Goal: Answer question/provide support: Share knowledge or assist other users

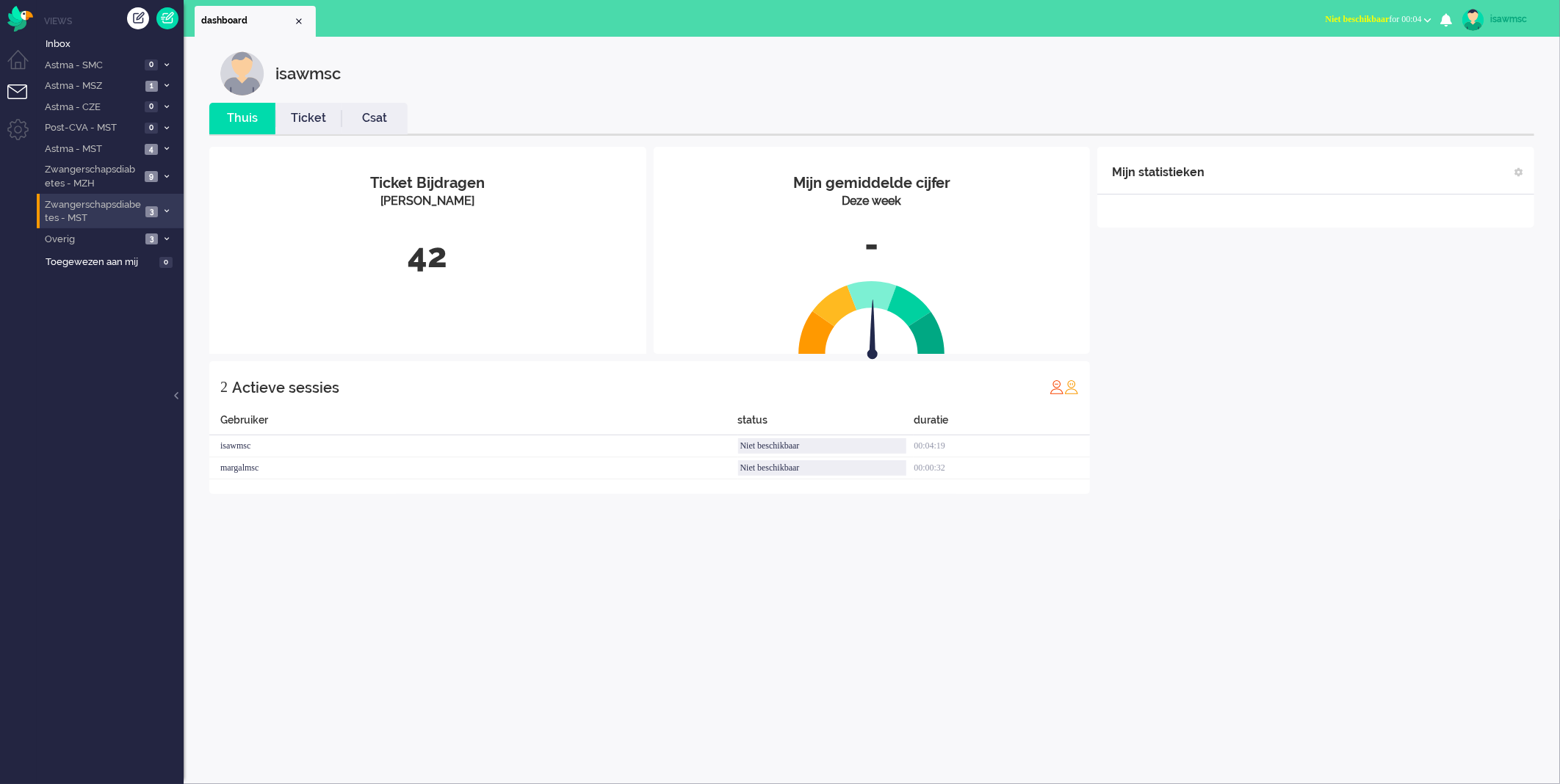
click at [139, 210] on span "Zwangerschapsdiabetes - MST" at bounding box center [92, 211] width 99 height 27
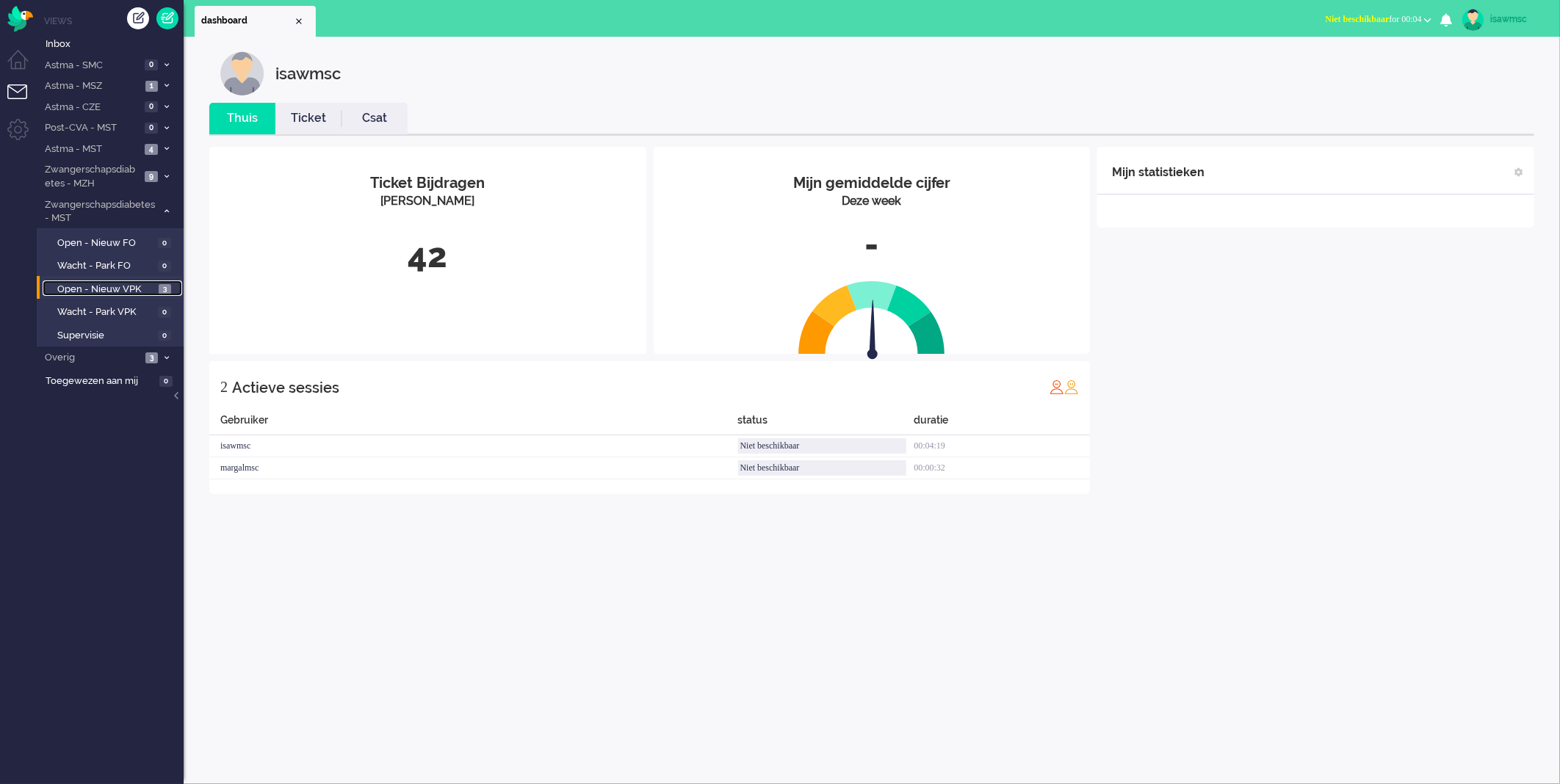
click at [155, 283] on link "Open - Nieuw VPK 3" at bounding box center [112, 289] width 139 height 16
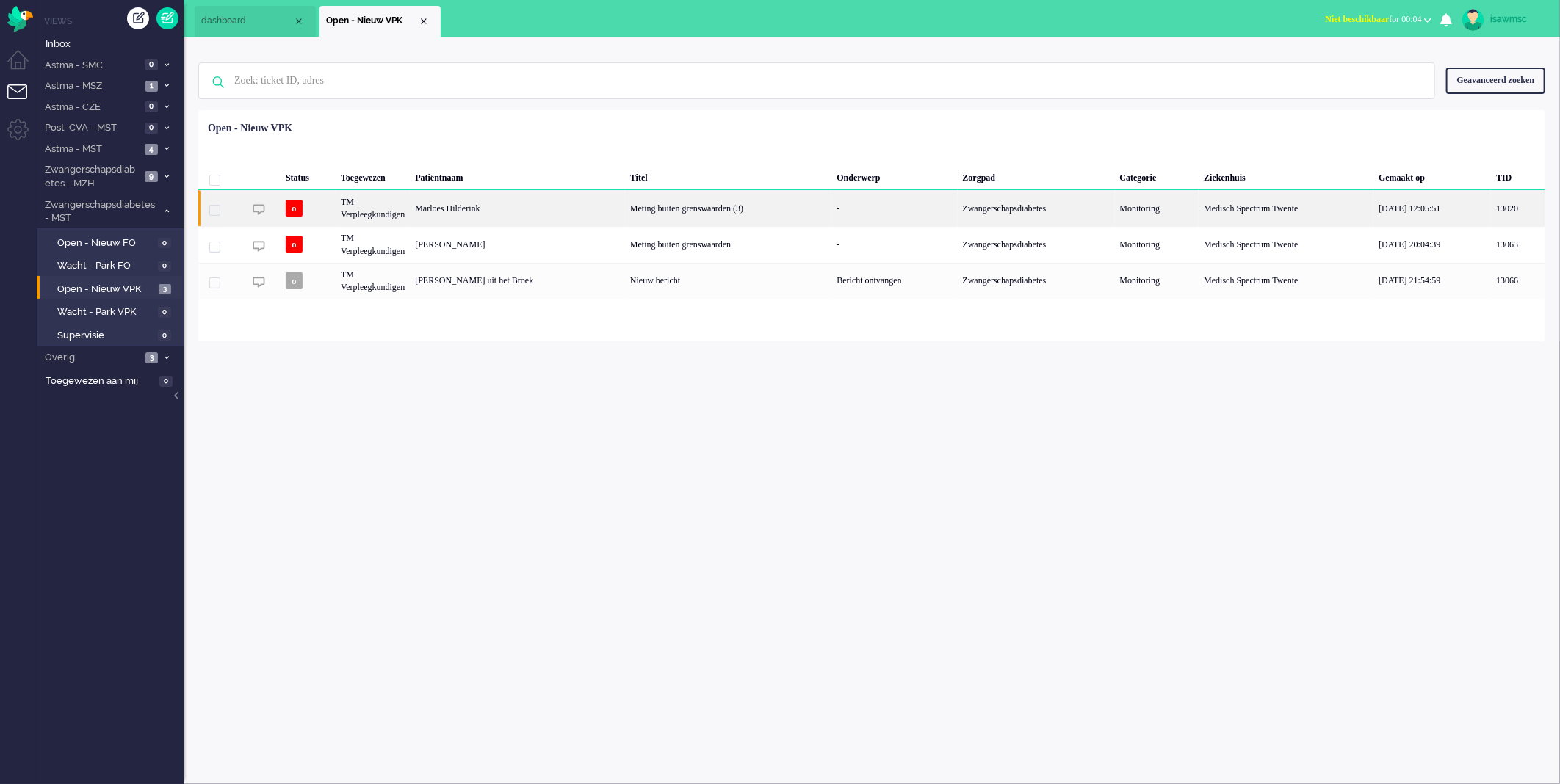
click at [397, 215] on div "TM Verpleegkundigen" at bounding box center [372, 208] width 75 height 36
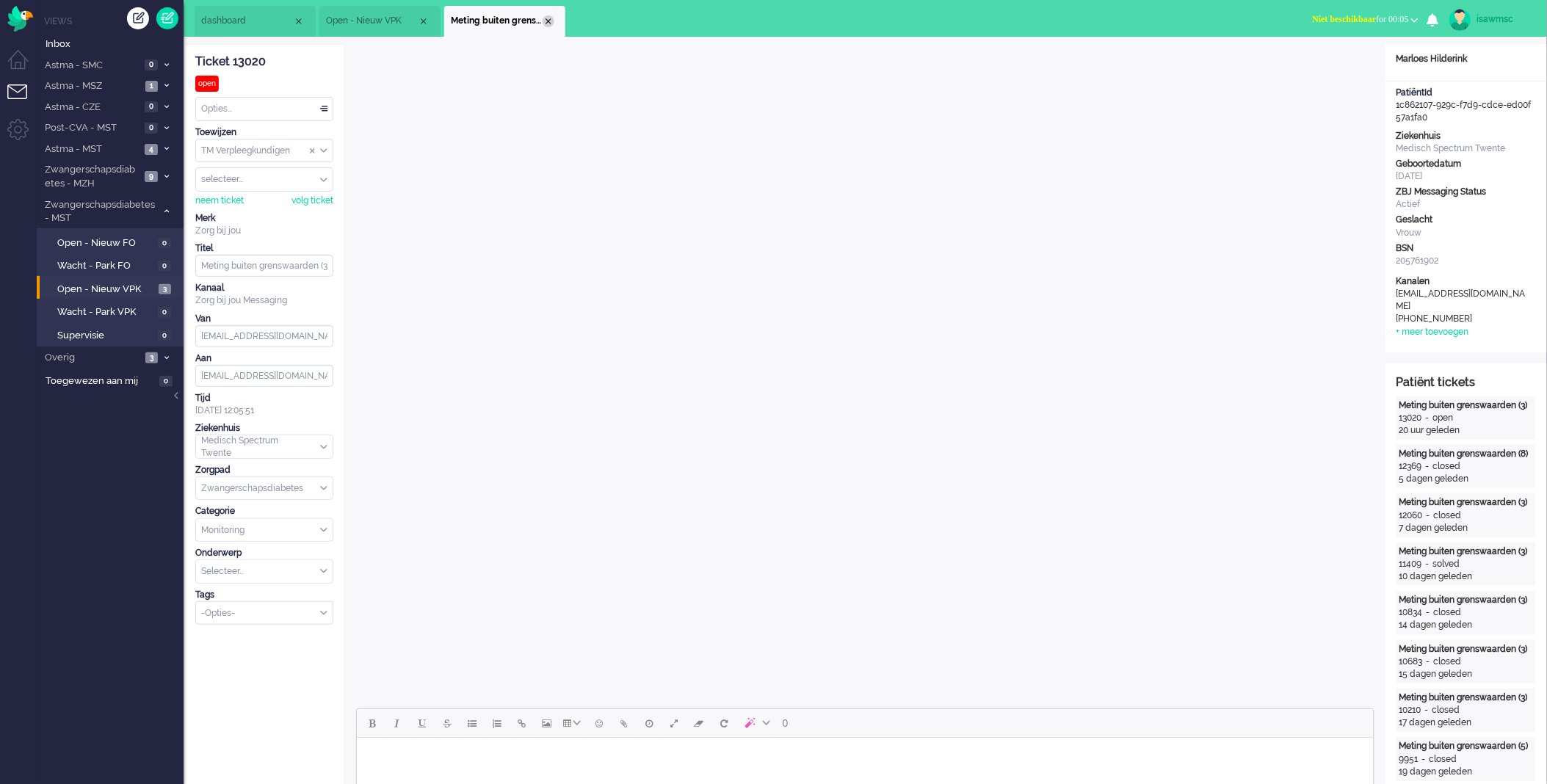
click at [552, 24] on div "Close tab" at bounding box center [549, 21] width 12 height 12
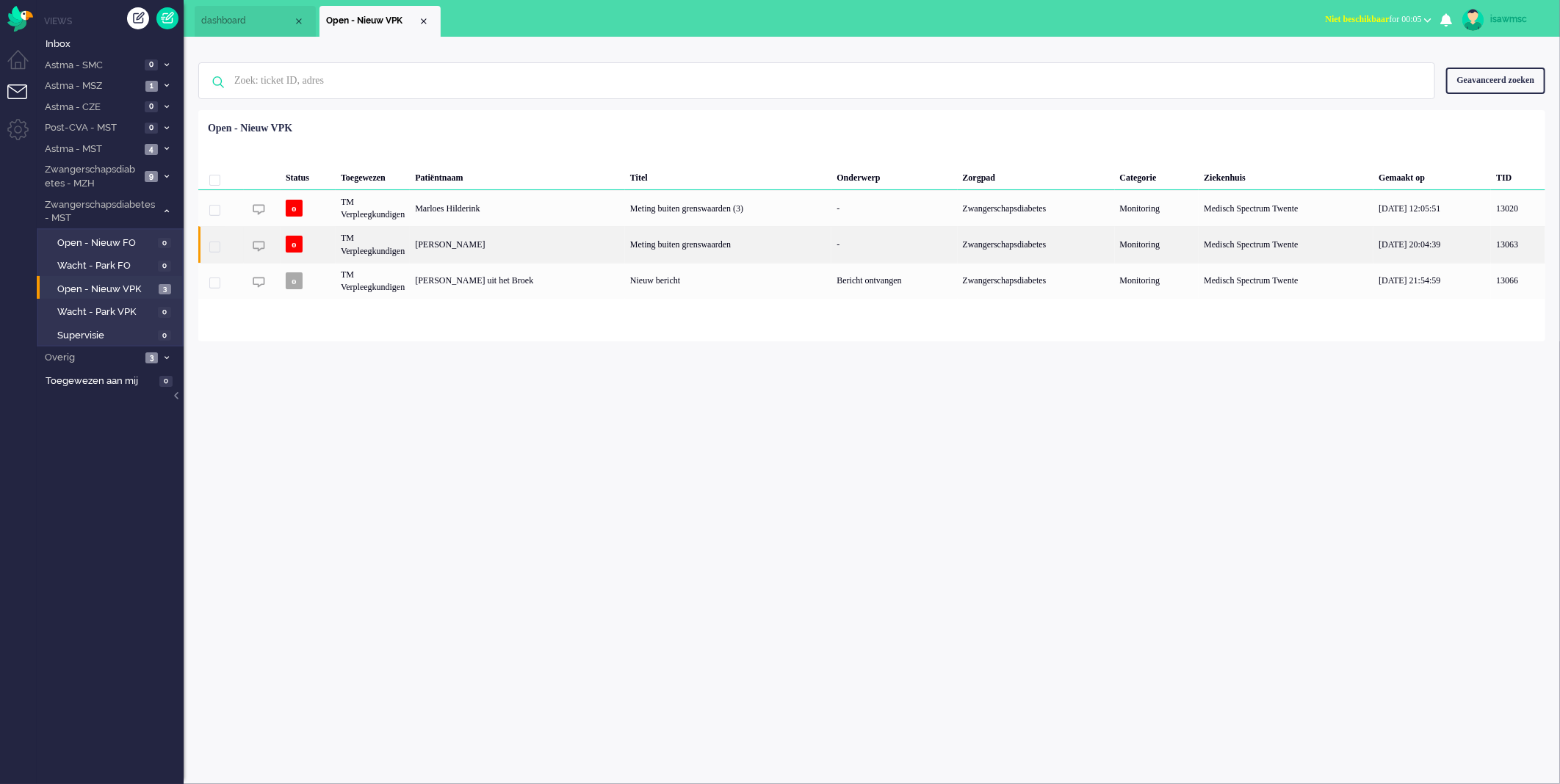
click at [502, 245] on div "[PERSON_NAME]" at bounding box center [518, 244] width 215 height 36
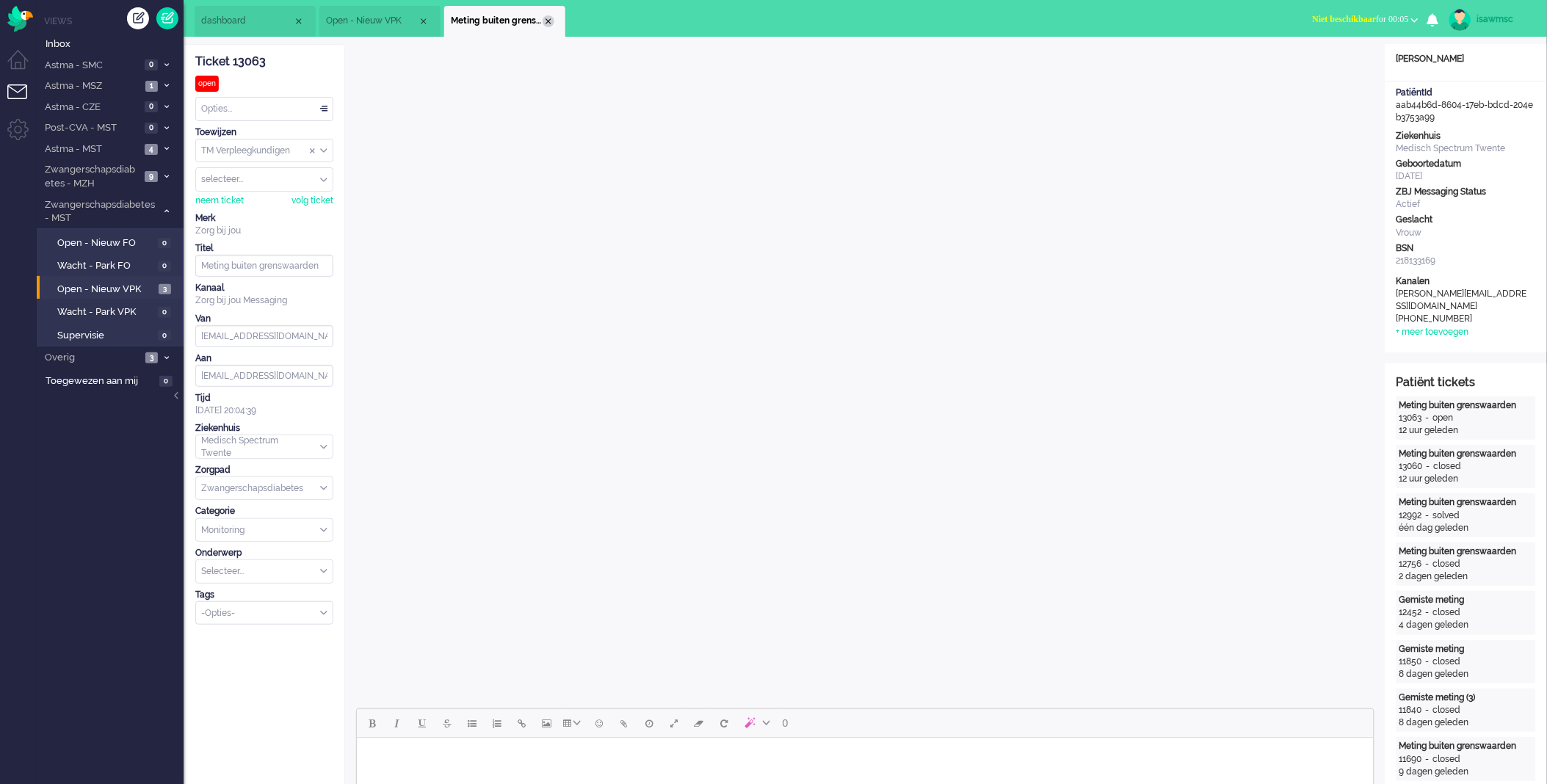
click at [550, 25] on div "Close tab" at bounding box center [549, 21] width 12 height 12
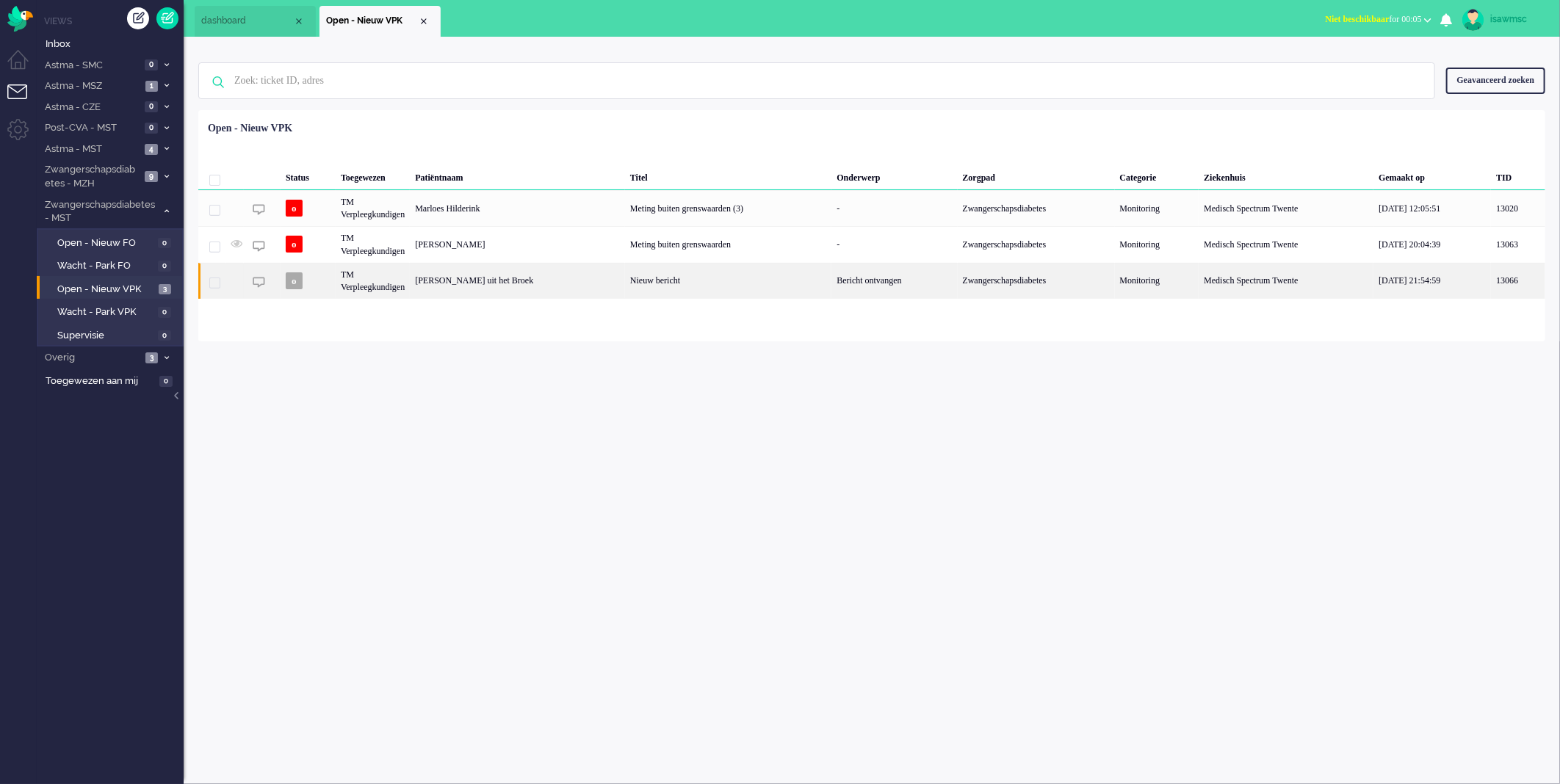
click at [554, 285] on div "Jorien Maria uit het Broek" at bounding box center [518, 281] width 215 height 36
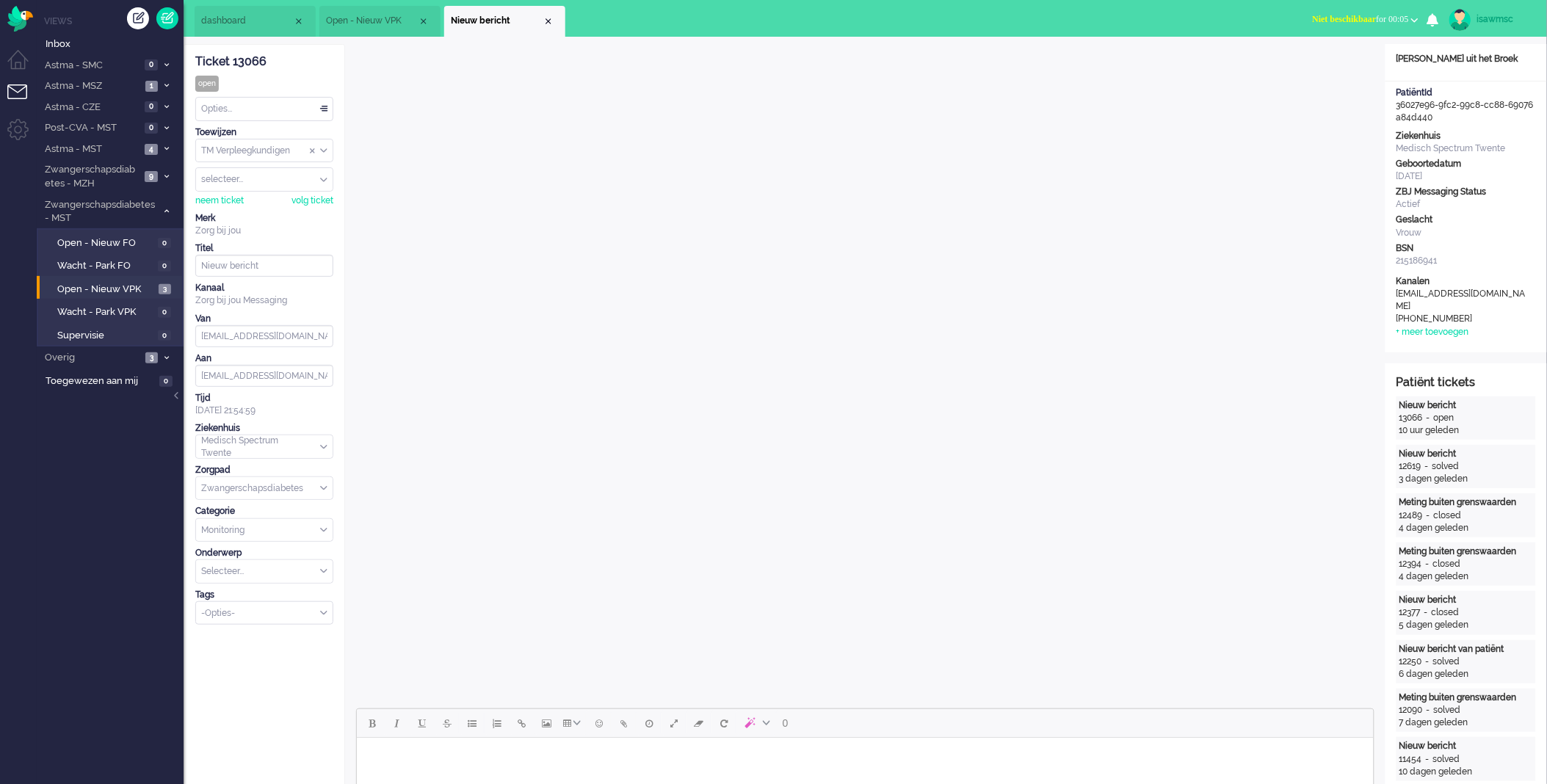
click at [1313, 24] on span "Niet beschikbaar" at bounding box center [1345, 19] width 64 height 10
click at [548, 20] on div "Close tab" at bounding box center [549, 21] width 12 height 12
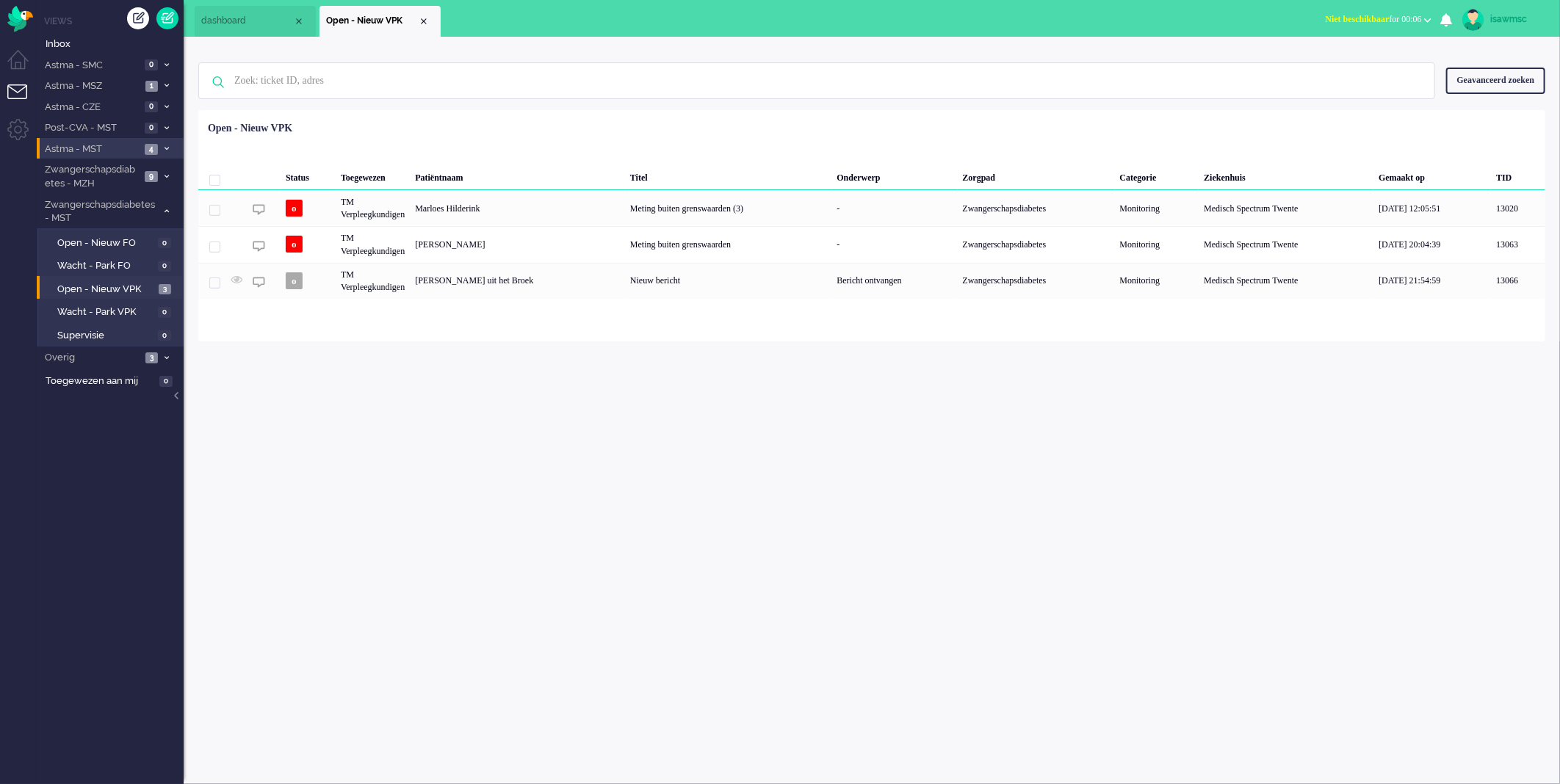
click at [154, 145] on span "4" at bounding box center [150, 149] width 13 height 11
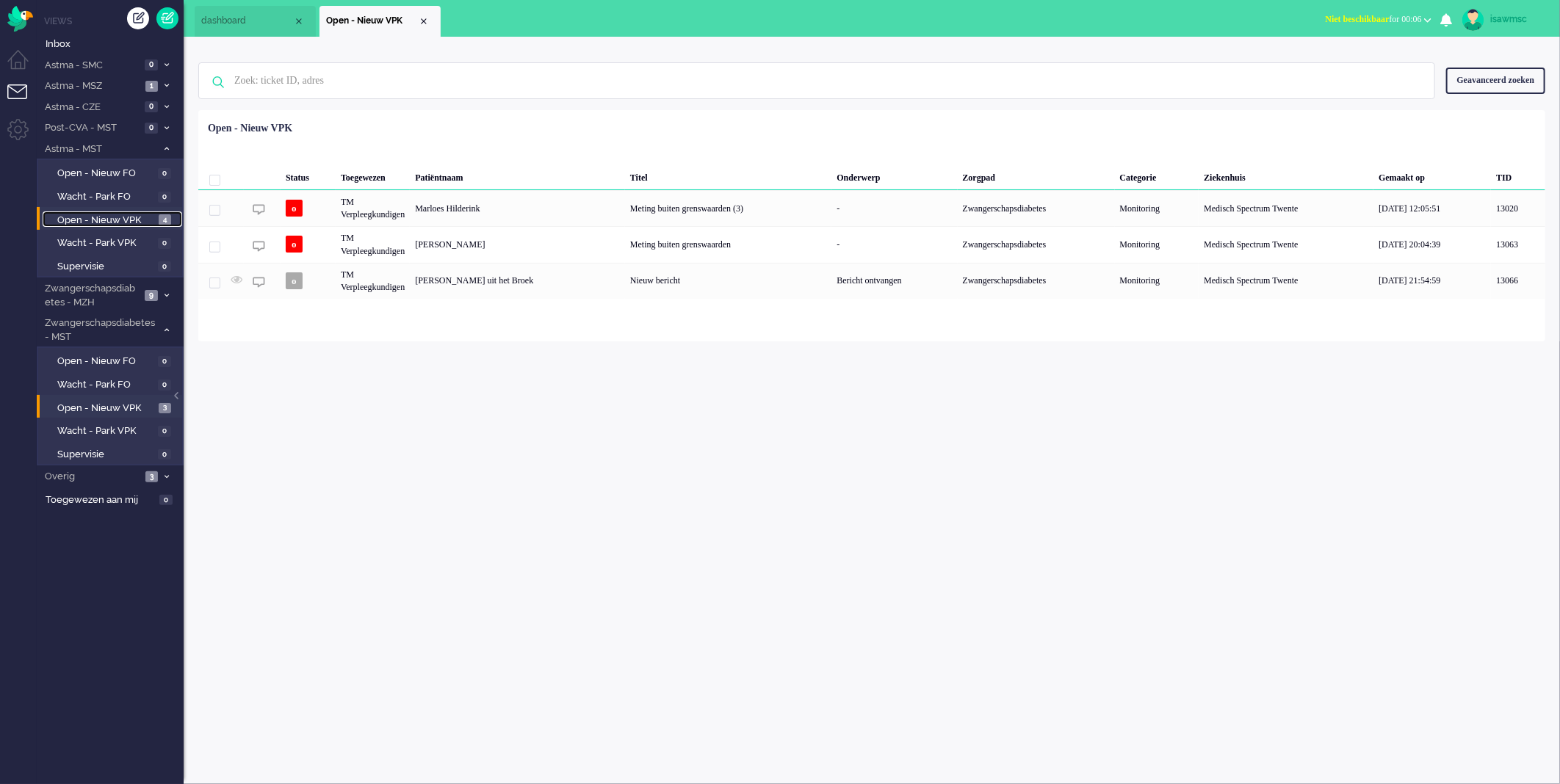
click at [152, 219] on span "Open - Nieuw VPK" at bounding box center [107, 221] width 98 height 14
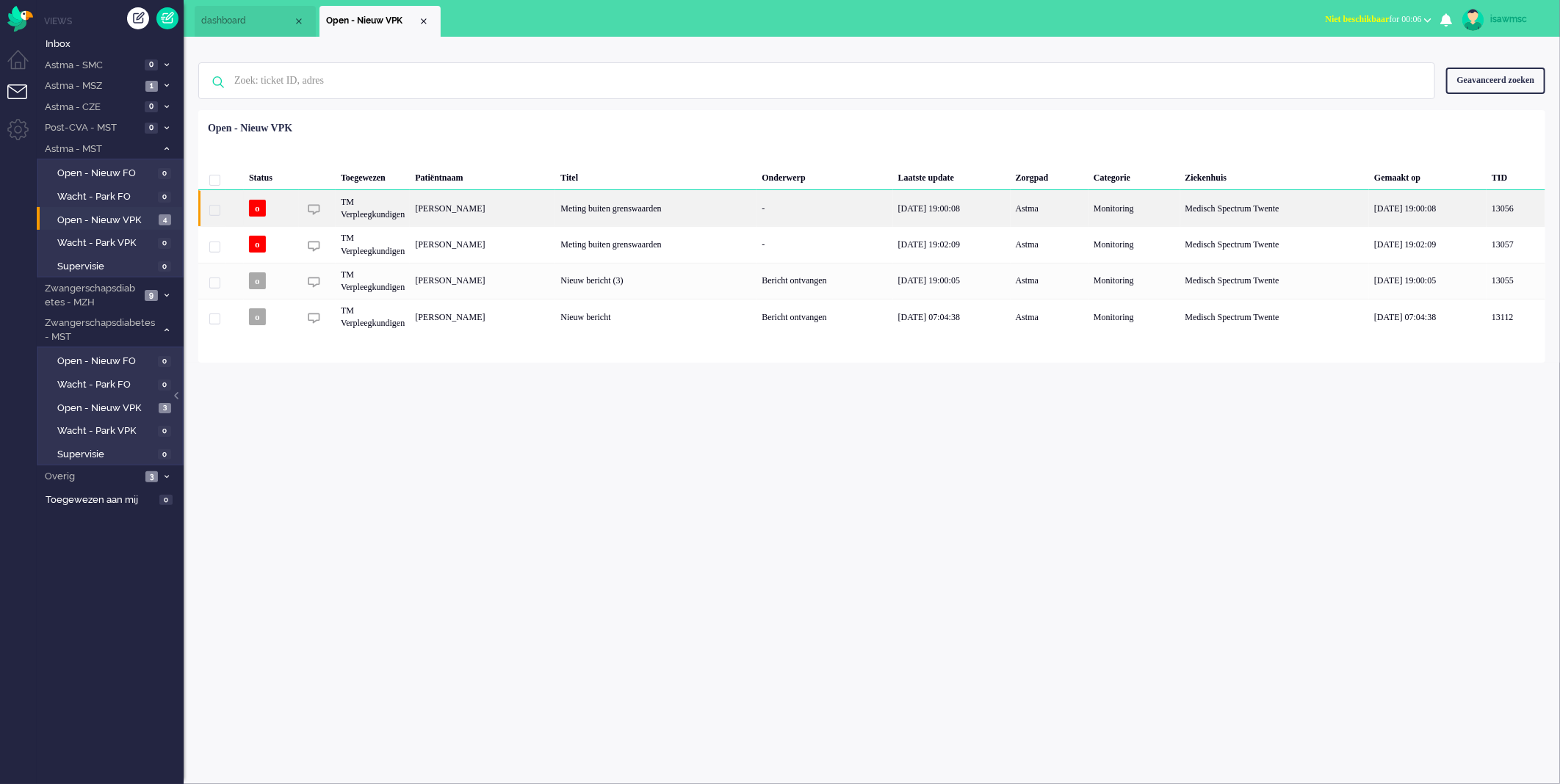
click at [556, 210] on div "Frank Franciscus Albertus Gering" at bounding box center [483, 208] width 145 height 36
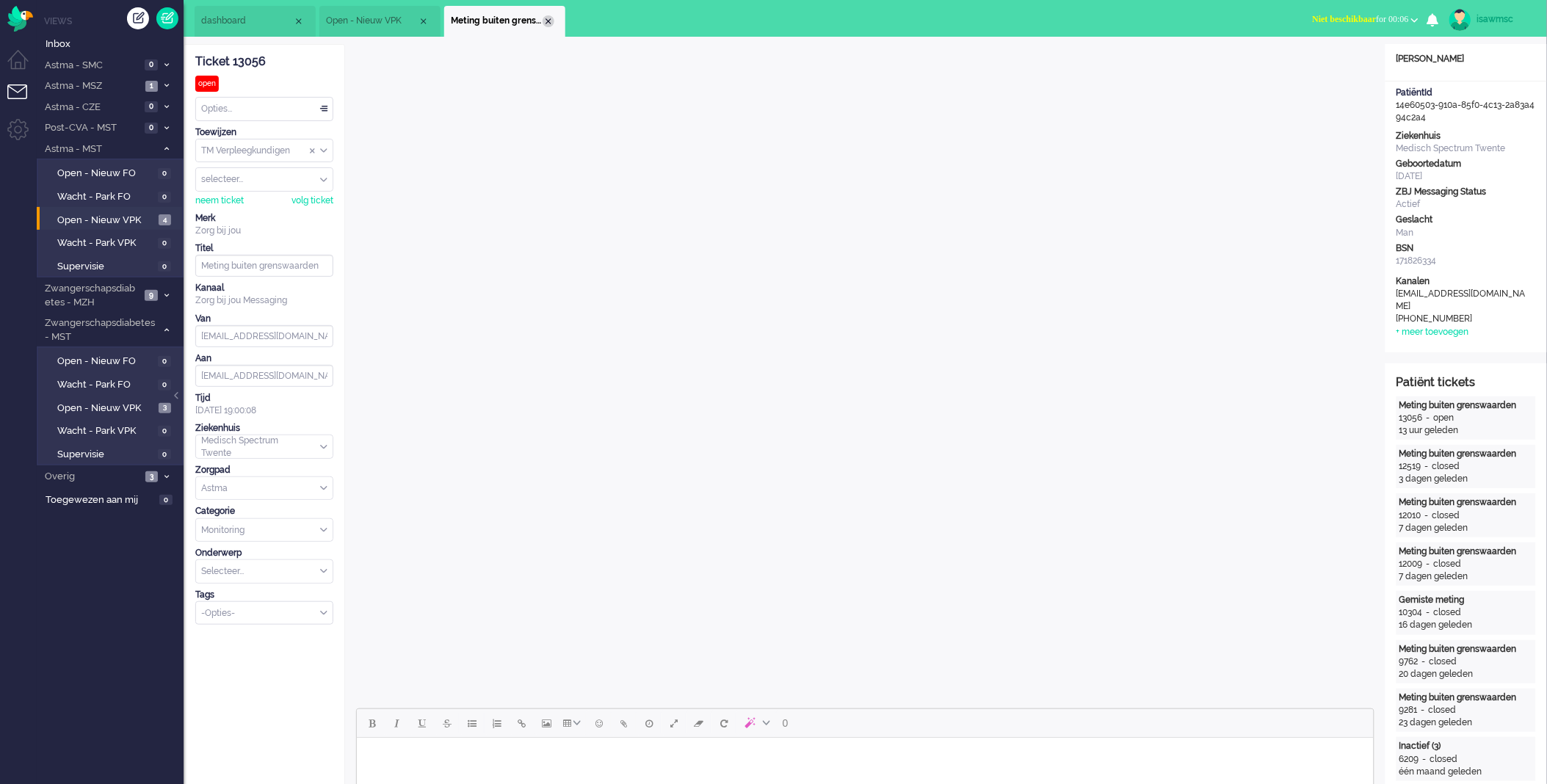
click at [548, 25] on div "Close tab" at bounding box center [549, 21] width 12 height 12
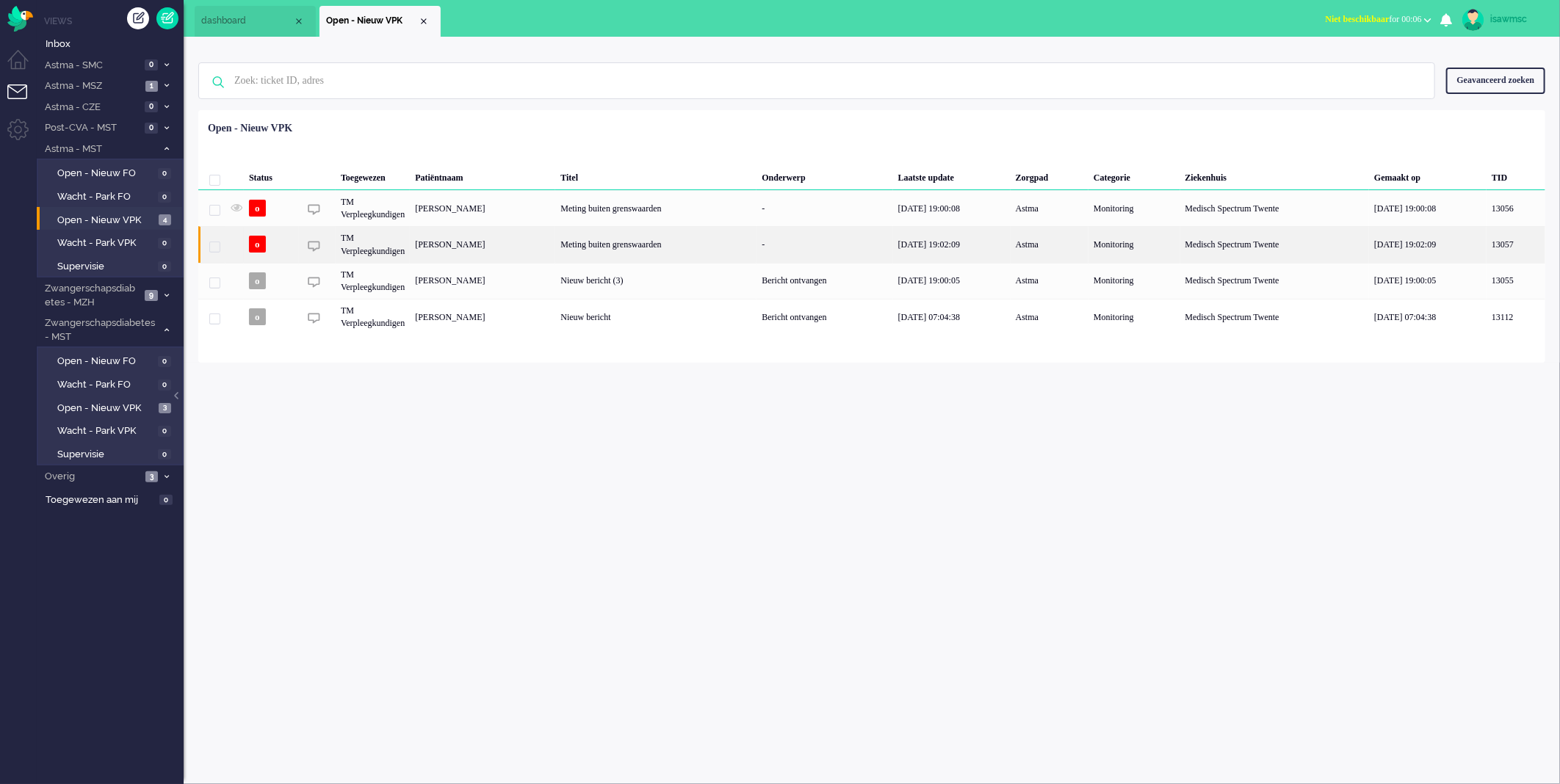
click at [555, 241] on div "[PERSON_NAME]" at bounding box center [483, 244] width 145 height 36
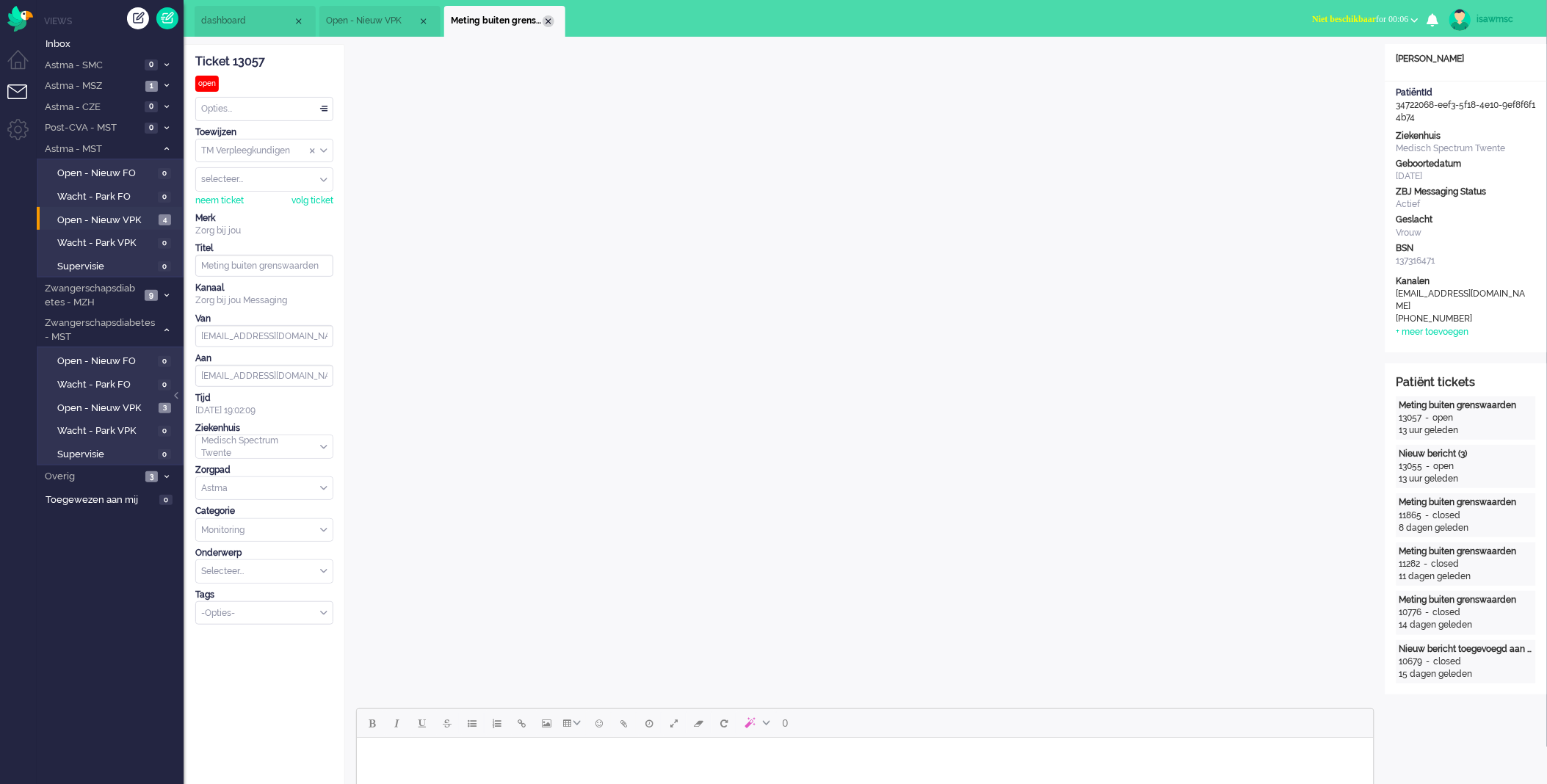
click at [548, 24] on div "Close tab" at bounding box center [549, 21] width 12 height 12
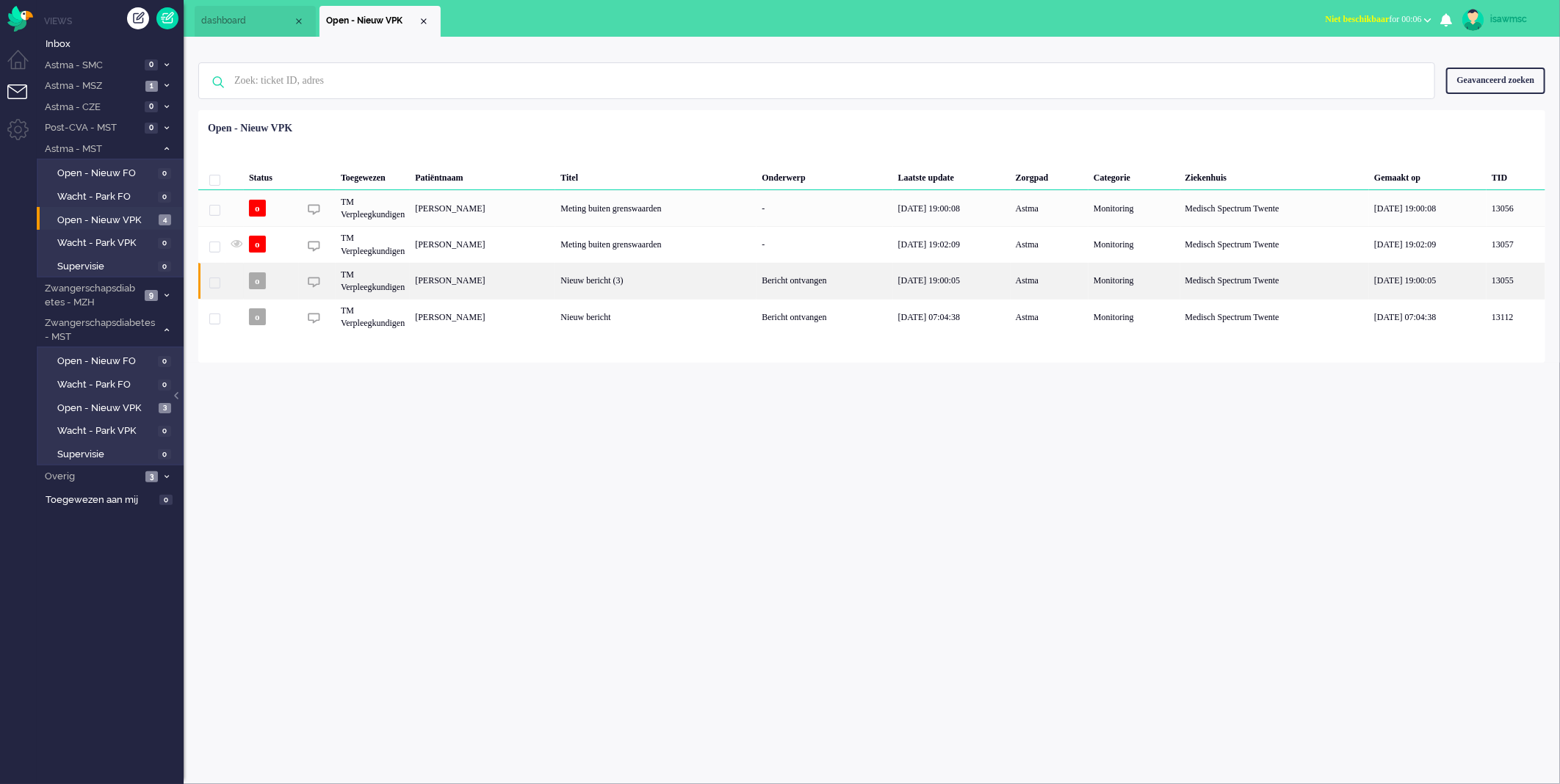
click at [556, 288] on div "[PERSON_NAME]" at bounding box center [483, 281] width 145 height 36
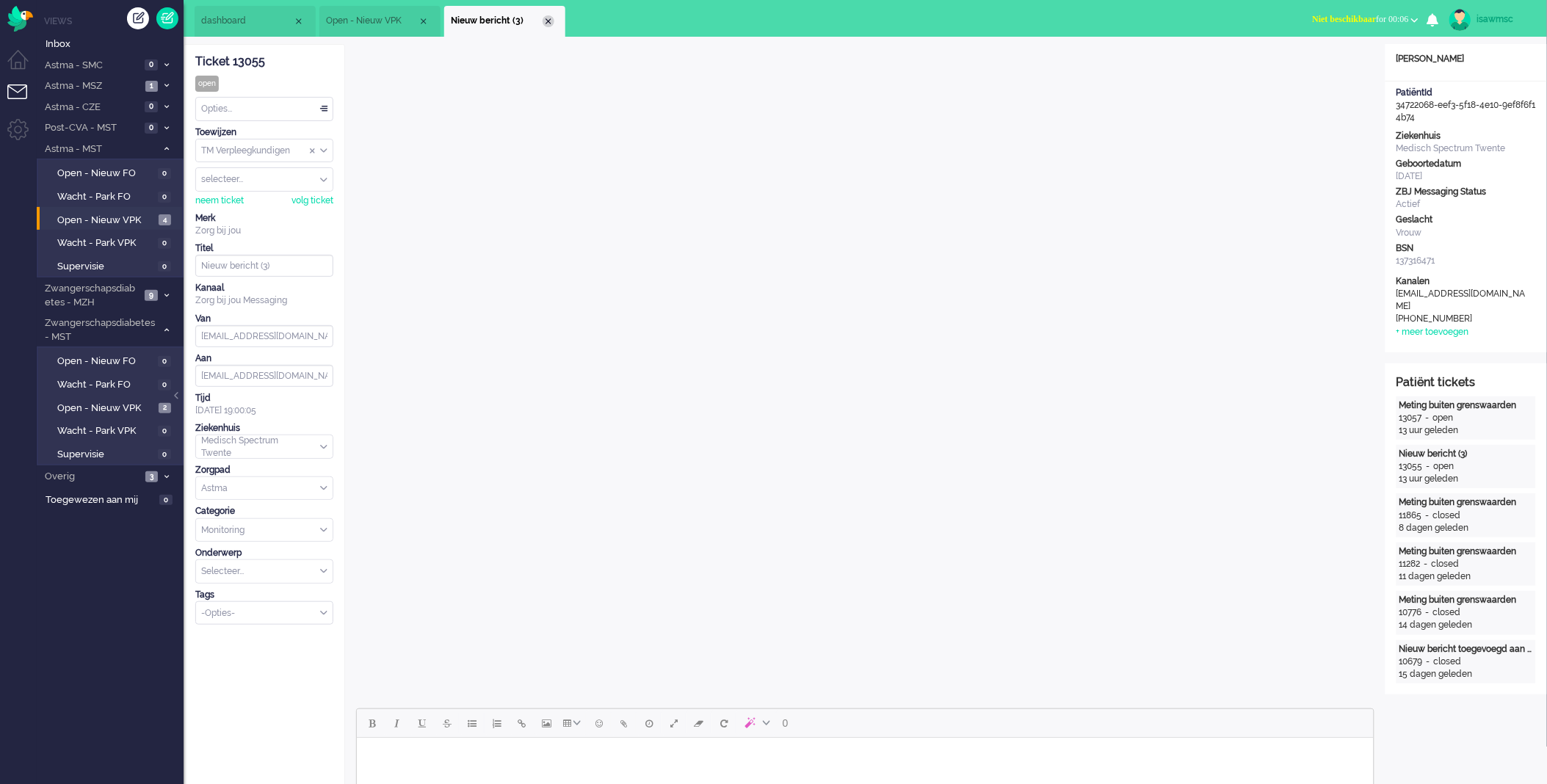
click at [545, 18] on div "Close tab" at bounding box center [549, 21] width 12 height 12
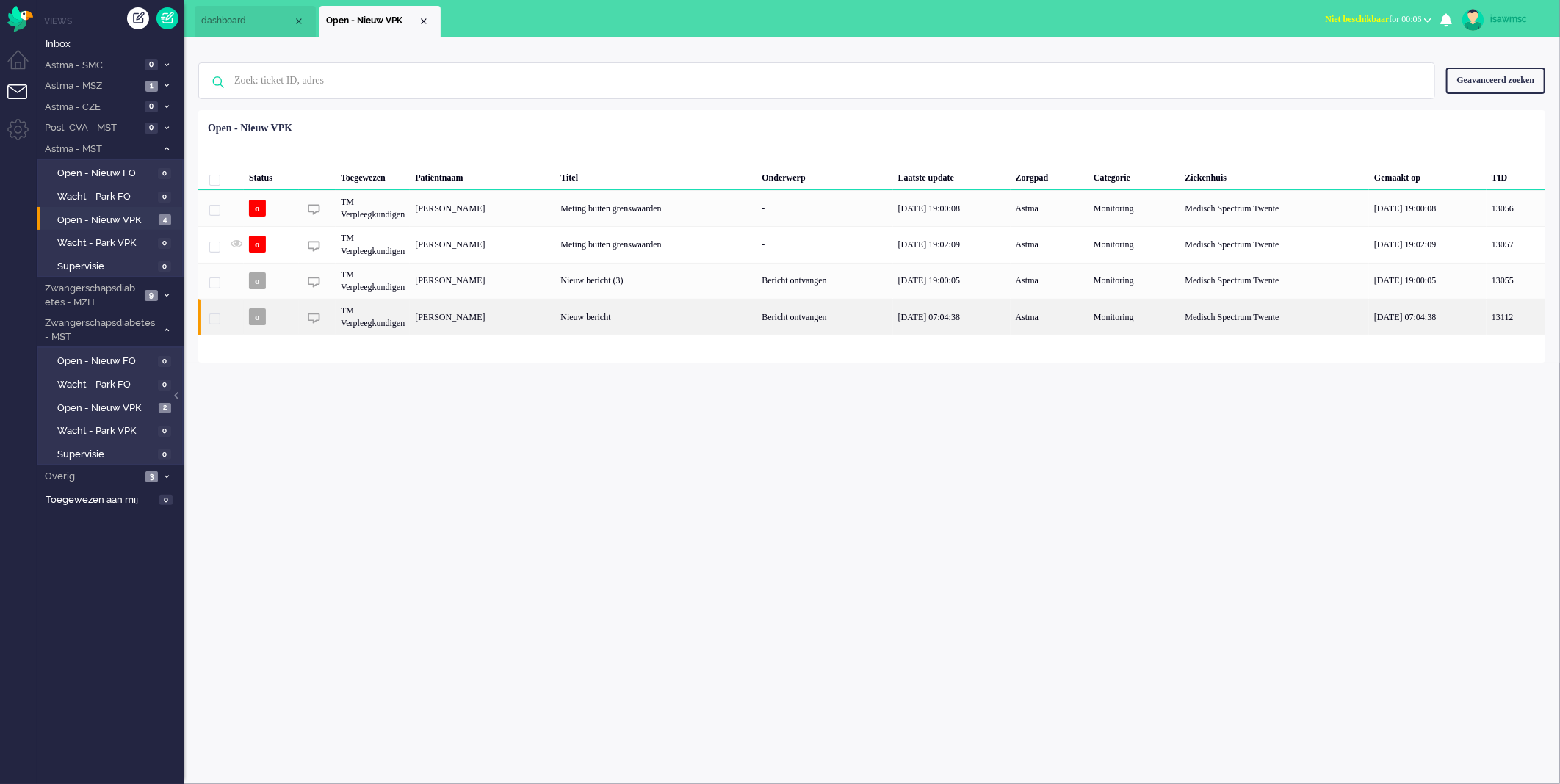
click at [537, 312] on div "P.A.M. Knippers" at bounding box center [483, 316] width 145 height 36
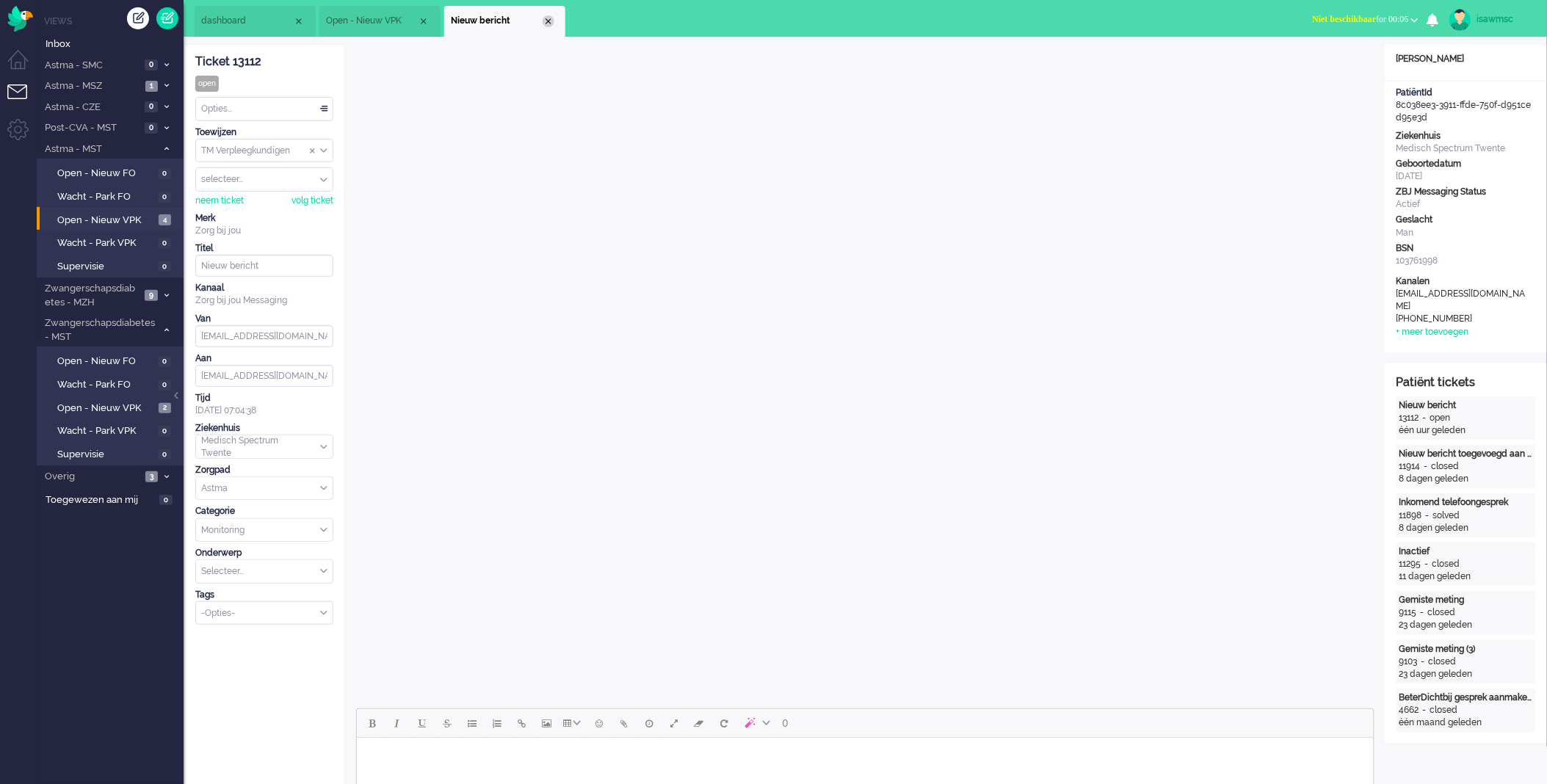
click at [546, 18] on div "Close tab" at bounding box center [549, 21] width 12 height 12
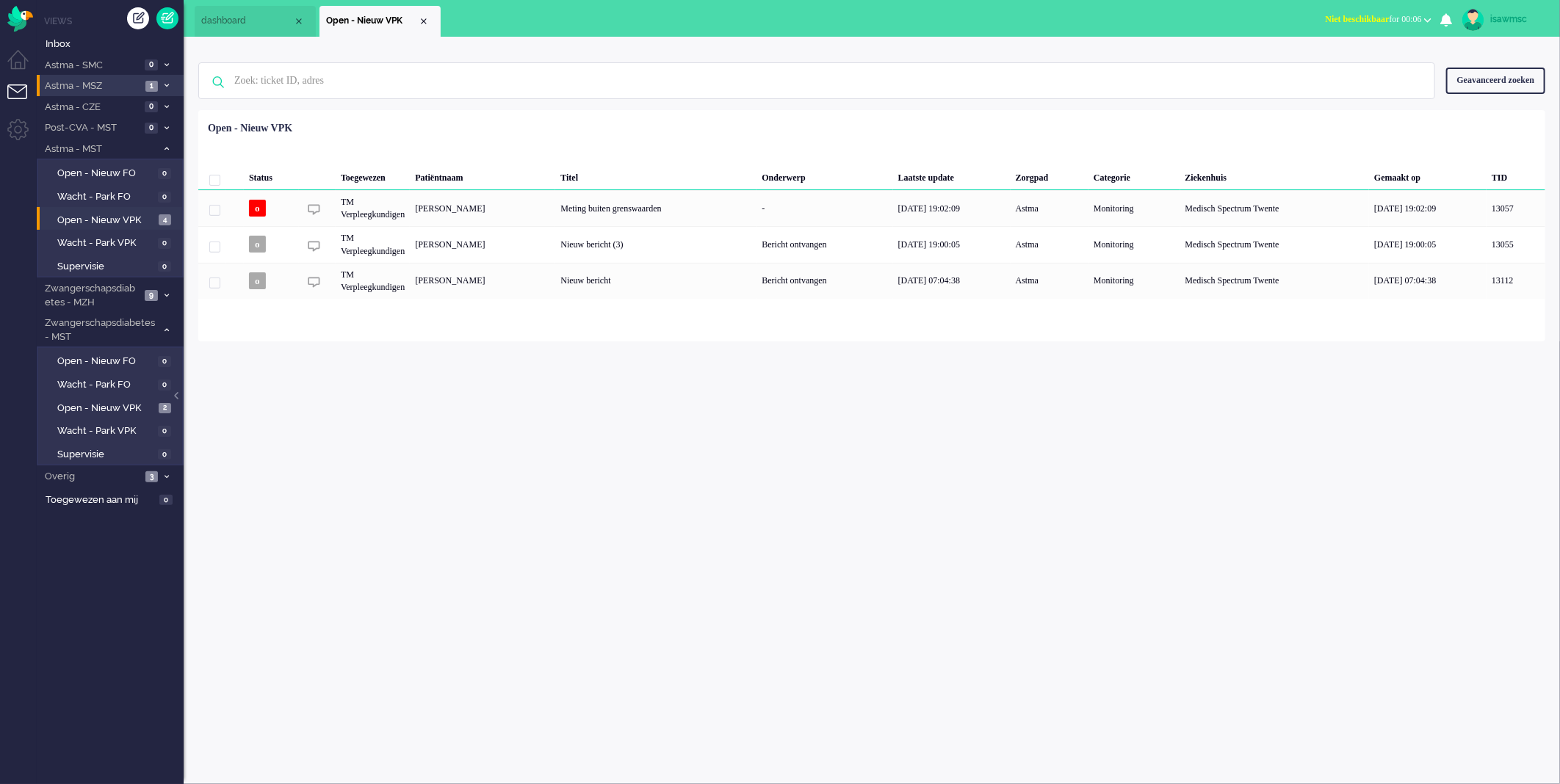
click at [148, 86] on span "1" at bounding box center [151, 86] width 13 height 11
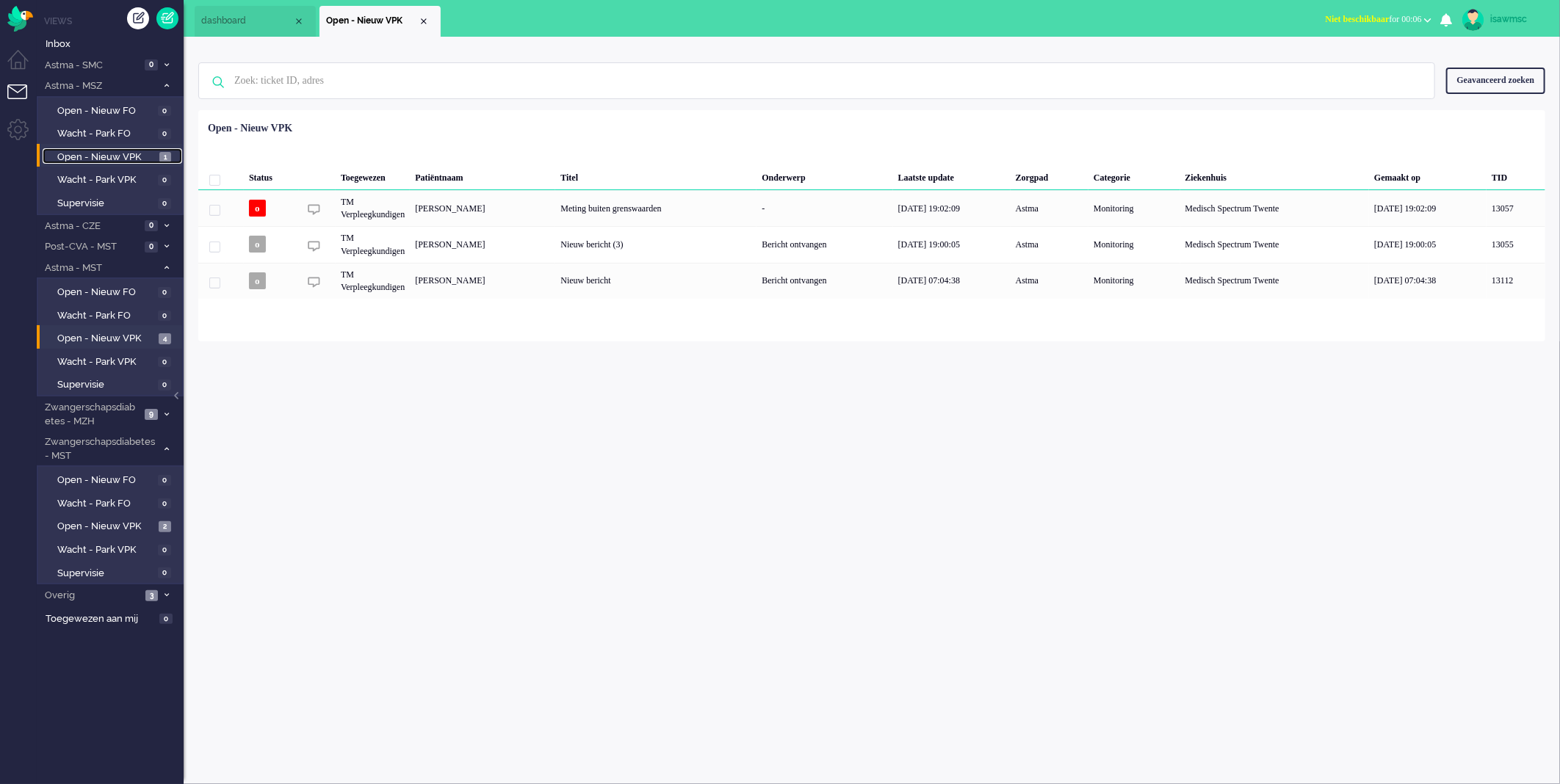
click at [165, 152] on span "1" at bounding box center [165, 157] width 12 height 11
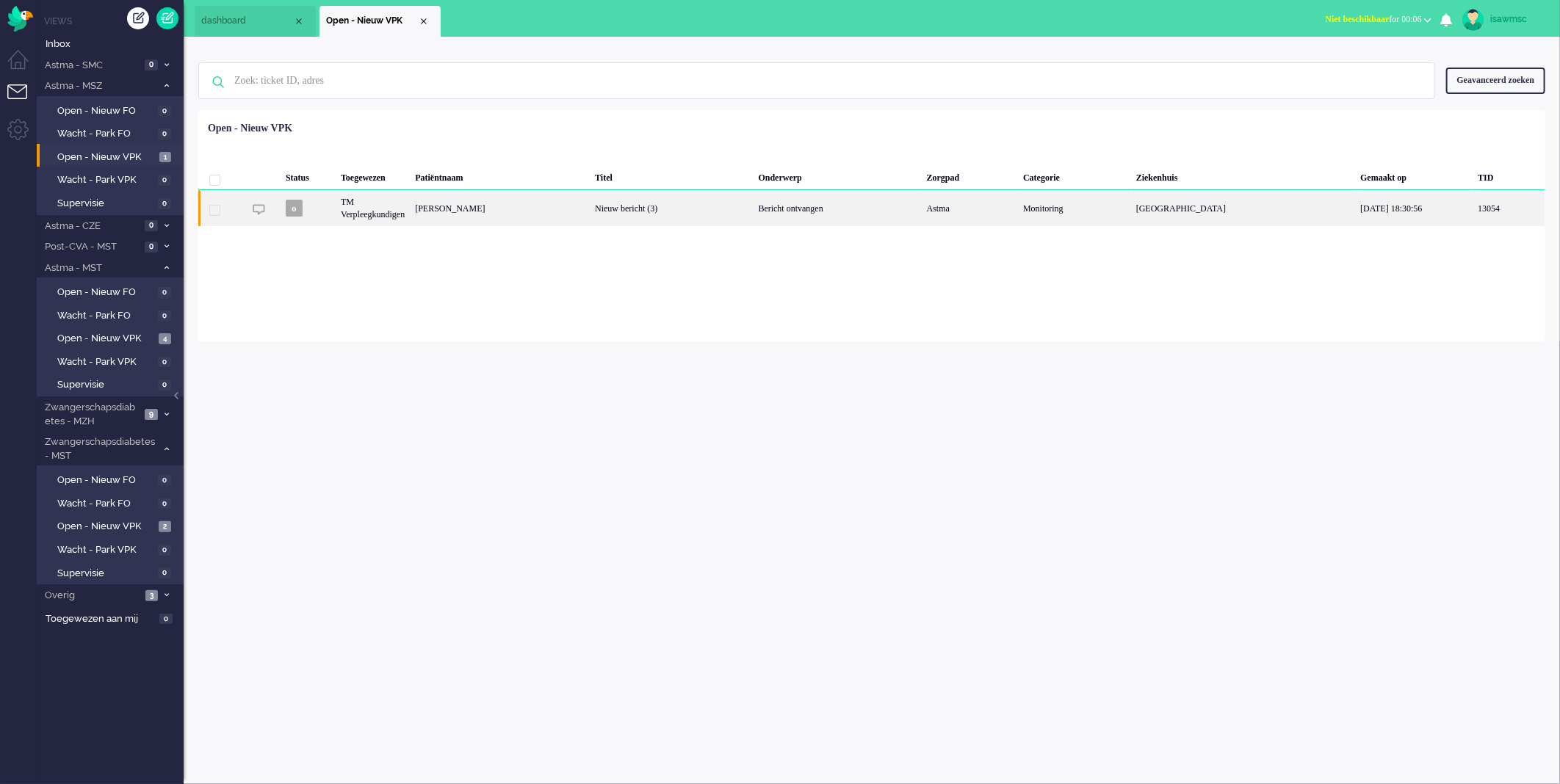
click at [565, 210] on div "Fatimah Rashida Moenna -Djorai" at bounding box center [500, 208] width 180 height 36
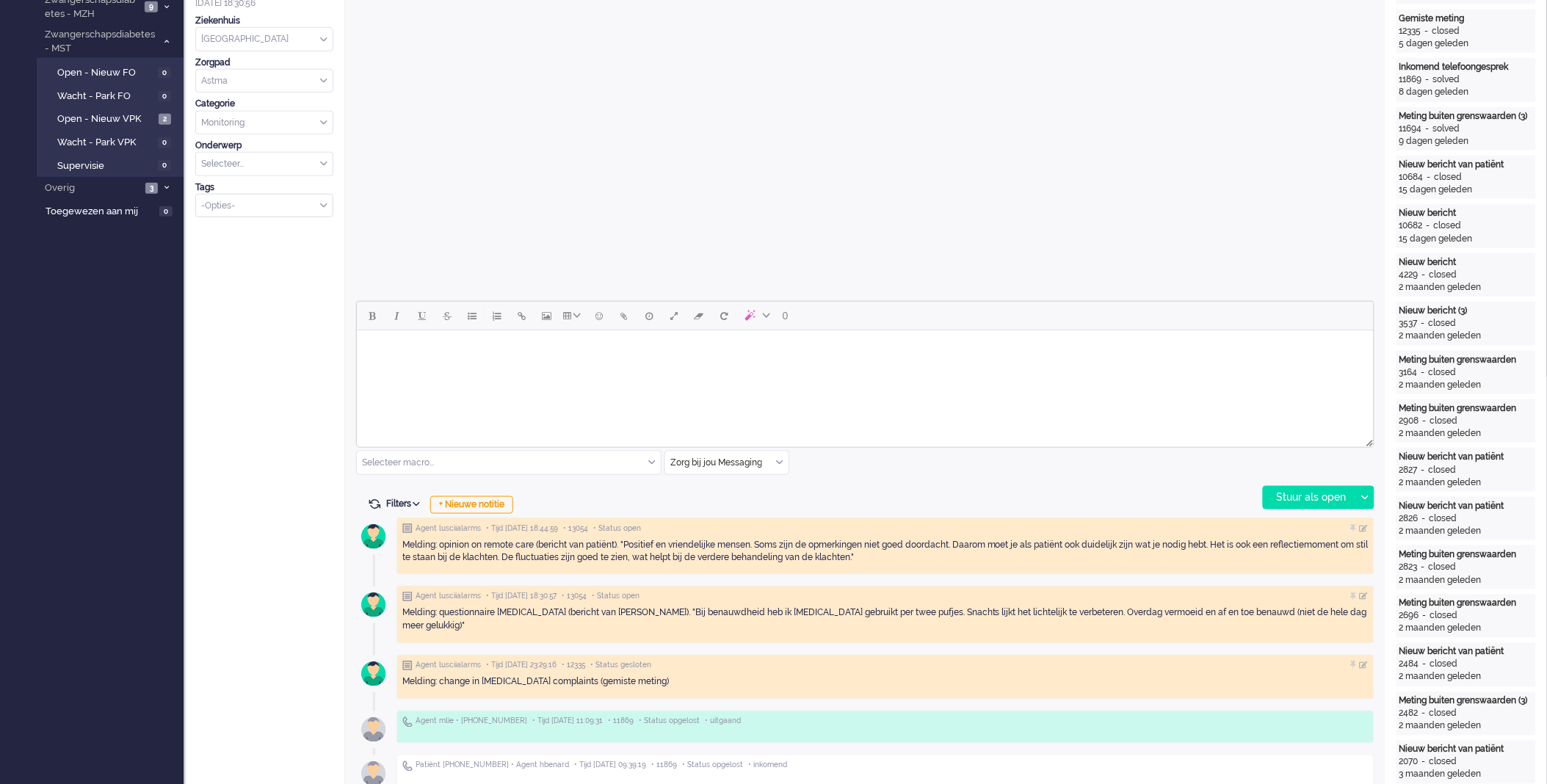
scroll to position [245, 0]
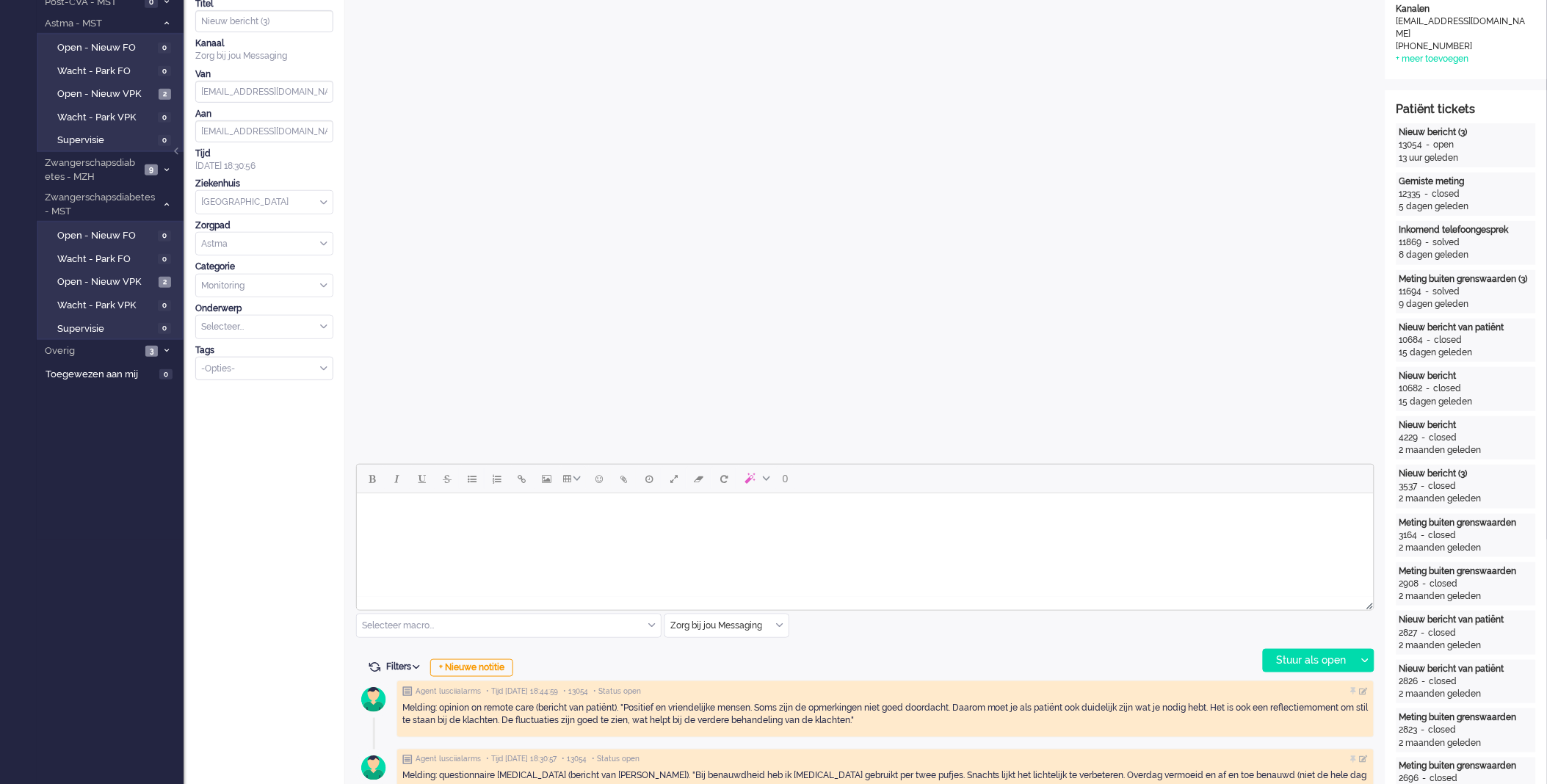
click at [678, 530] on html at bounding box center [865, 511] width 1017 height 38
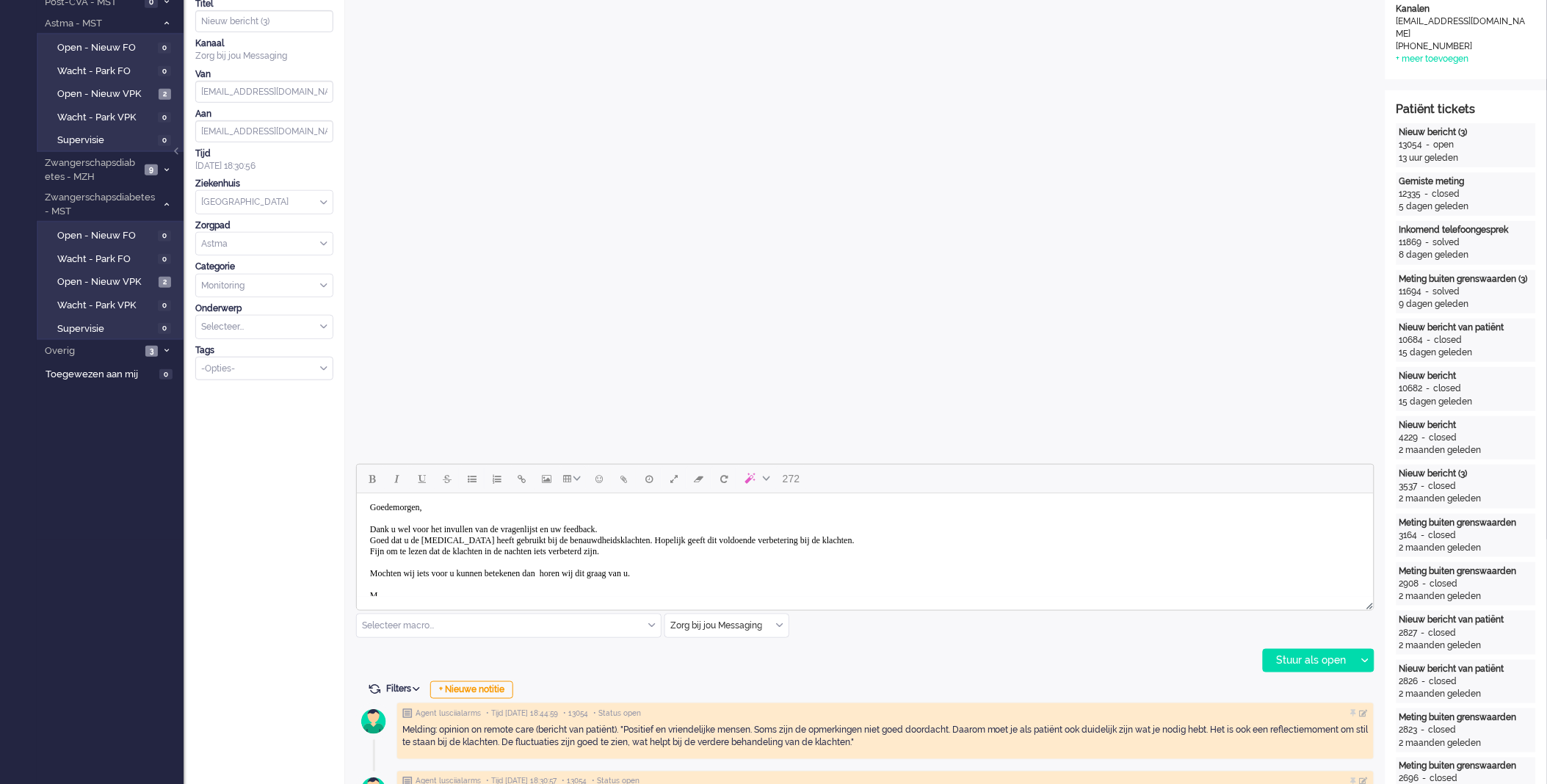
scroll to position [5, 0]
click at [1297, 665] on div "Stuur als open" at bounding box center [1310, 661] width 92 height 22
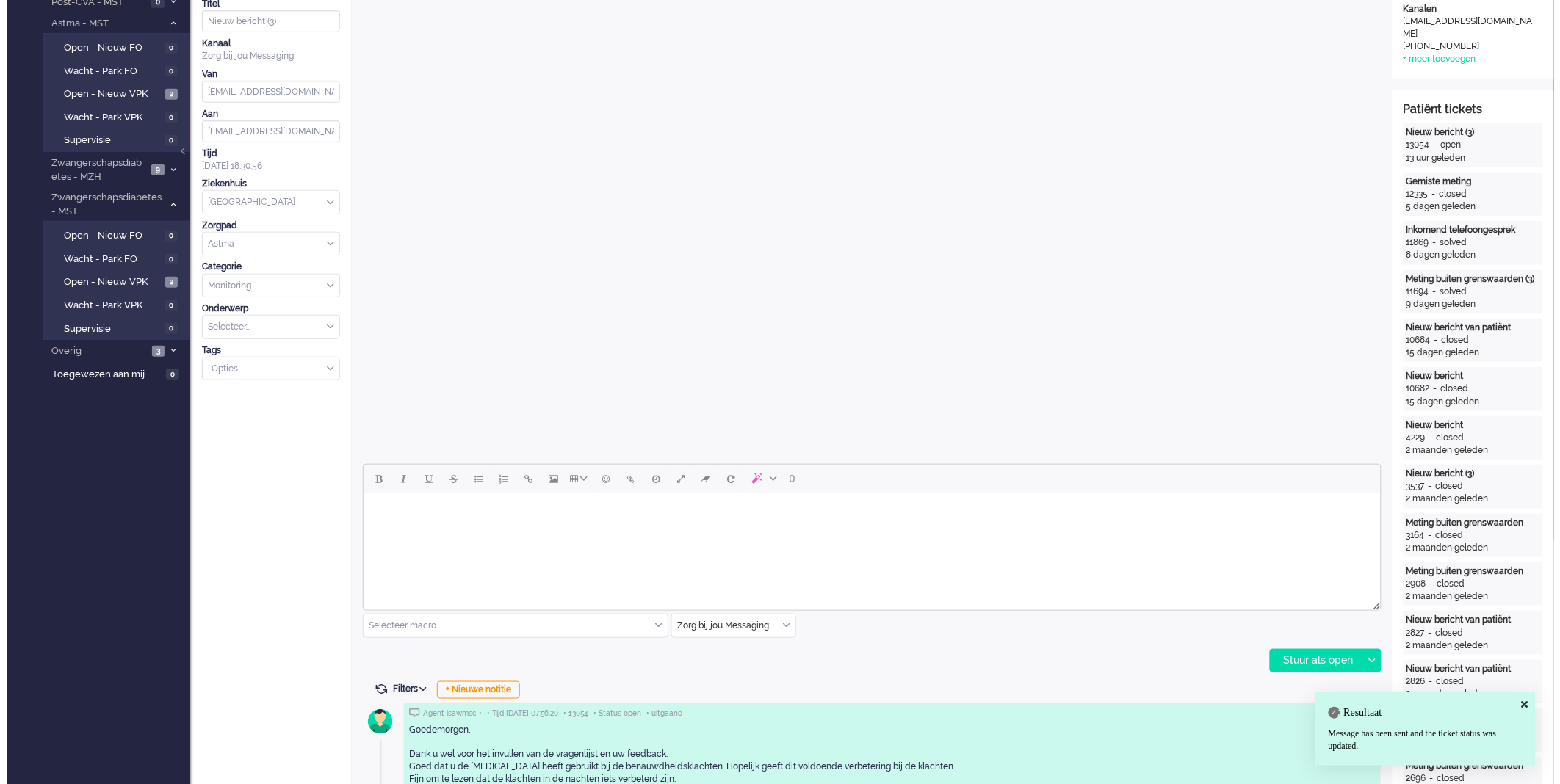
scroll to position [0, 0]
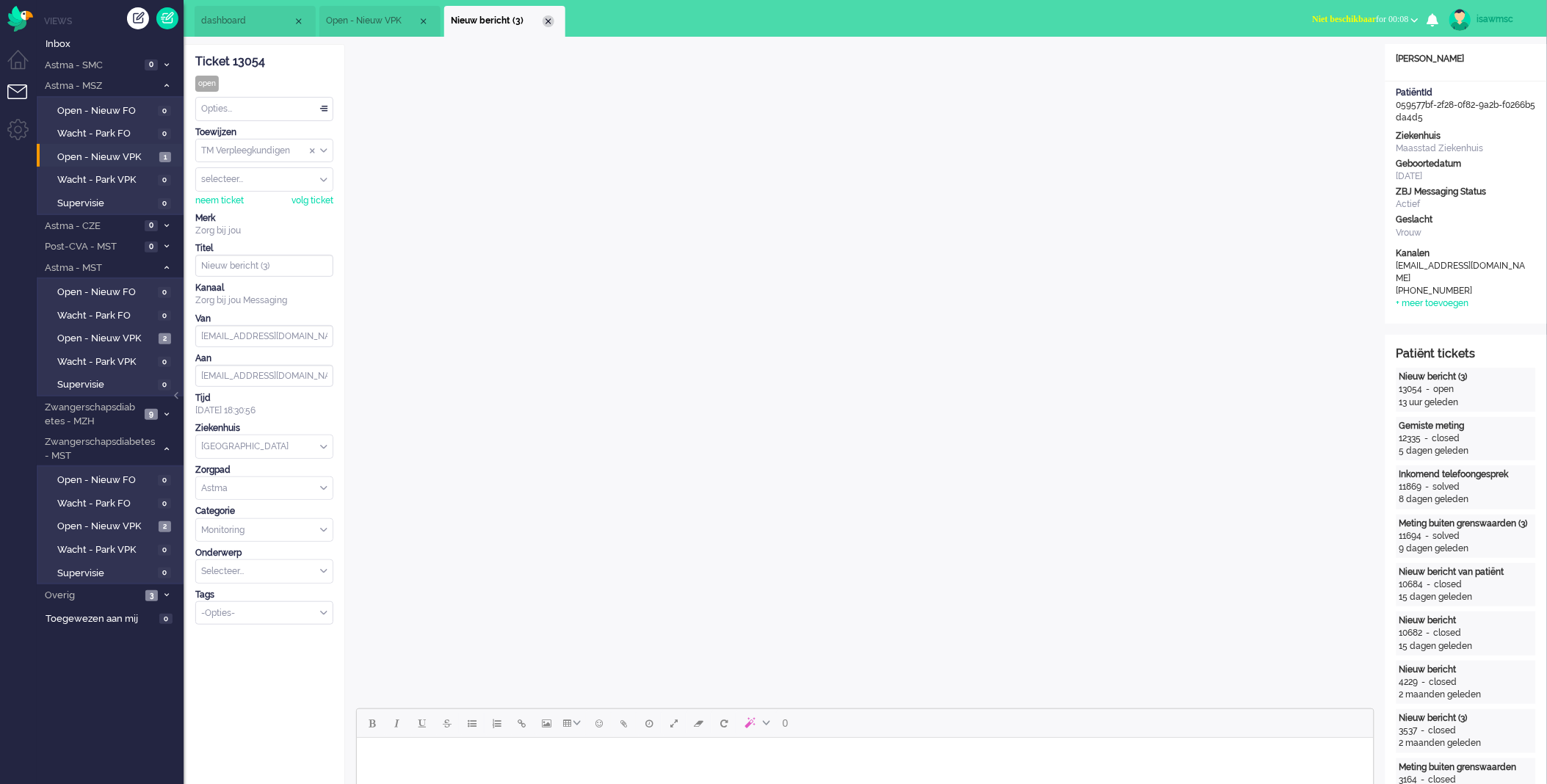
click at [548, 23] on div "Close tab" at bounding box center [549, 21] width 12 height 12
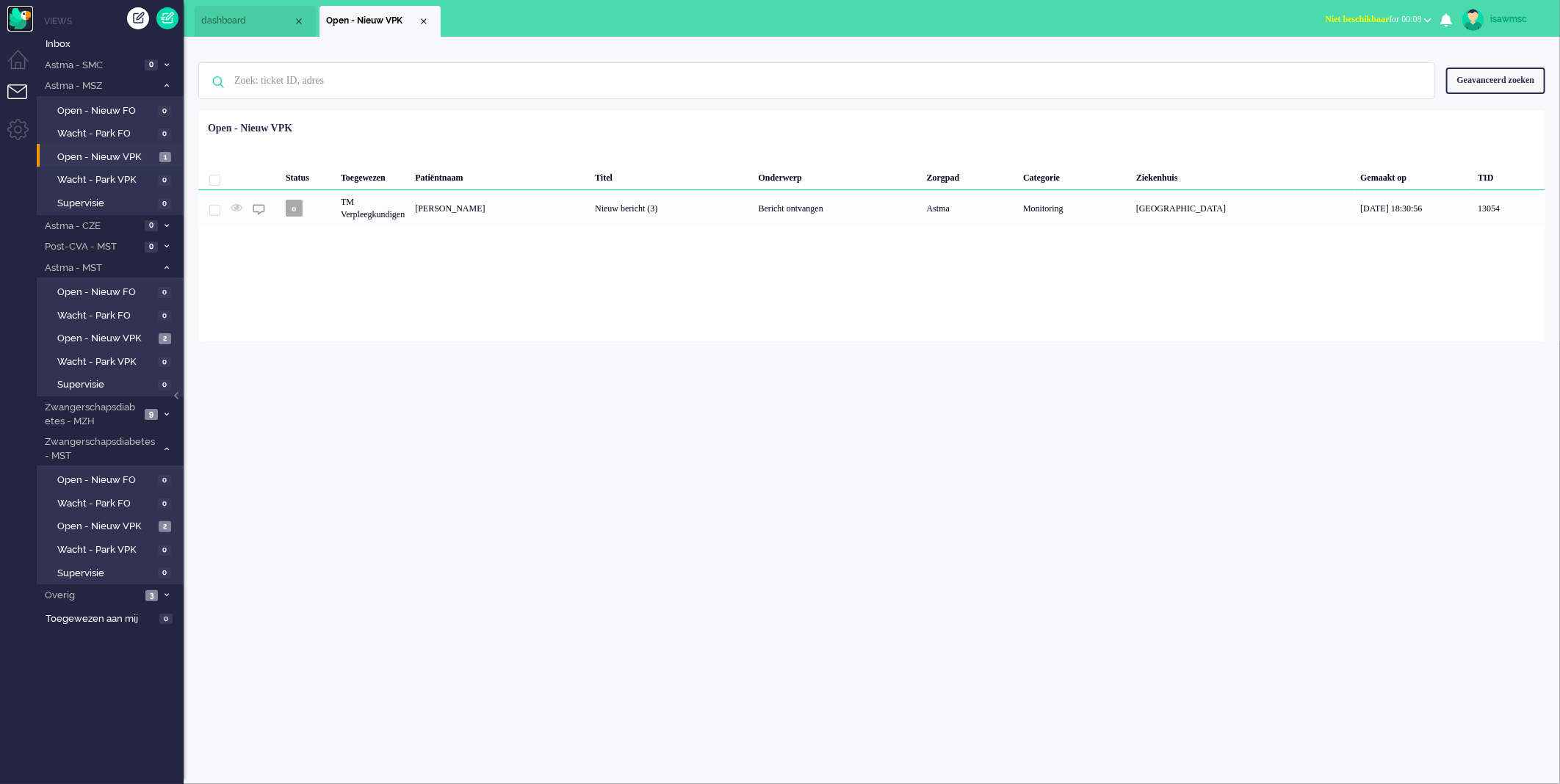
click at [13, 18] on img "Omnidesk" at bounding box center [20, 19] width 26 height 26
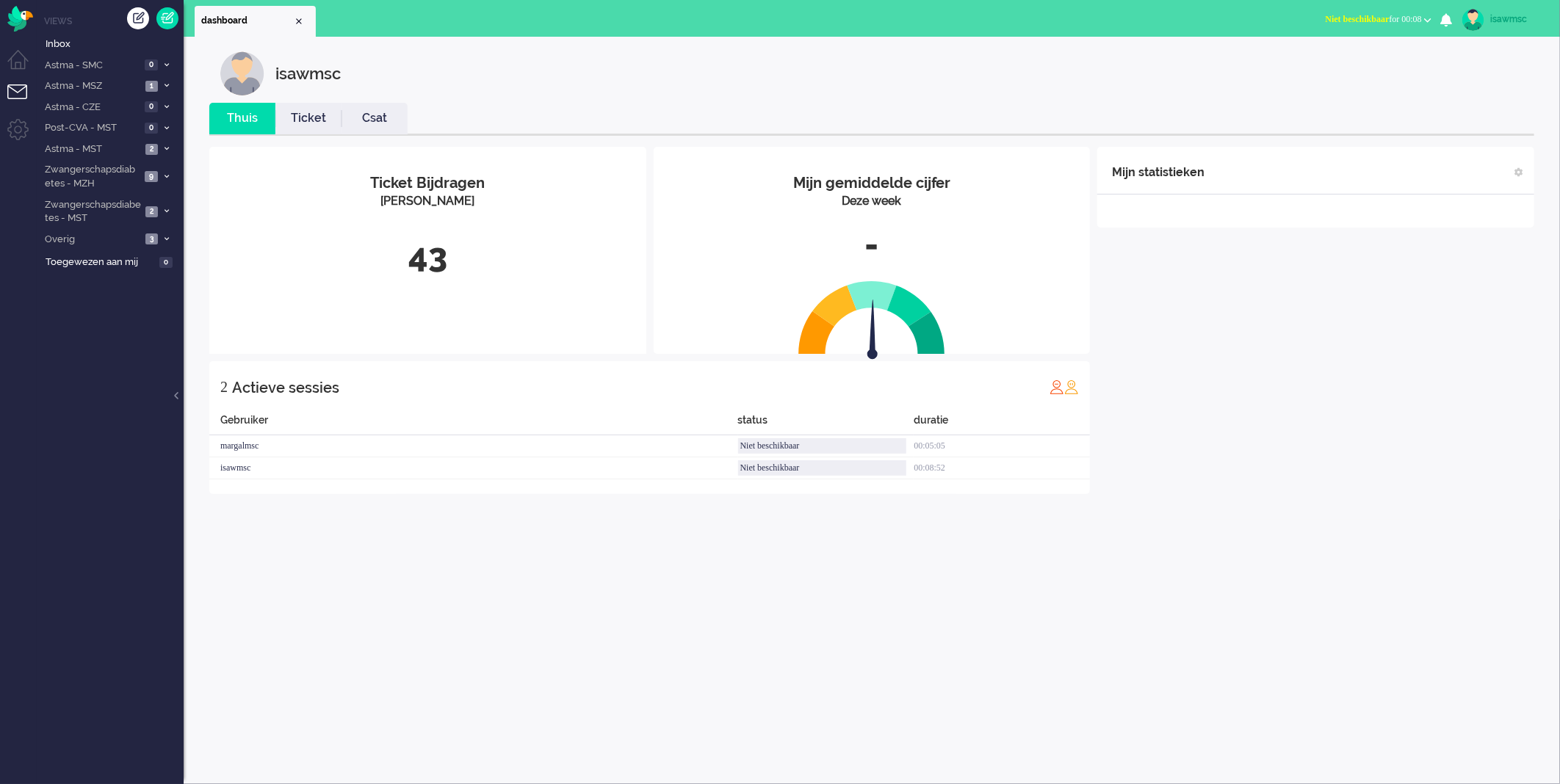
click at [495, 230] on div "Ticket Bijdragen Per Kanaal 43" at bounding box center [427, 230] width 437 height 166
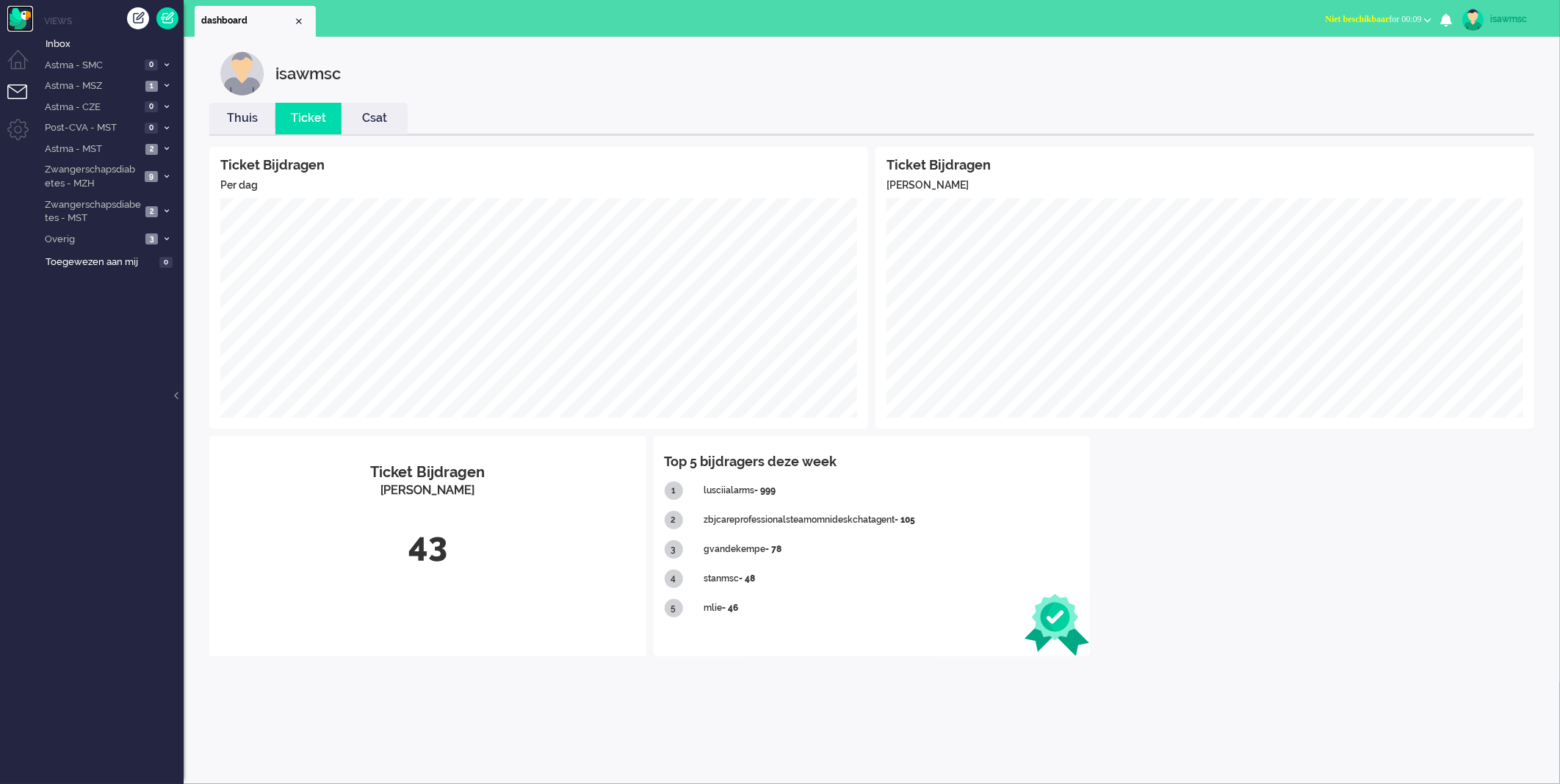
click at [25, 22] on img "Omnidesk" at bounding box center [20, 19] width 26 height 26
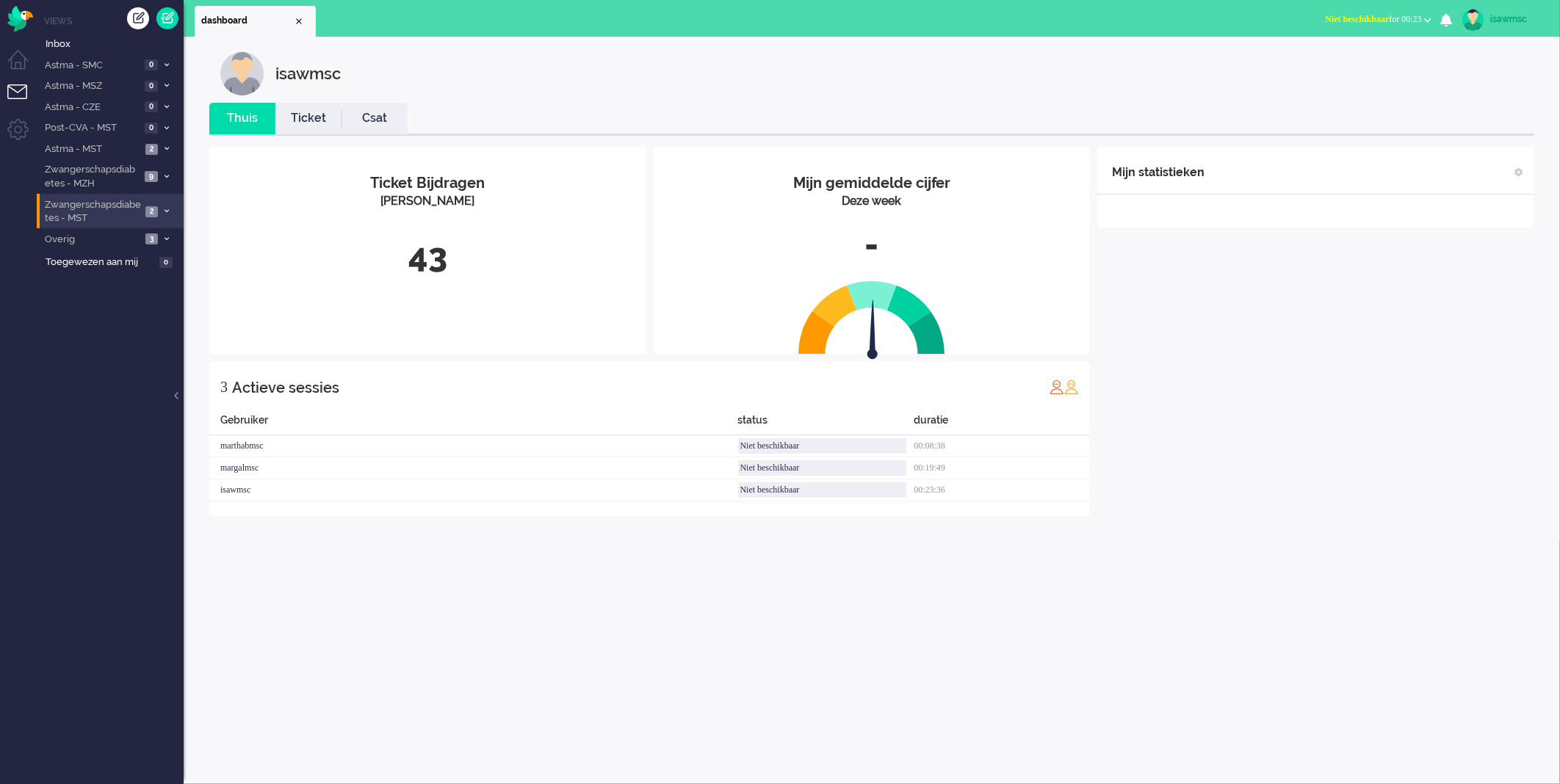
click at [154, 214] on span "2" at bounding box center [151, 211] width 13 height 11
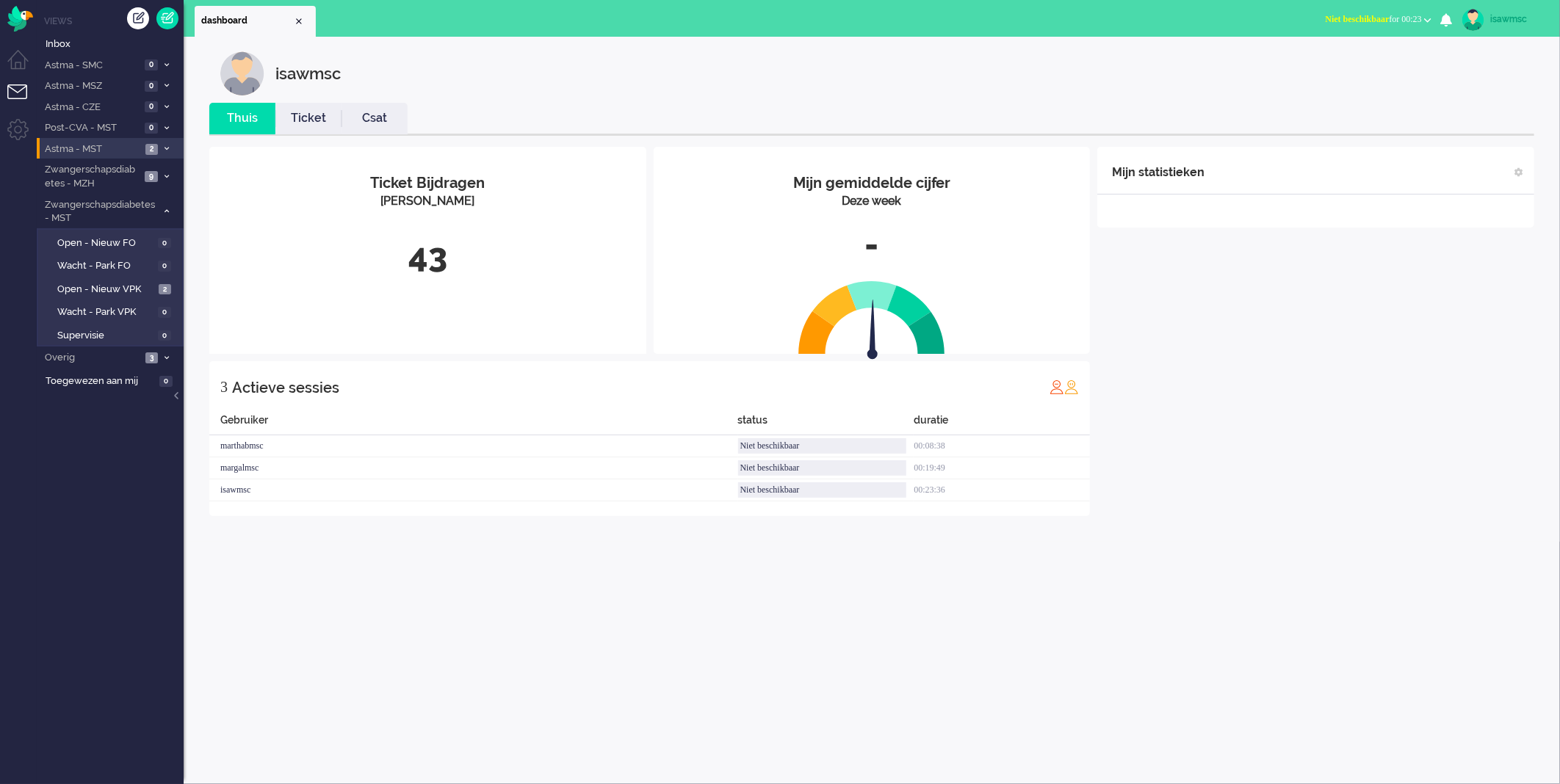
click at [154, 148] on span "2" at bounding box center [151, 149] width 13 height 11
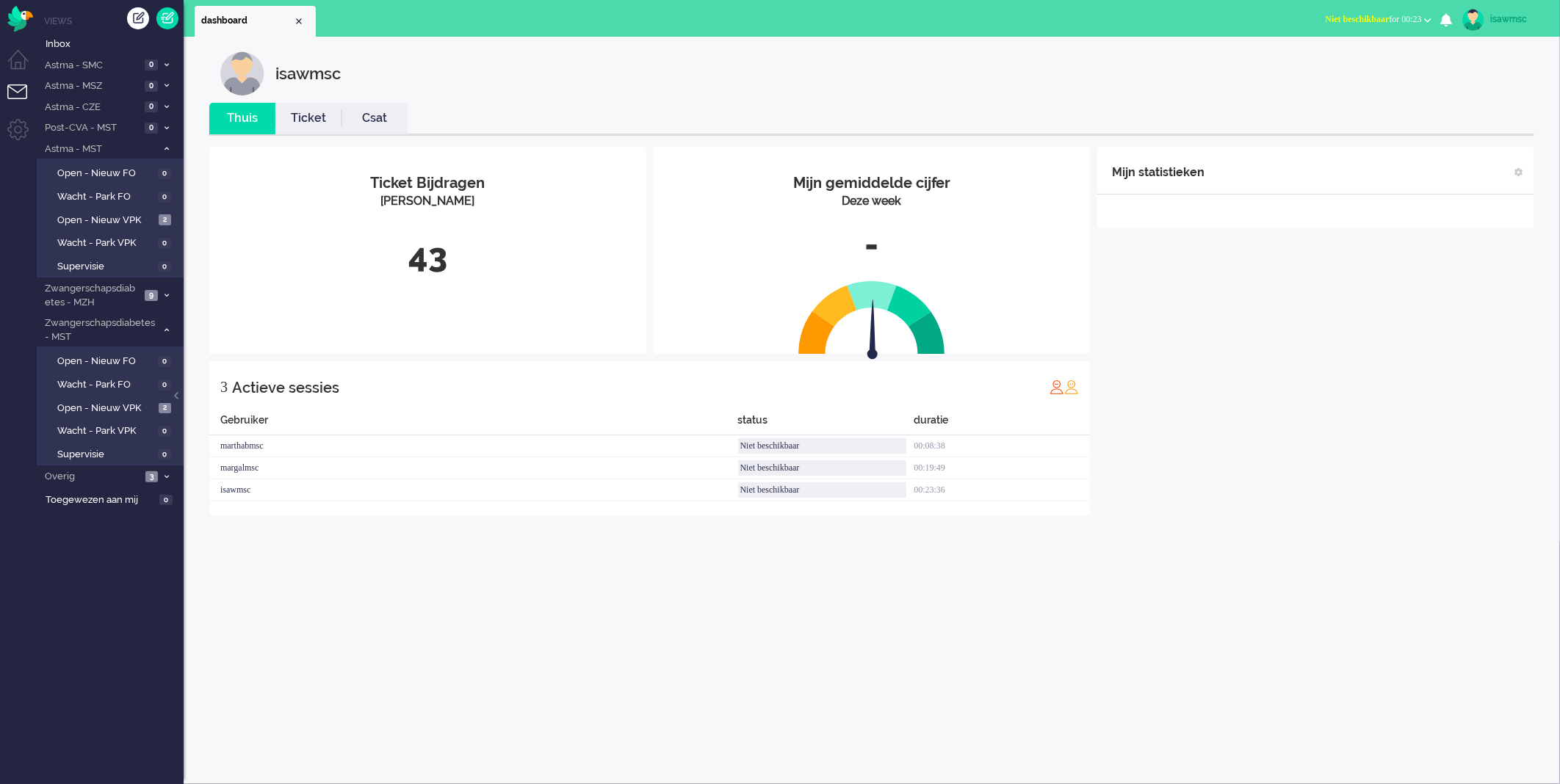
click at [475, 79] on div "isawmsc" at bounding box center [882, 74] width 1325 height 44
click at [98, 217] on span "Open - Nieuw VPK" at bounding box center [107, 221] width 98 height 14
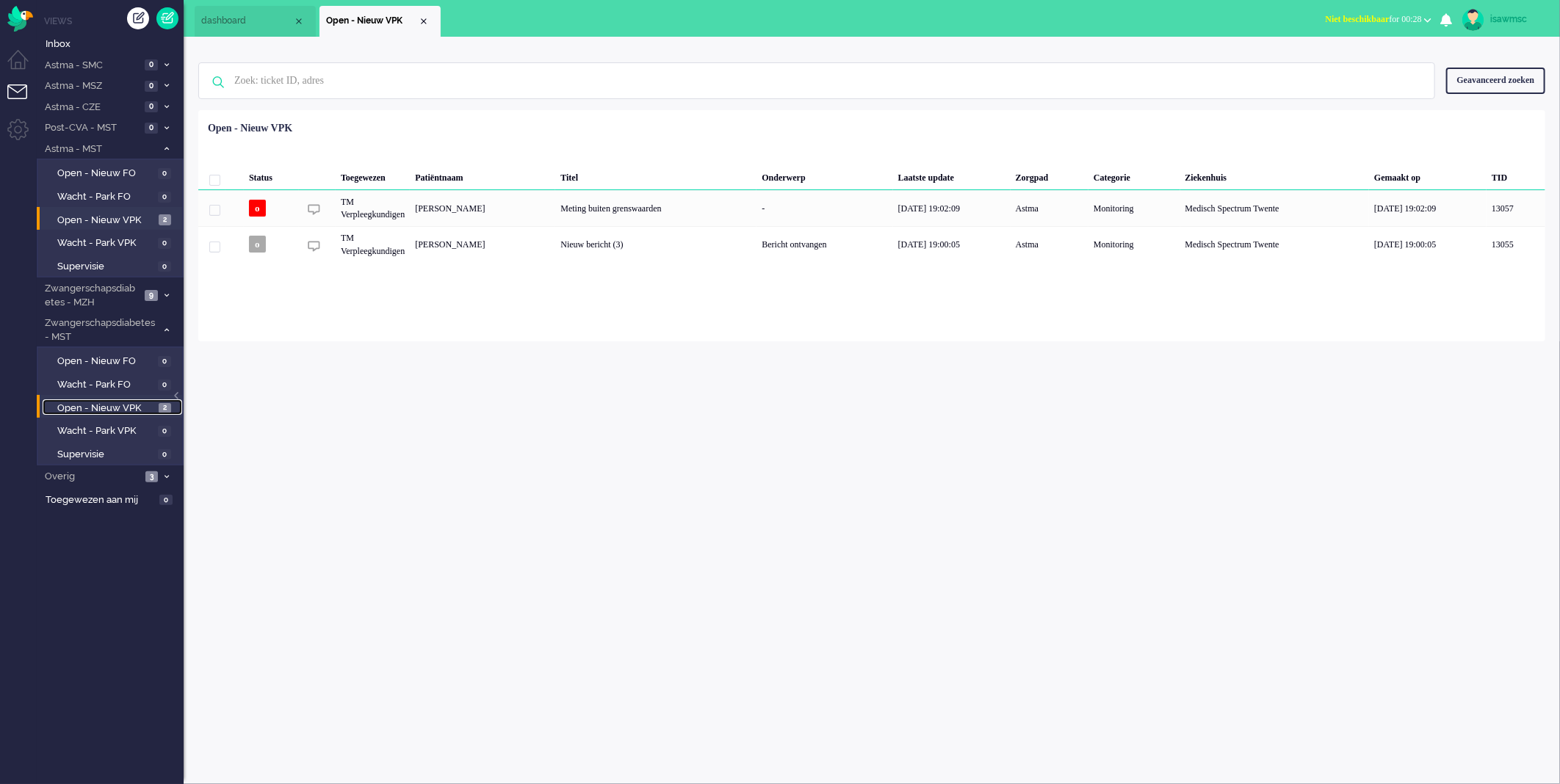
drag, startPoint x: 149, startPoint y: 408, endPoint x: 137, endPoint y: 407, distance: 12.0
click at [148, 408] on span "Open - Nieuw VPK" at bounding box center [107, 409] width 98 height 14
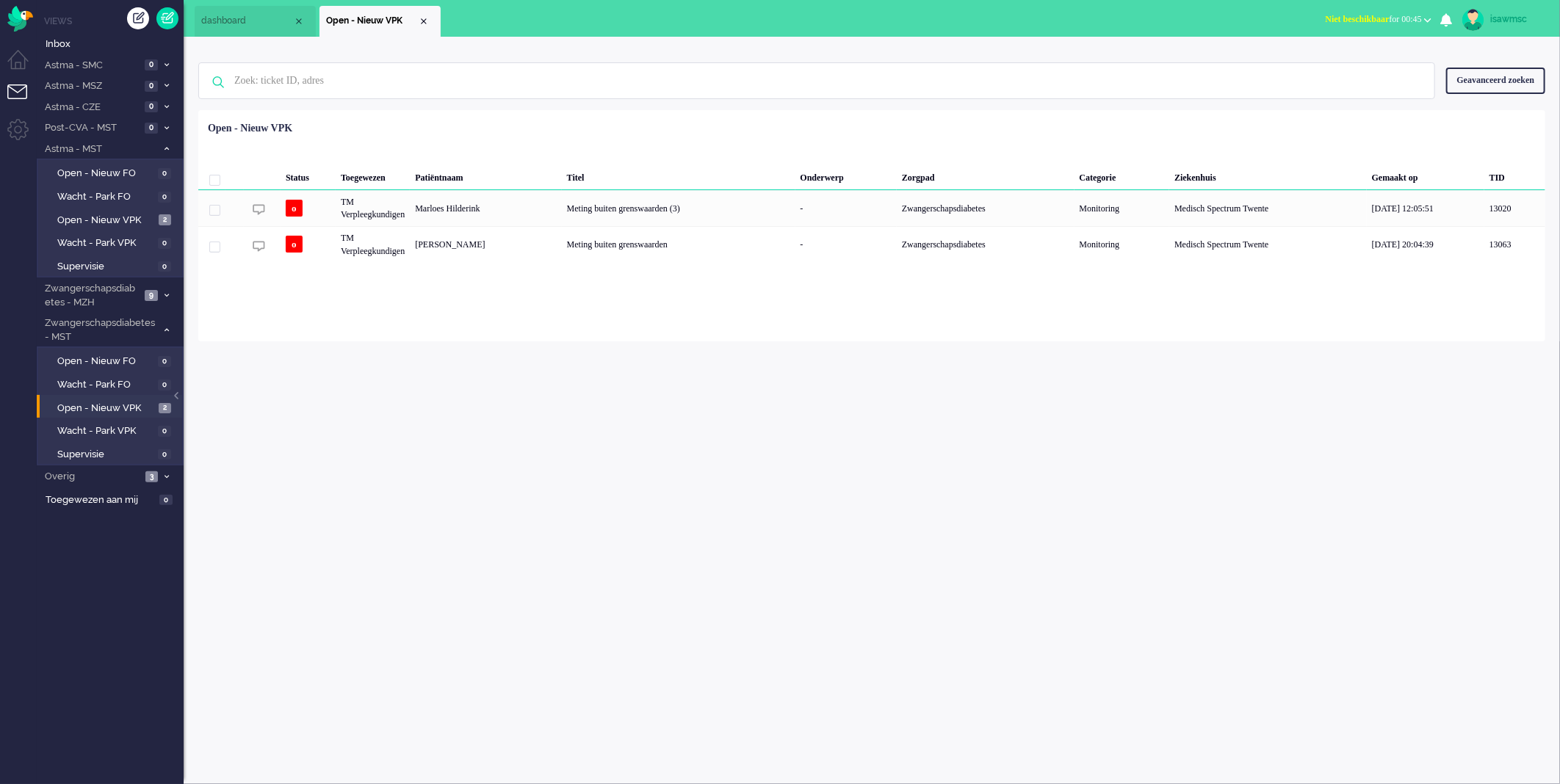
click at [399, 376] on div "isawmsc Thuis Ticket Csat Mijn gemiddelde cijfer Deze week - Ticket Bijdragen P…" at bounding box center [871, 410] width 1377 height 747
click at [18, 25] on img "Omnidesk" at bounding box center [20, 19] width 26 height 26
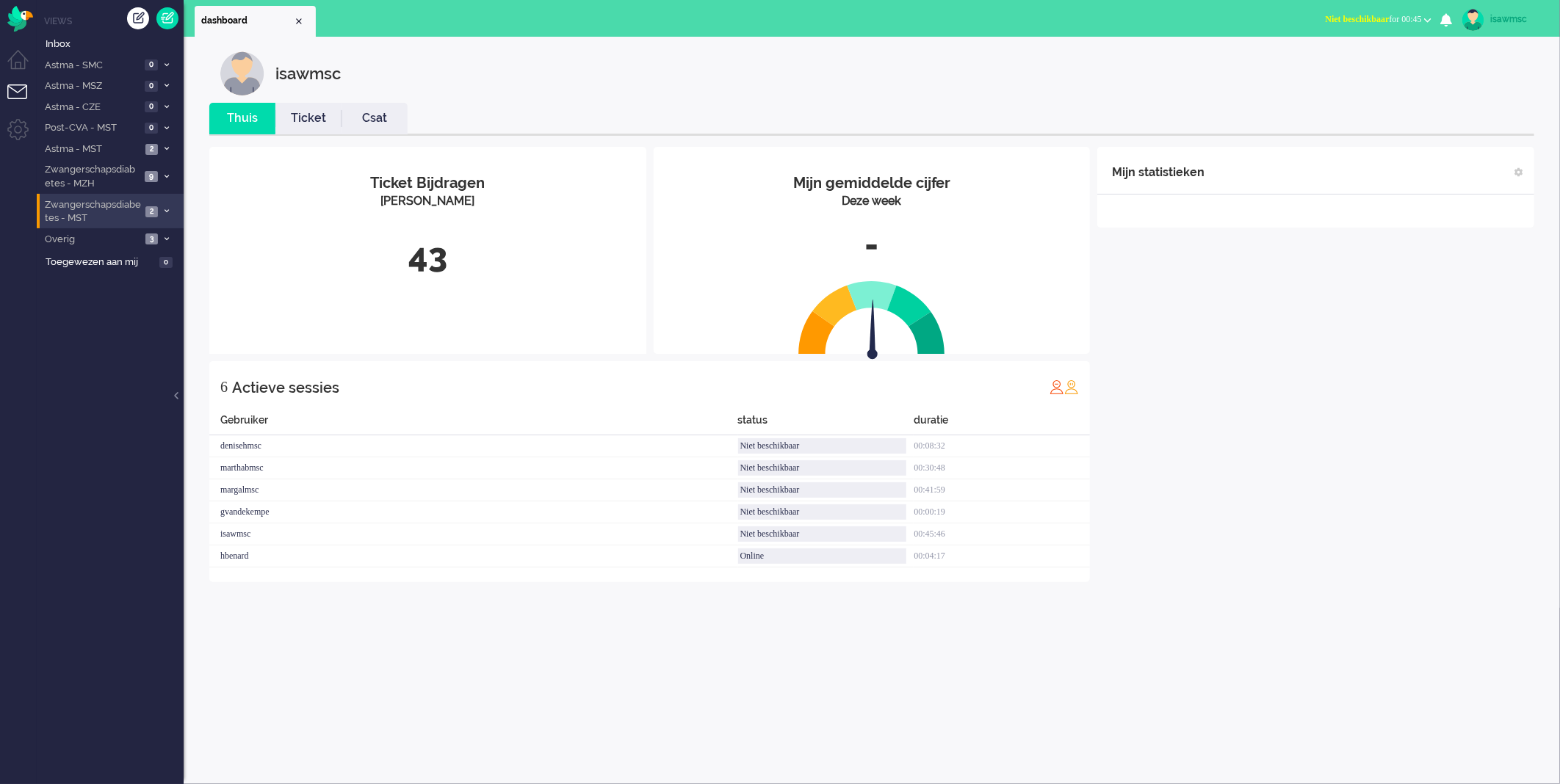
click at [102, 214] on span "Zwangerschapsdiabetes - MST" at bounding box center [92, 211] width 99 height 27
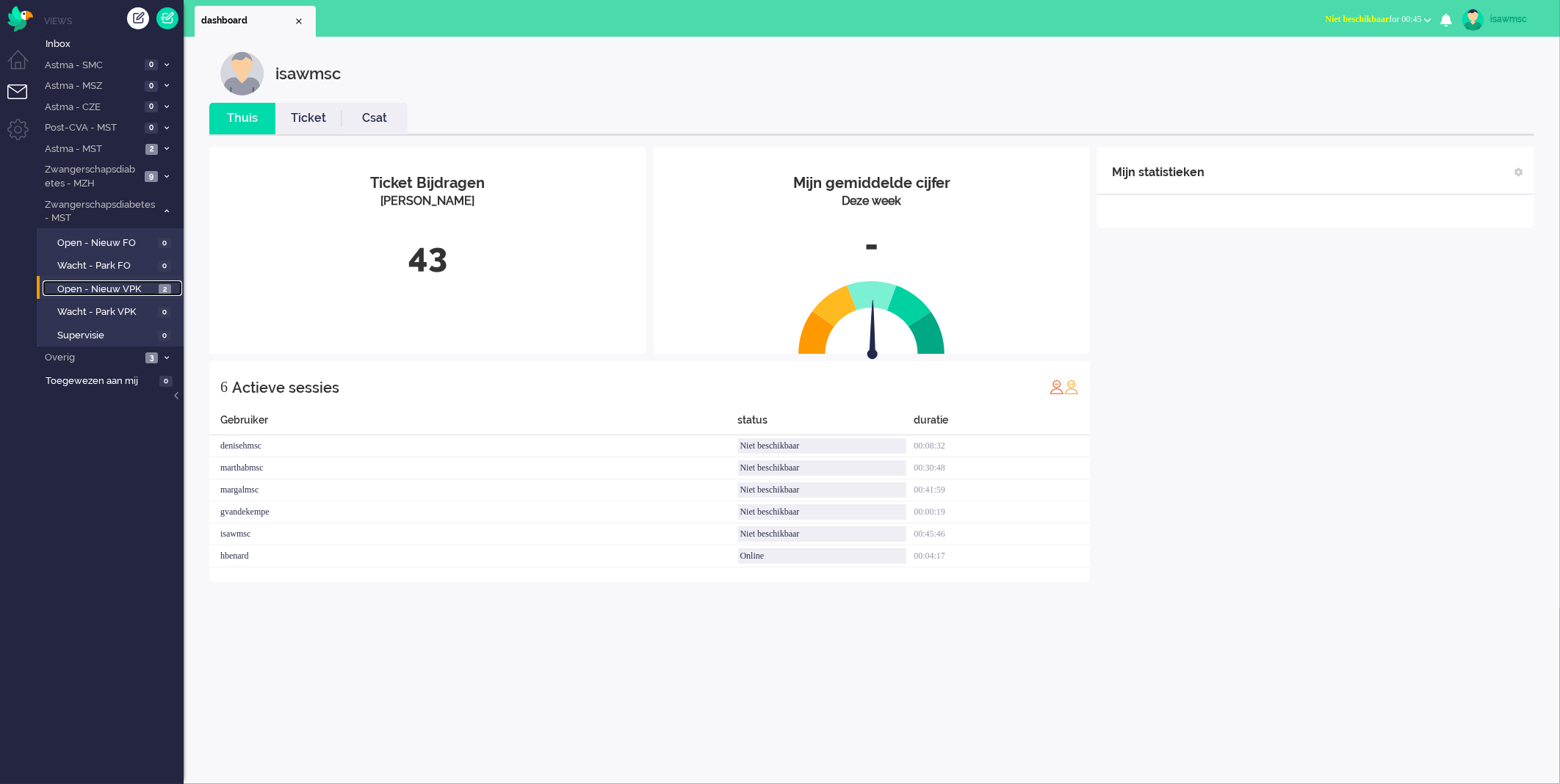
click at [161, 285] on span "2" at bounding box center [164, 290] width 13 height 11
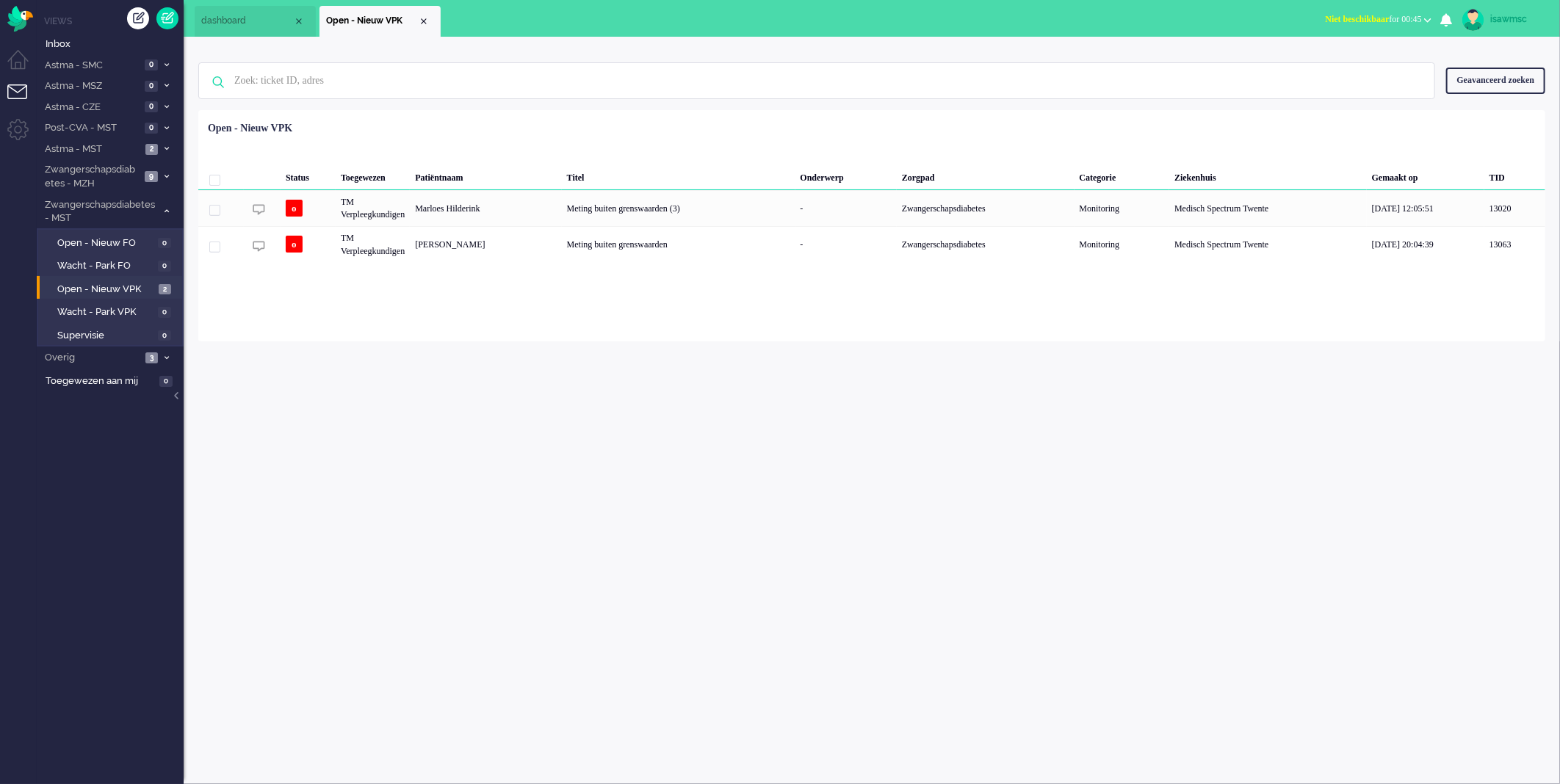
click at [633, 331] on div "Loading... Status Toegewezen Patiëntnaam Titel Onderwerp Zorgpad Categorie Ziek…" at bounding box center [871, 226] width 1347 height 231
click at [670, 52] on div "Geen zoekresultaten Probeer nog eens Geavanceerd zoeken Geavanceerd zoeken Tick…" at bounding box center [871, 81] width 1347 height 59
click at [155, 147] on span "2" at bounding box center [151, 149] width 13 height 11
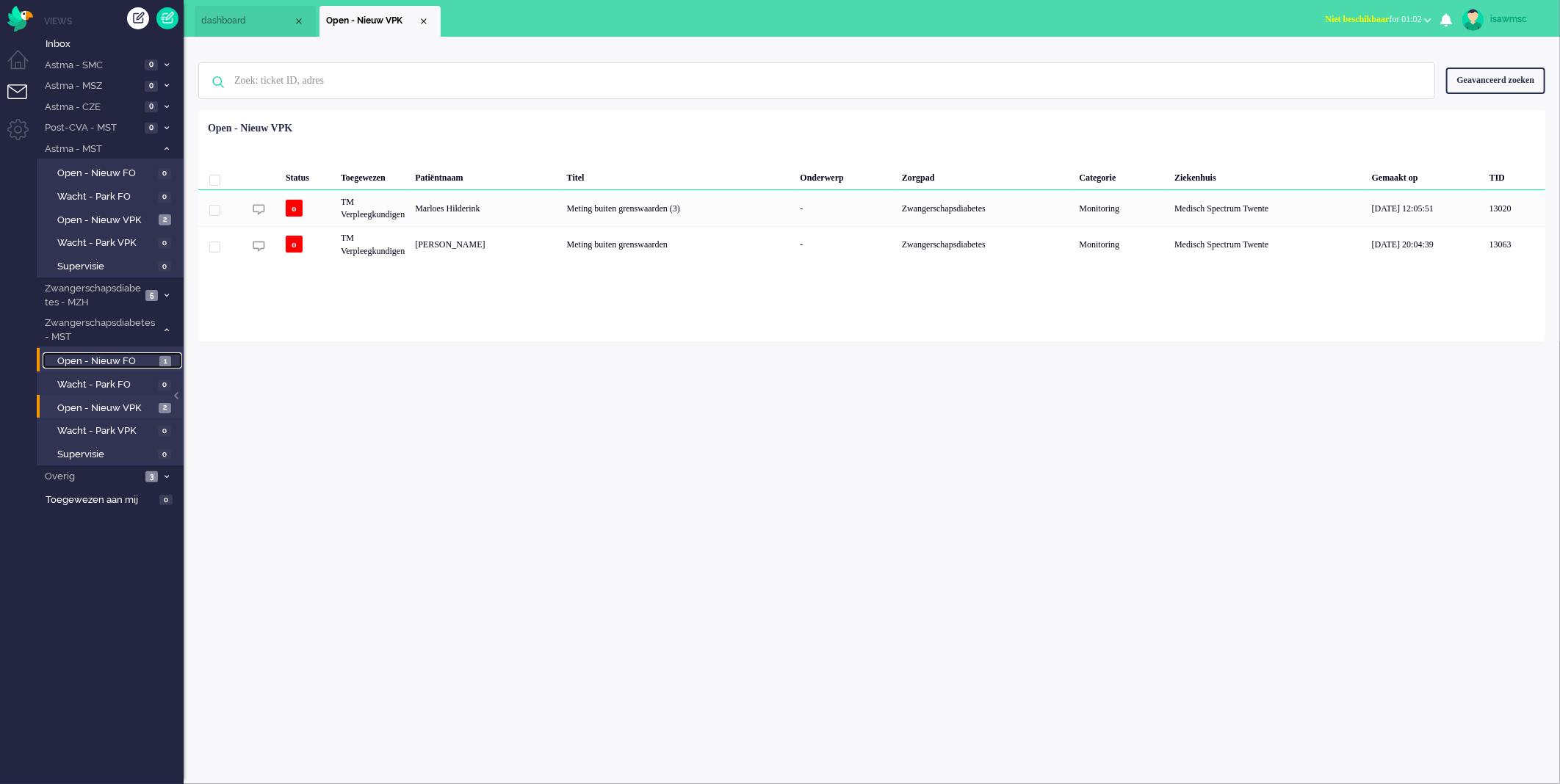
click at [158, 355] on link "Open - Nieuw FO 1" at bounding box center [112, 360] width 139 height 16
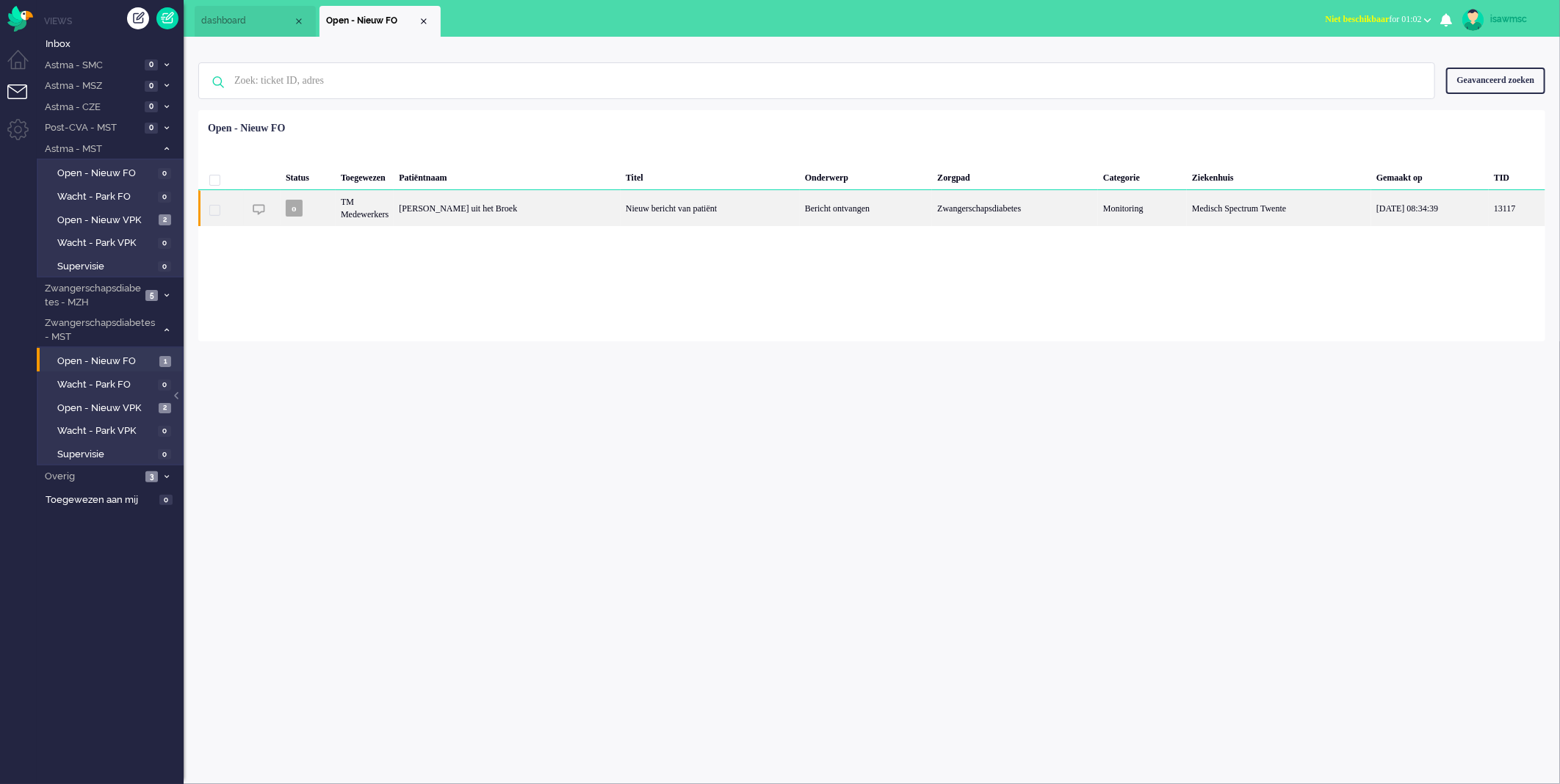
click at [715, 217] on div "Nieuw bericht van patiënt" at bounding box center [710, 208] width 179 height 36
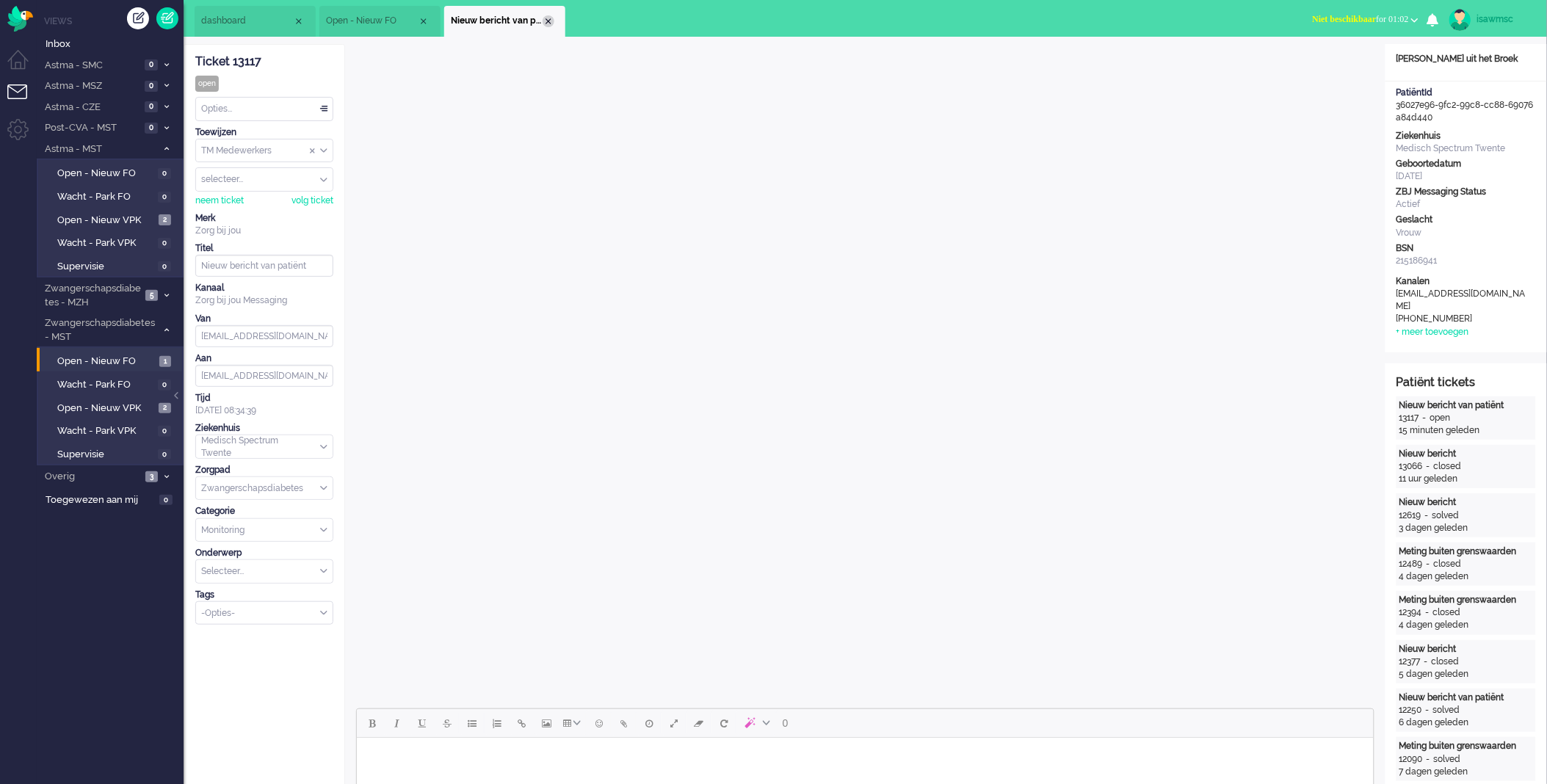
click at [549, 18] on div "Close tab" at bounding box center [549, 21] width 12 height 12
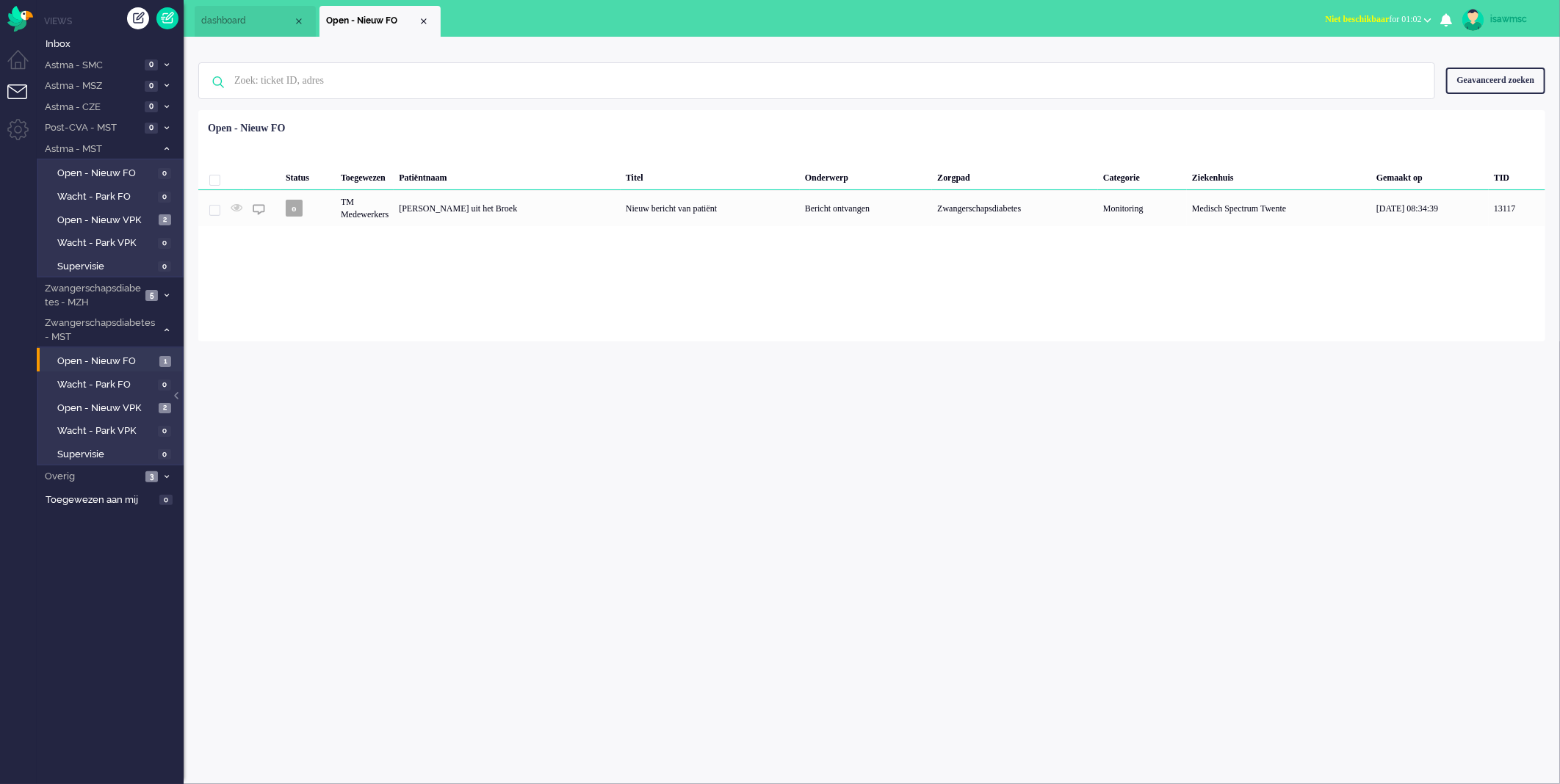
click at [495, 368] on div "isawmsc Thuis Ticket Csat Mijn gemiddelde cijfer Deze week - Ticket Bijdragen P…" at bounding box center [871, 410] width 1377 height 747
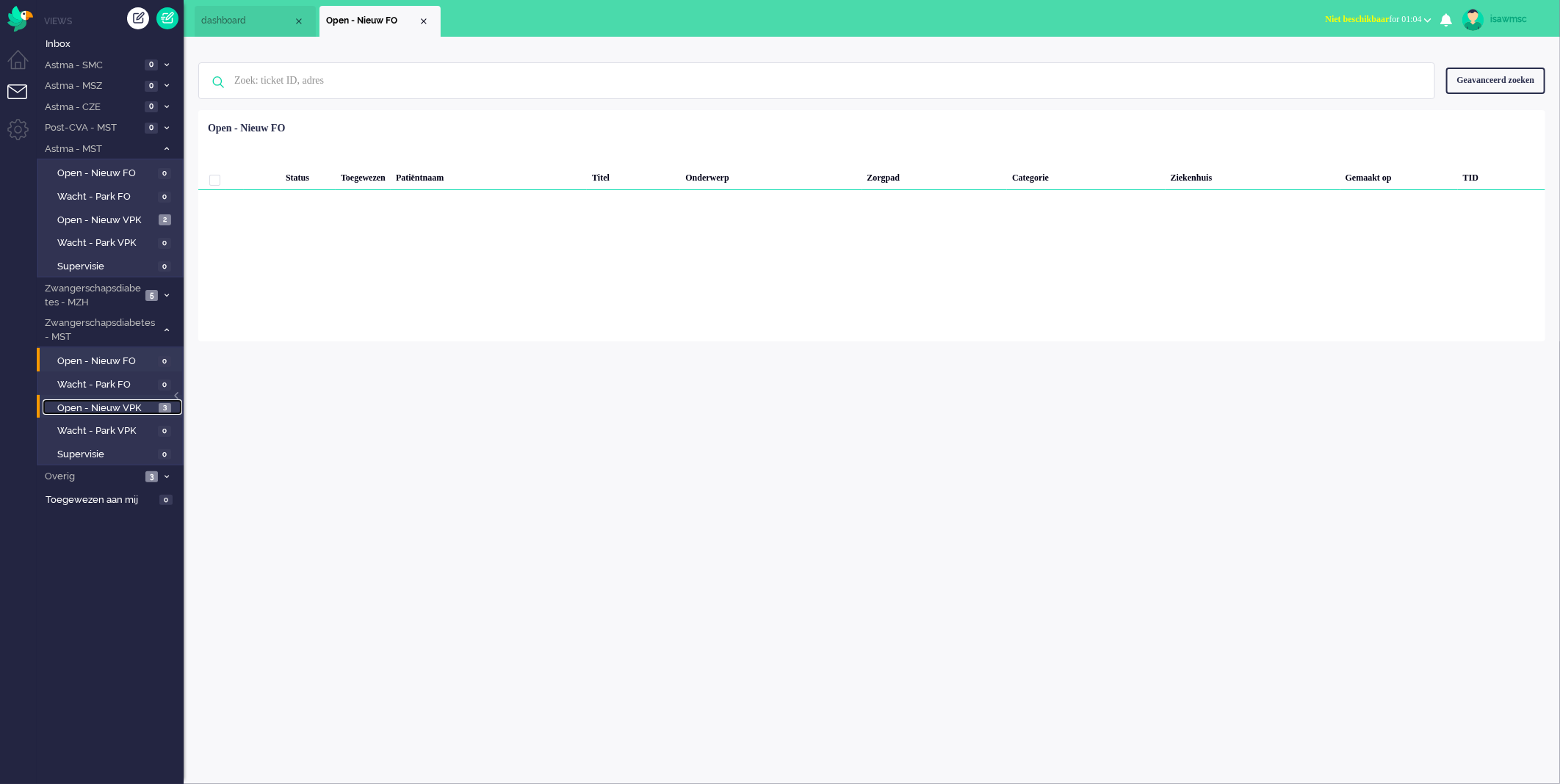
click at [132, 402] on span "Open - Nieuw VPK" at bounding box center [107, 409] width 98 height 14
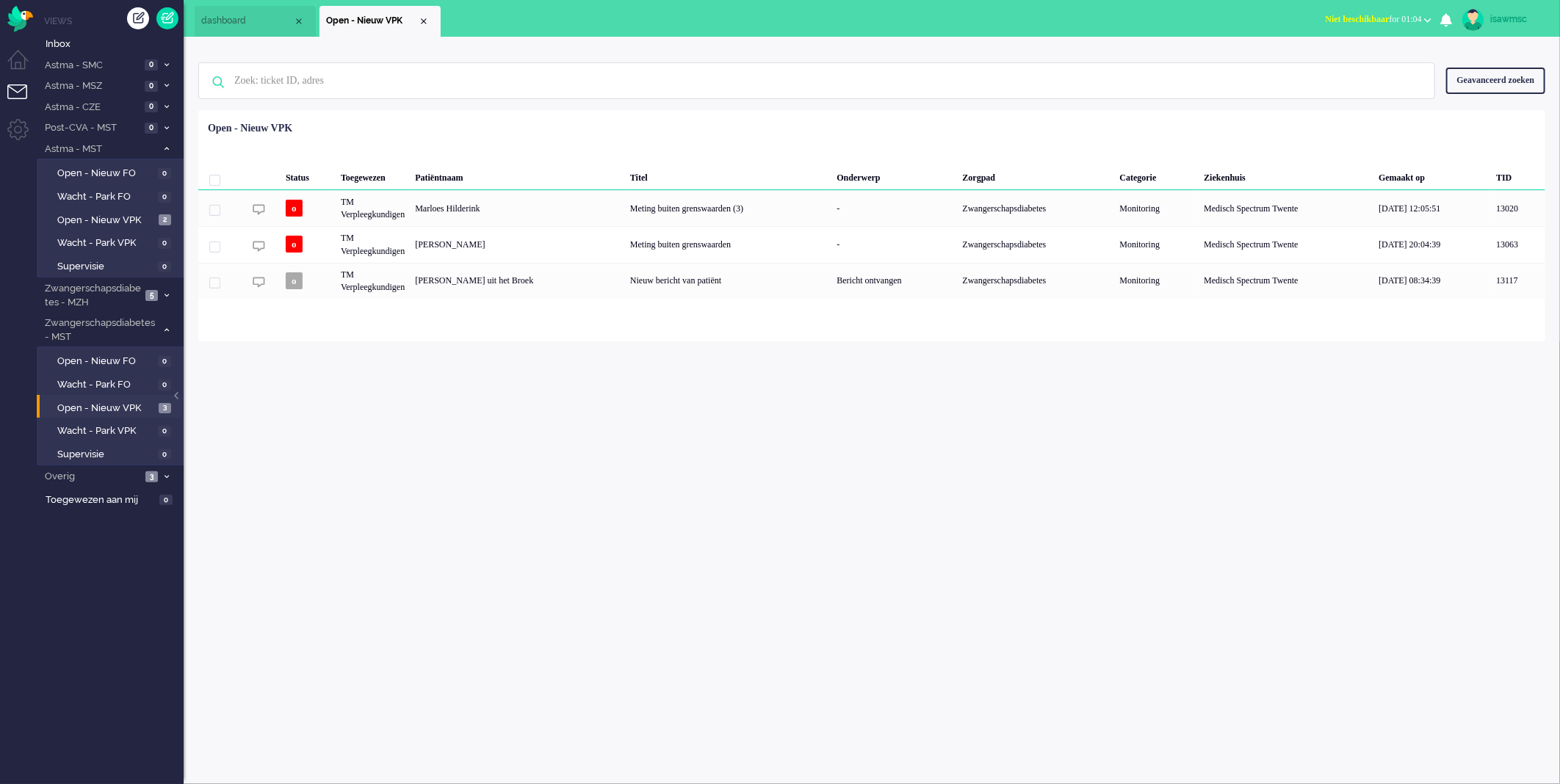
click at [747, 113] on div "Loading... Status Toegewezen Patiëntnaam Titel Onderwerp Zorgpad Categorie Ziek…" at bounding box center [871, 226] width 1347 height 231
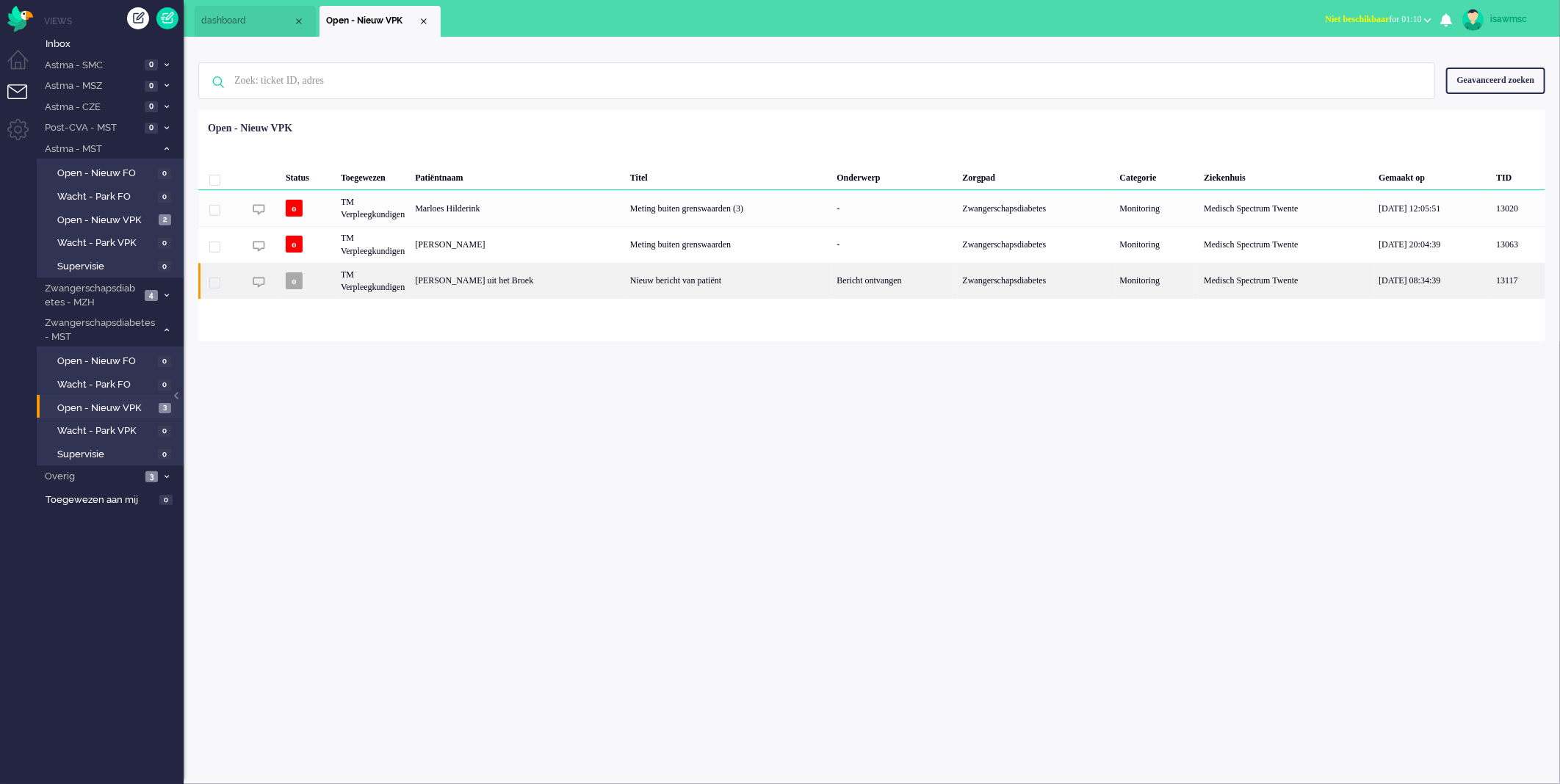
click at [373, 278] on div "TM Verpleegkundigen" at bounding box center [372, 281] width 75 height 36
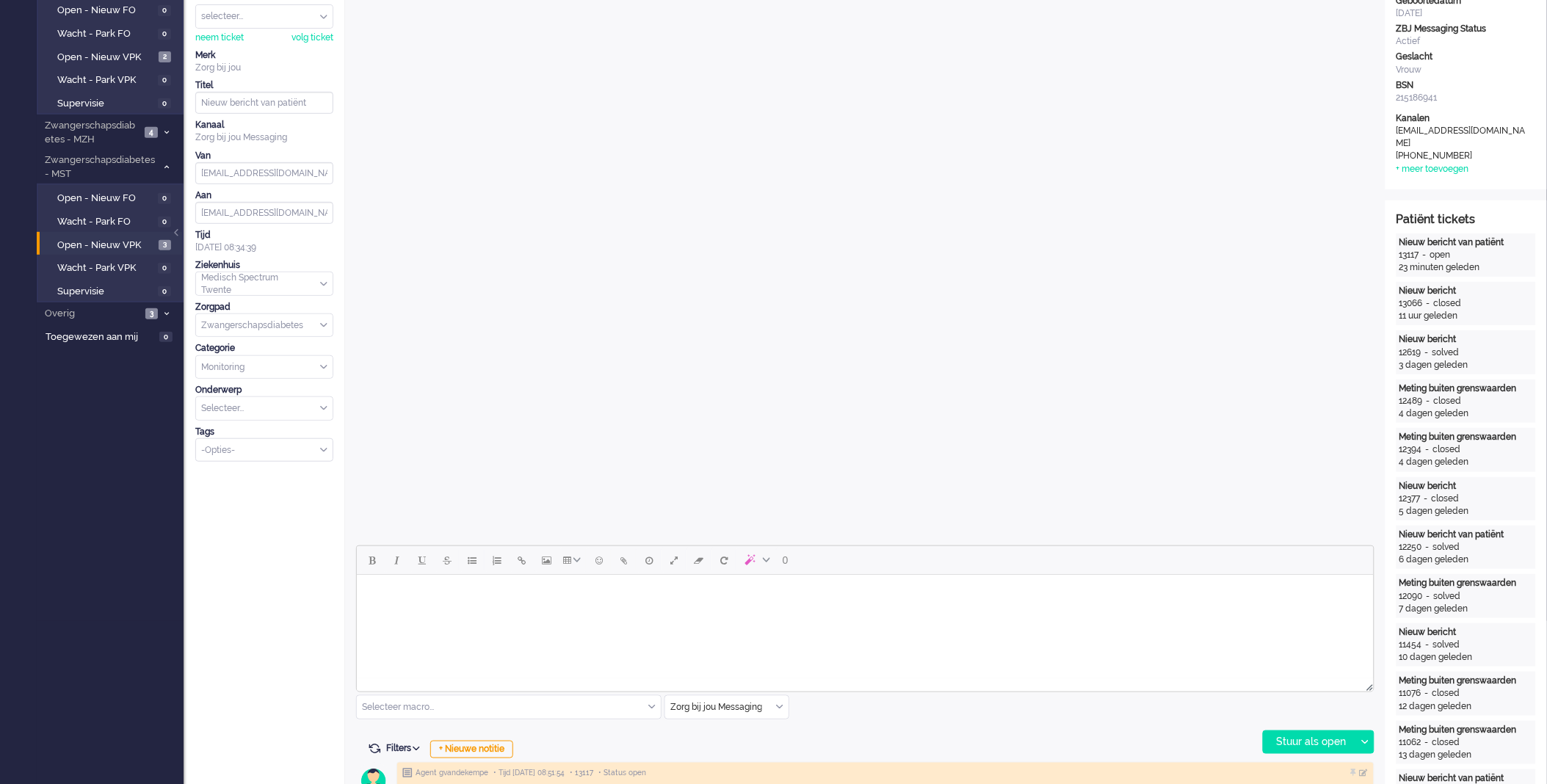
scroll to position [326, 0]
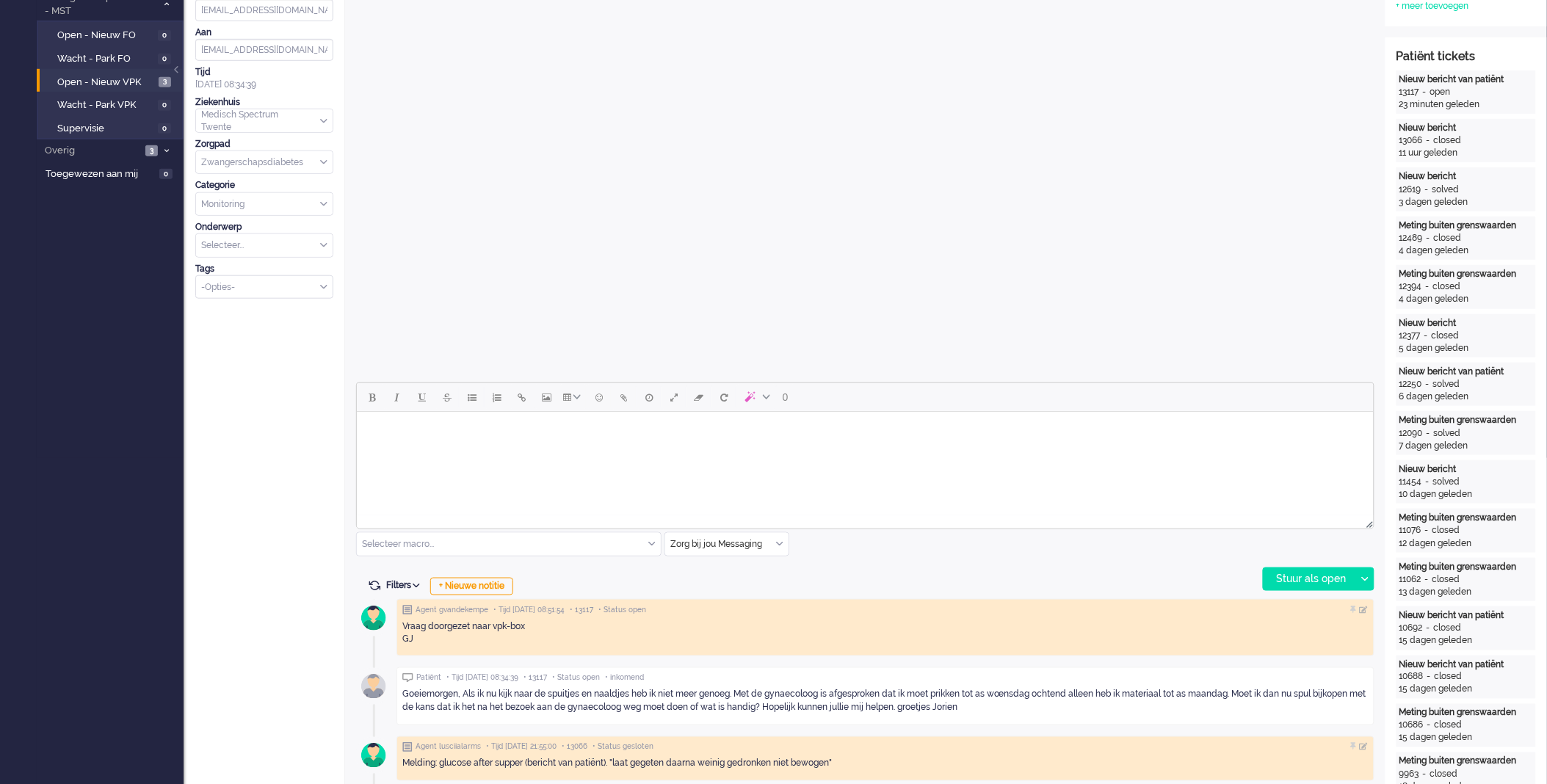
click at [460, 433] on body "Rich Text Area. Press ALT-0 for help." at bounding box center [865, 430] width 1005 height 26
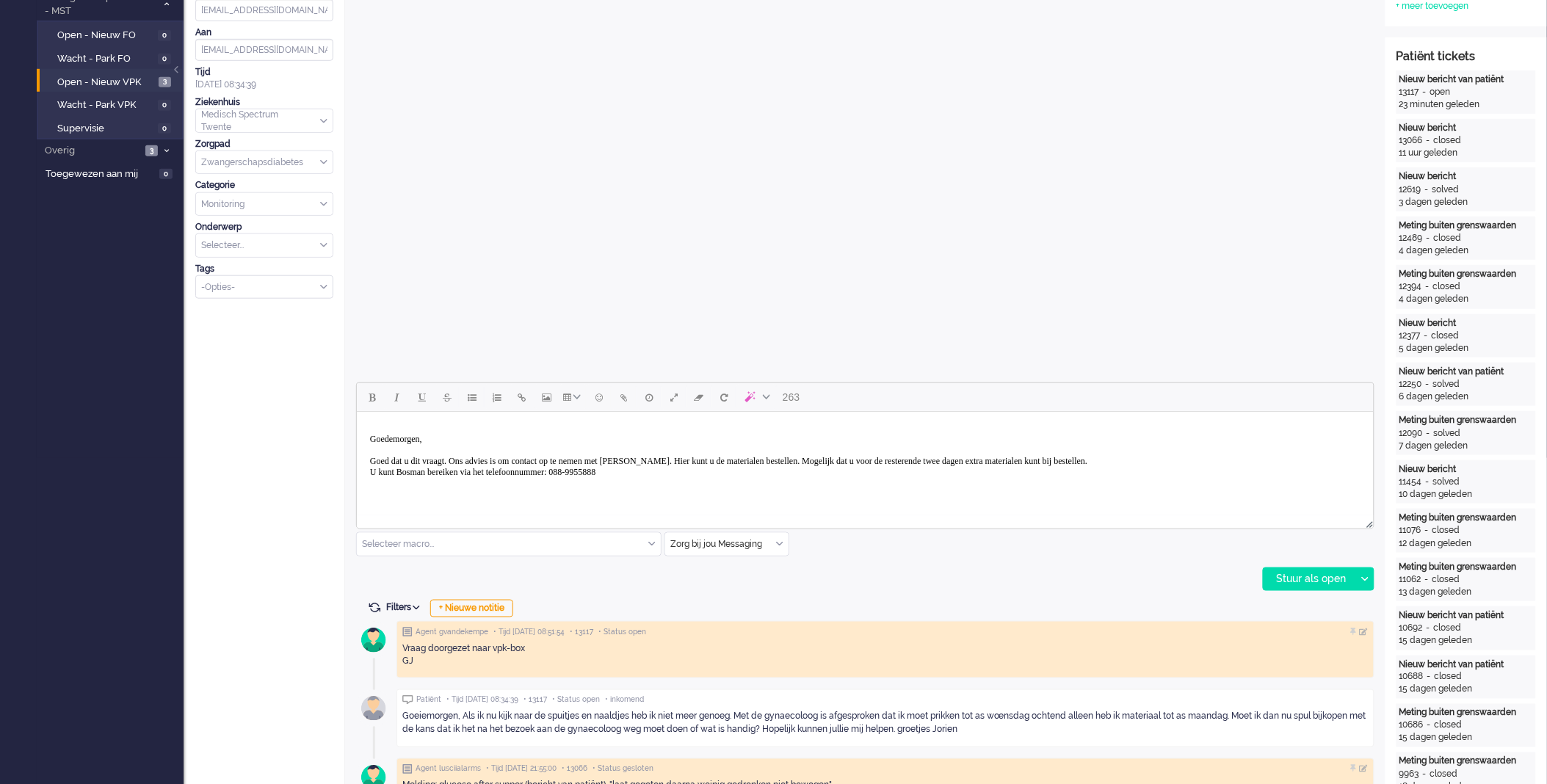
click at [660, 471] on p "Goedemorgen, Goed dat u dit vraagt. Ons advies is om contact op te nemen met Bo…" at bounding box center [864, 460] width 991 height 55
click at [1303, 571] on div "Stuur als open" at bounding box center [1310, 579] width 92 height 22
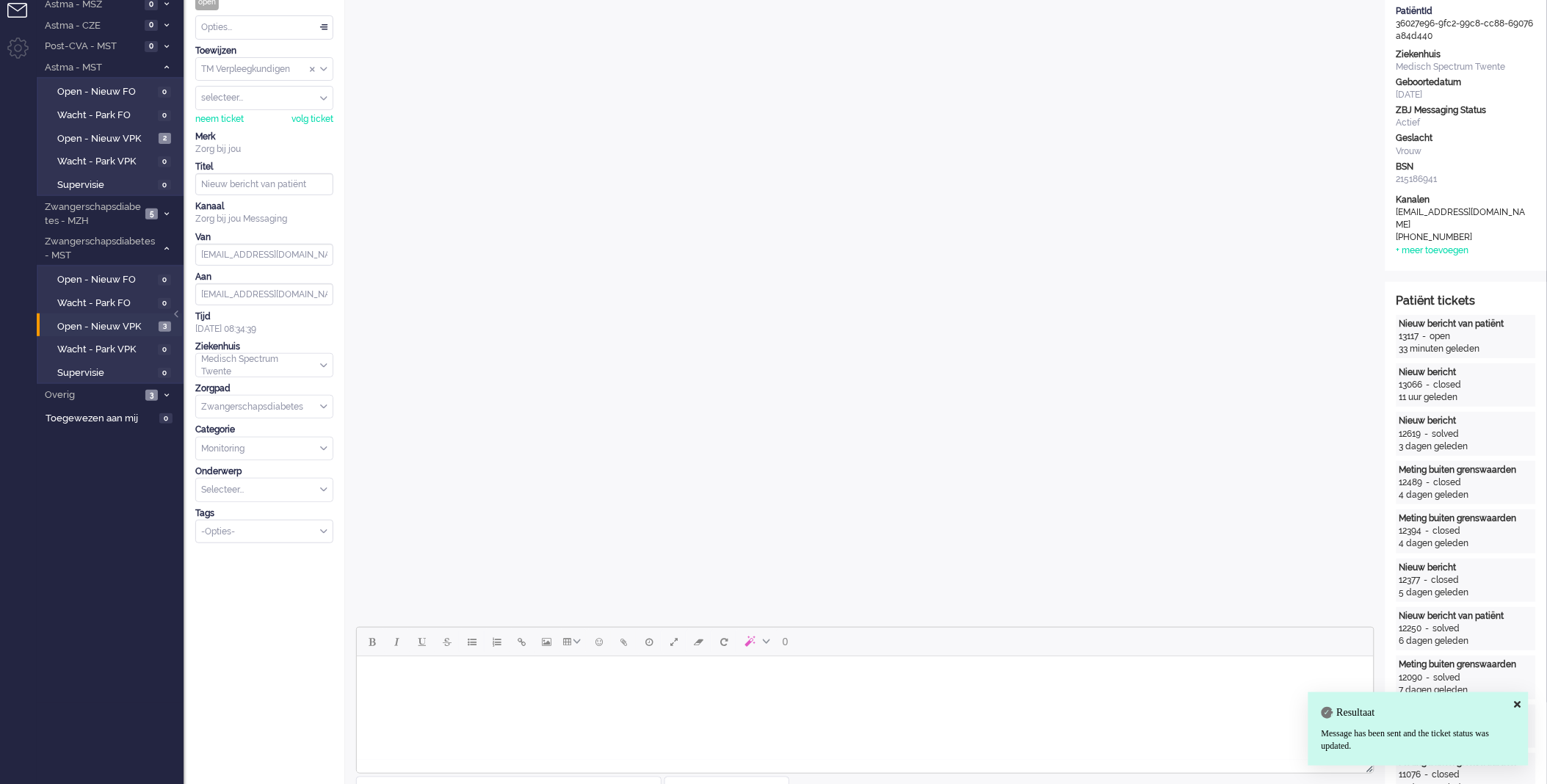
scroll to position [0, 0]
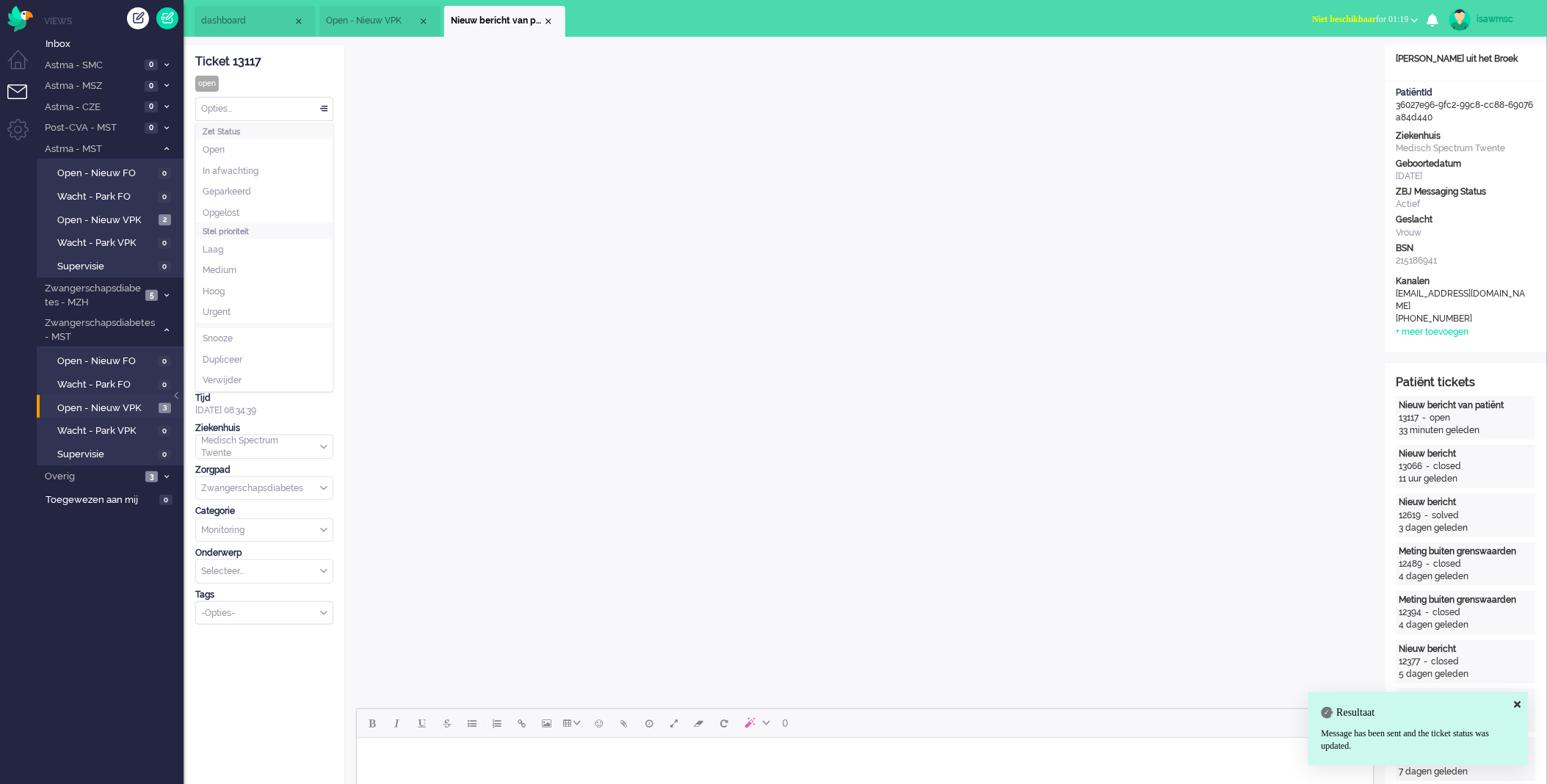
click at [288, 110] on div "Opties..." at bounding box center [264, 108] width 136 height 23
click at [267, 210] on li "Opgelost" at bounding box center [264, 213] width 136 height 21
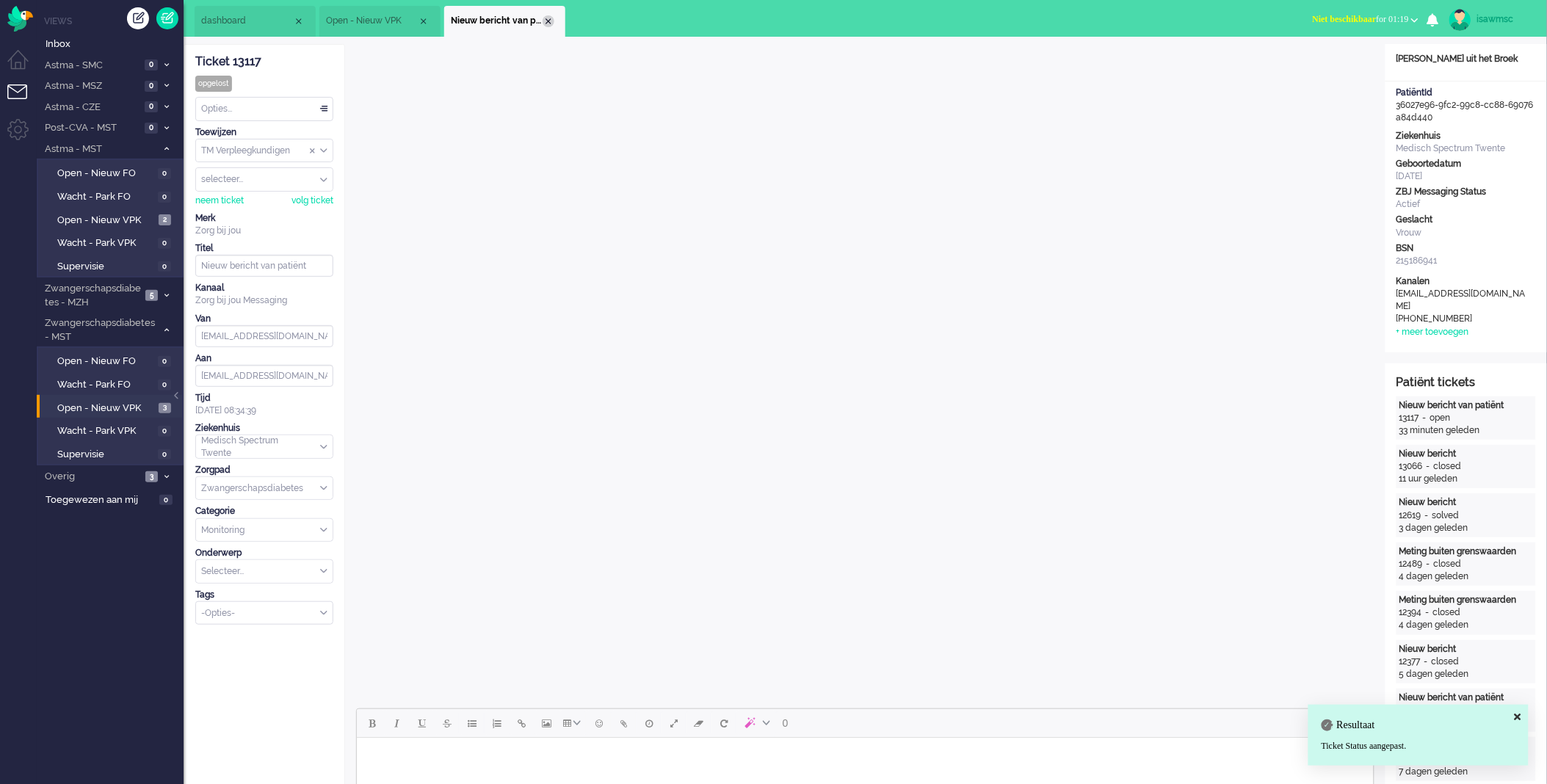
click at [549, 21] on div "Close tab" at bounding box center [549, 21] width 12 height 12
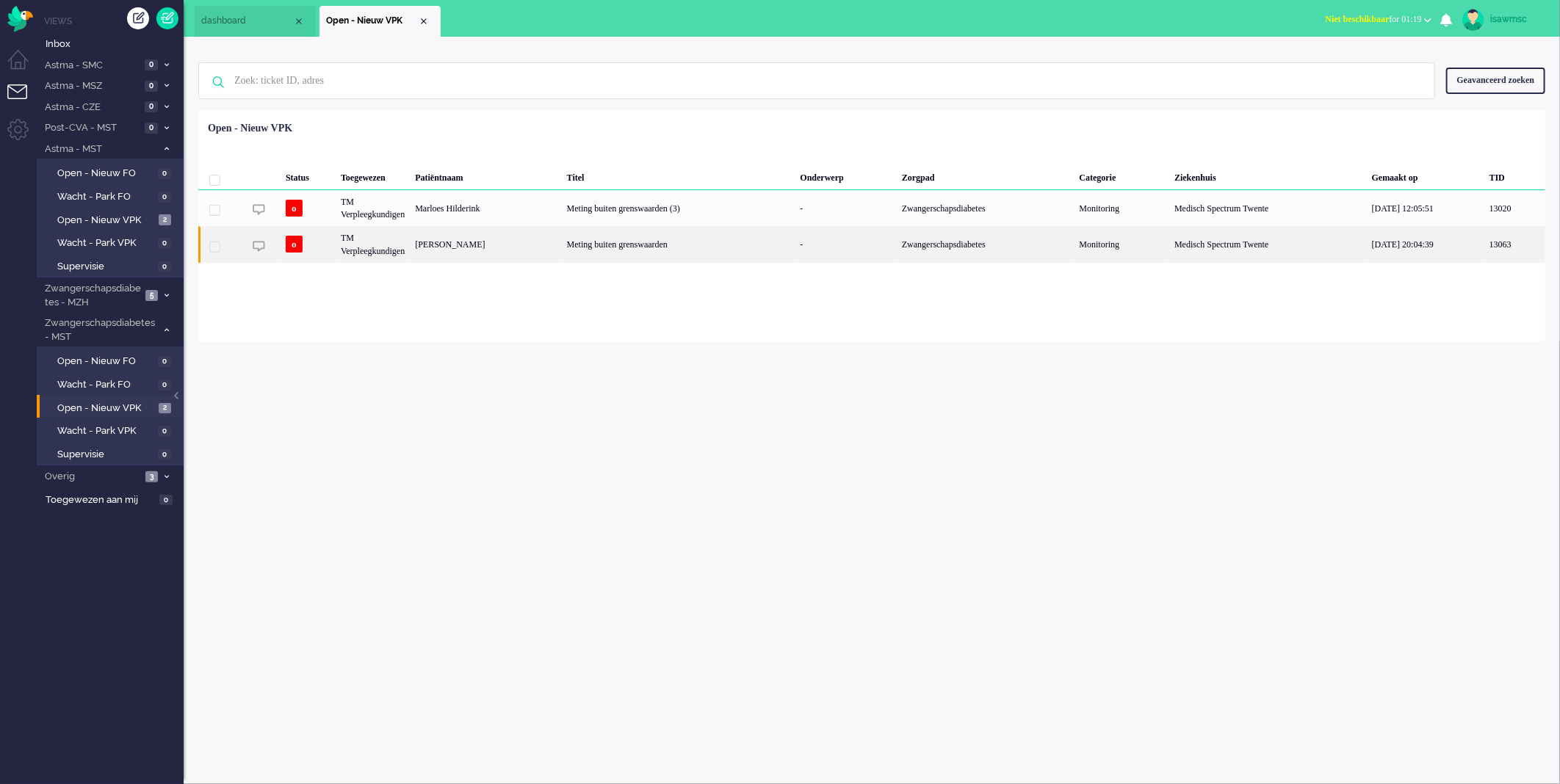
click at [519, 251] on div "[PERSON_NAME]" at bounding box center [486, 244] width 151 height 36
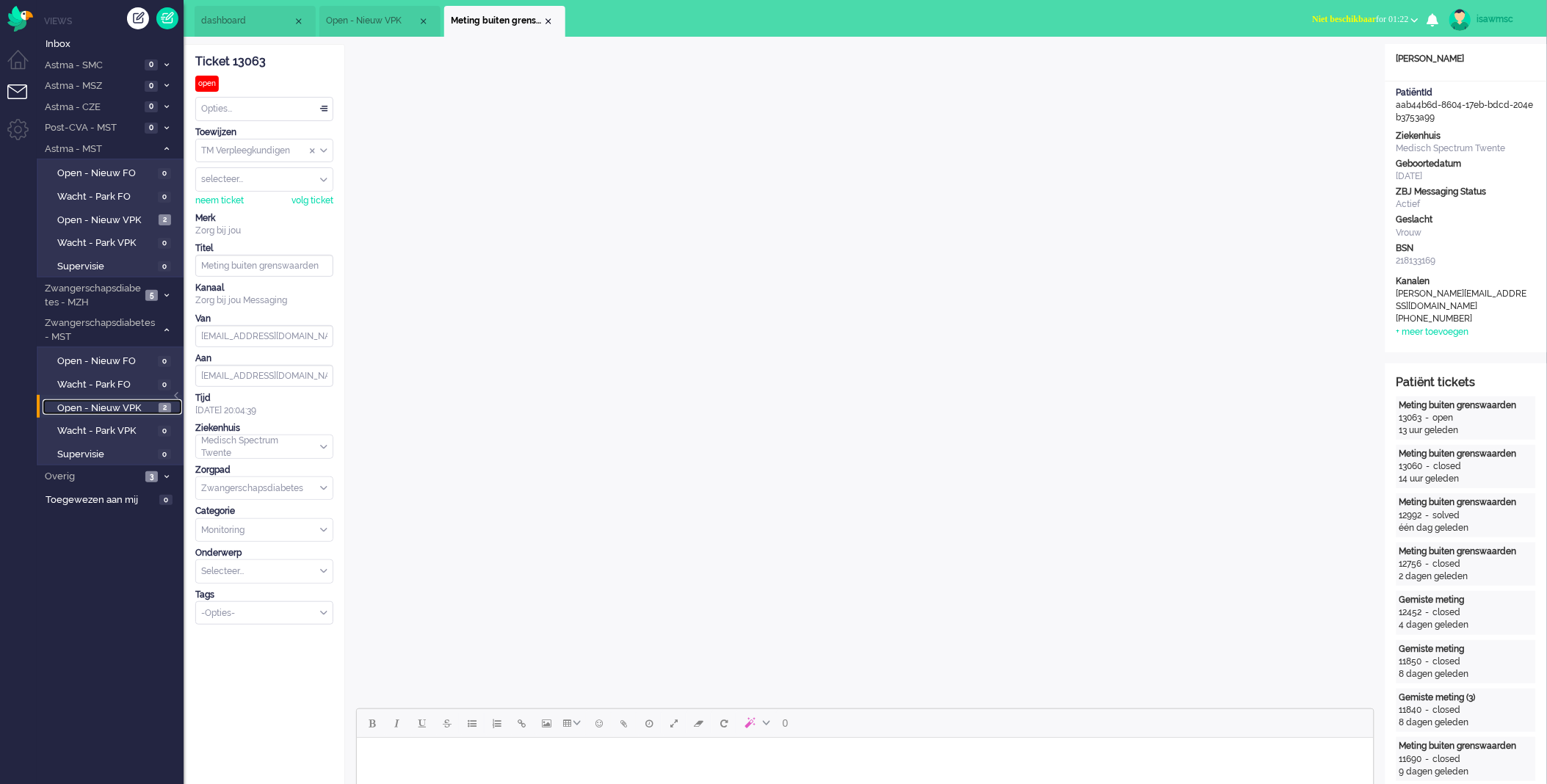
click at [152, 404] on span "Open - Nieuw VPK" at bounding box center [107, 409] width 98 height 14
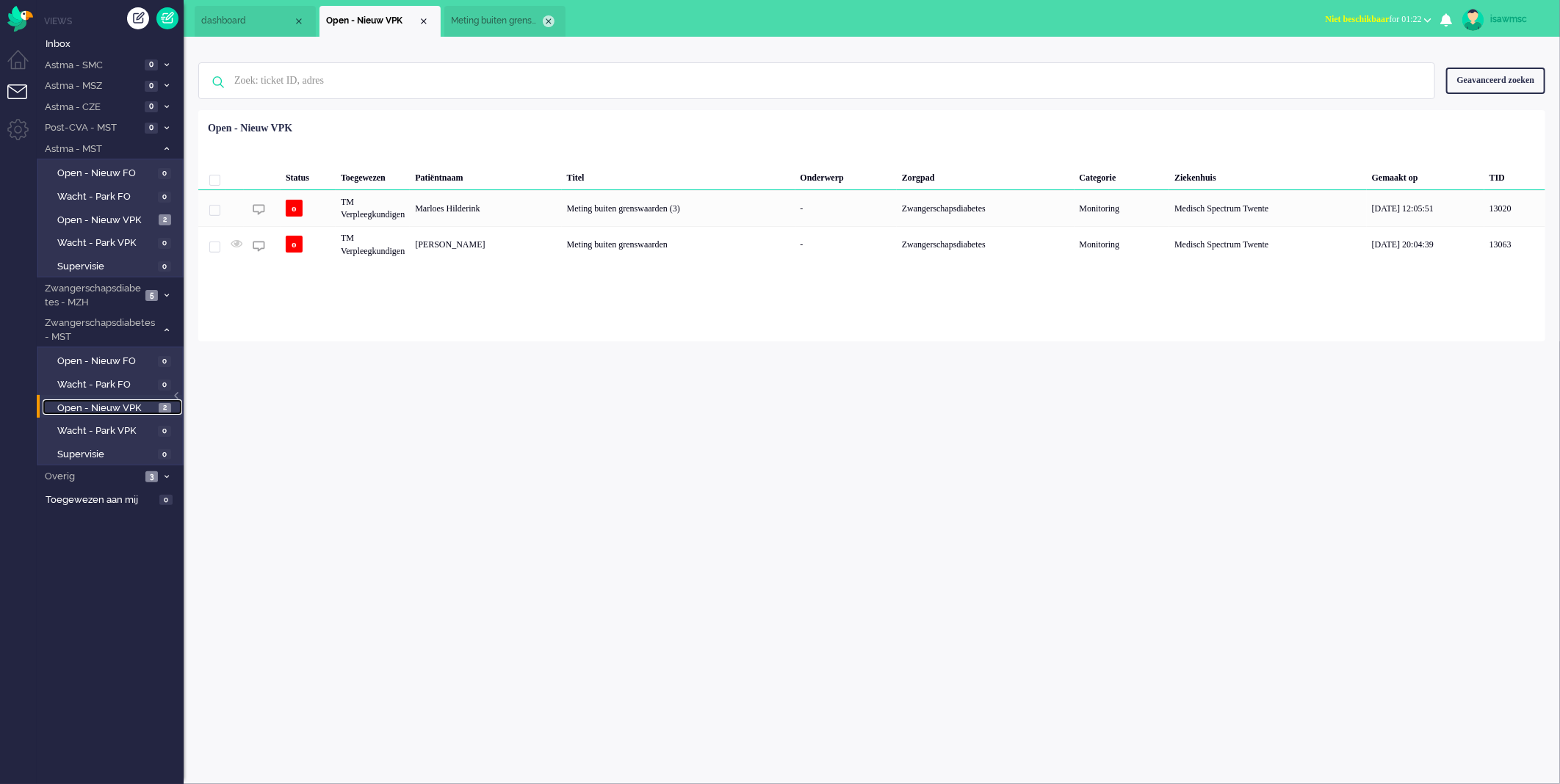
click at [544, 24] on div "Close tab" at bounding box center [549, 21] width 12 height 12
click at [570, 28] on ul "dashboard Open - Nieuw VPK" at bounding box center [729, 18] width 1068 height 37
drag, startPoint x: 389, startPoint y: 371, endPoint x: 419, endPoint y: 349, distance: 37.2
click at [389, 371] on div "isawmsc Thuis Ticket Csat Mijn gemiddelde cijfer Deze week - Ticket Bijdragen P…" at bounding box center [871, 410] width 1377 height 747
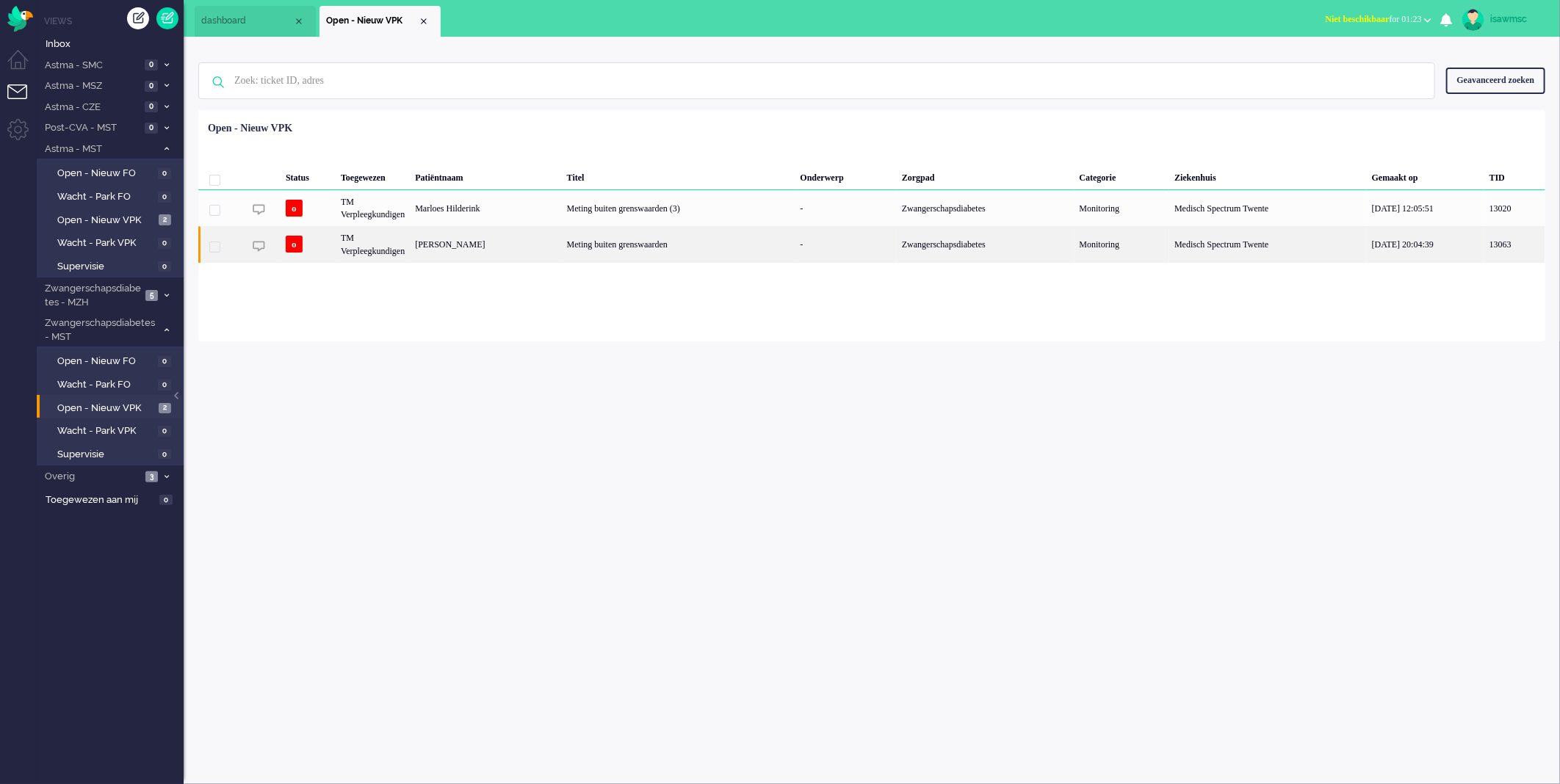
click at [581, 248] on div "Meting buiten grenswaarden" at bounding box center [678, 244] width 234 height 36
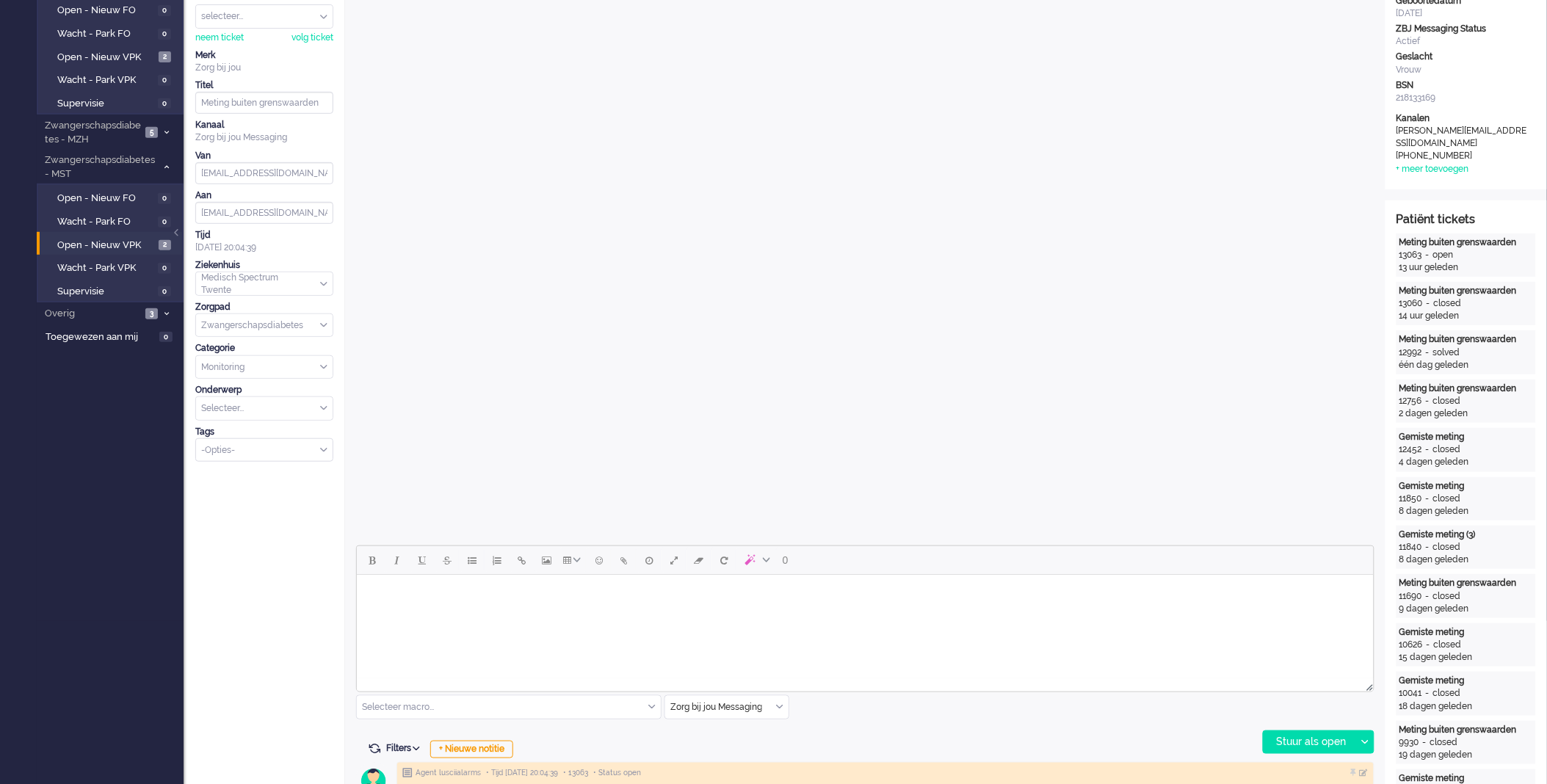
scroll to position [326, 0]
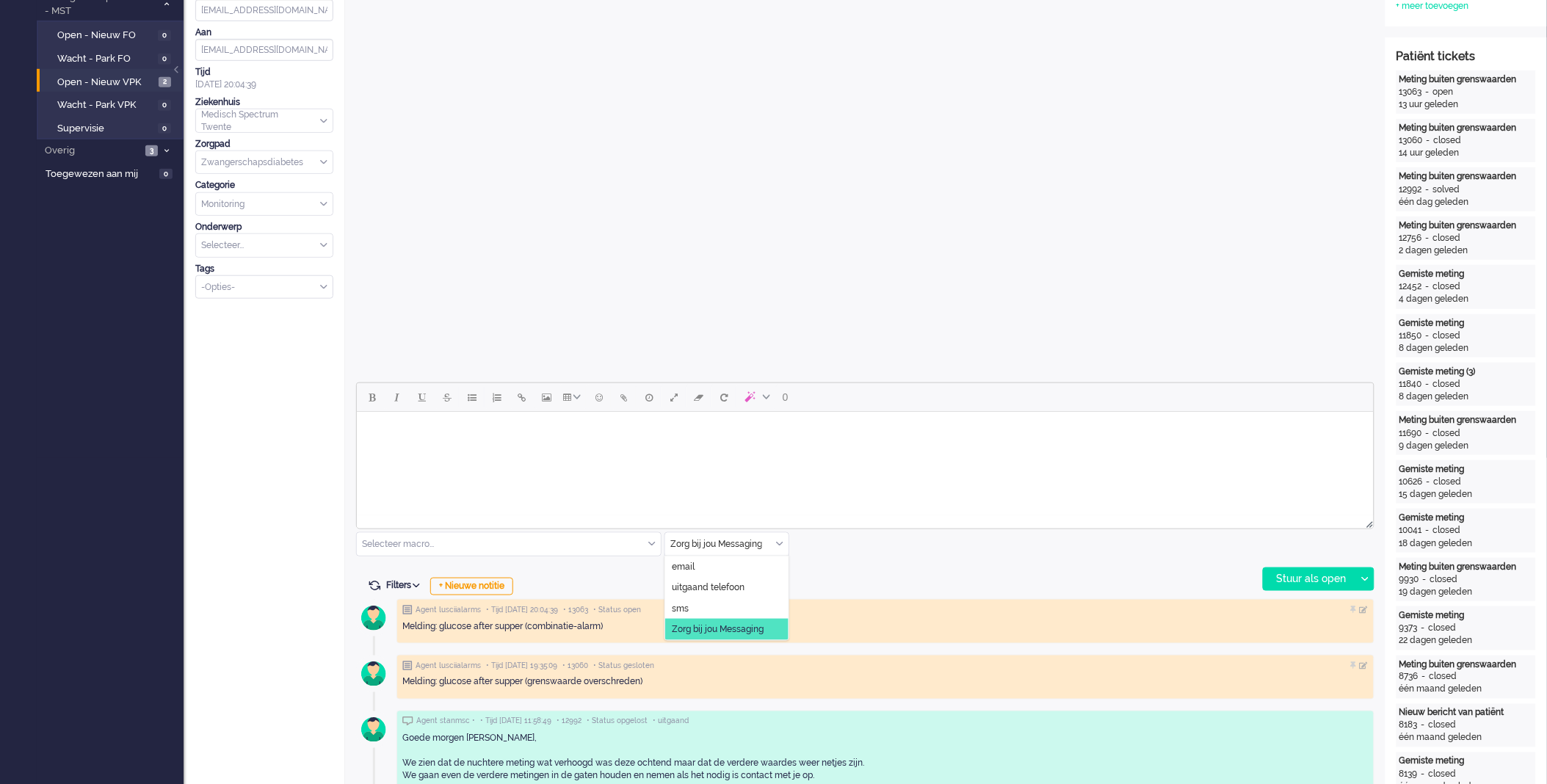
click at [777, 547] on div "Zorg bij jou Messaging" at bounding box center [727, 544] width 123 height 23
click at [741, 583] on span "uitgaand telefoon" at bounding box center [708, 587] width 73 height 13
click at [1290, 583] on div "Stuur als open" at bounding box center [1310, 579] width 92 height 22
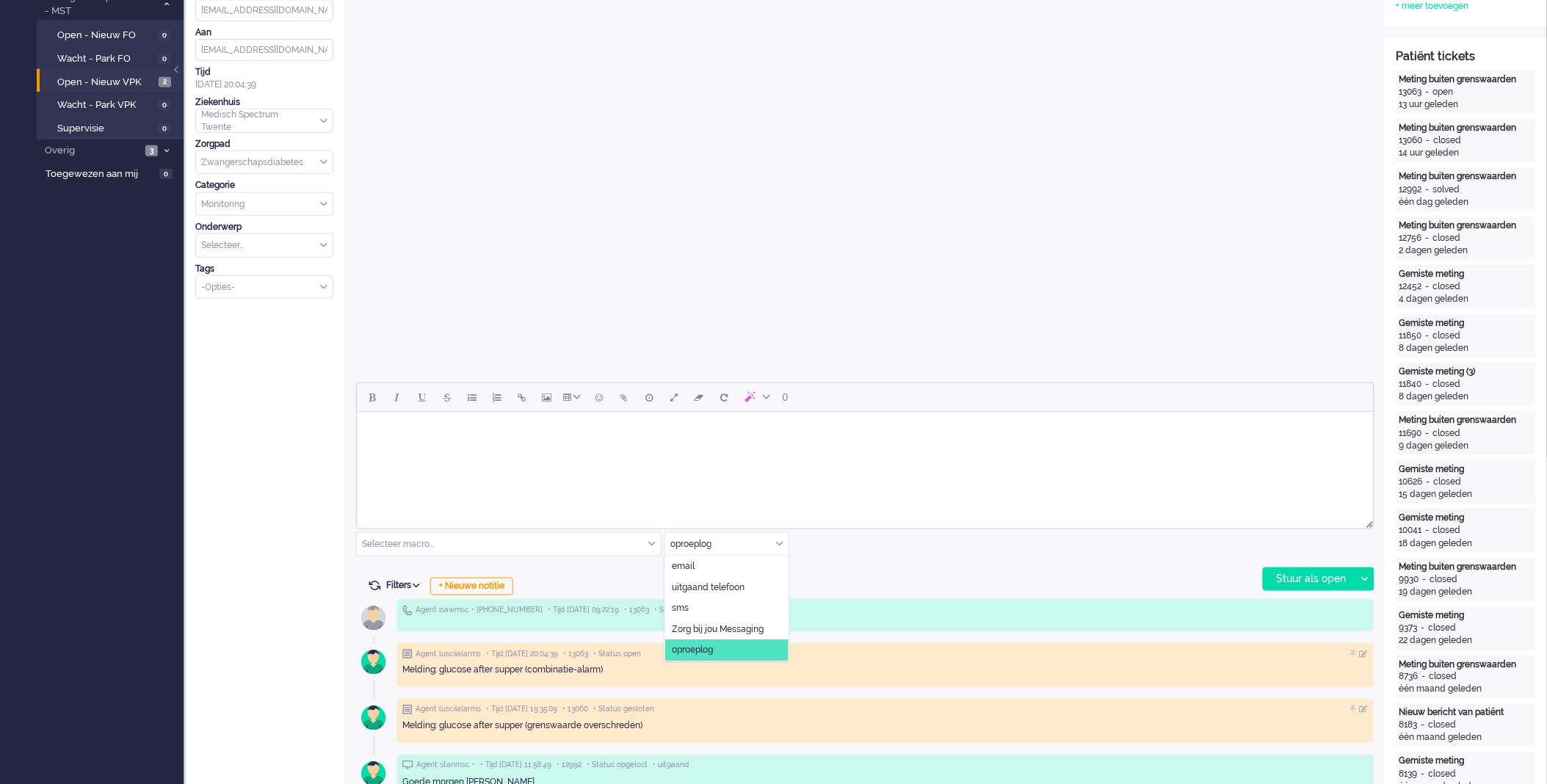
click at [776, 547] on div "oproeplog" at bounding box center [727, 544] width 123 height 23
click at [742, 628] on span "Zorg bij jou Messaging" at bounding box center [718, 629] width 92 height 13
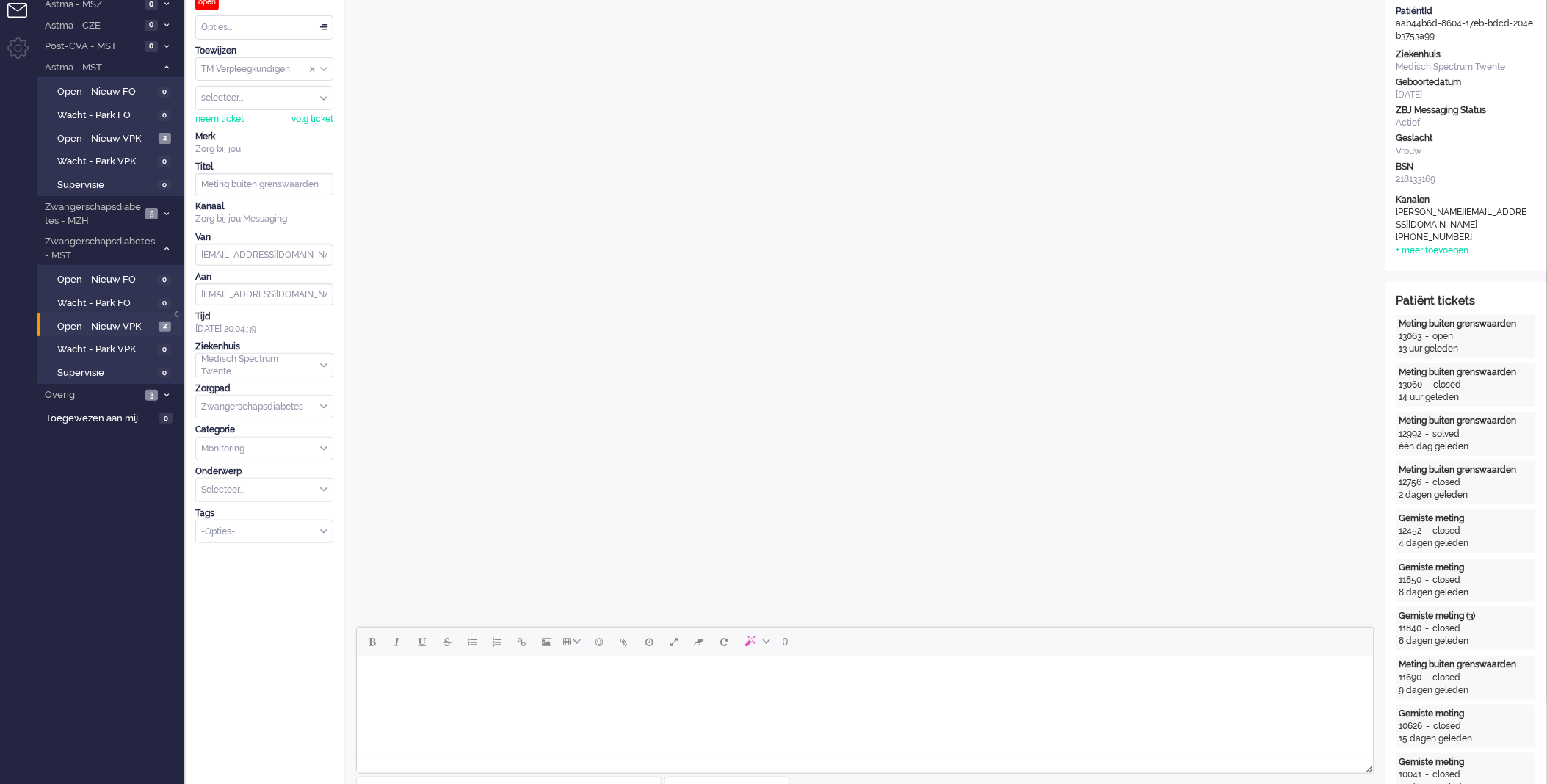
scroll to position [245, 0]
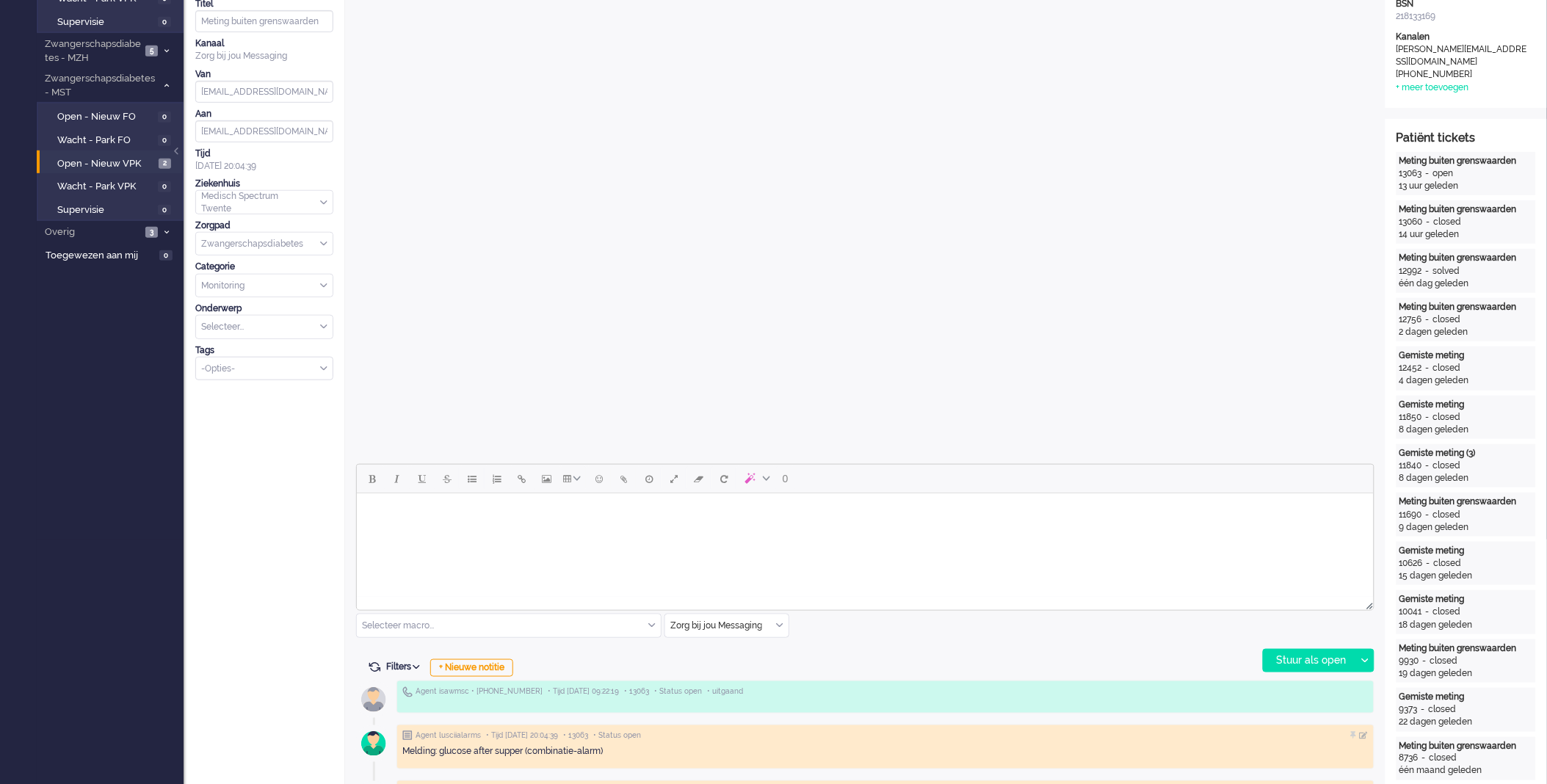
click at [456, 530] on html at bounding box center [865, 511] width 1017 height 38
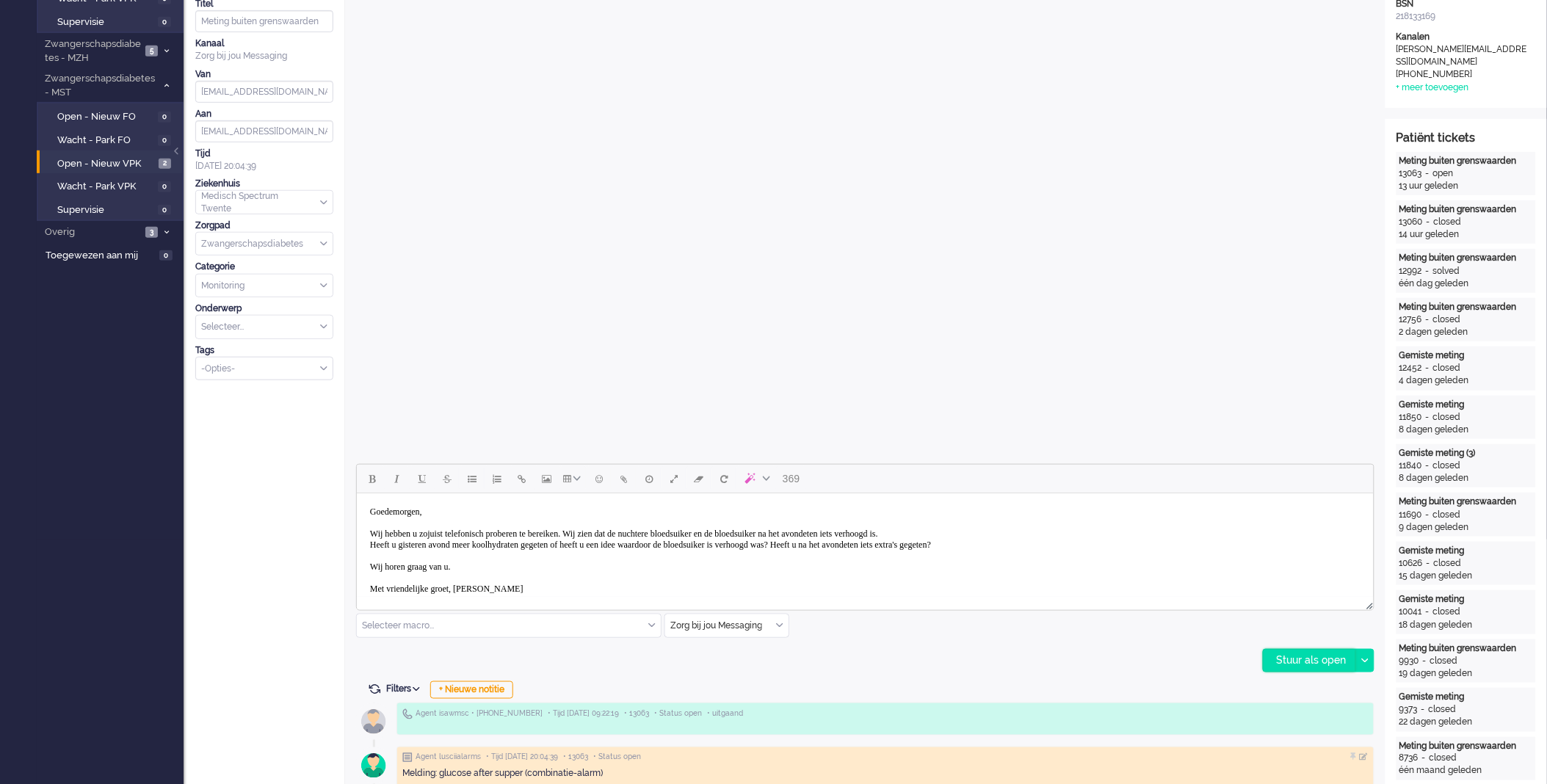
click at [1309, 656] on div "Stuur als open" at bounding box center [1310, 661] width 92 height 22
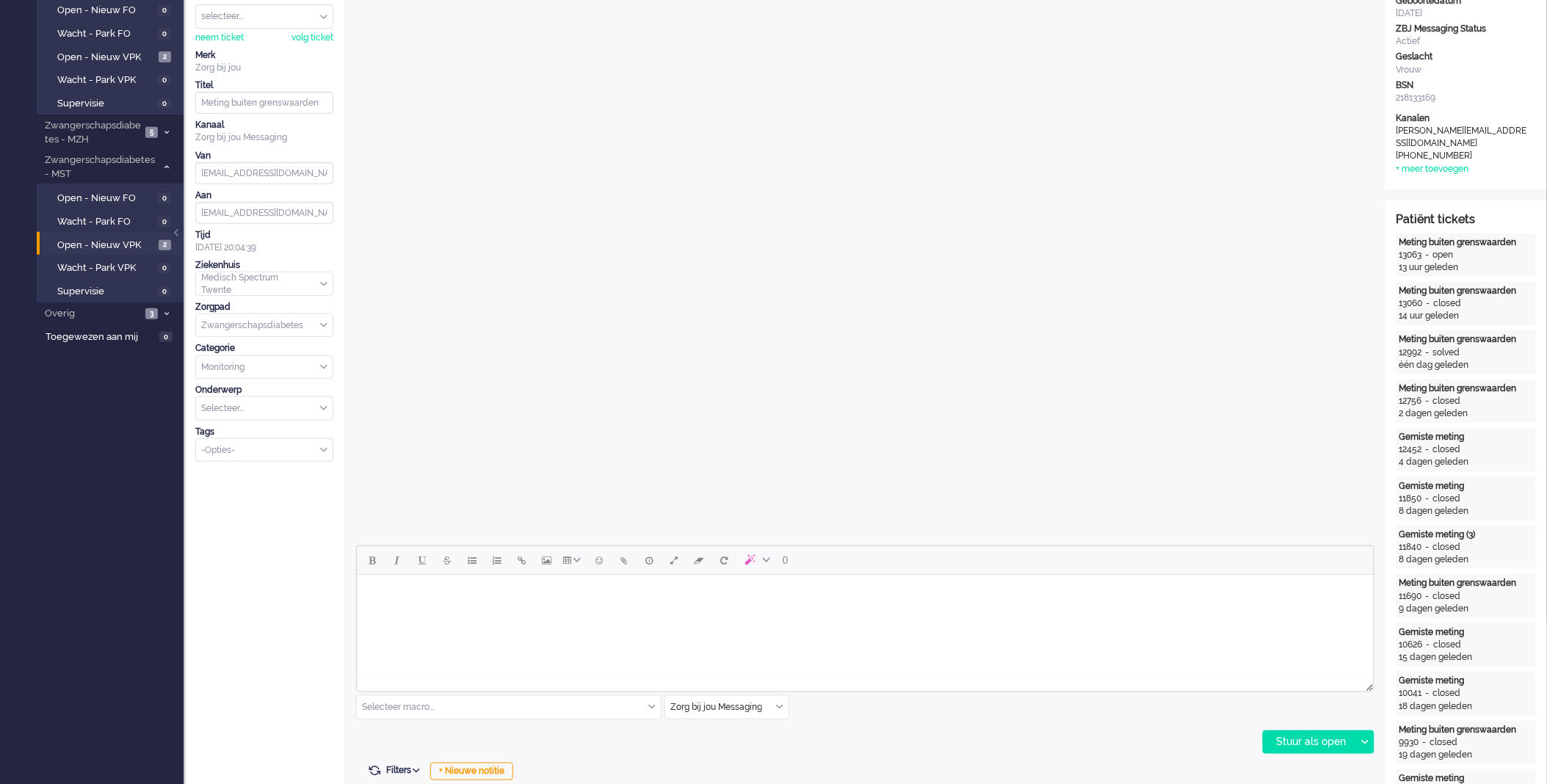
scroll to position [0, 0]
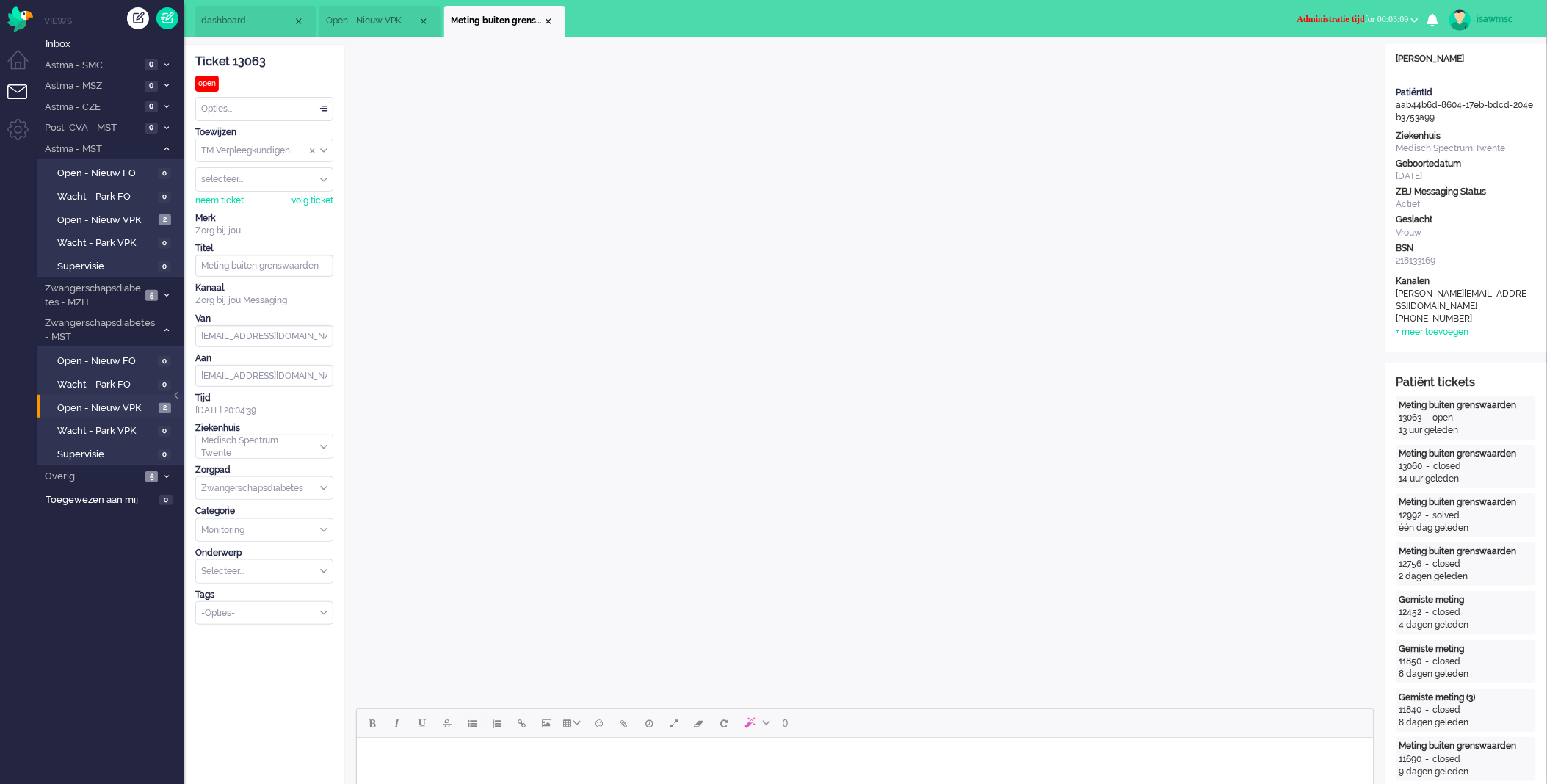
click at [1308, 30] on button "Administratie tijd for 00:03:09" at bounding box center [1358, 19] width 138 height 21
click at [1312, 72] on label "Online" at bounding box center [1358, 66] width 116 height 13
click at [545, 22] on div "Close tab" at bounding box center [549, 21] width 12 height 12
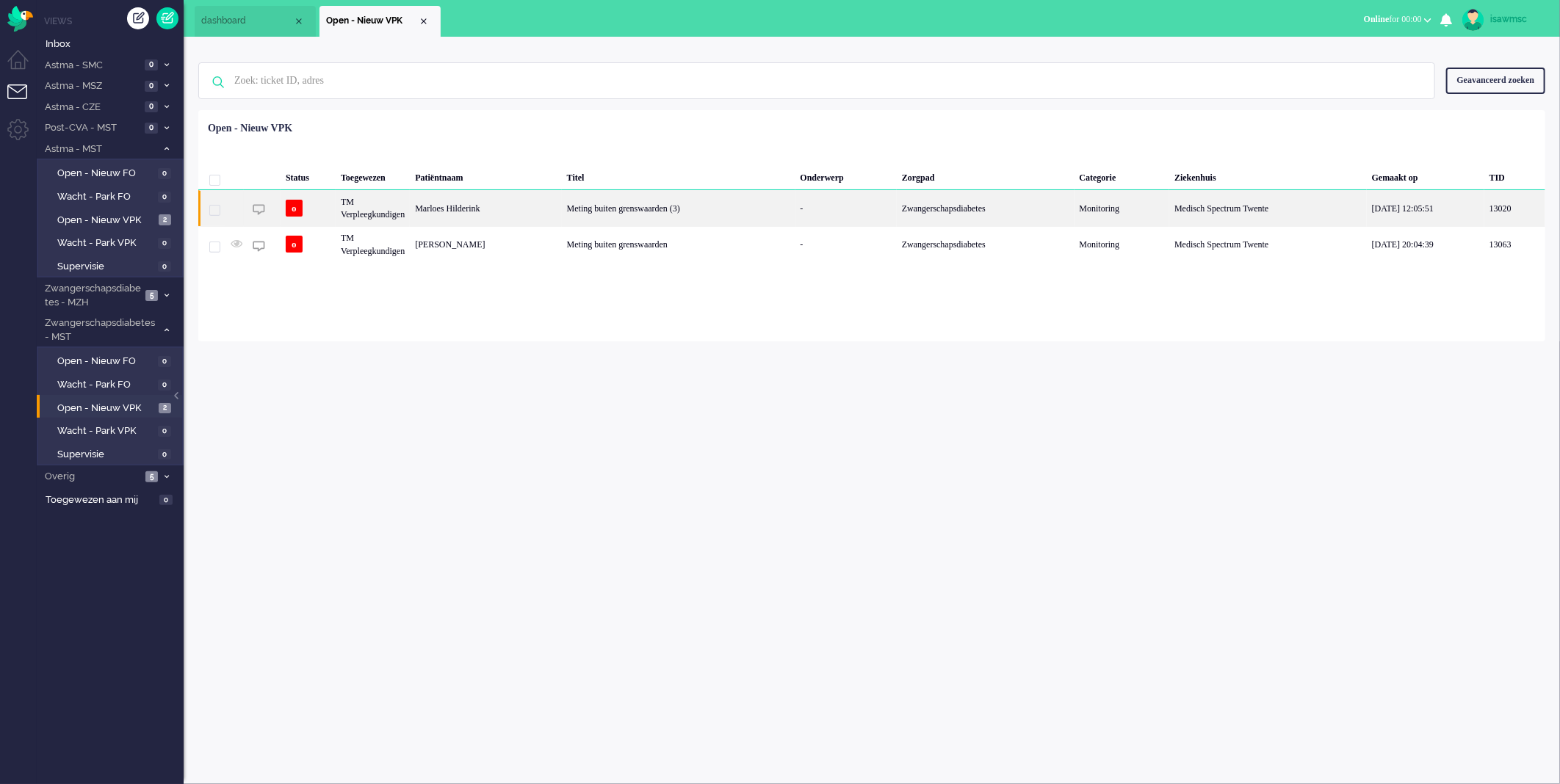
click at [534, 214] on div "Marloes Hilderink" at bounding box center [486, 208] width 151 height 36
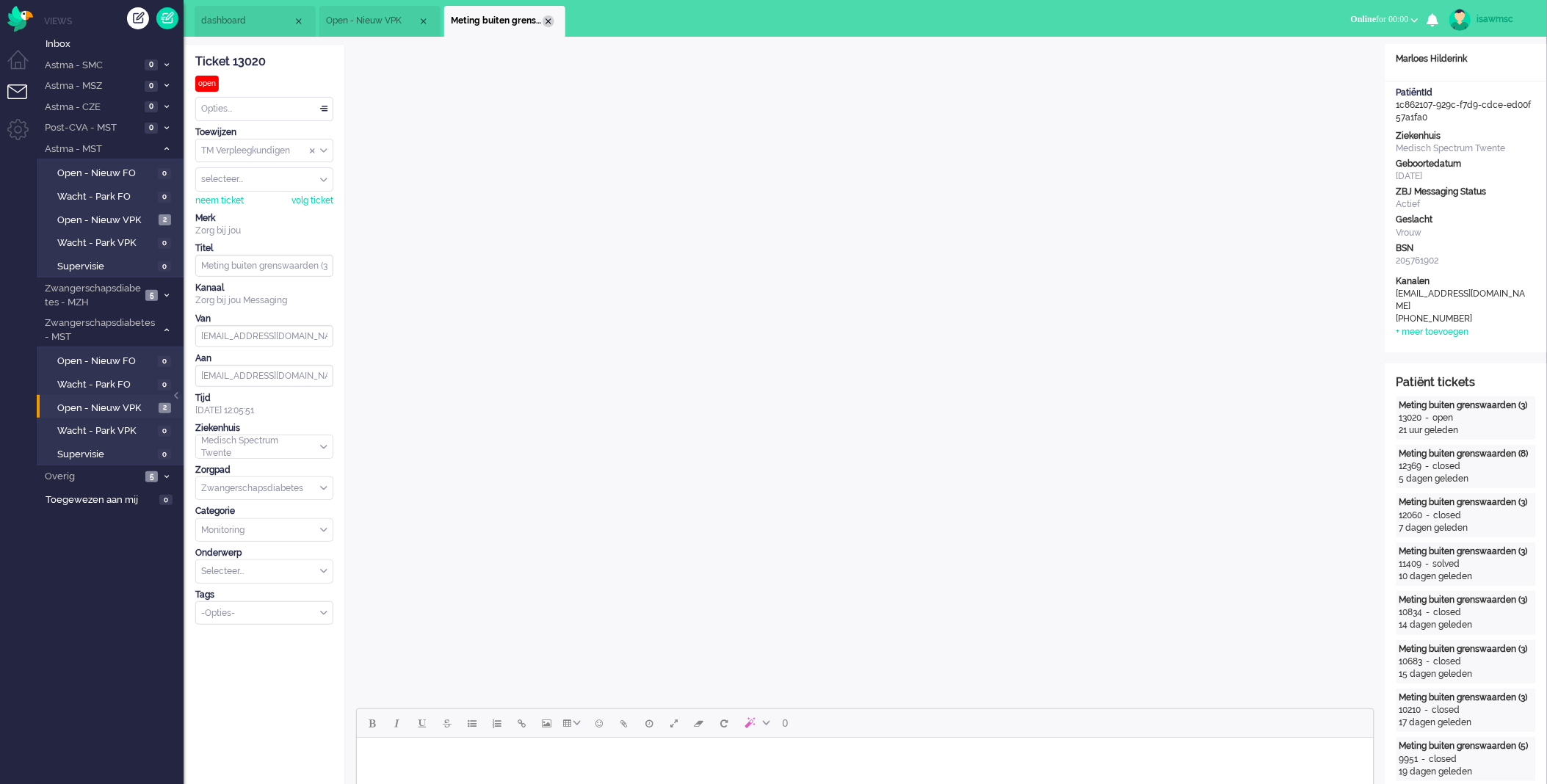
click at [551, 24] on div "Close tab" at bounding box center [549, 21] width 12 height 12
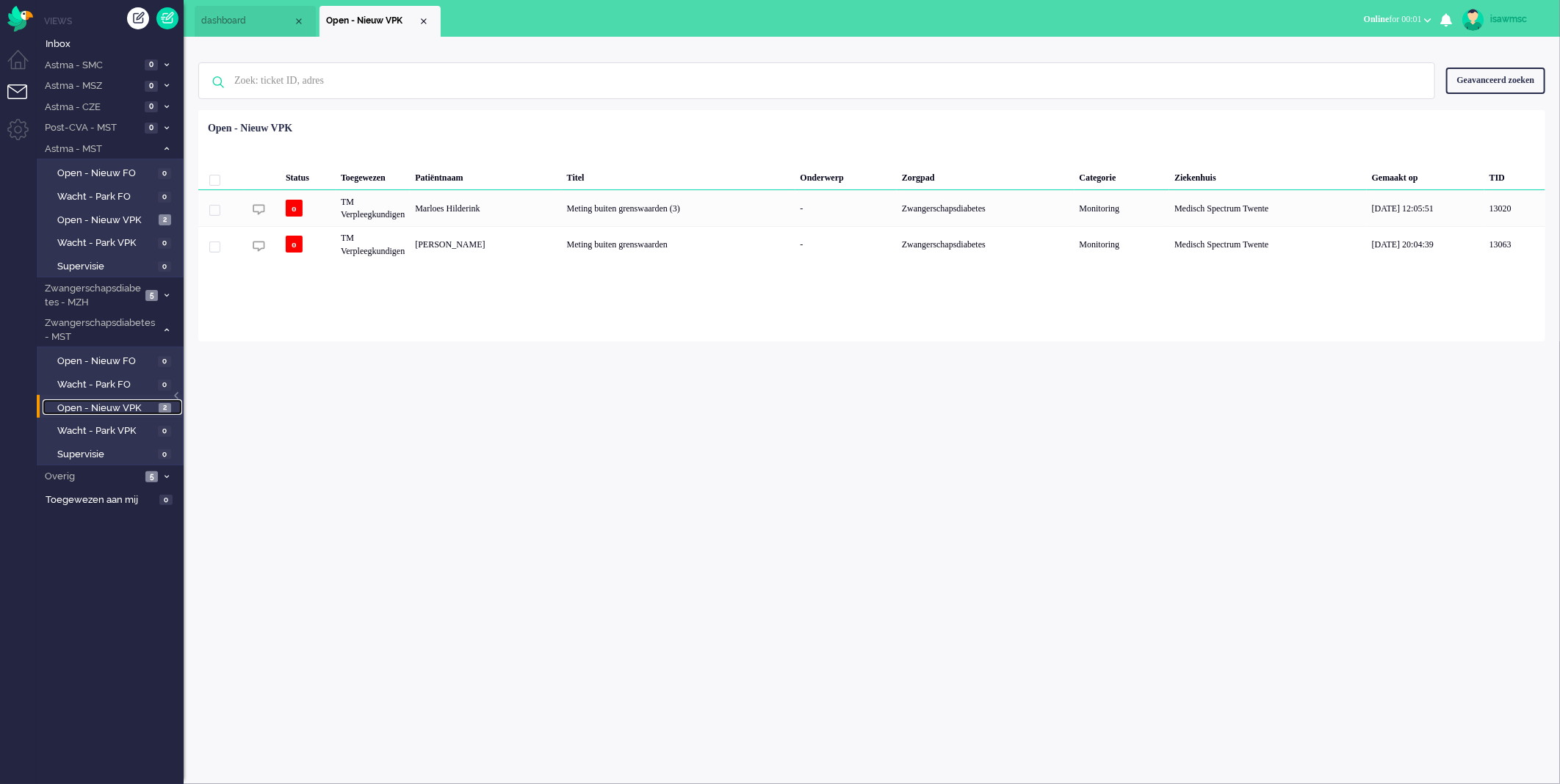
click at [155, 400] on link "Open - Nieuw VPK 2" at bounding box center [112, 407] width 139 height 16
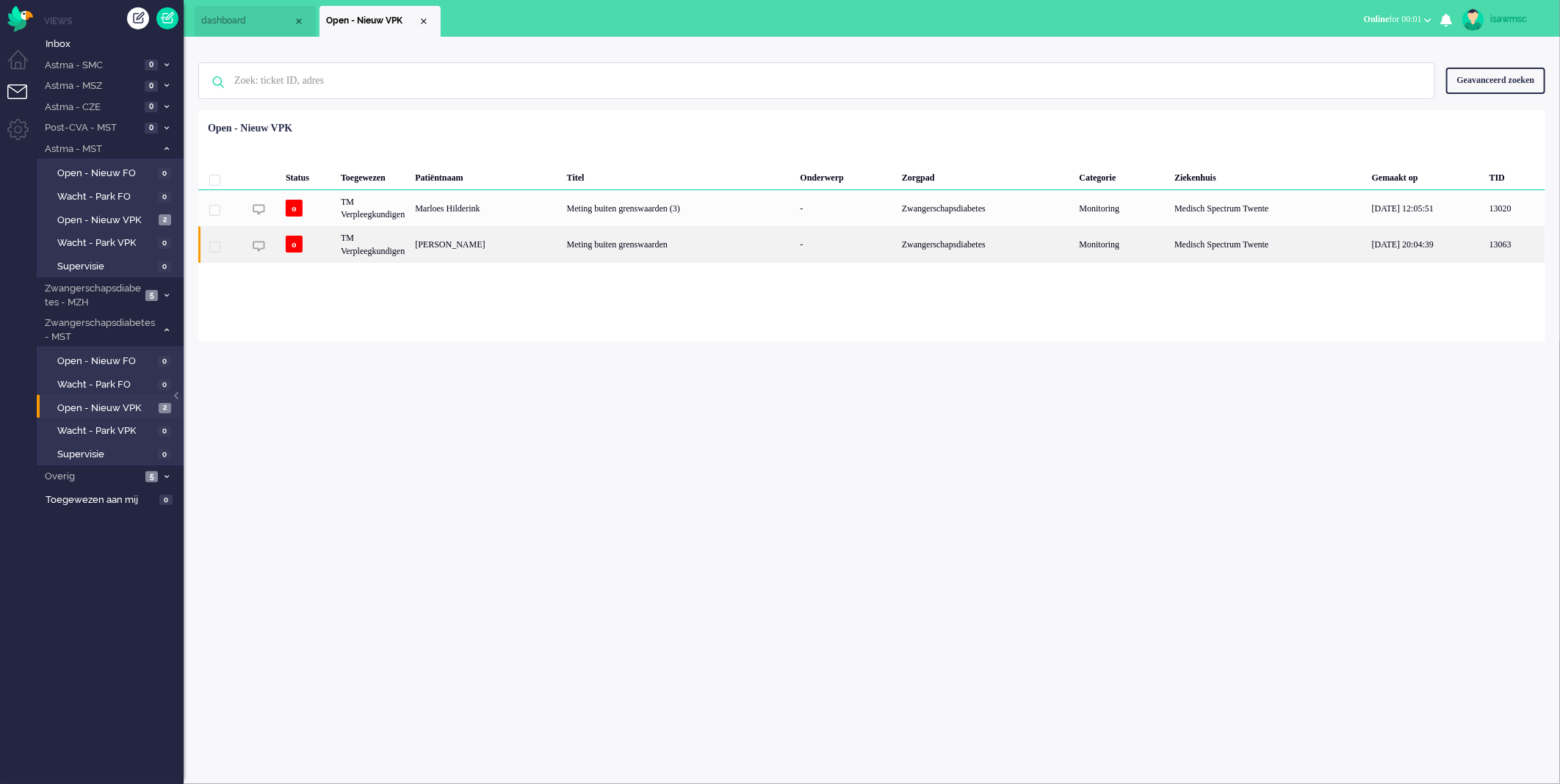
click at [451, 251] on div "[PERSON_NAME]" at bounding box center [486, 244] width 151 height 36
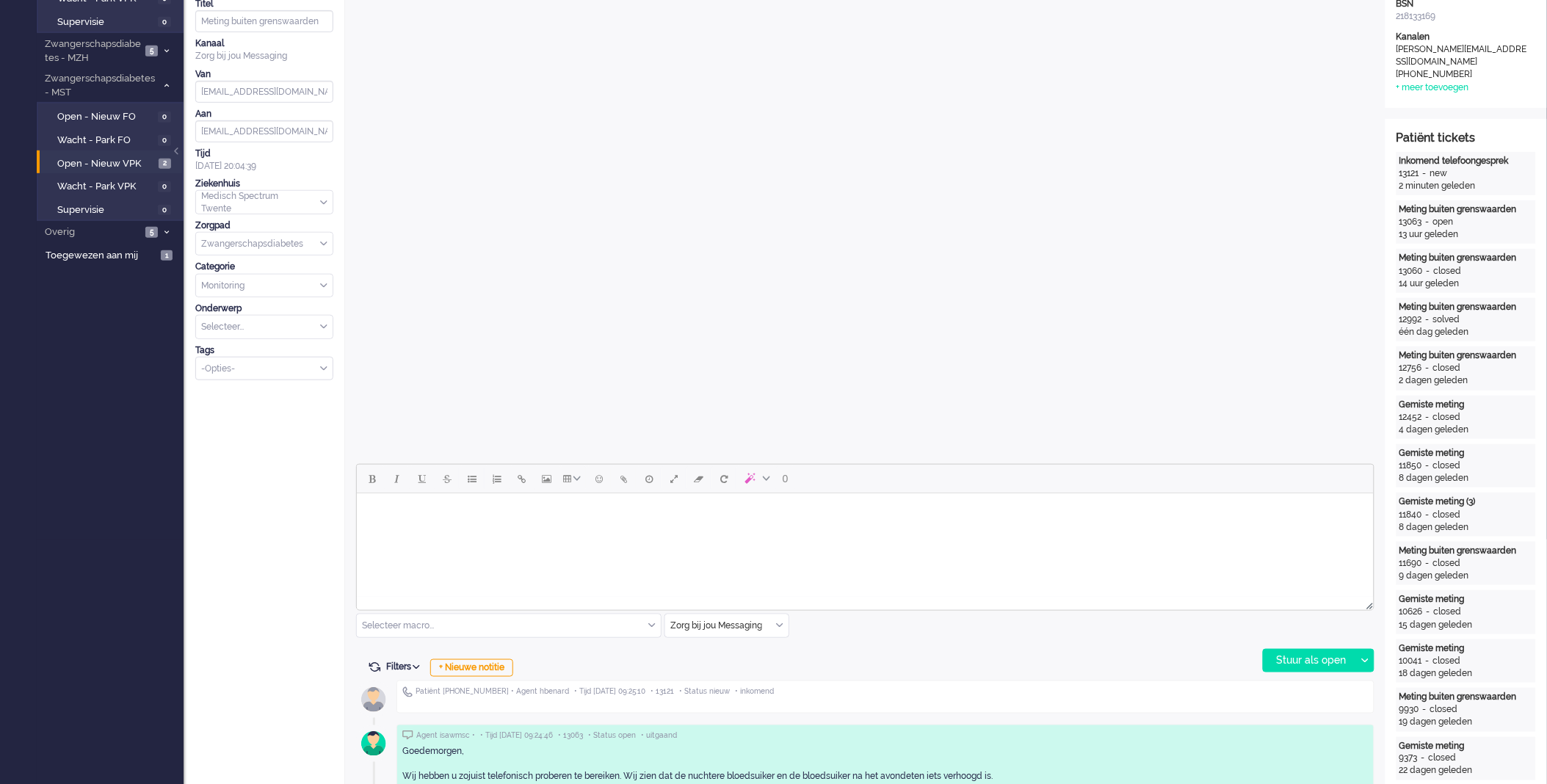
scroll to position [489, 0]
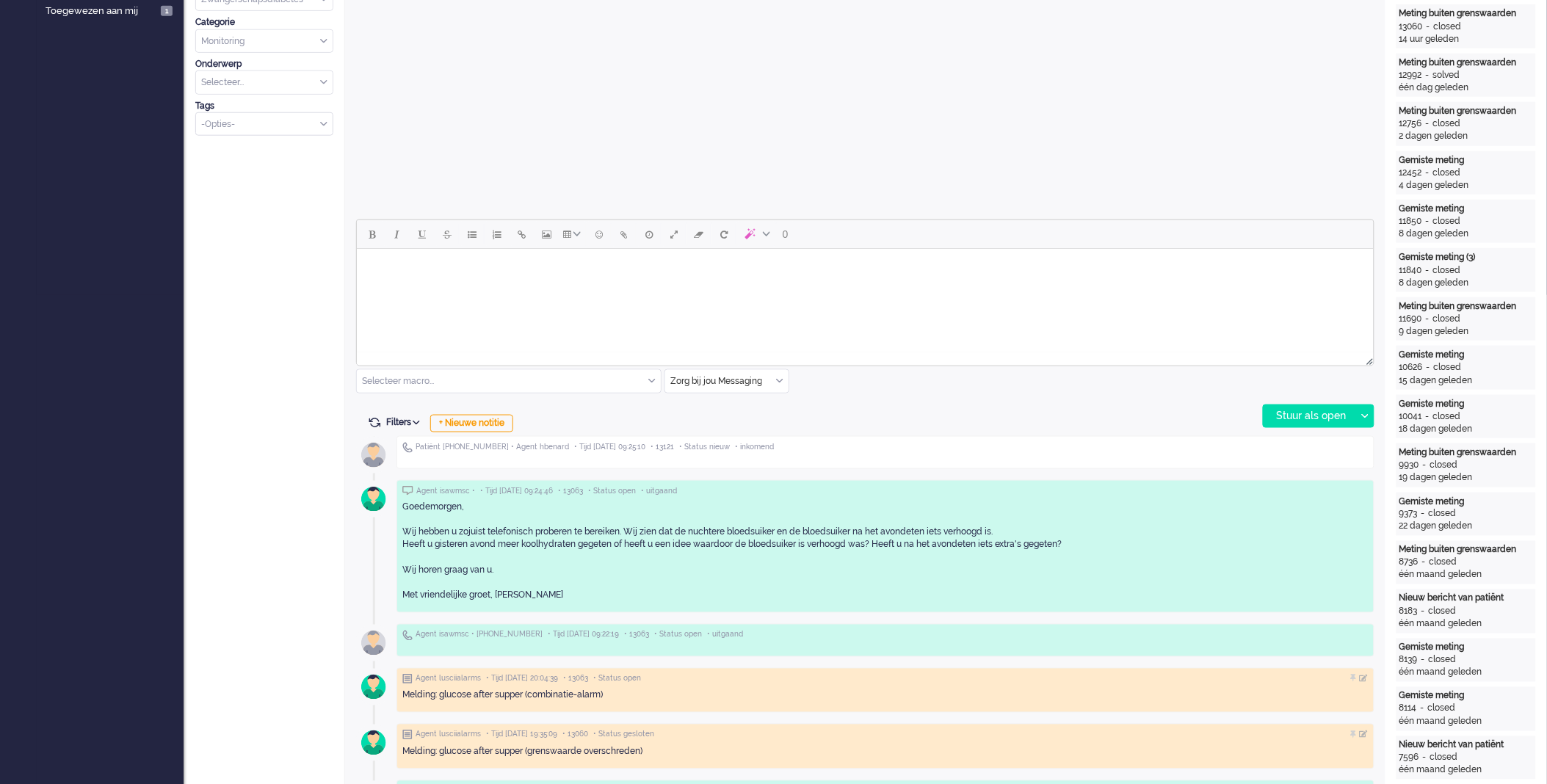
click at [782, 383] on div "Zorg bij jou Messaging" at bounding box center [727, 381] width 123 height 23
click at [761, 424] on li "uitgaand telefoon" at bounding box center [727, 424] width 123 height 21
click at [1270, 415] on div "Stuur als open" at bounding box center [1310, 416] width 92 height 22
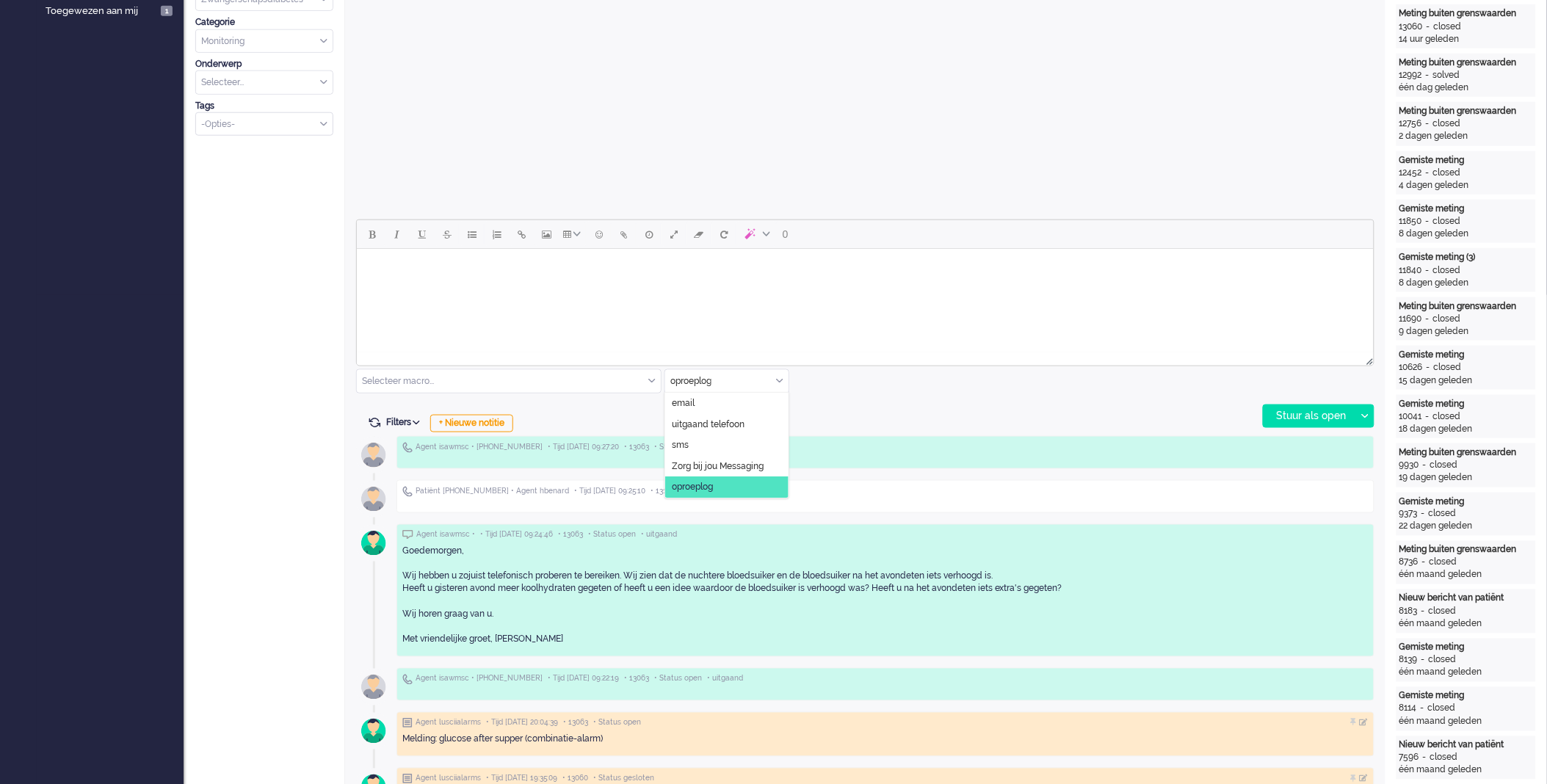
click at [782, 378] on div "oproeplog" at bounding box center [727, 381] width 123 height 23
click at [726, 424] on span "uitgaand telefoon" at bounding box center [708, 425] width 73 height 13
click at [782, 378] on div "uitgaand telefoon" at bounding box center [727, 381] width 123 height 23
click at [741, 469] on span "Zorg bij jou Messaging" at bounding box center [718, 467] width 92 height 13
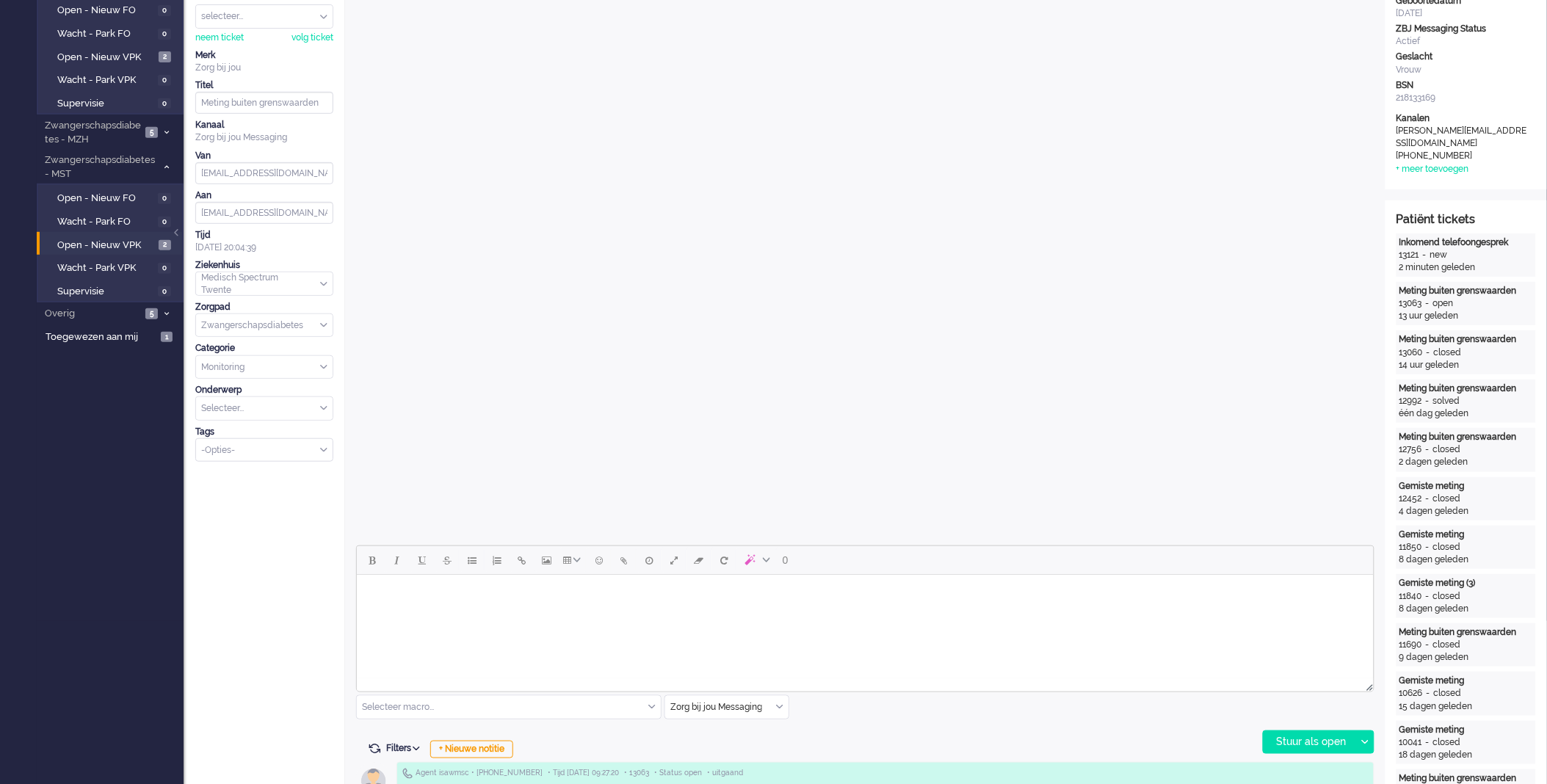
scroll to position [0, 0]
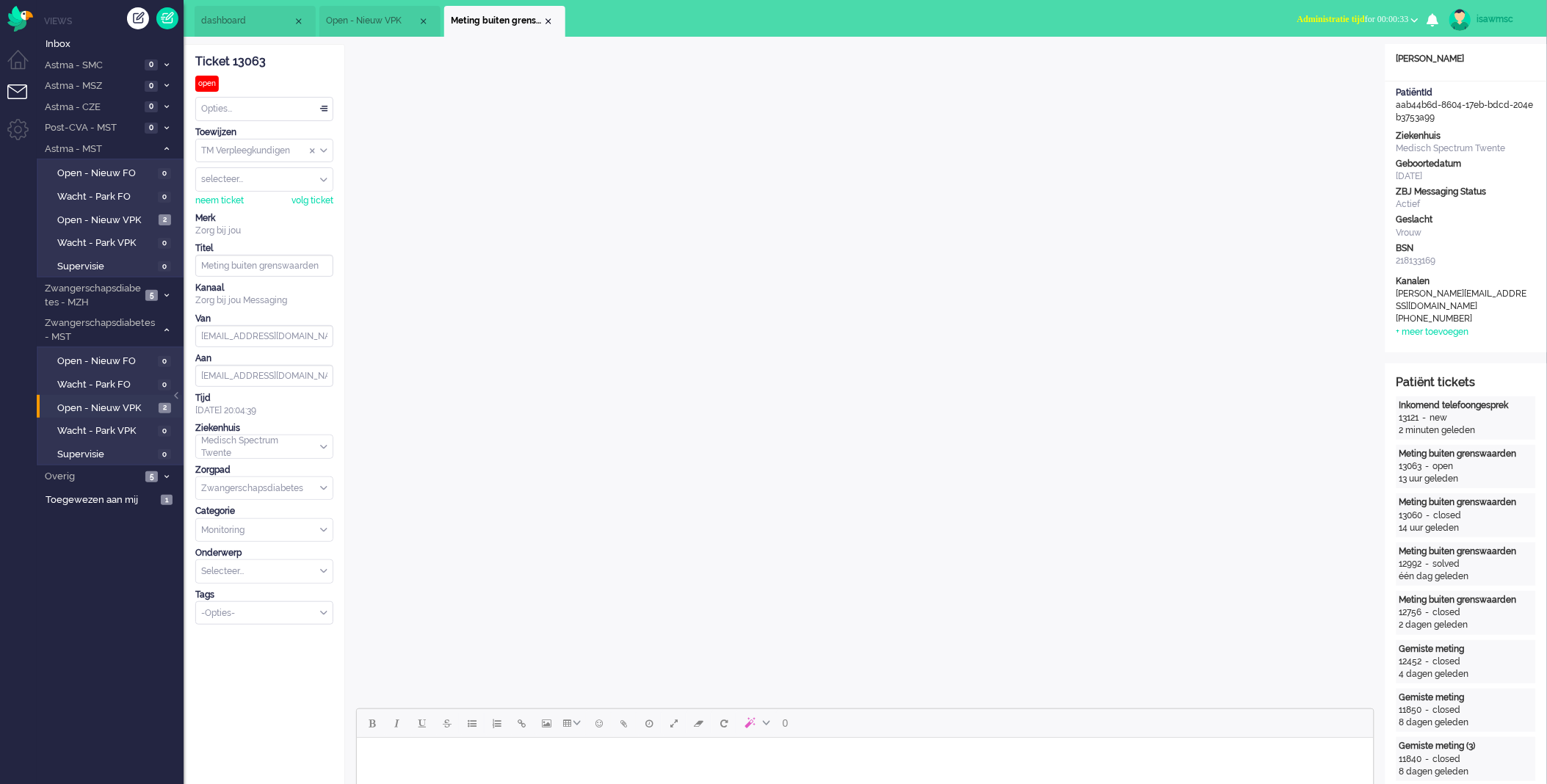
click at [1302, 9] on button "Administratie tijd for 00:00:33" at bounding box center [1358, 19] width 138 height 21
click at [1301, 60] on ul "Niet beschikbaar Online Outbound pending" at bounding box center [1351, 66] width 139 height 58
click at [1308, 25] on button "Administratie tijd for 00:00:33" at bounding box center [1358, 19] width 138 height 21
click at [1304, 61] on label "Online" at bounding box center [1358, 66] width 116 height 13
click at [1154, 19] on ul "dashboard Open - Nieuw VPK Meting buiten grenswaarden" at bounding box center [723, 18] width 1055 height 37
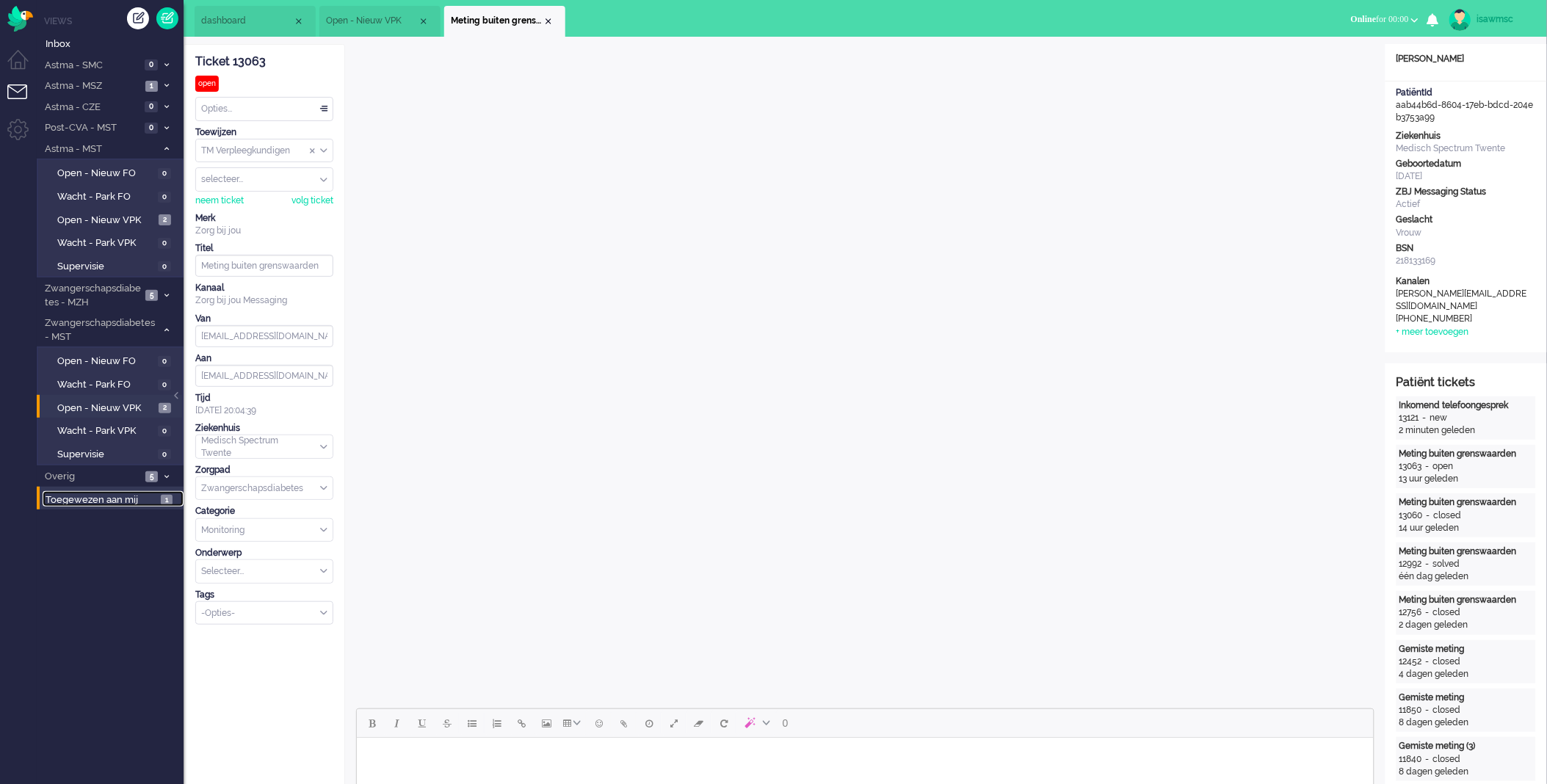
click at [99, 494] on span "Toegewezen aan mij" at bounding box center [101, 500] width 110 height 14
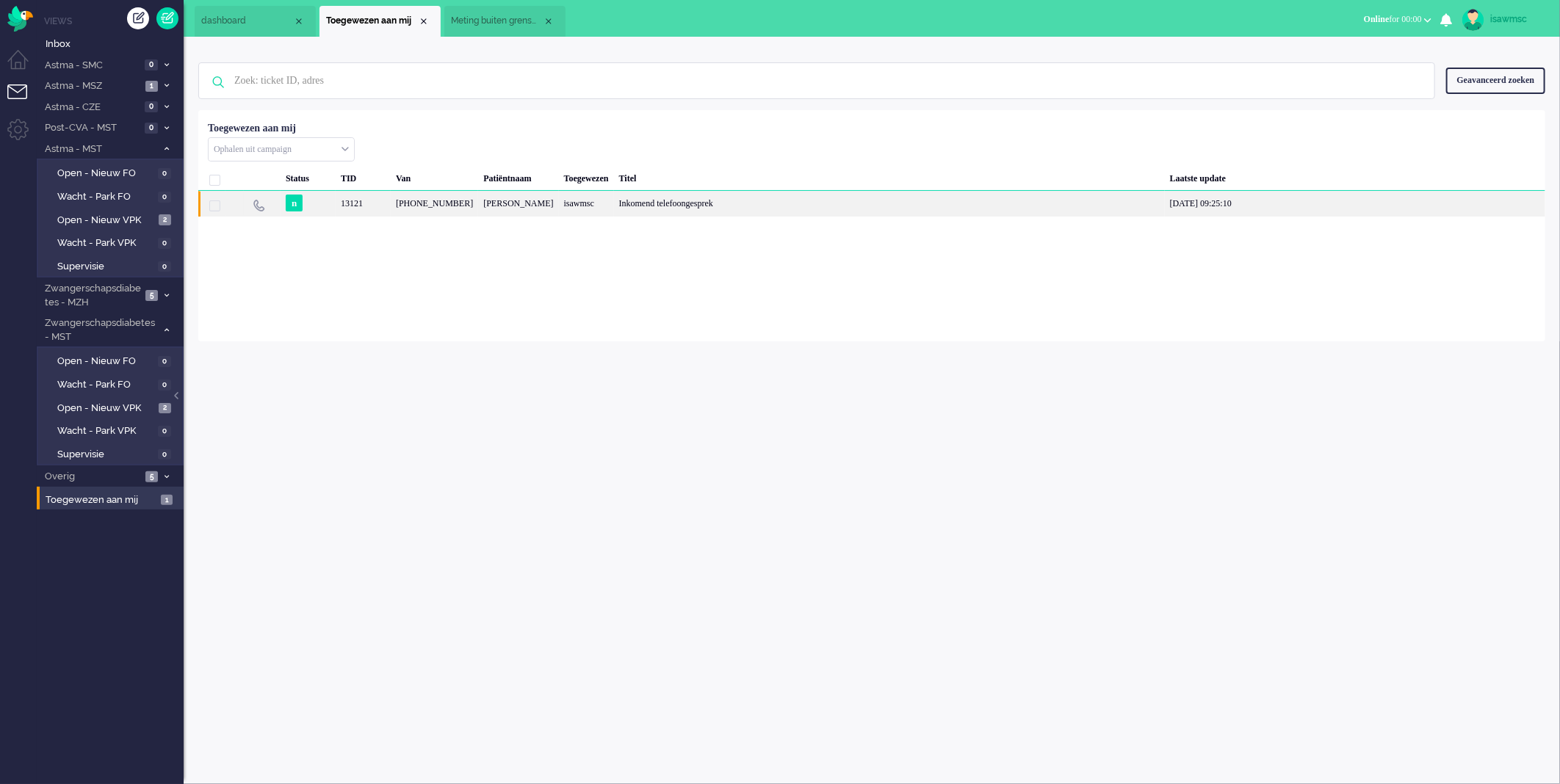
click at [465, 214] on div "+31628860001" at bounding box center [434, 204] width 88 height 26
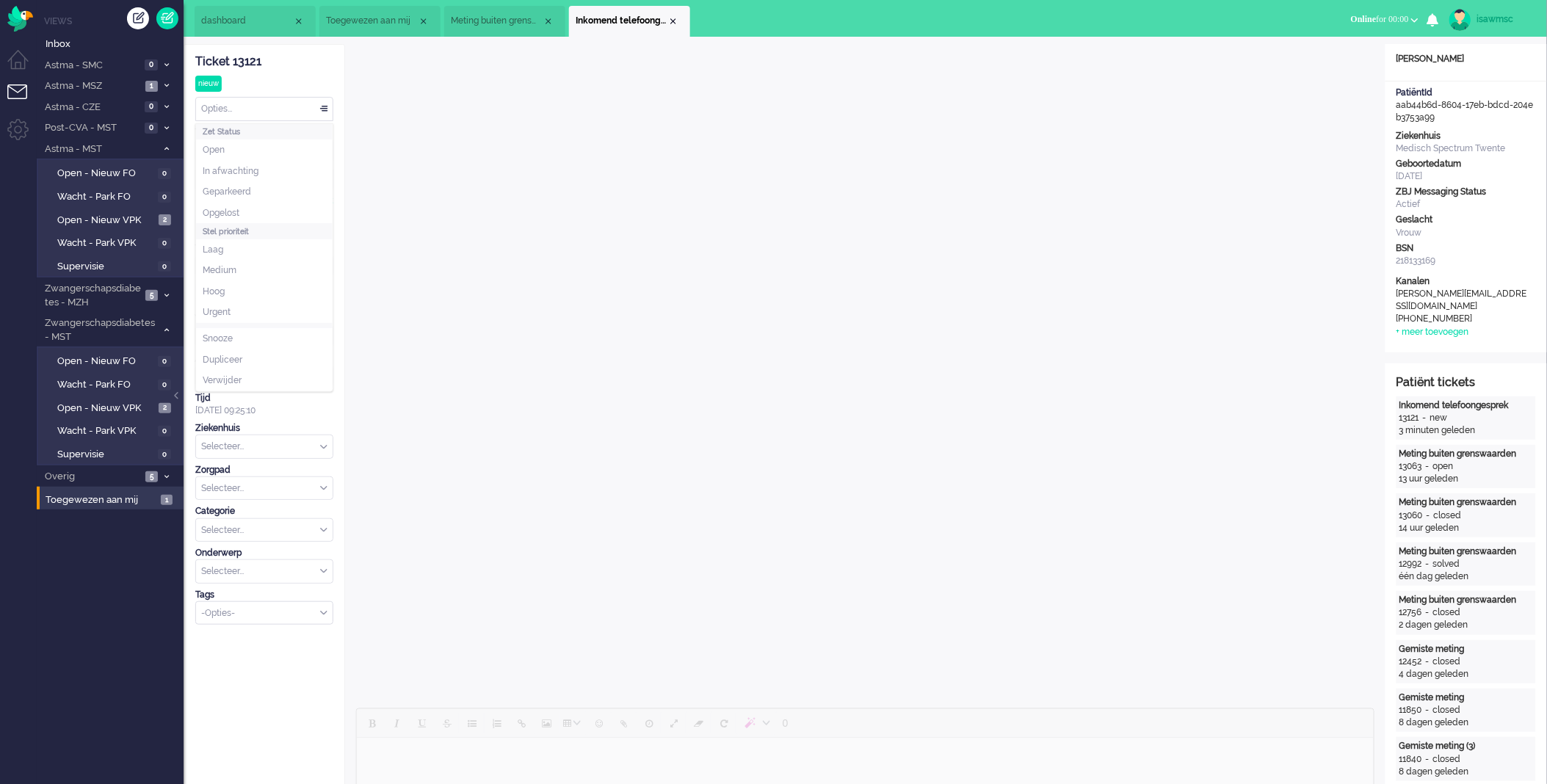
click at [239, 103] on div "Opties..." at bounding box center [264, 108] width 136 height 23
click at [253, 213] on li "Opgelost" at bounding box center [264, 213] width 136 height 21
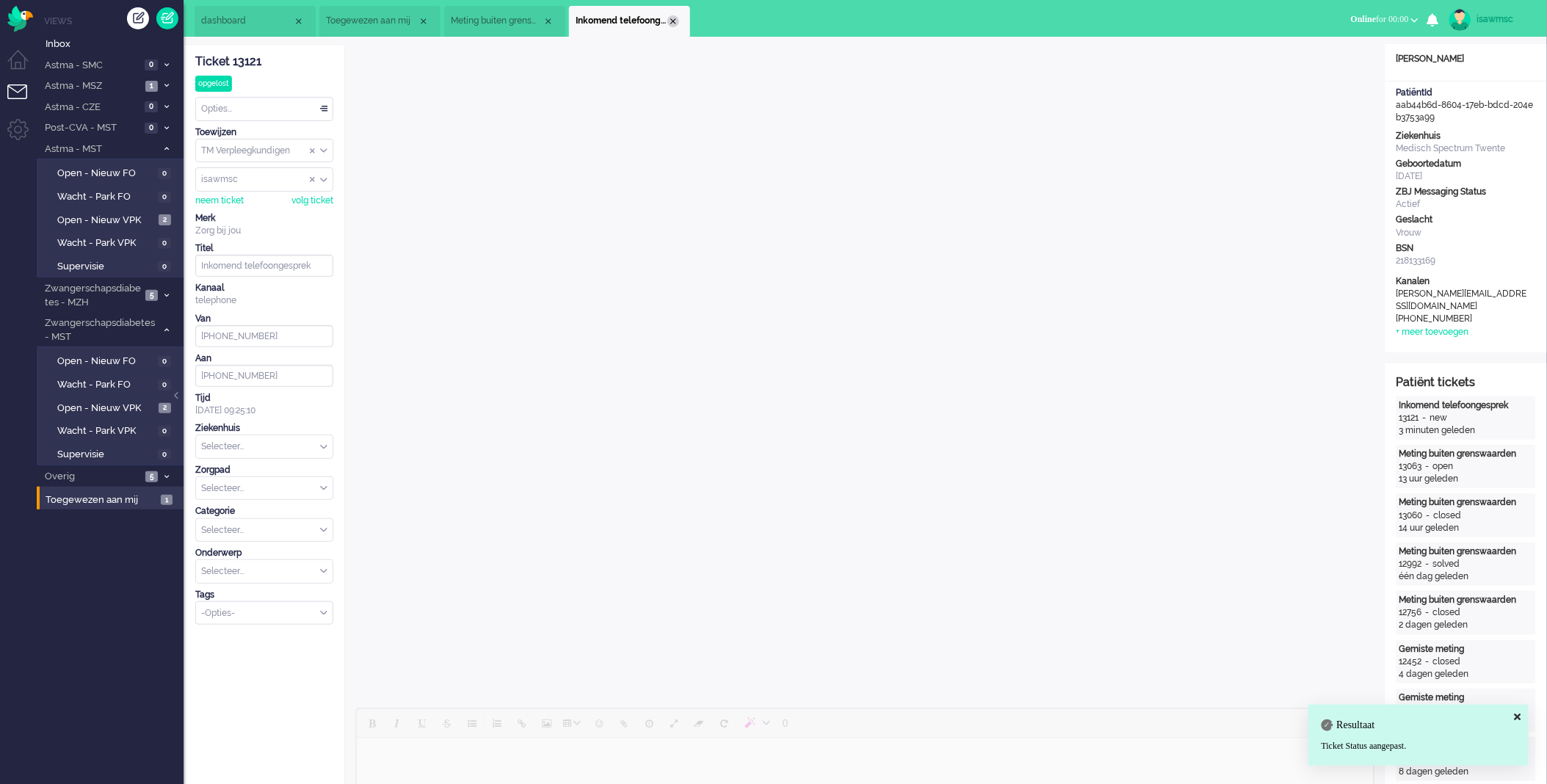
click at [671, 21] on div "Close tab" at bounding box center [674, 21] width 12 height 12
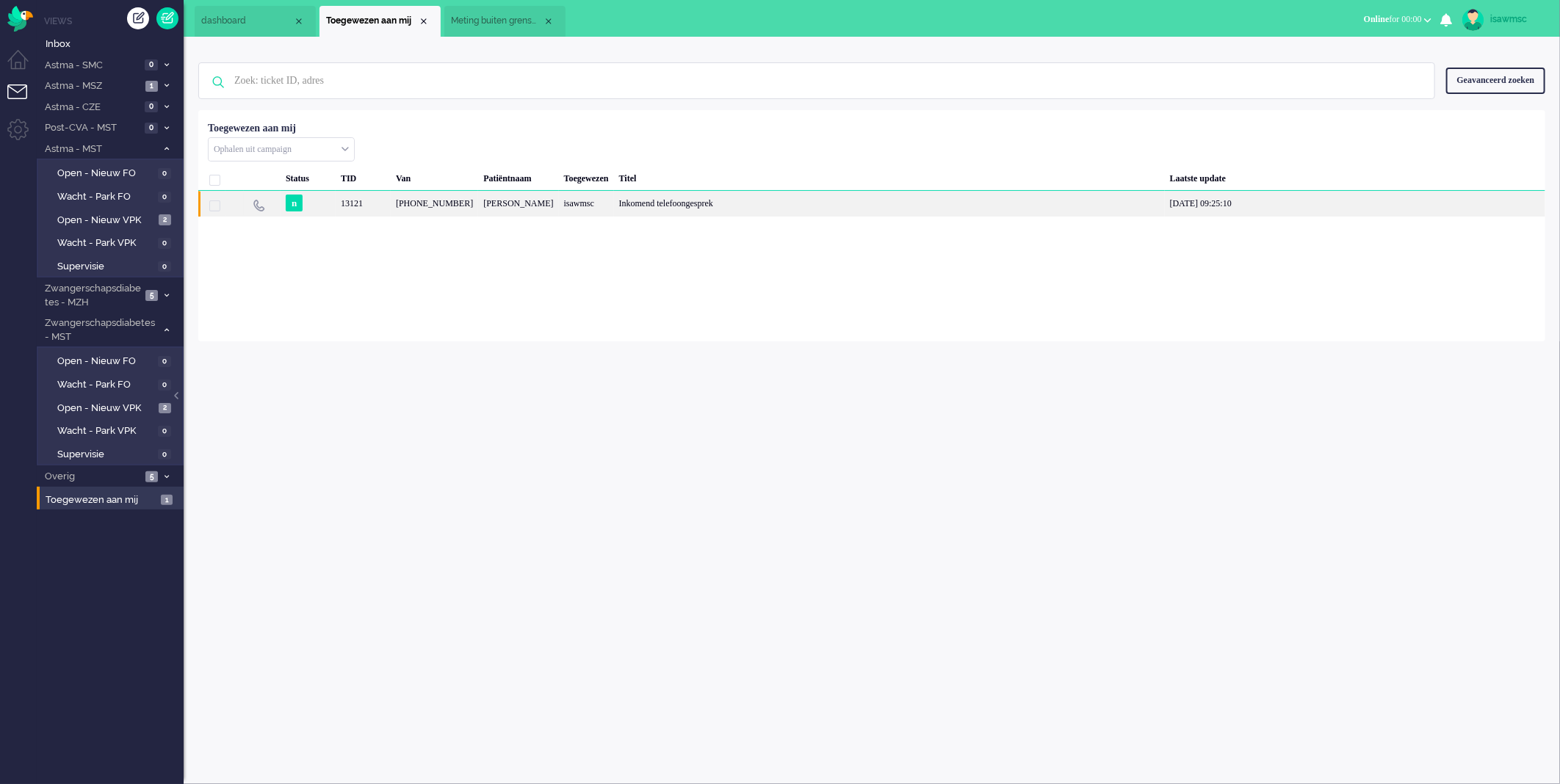
click at [591, 203] on div "isawmsc" at bounding box center [585, 204] width 55 height 26
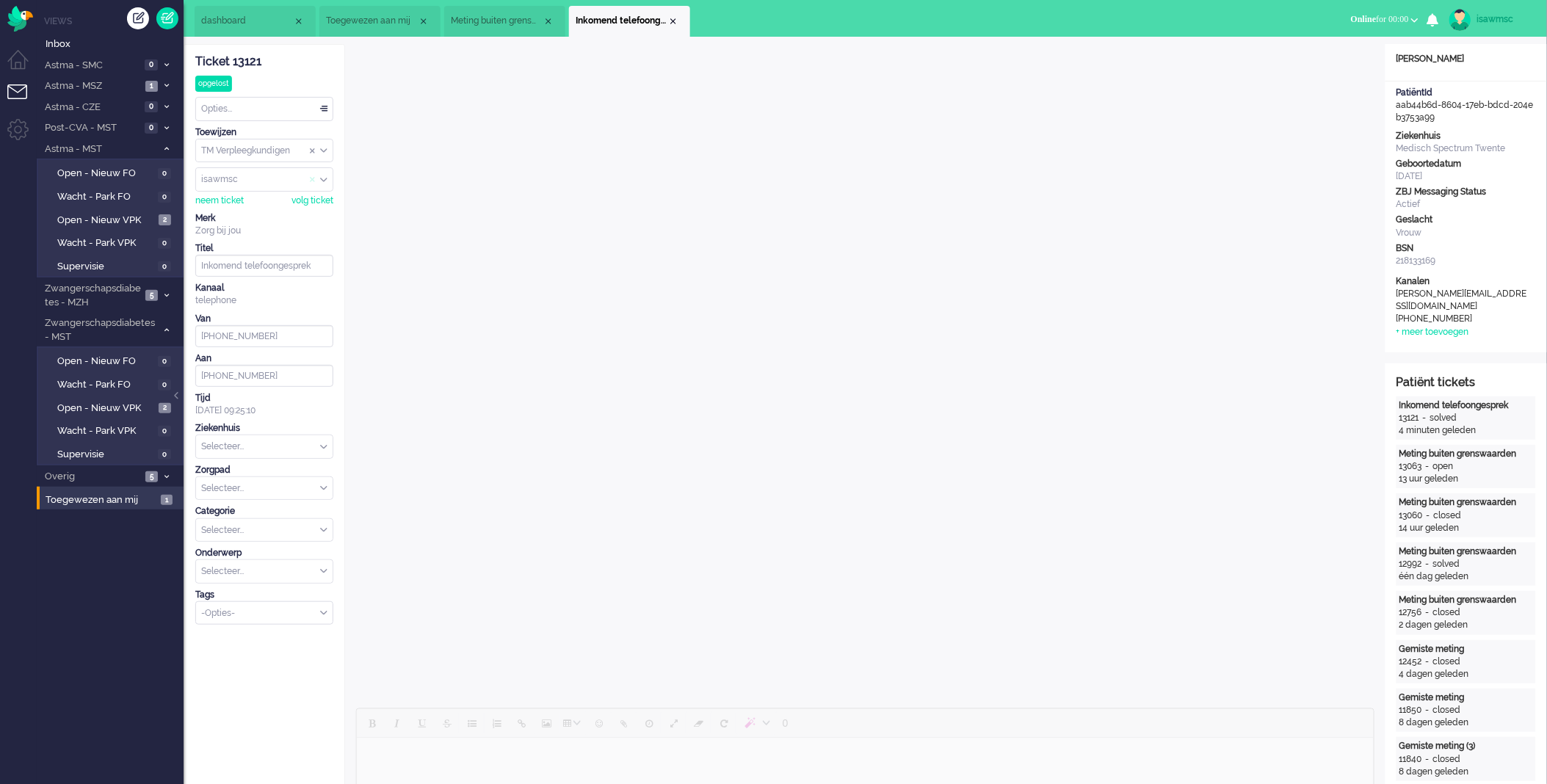
click at [313, 181] on span "Assign User" at bounding box center [313, 180] width 6 height 10
click at [670, 21] on div "Close tab" at bounding box center [674, 21] width 12 height 12
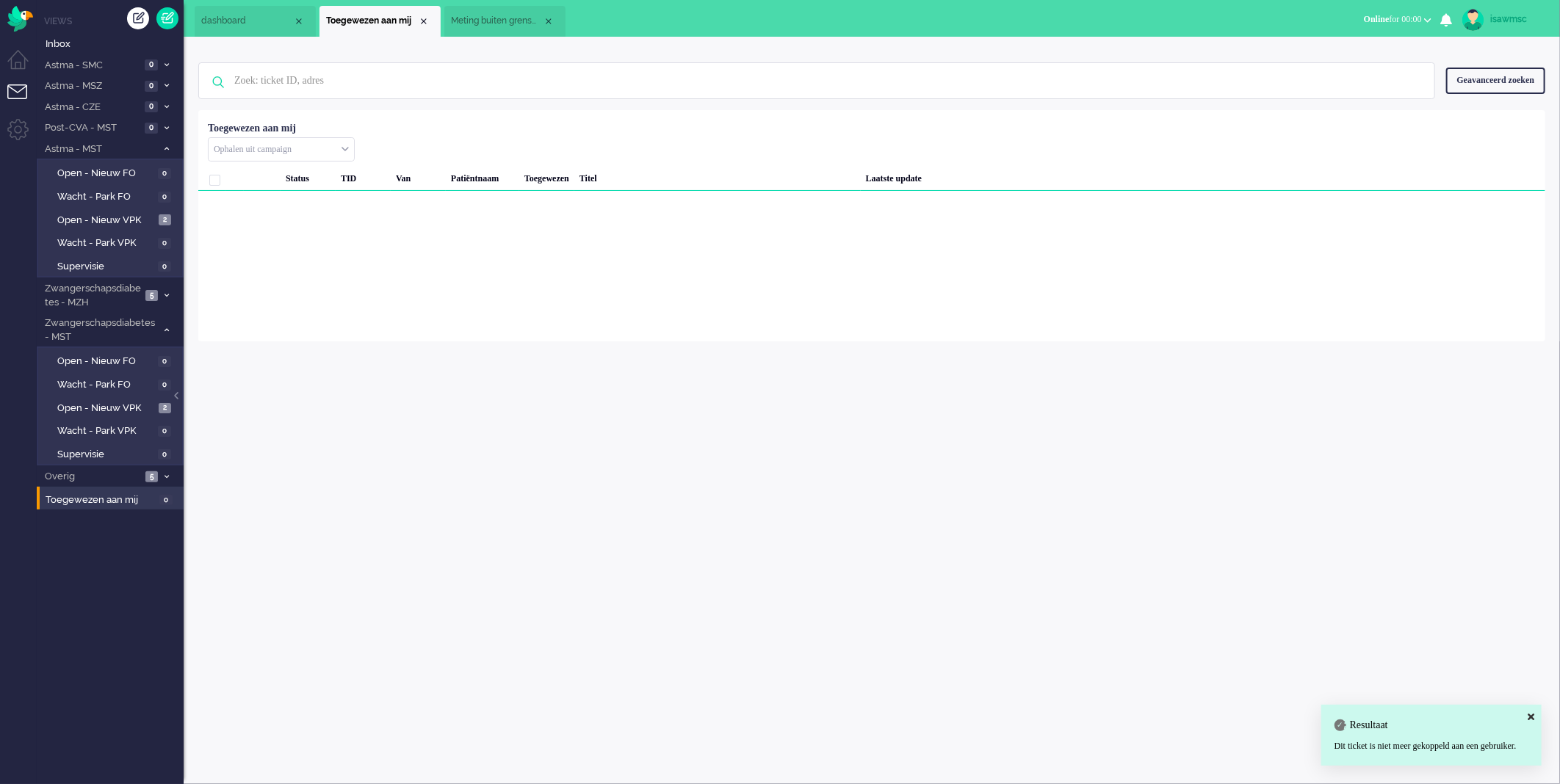
click at [430, 413] on div "isawmsc Thuis Ticket Csat Mijn gemiddelde cijfer Deze week - Ticket Bijdragen P…" at bounding box center [871, 410] width 1377 height 747
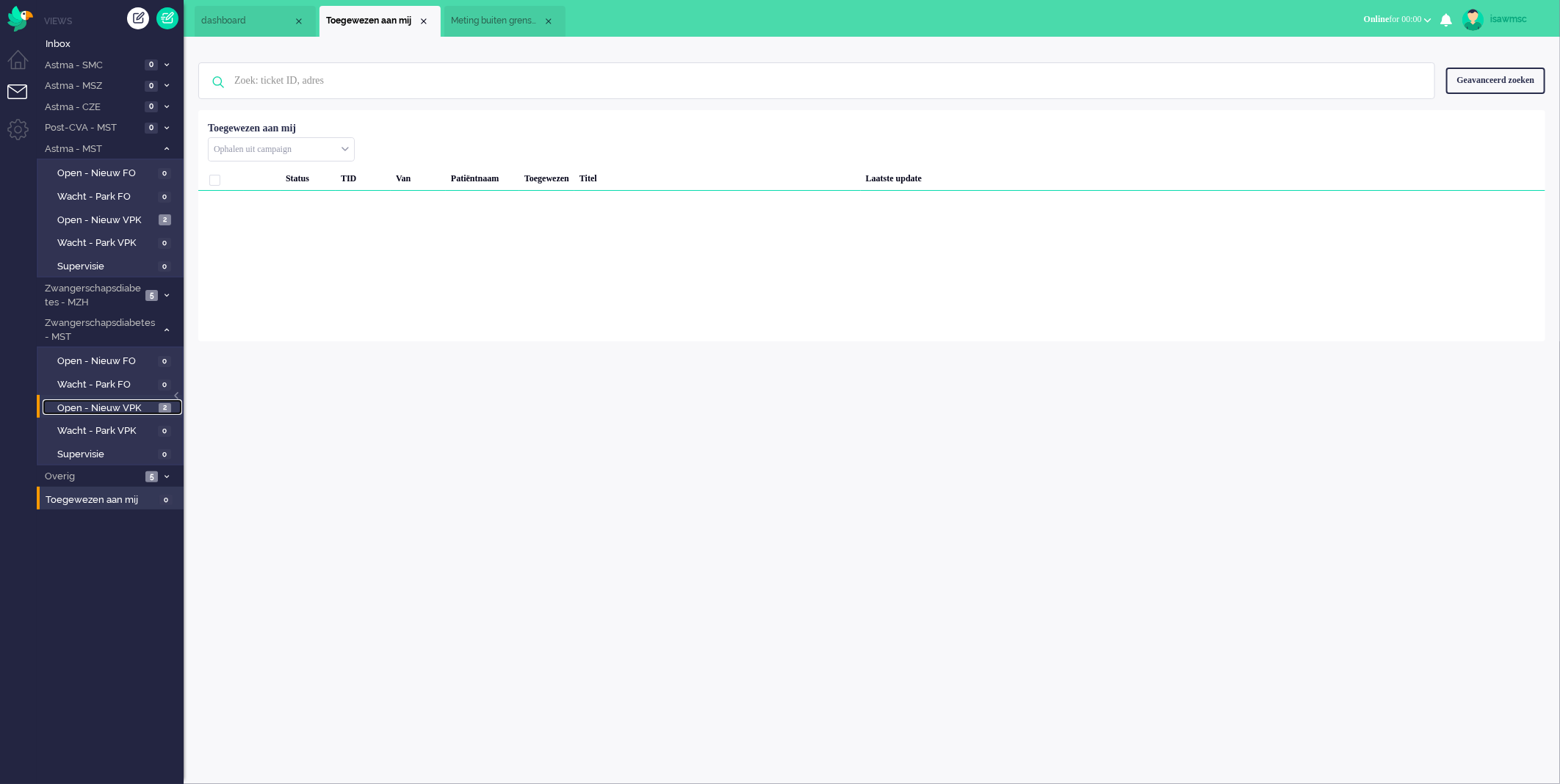
click at [150, 402] on span "Open - Nieuw VPK" at bounding box center [107, 409] width 98 height 14
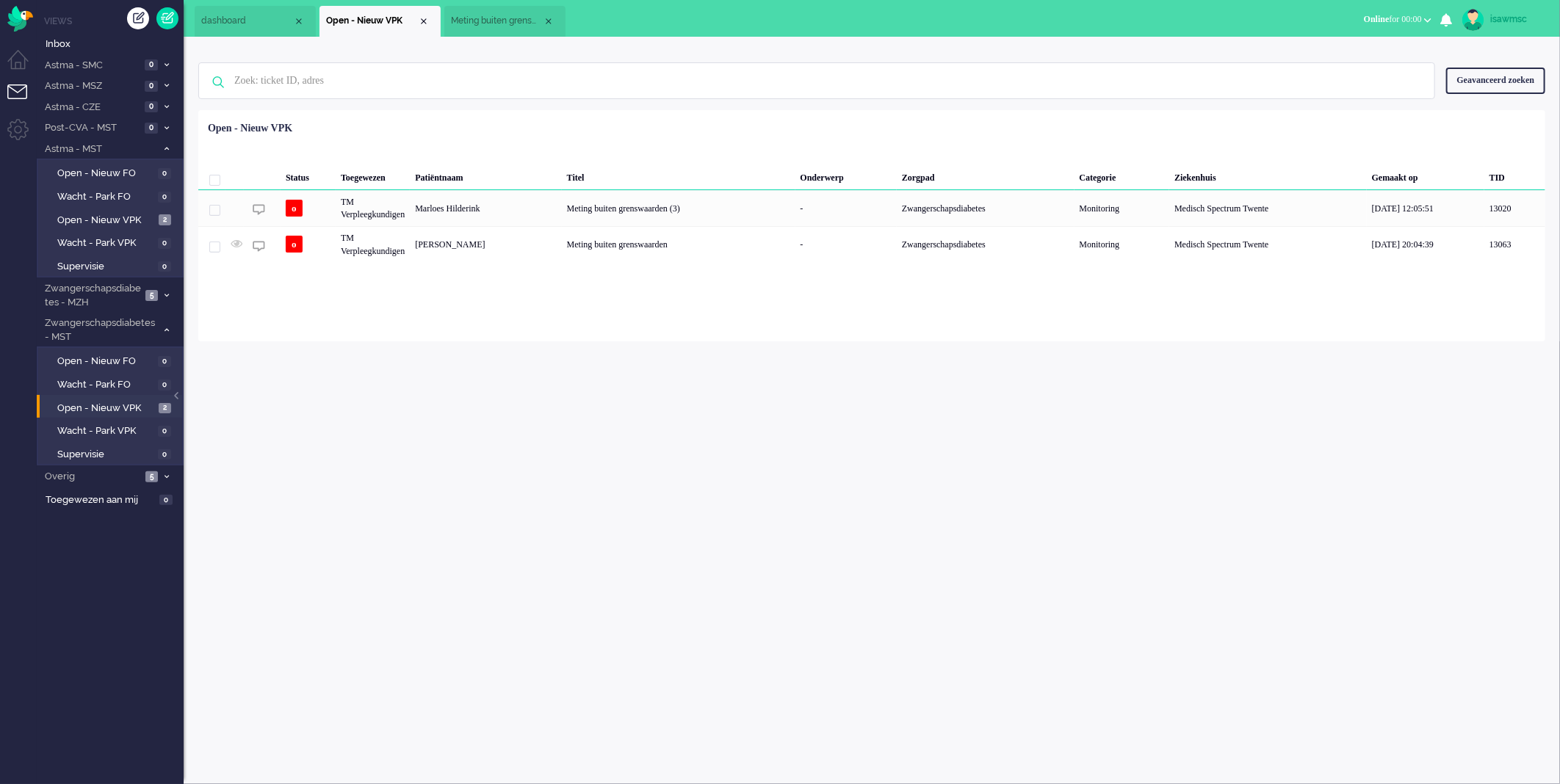
click at [642, 305] on div "Loading... Status Toegewezen Patiëntnaam Titel Onderwerp Zorgpad Categorie Ziek…" at bounding box center [871, 226] width 1347 height 231
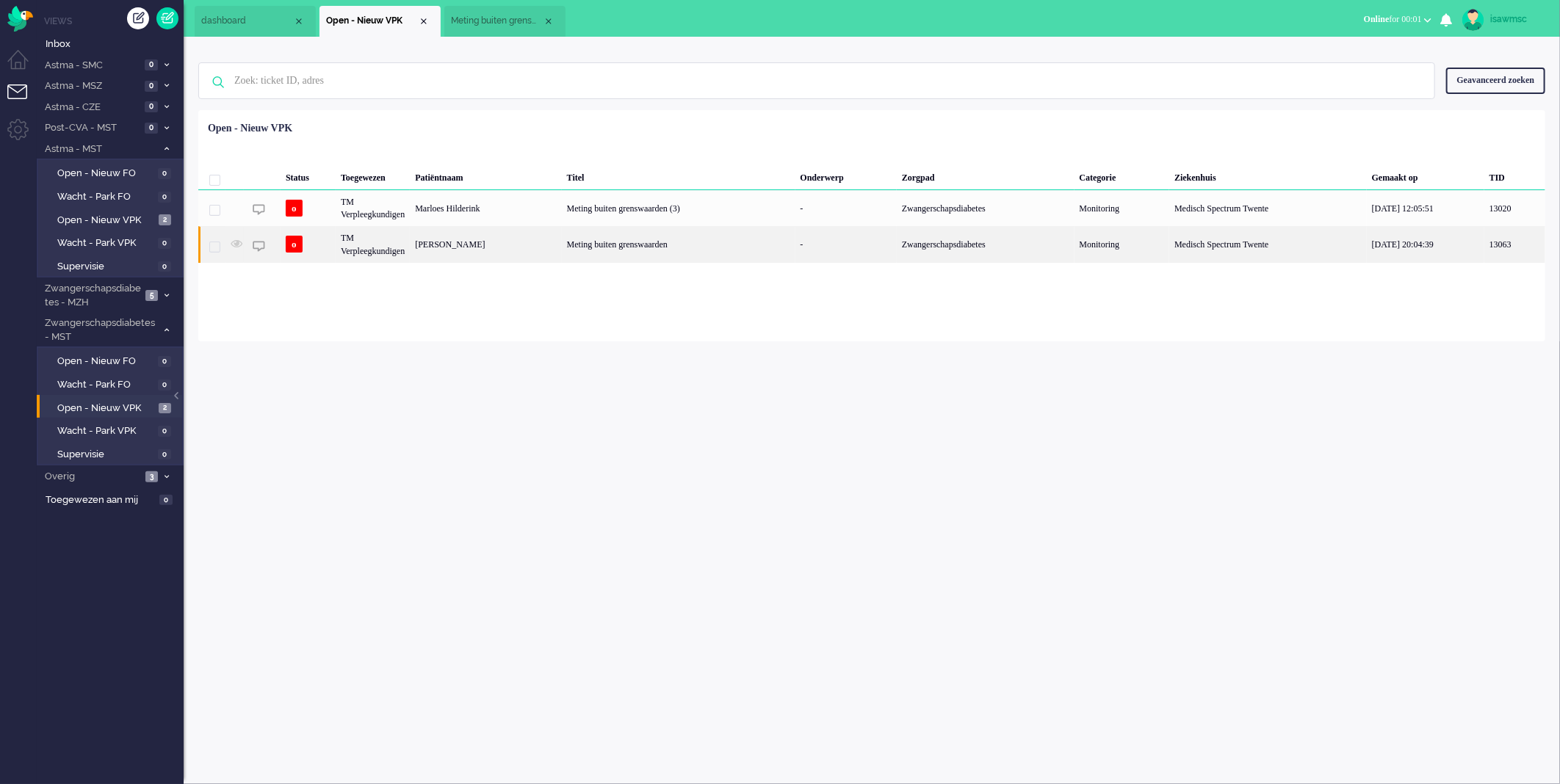
click at [509, 237] on div "Jessica Hendriks" at bounding box center [486, 244] width 151 height 36
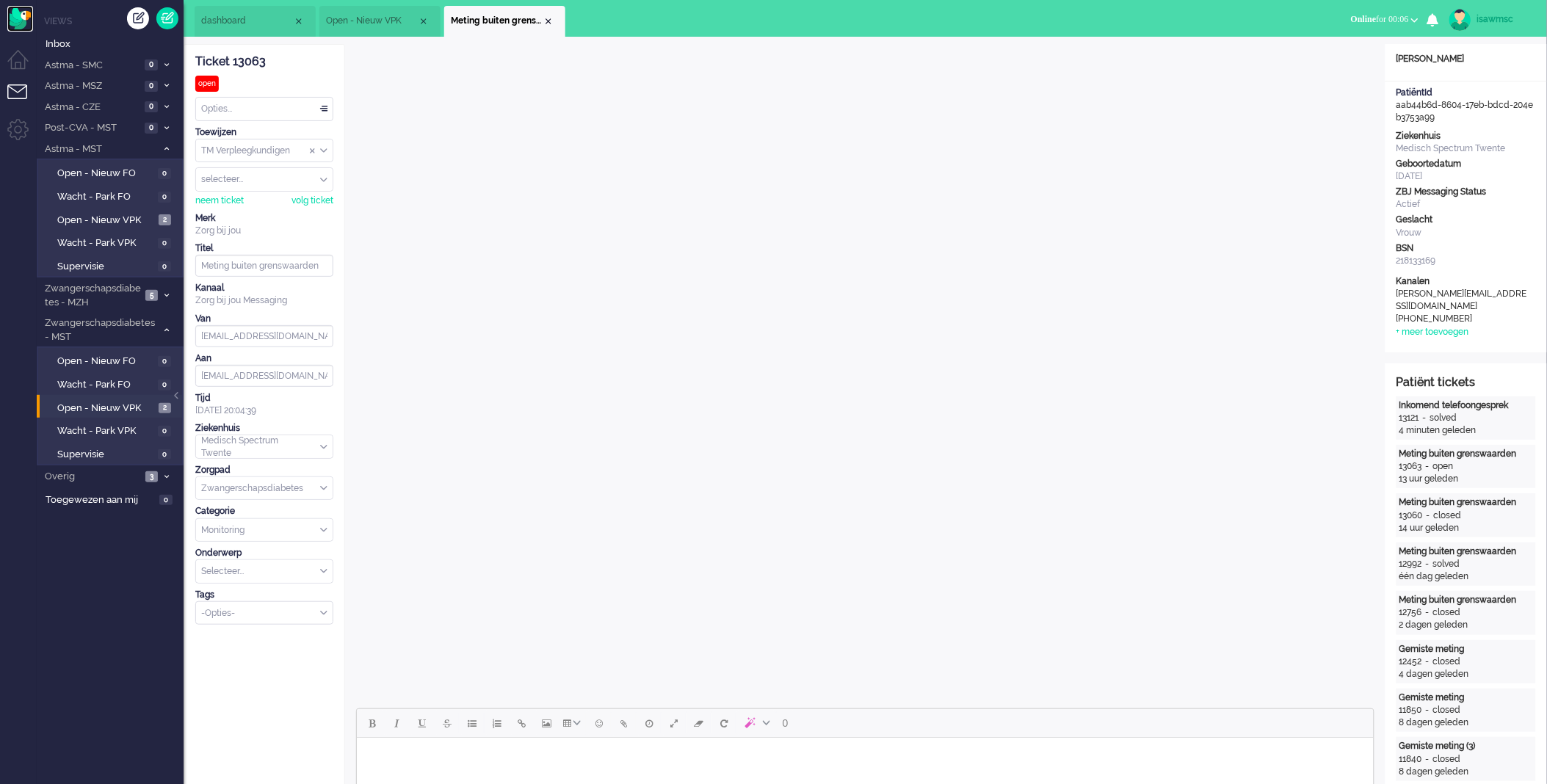
click at [24, 27] on img "Omnidesk" at bounding box center [20, 19] width 26 height 26
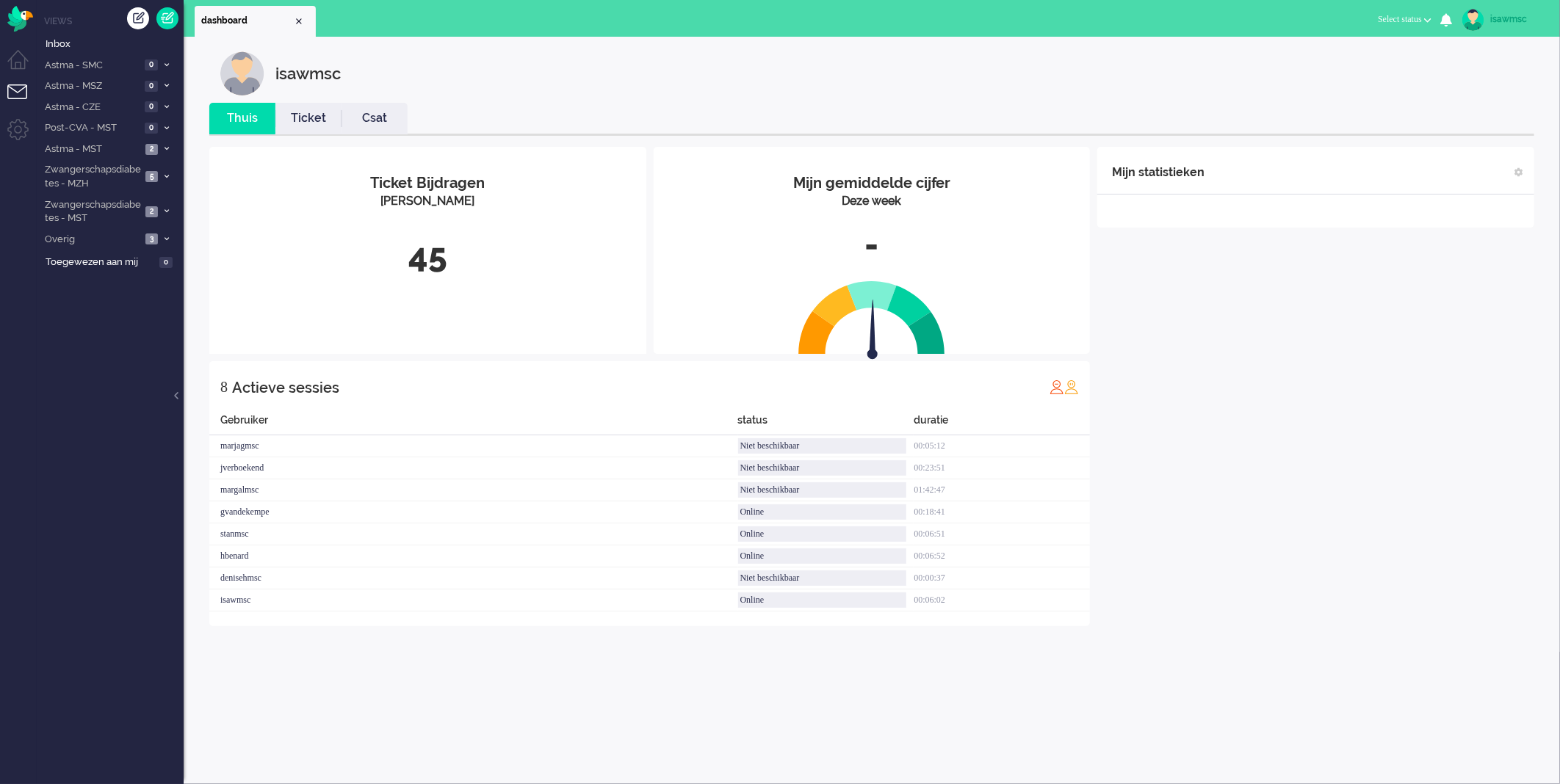
click at [302, 115] on link "Ticket" at bounding box center [309, 118] width 66 height 17
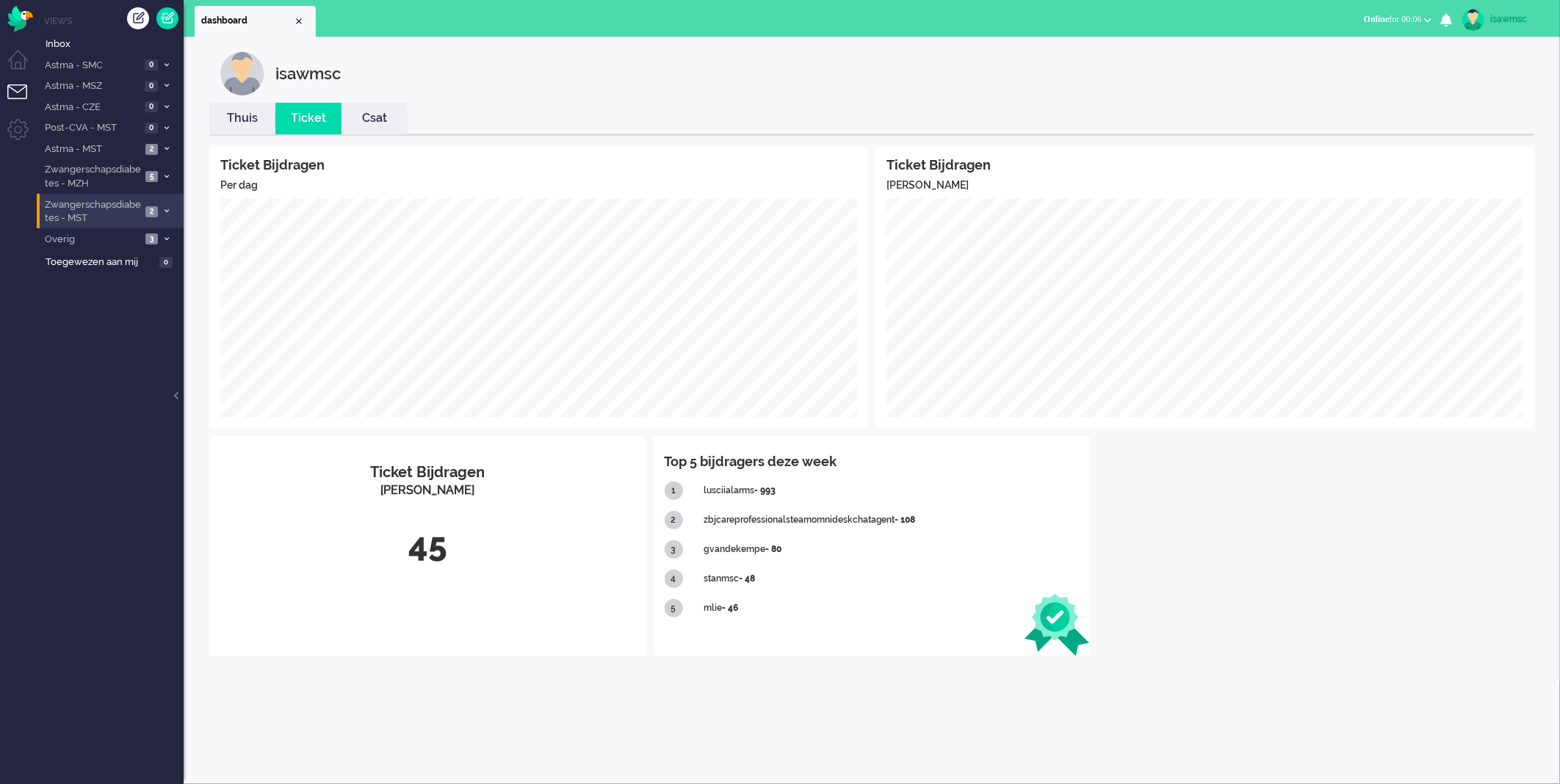
click at [164, 210] on icon at bounding box center [166, 211] width 4 height 5
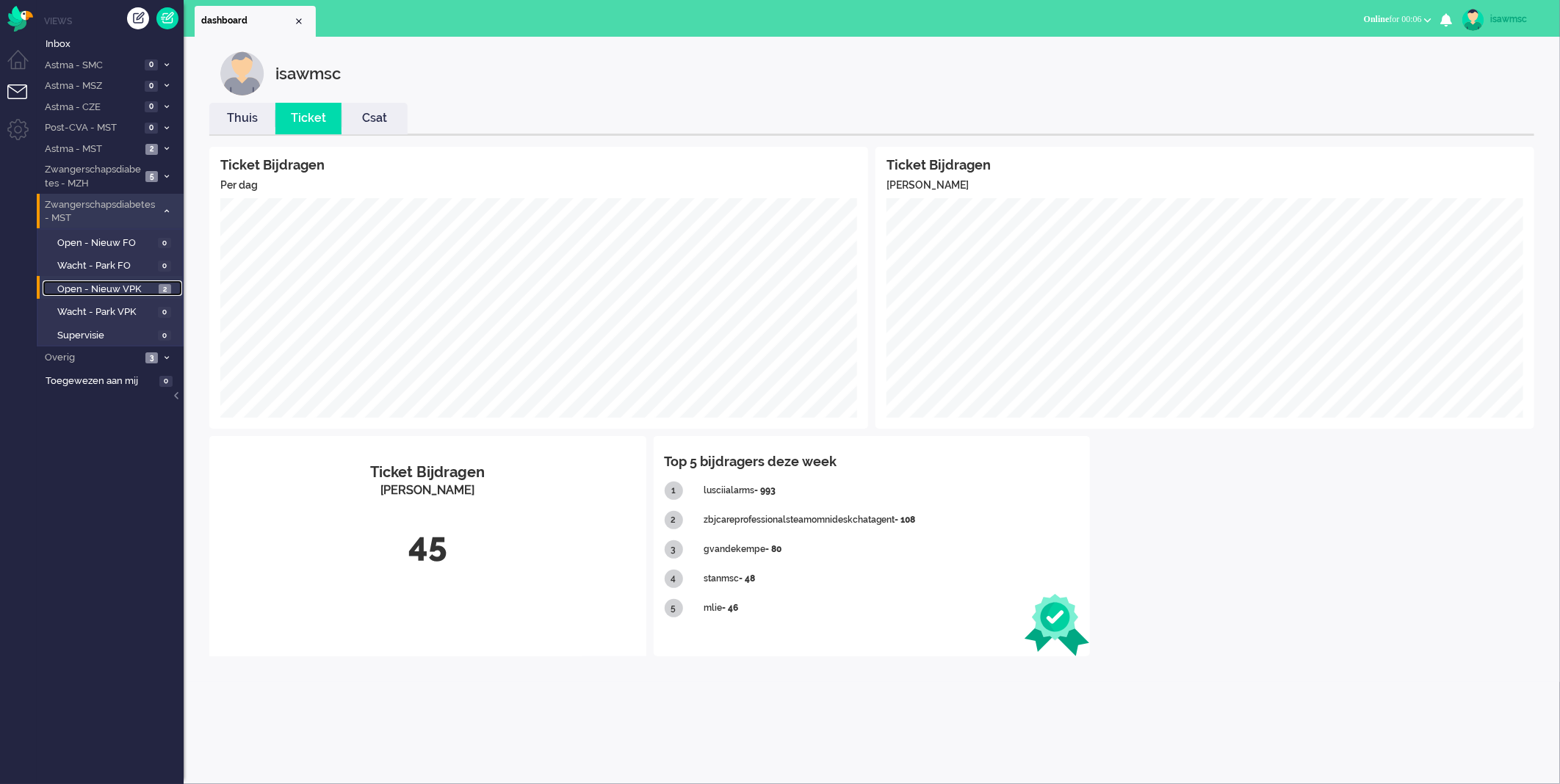
click at [150, 285] on span "Open - Nieuw VPK" at bounding box center [107, 290] width 98 height 14
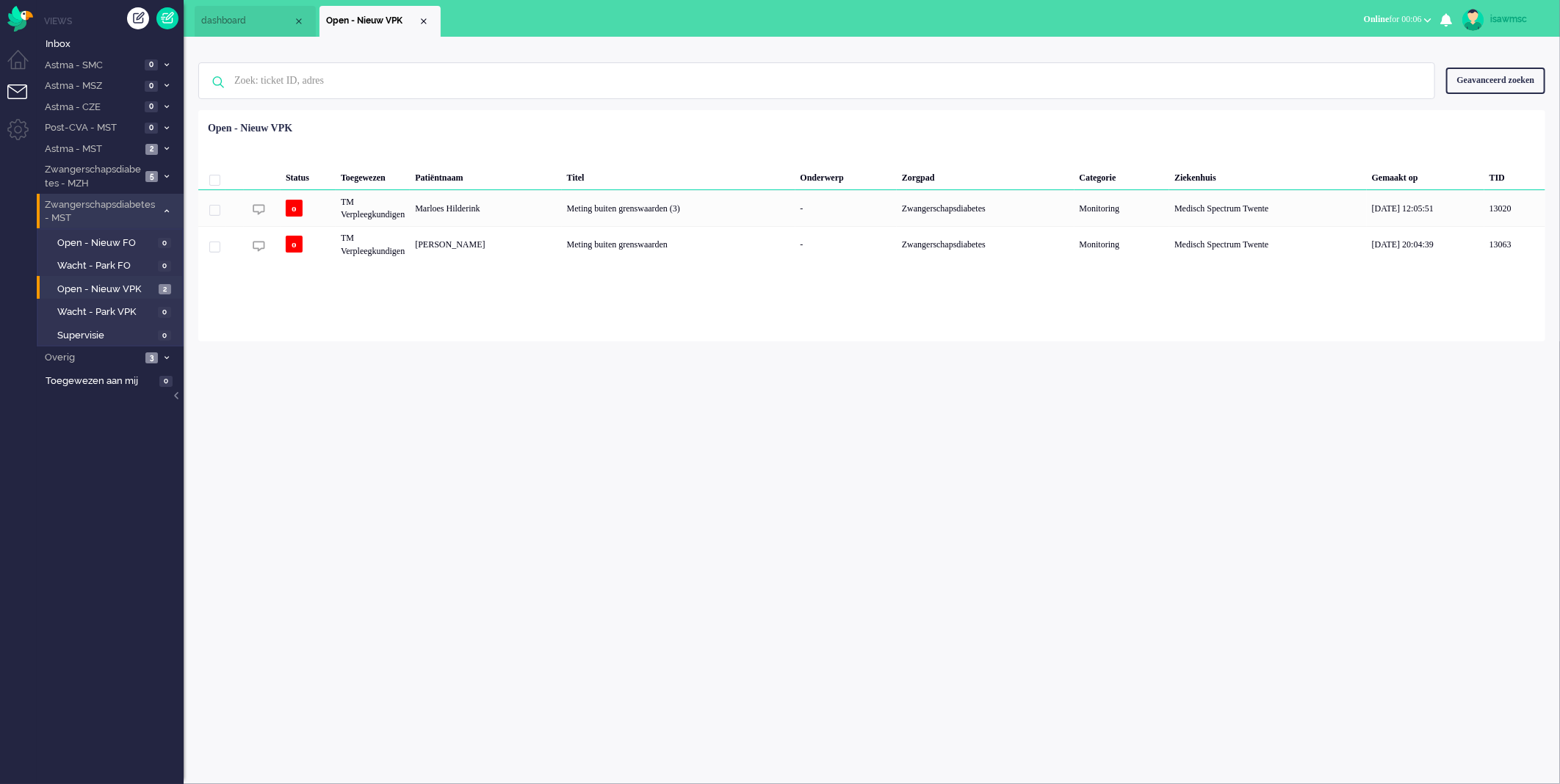
click at [612, 110] on div "Loading... Status Toegewezen Patiëntnaam Titel Onderwerp Zorgpad Categorie Ziek…" at bounding box center [871, 226] width 1347 height 231
click at [0, 782] on html "Thuis Dashboard [GEOGRAPHIC_DATA] Volgen [GEOGRAPHIC_DATA] release_2.1.2 Views …" at bounding box center [780, 392] width 1560 height 784
click at [662, 404] on div "isawmsc Thuis Ticket Csat Ticket Bijdragen Per dag Ticket Bijdragen Per Kanaal …" at bounding box center [871, 410] width 1377 height 747
click at [157, 284] on link "Open - Nieuw VPK 2" at bounding box center [112, 289] width 139 height 16
click at [130, 142] on span "Astma - MST" at bounding box center [92, 149] width 99 height 14
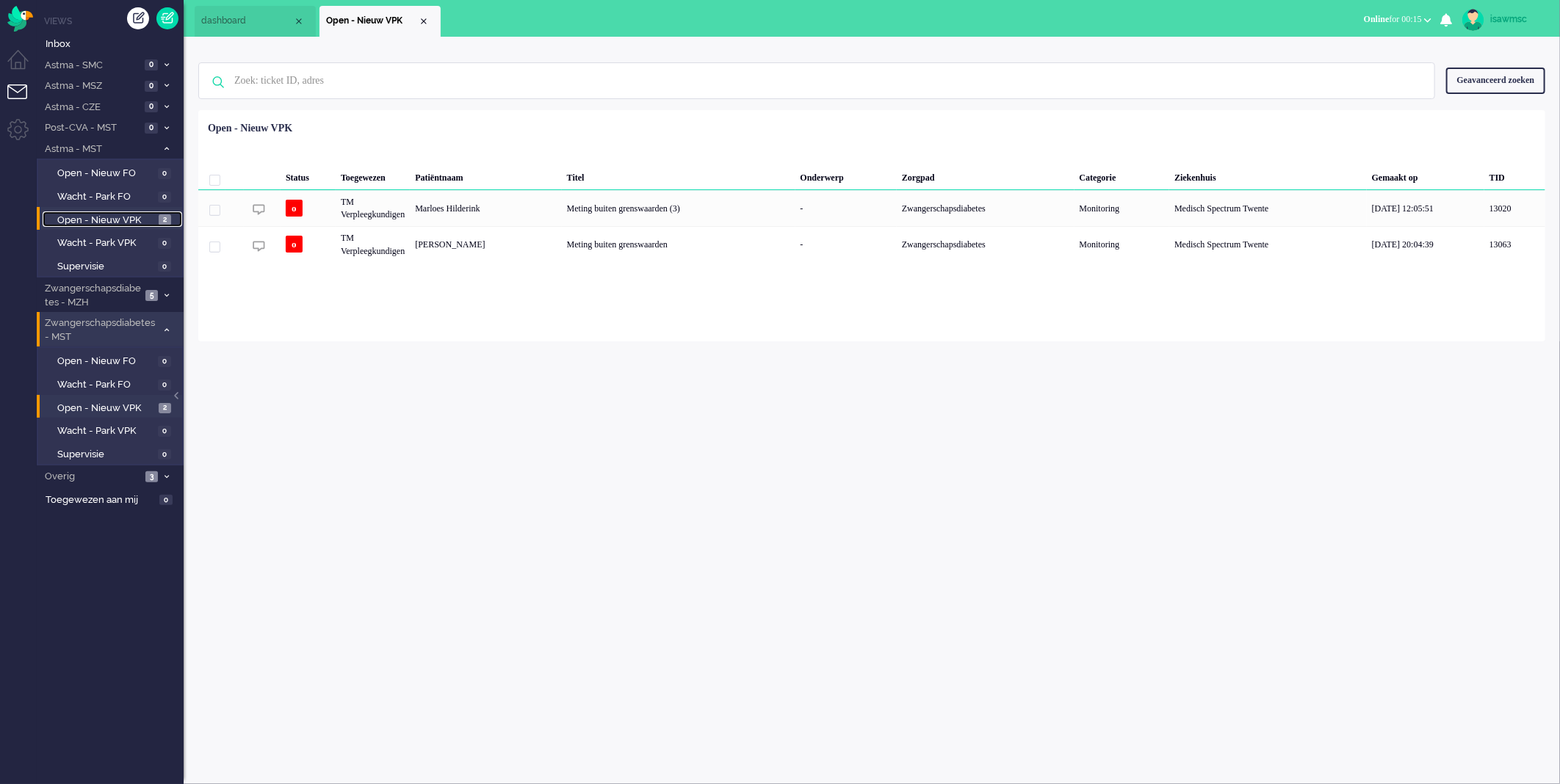
click at [133, 219] on span "Open - Nieuw VPK" at bounding box center [107, 221] width 98 height 14
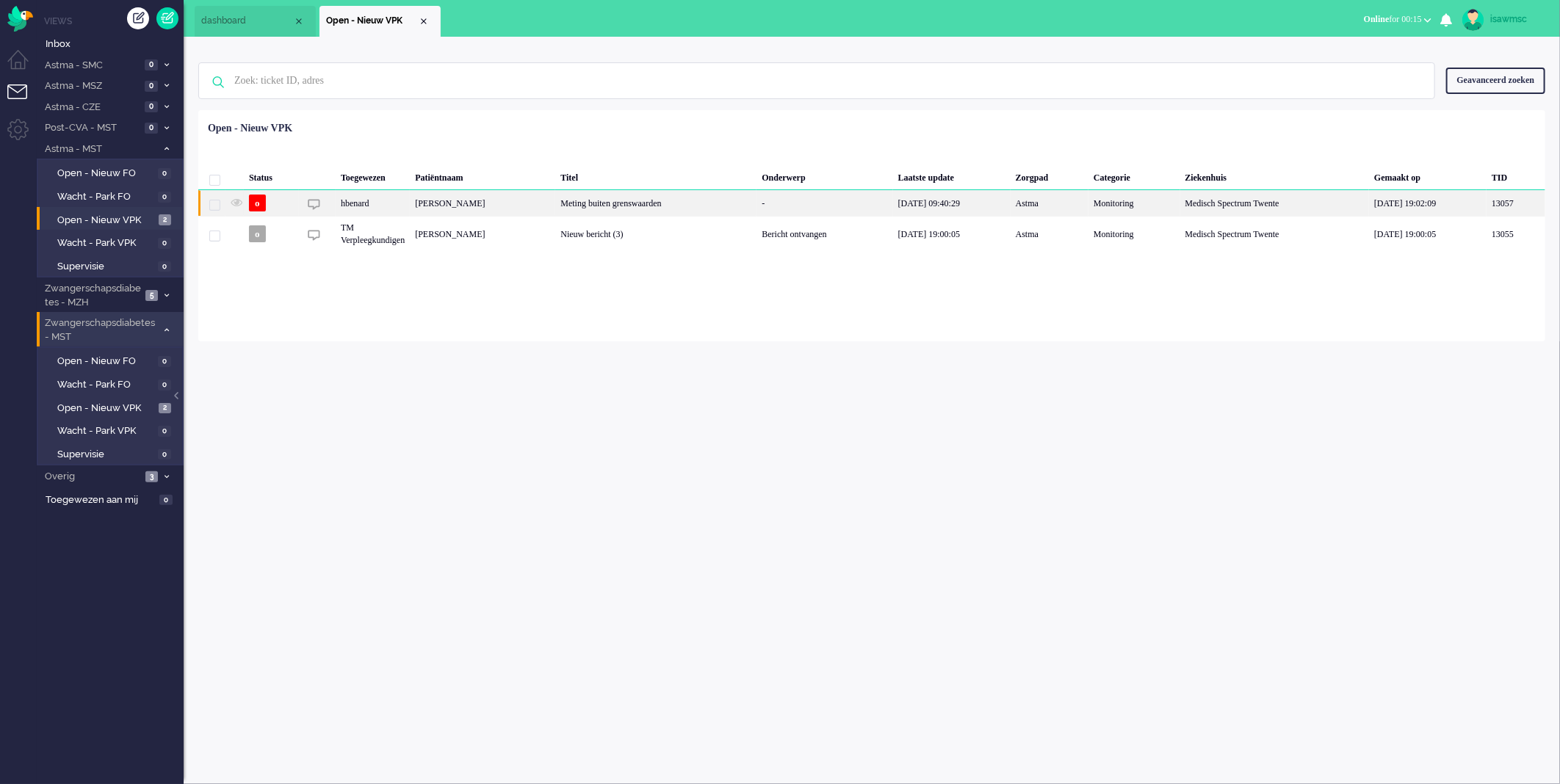
click at [527, 211] on div "[PERSON_NAME]" at bounding box center [483, 203] width 145 height 26
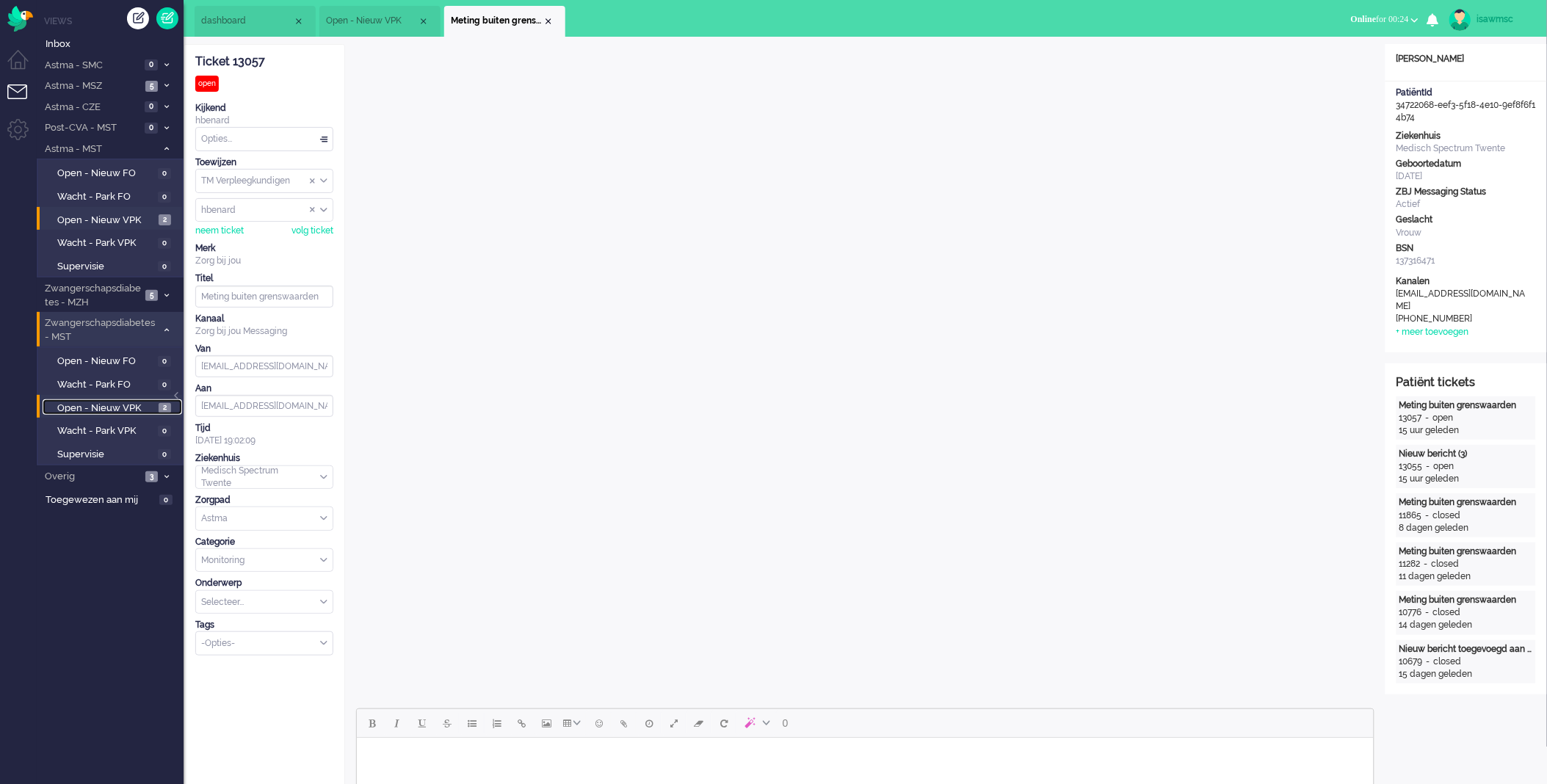
click at [141, 402] on span "Open - Nieuw VPK" at bounding box center [107, 409] width 98 height 14
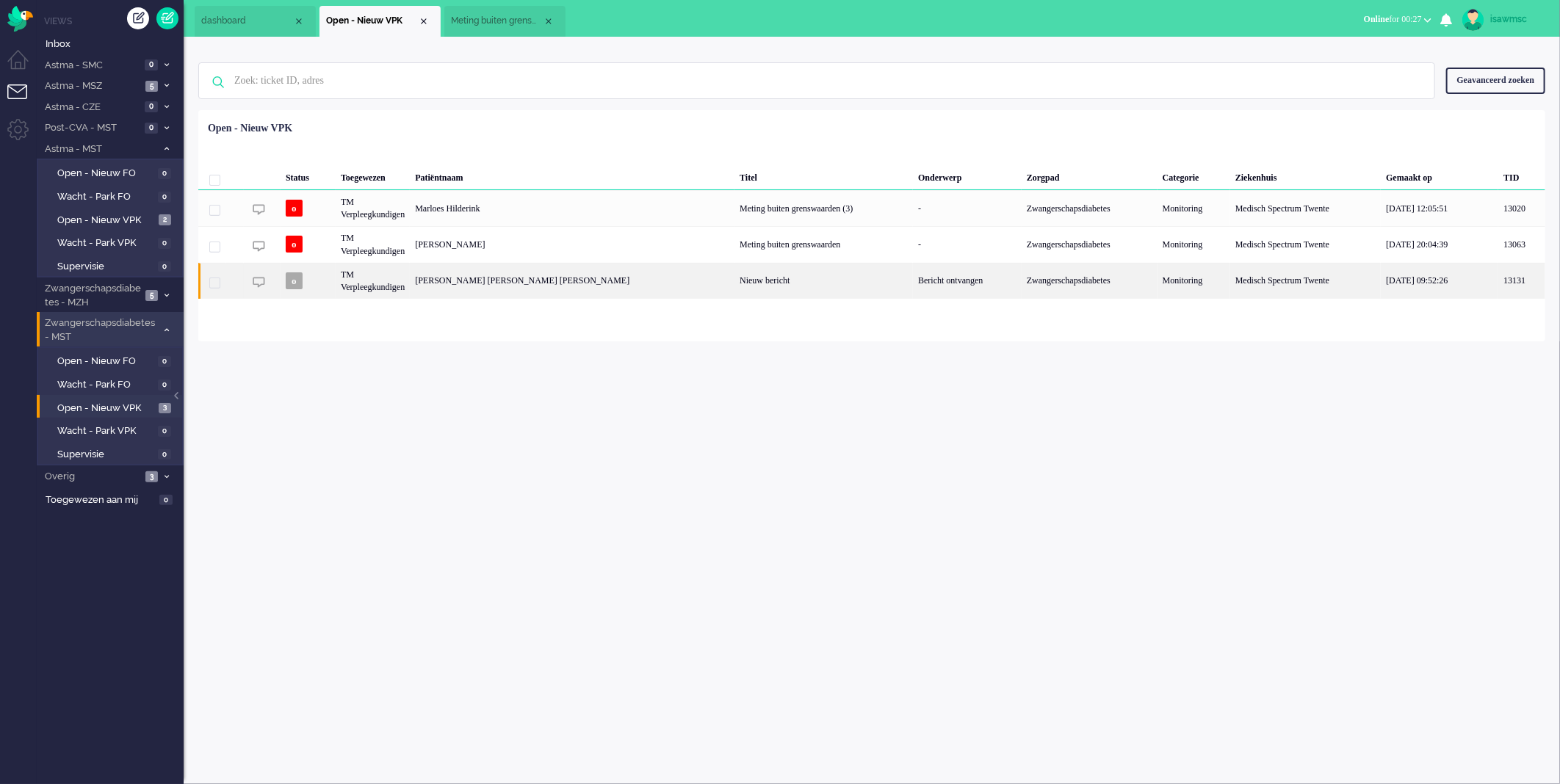
click at [523, 281] on div "[PERSON_NAME] [PERSON_NAME] [PERSON_NAME]" at bounding box center [572, 281] width 325 height 36
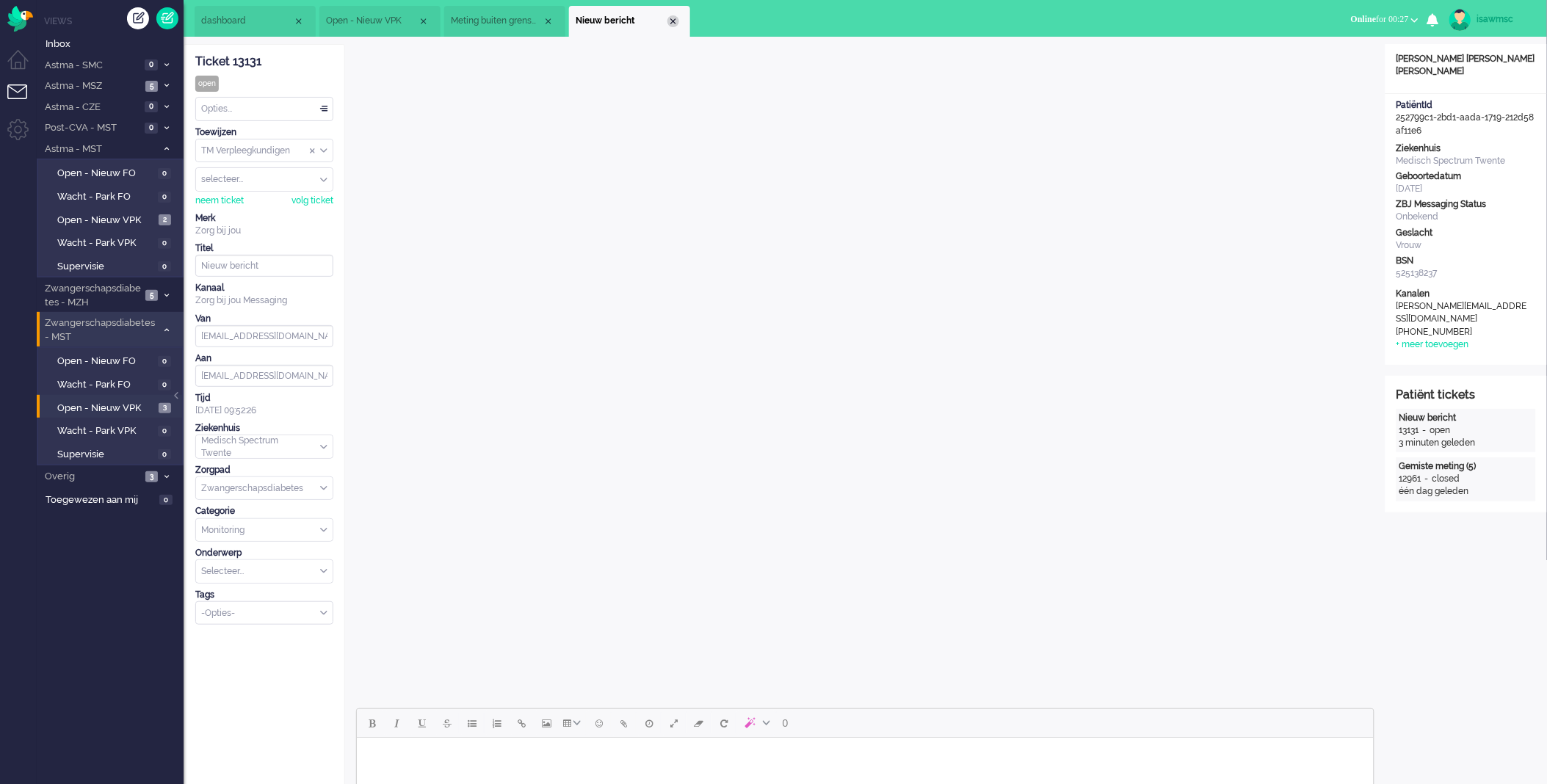
click at [676, 23] on div "Close tab" at bounding box center [674, 21] width 12 height 12
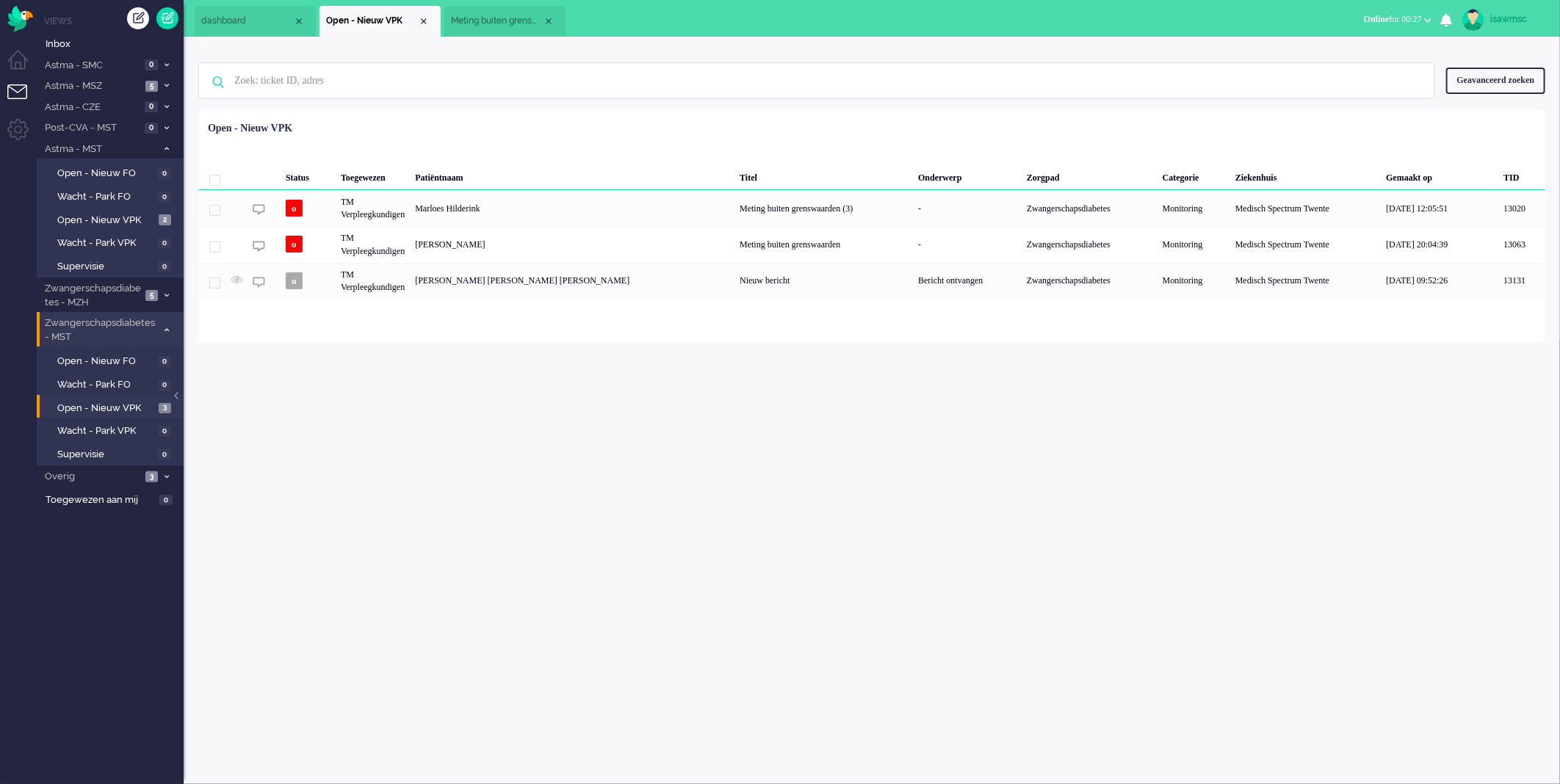
click at [456, 431] on div "isawmsc Thuis Ticket Csat Ticket Bijdragen Per dag Ticket Bijdragen Per Kanaal …" at bounding box center [871, 410] width 1377 height 747
click at [645, 124] on div "Status Toegewezen Patiëntnaam Titel Onderwerp Zorgpad Categorie Ziekenhuis Gema…" at bounding box center [871, 207] width 1347 height 183
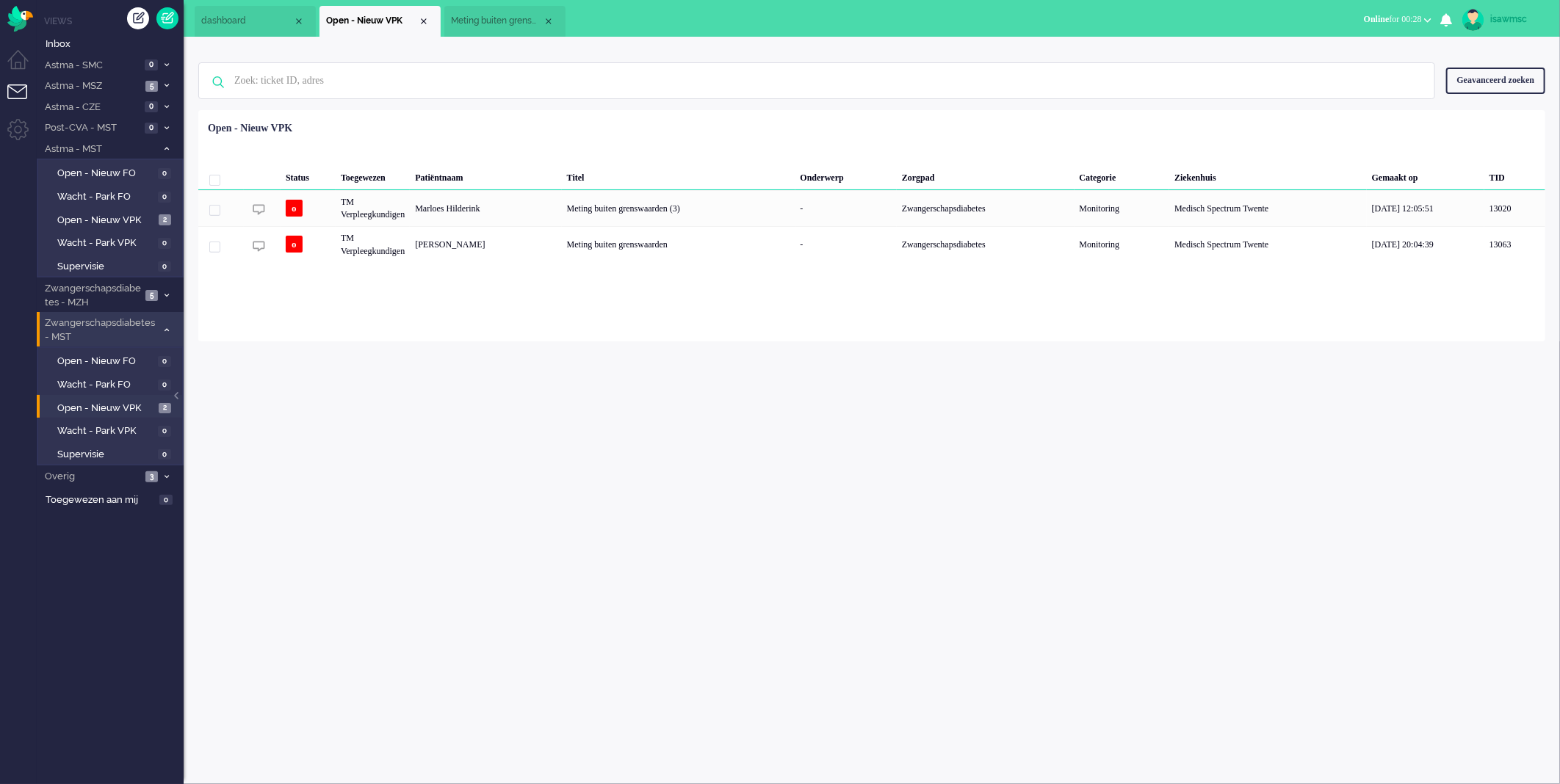
click at [1403, 12] on button "Online for 00:28" at bounding box center [1398, 19] width 86 height 21
click at [1375, 52] on label "Niet beschikbaar" at bounding box center [1370, 50] width 116 height 13
click at [577, 143] on div "Geselecteerd 0 Set Status: open pending holding solved Verwijder Selecteer... U…" at bounding box center [871, 146] width 1347 height 29
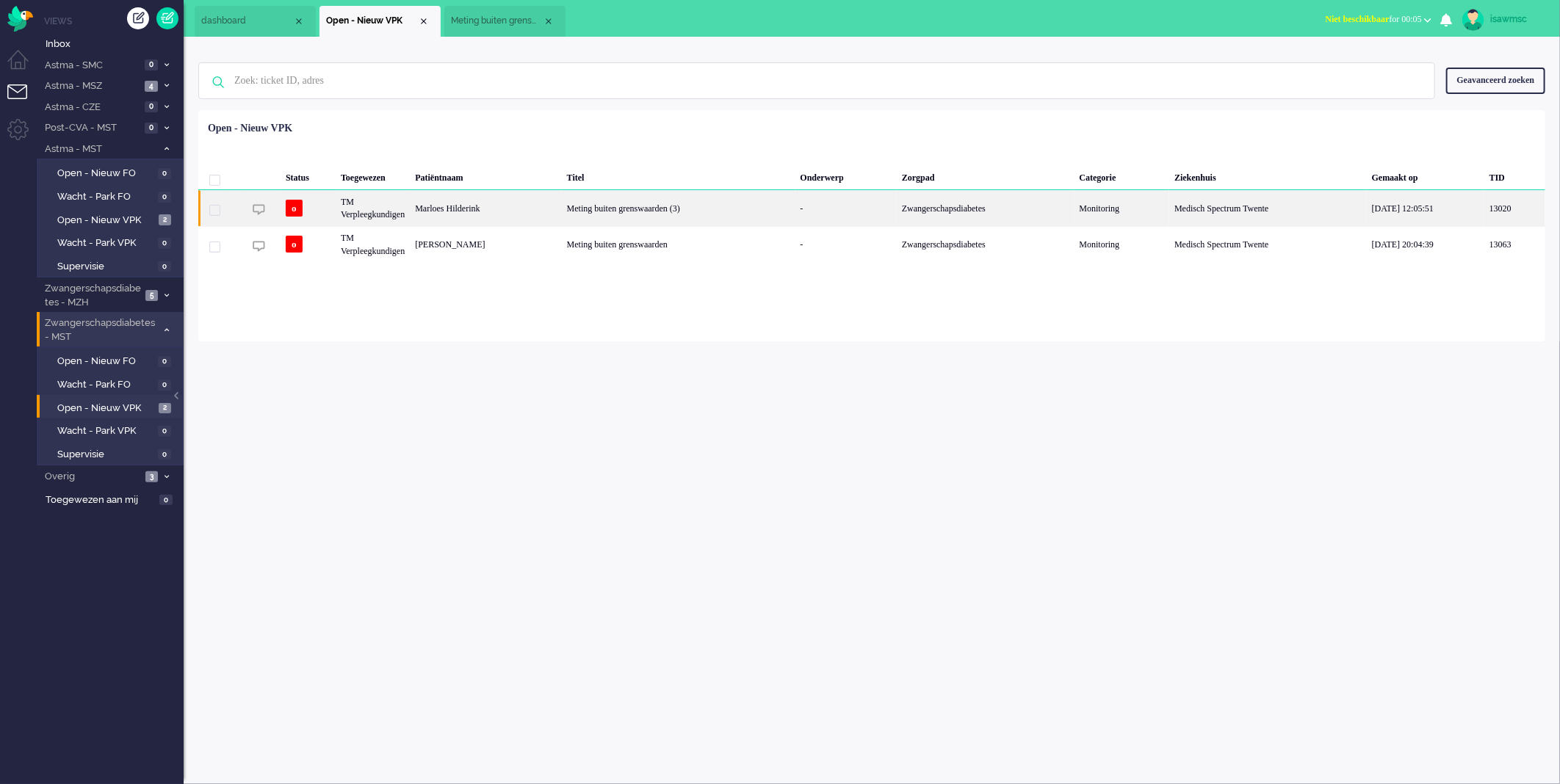
click at [540, 207] on div "Marloes Hilderink" at bounding box center [486, 208] width 151 height 36
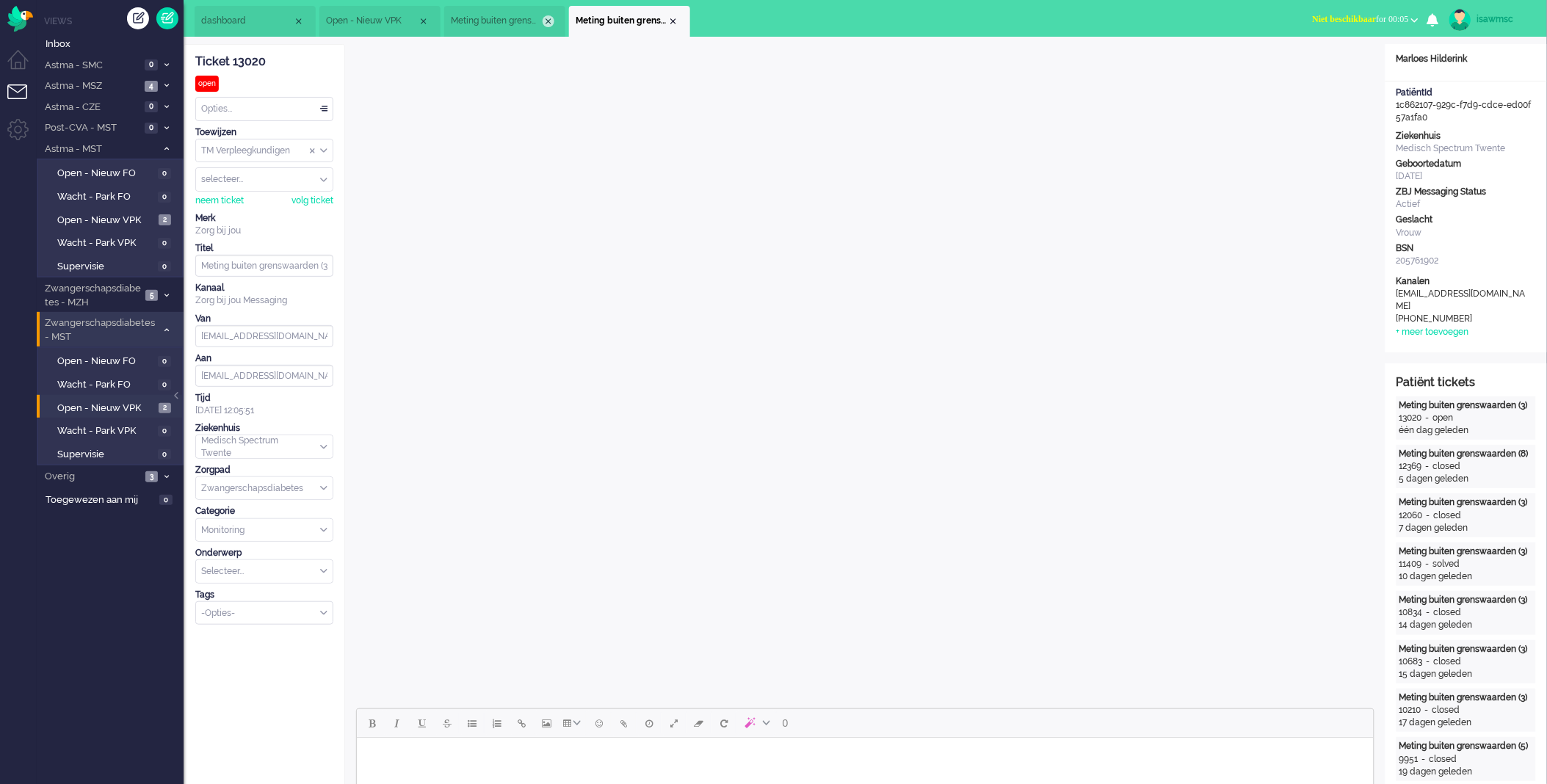
click at [548, 19] on div "Close tab" at bounding box center [549, 21] width 12 height 12
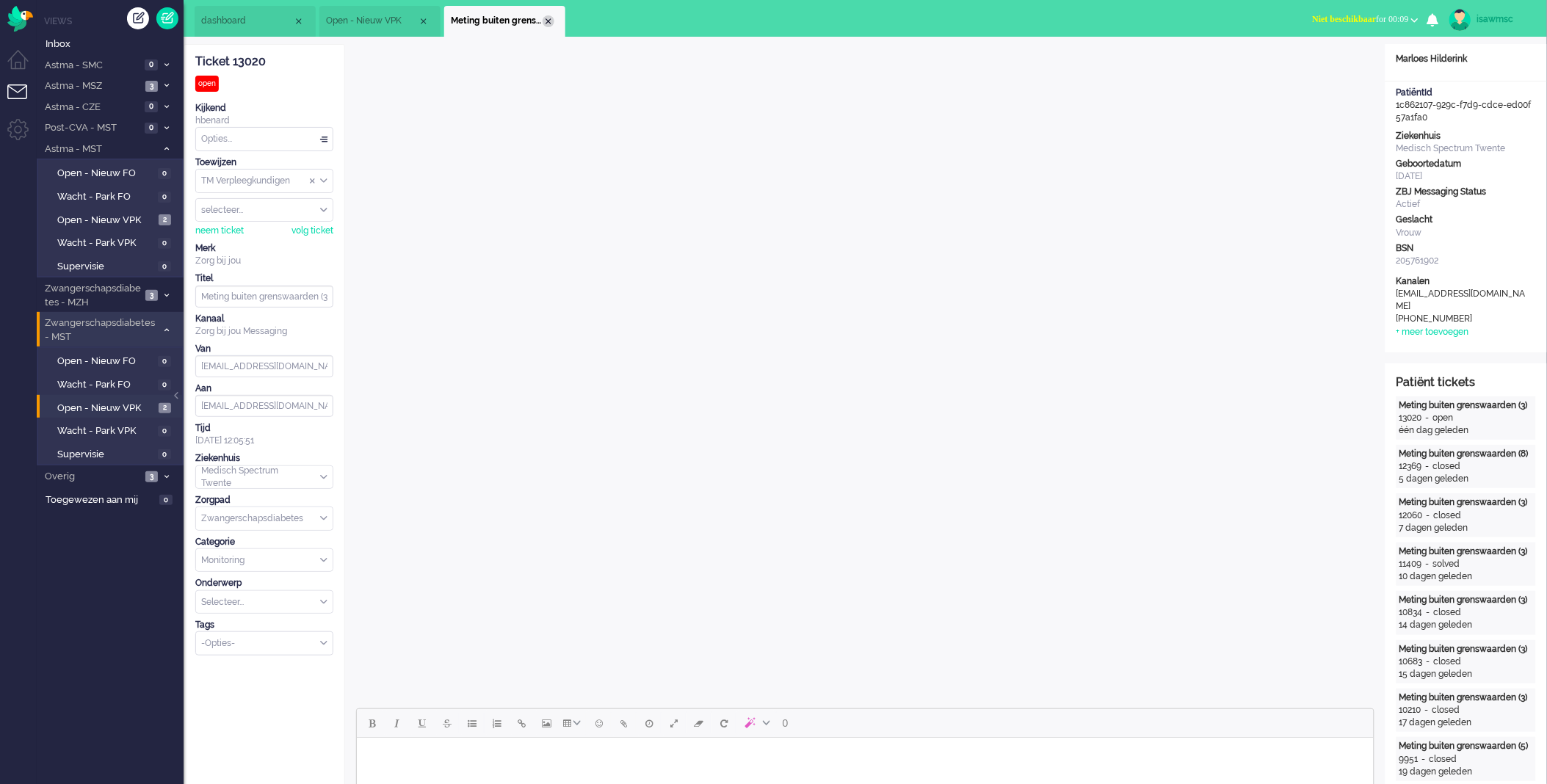
click at [545, 22] on div "Close tab" at bounding box center [549, 21] width 12 height 12
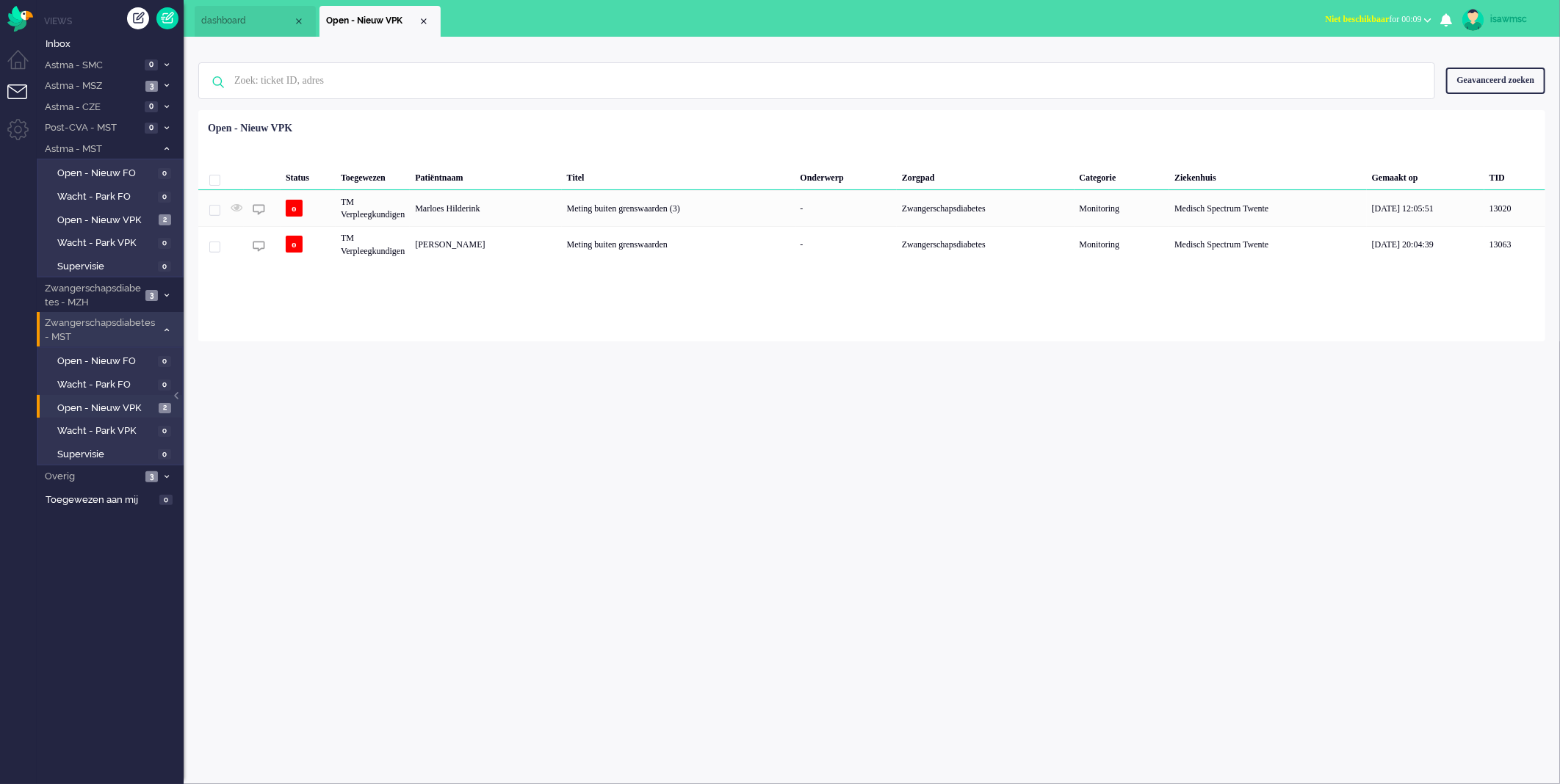
click at [475, 296] on div "Loading... Status Toegewezen Patiëntnaam Titel Onderwerp Zorgpad Categorie Ziek…" at bounding box center [871, 226] width 1347 height 231
click at [1337, 24] on span "Niet beschikbaar" at bounding box center [1358, 19] width 64 height 10
click at [1334, 63] on label "Online" at bounding box center [1370, 66] width 116 height 13
click at [1227, 15] on ul "dashboard Open - Nieuw VPK" at bounding box center [729, 18] width 1068 height 37
click at [149, 399] on link "Open - Nieuw VPK 2" at bounding box center [112, 407] width 139 height 16
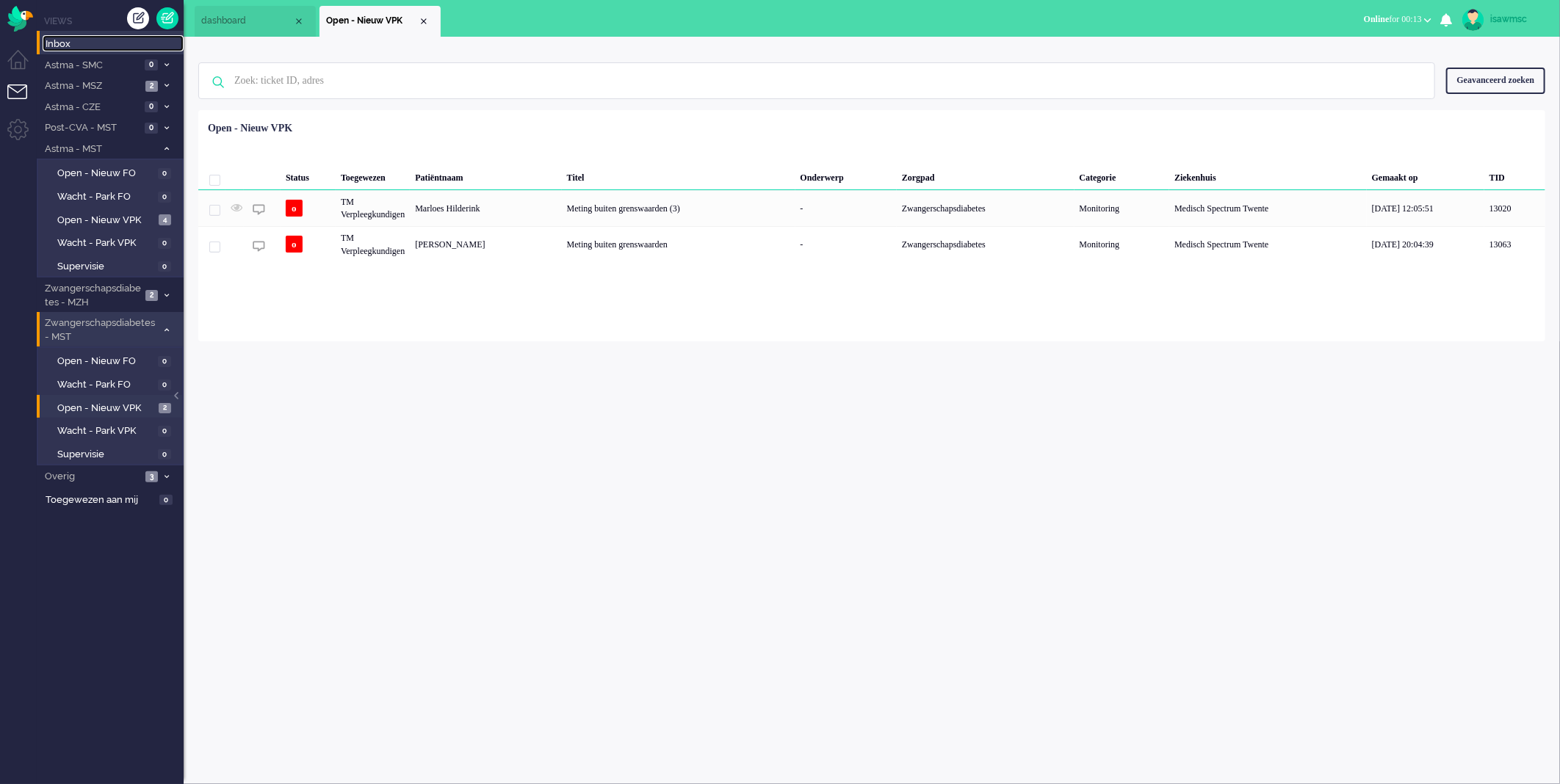
click at [93, 45] on span "Inbox" at bounding box center [114, 45] width 138 height 14
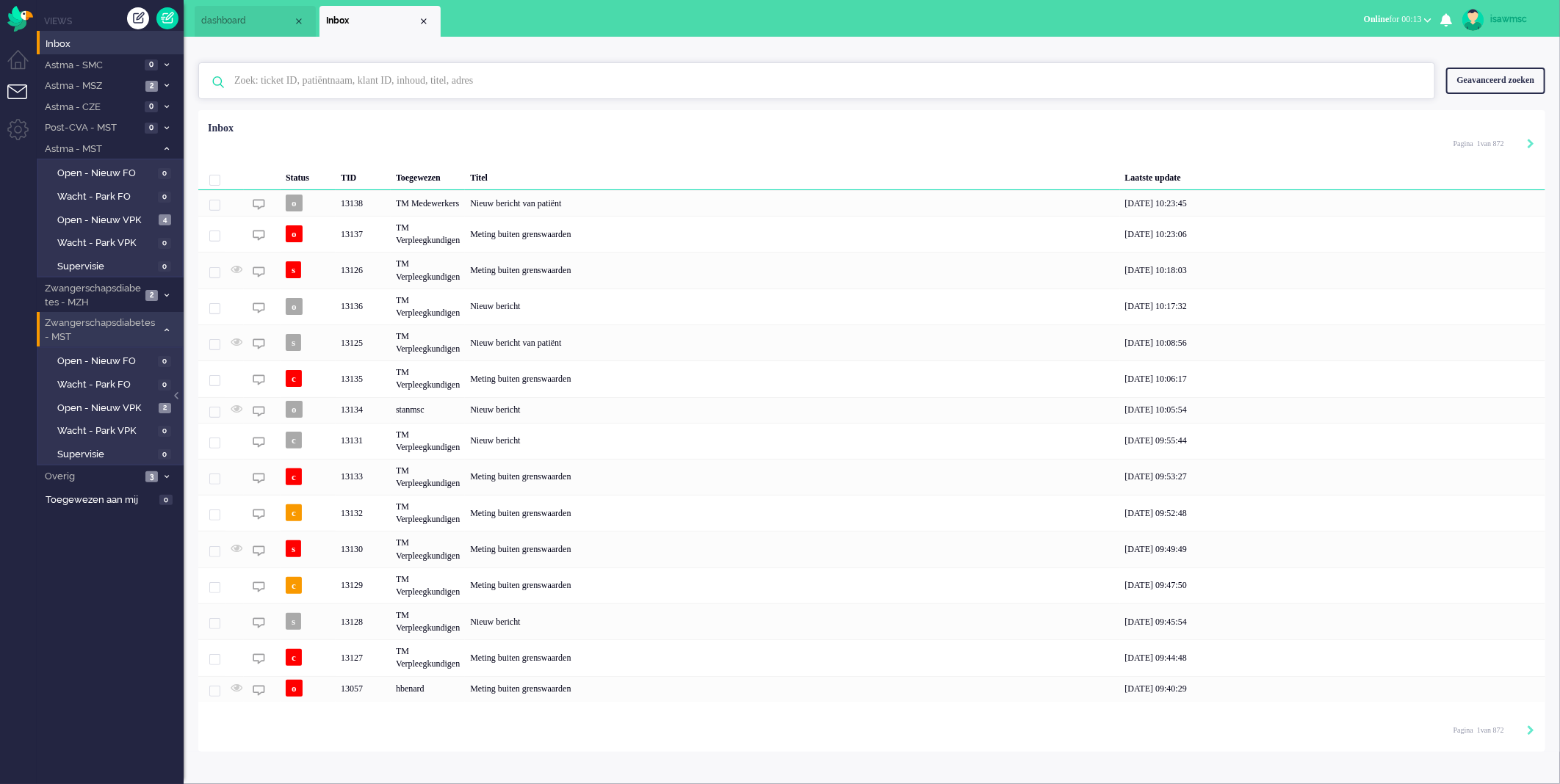
click at [364, 86] on input "text" at bounding box center [818, 80] width 1192 height 35
paste input "12833"
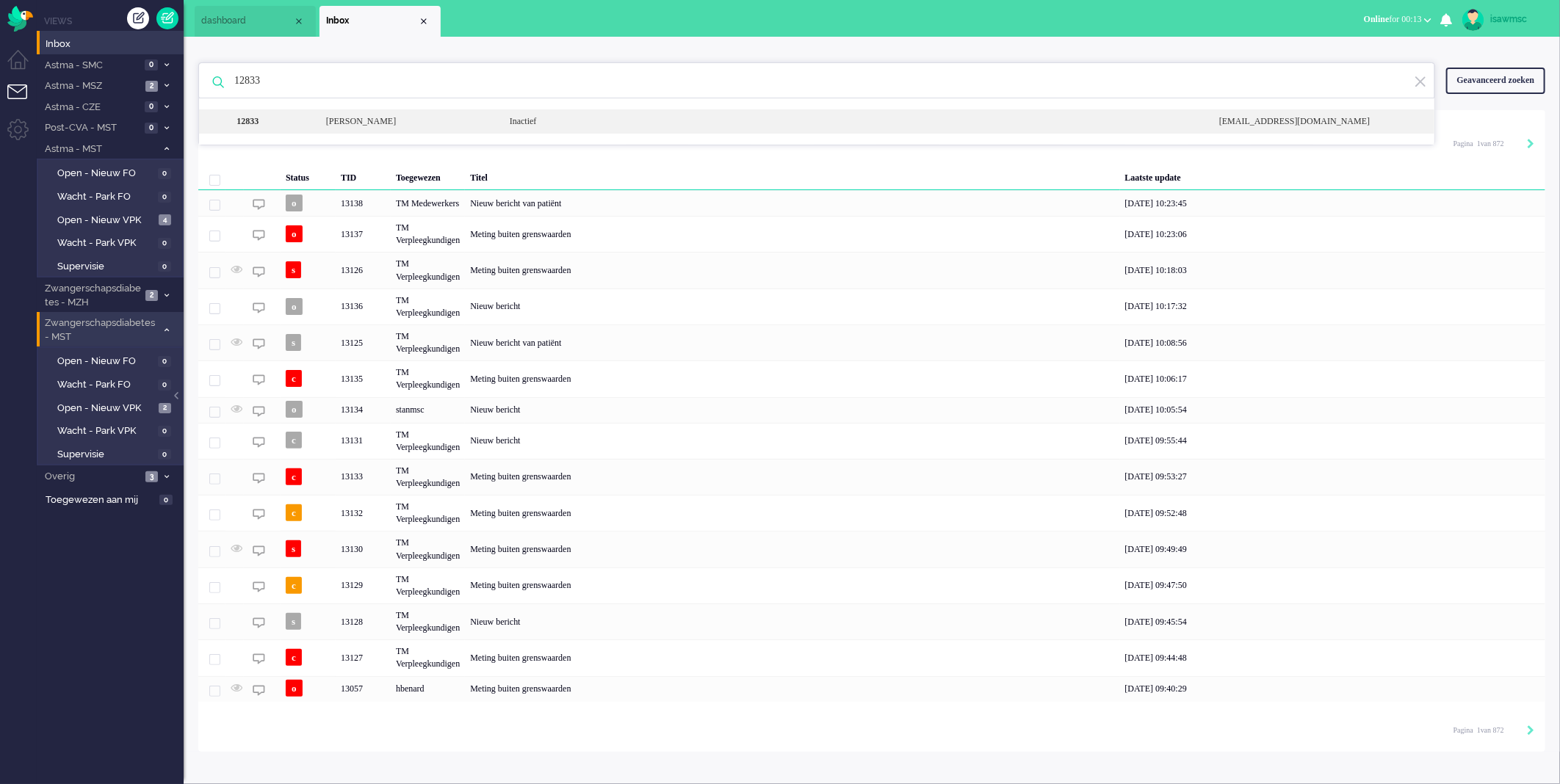
type input "12833"
click at [466, 127] on div "Bernadette Mooney" at bounding box center [407, 121] width 183 height 13
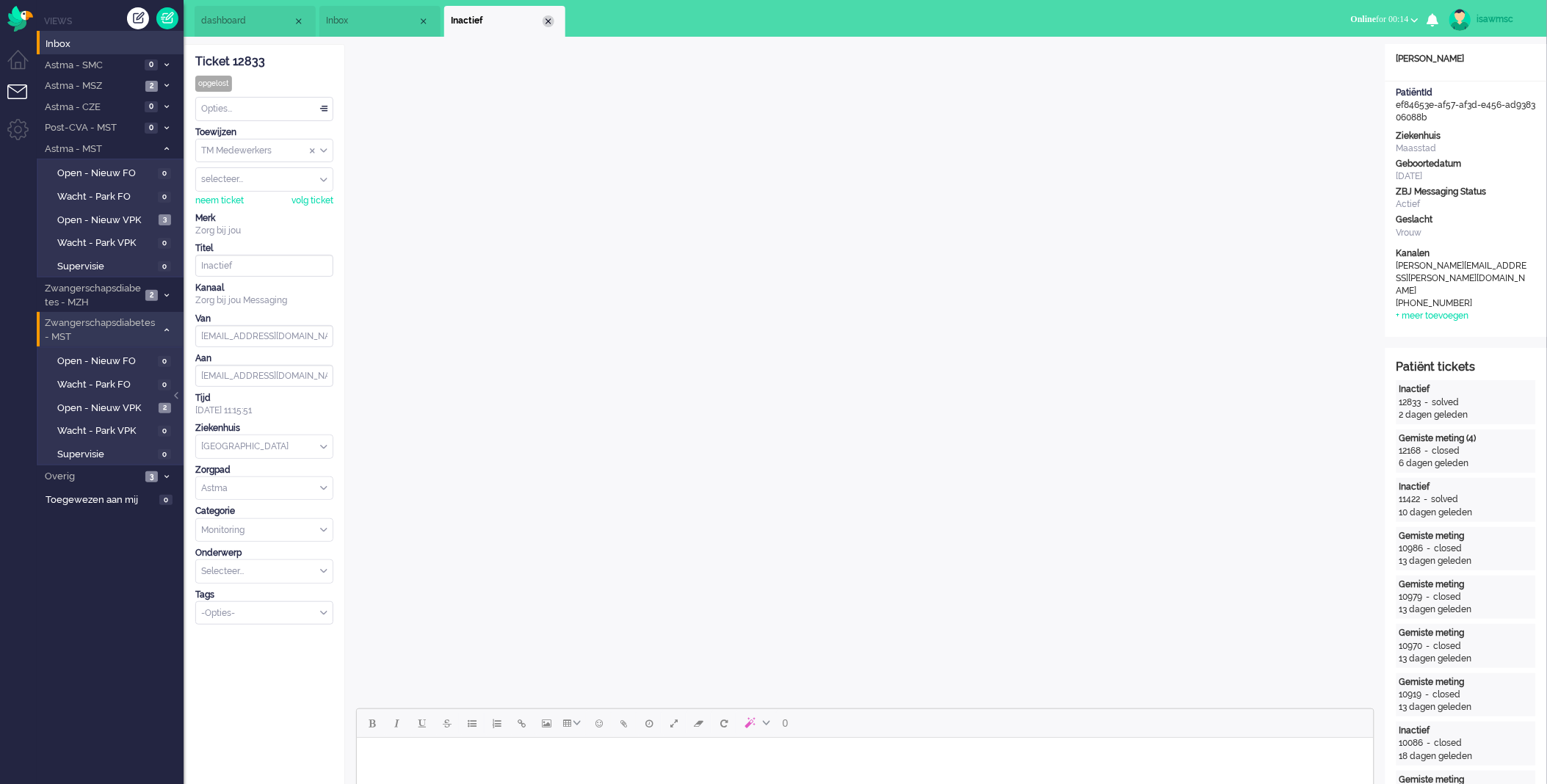
click at [547, 18] on div "Close tab" at bounding box center [549, 21] width 12 height 12
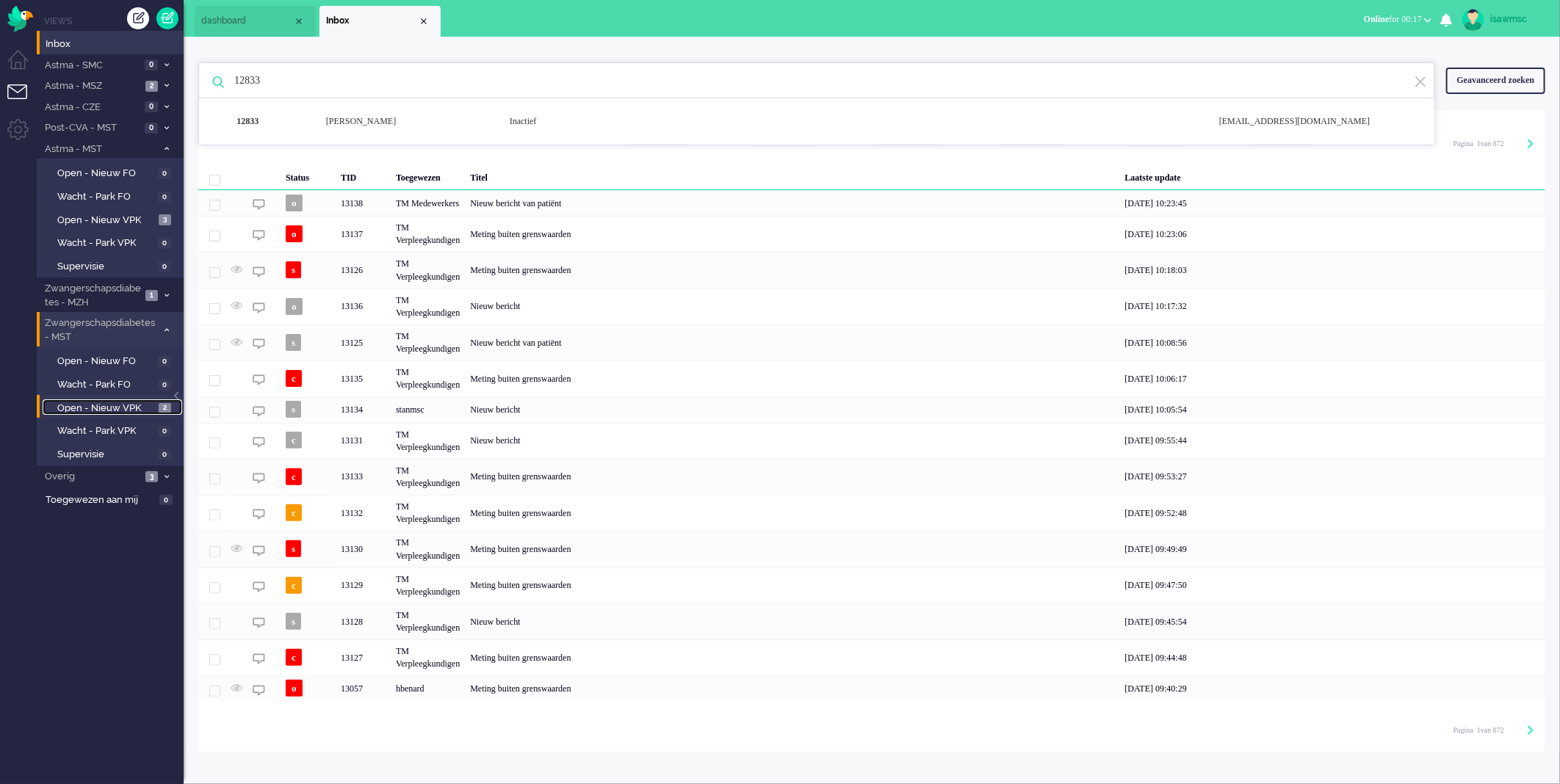
click at [124, 402] on span "Open - Nieuw VPK" at bounding box center [107, 409] width 98 height 14
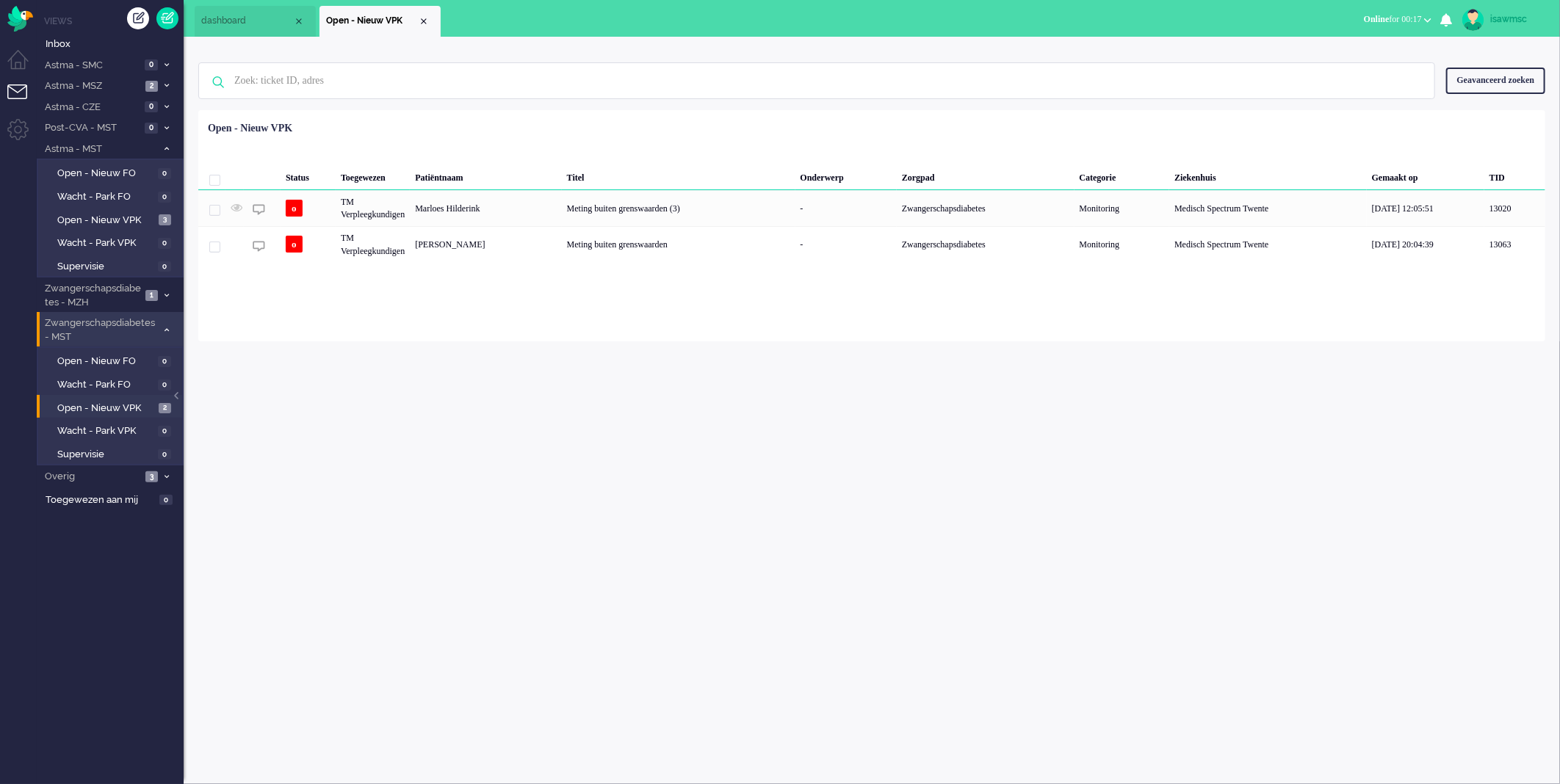
click at [508, 458] on div "isawmsc Thuis Ticket Csat Ticket Bijdragen Per dag Ticket Bijdragen Per Kanaal …" at bounding box center [871, 410] width 1377 height 747
drag, startPoint x: 9, startPoint y: 768, endPoint x: 0, endPoint y: 769, distance: 9.1
click at [9, 768] on ul "Menu" at bounding box center [18, 392] width 37 height 784
click at [139, 409] on span "Open - Nieuw VPK" at bounding box center [107, 409] width 98 height 14
click at [1407, 25] on button "Online for 00:32" at bounding box center [1398, 19] width 86 height 21
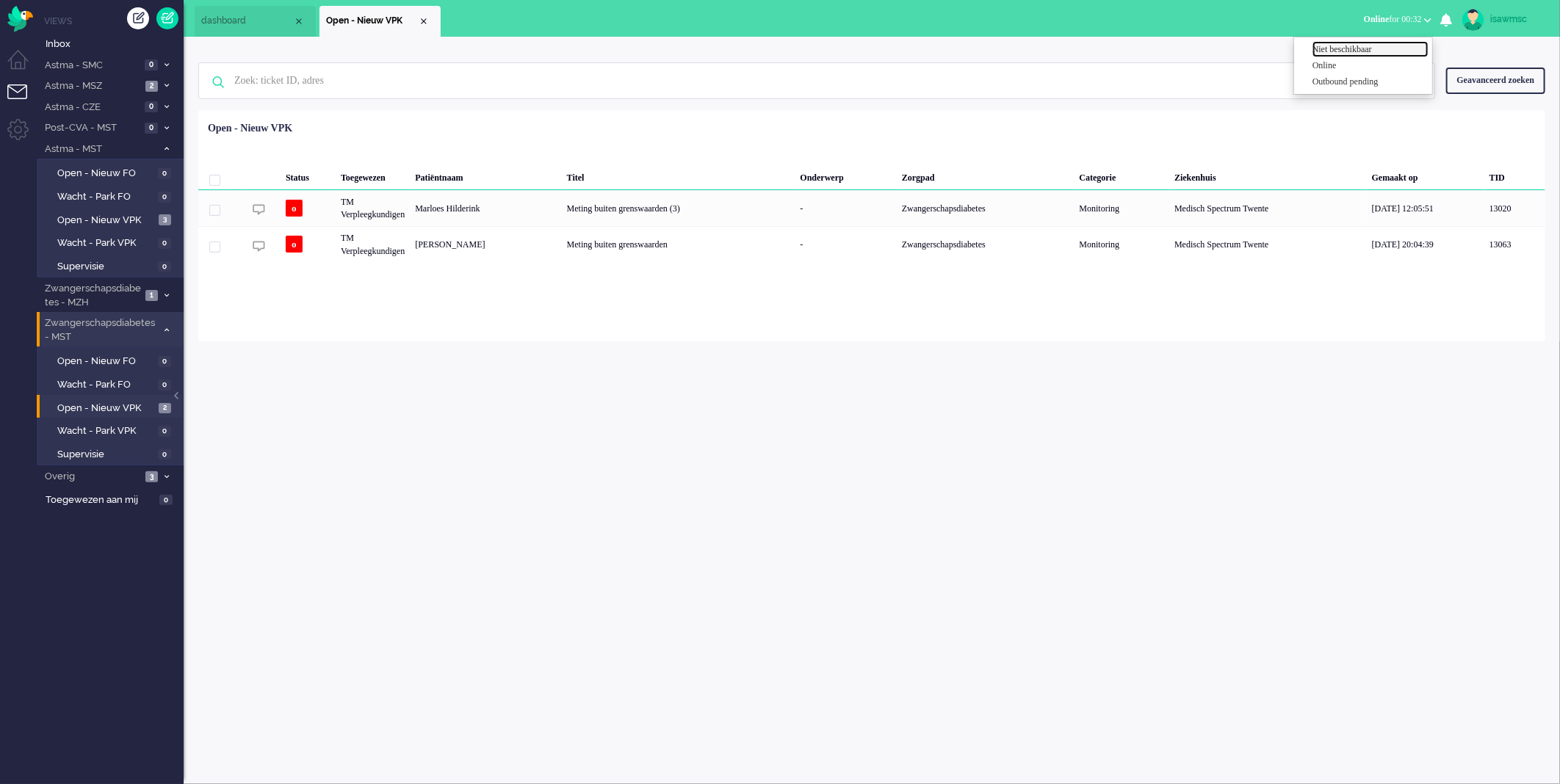
click at [1361, 46] on label "Niet beschikbaar" at bounding box center [1370, 50] width 116 height 13
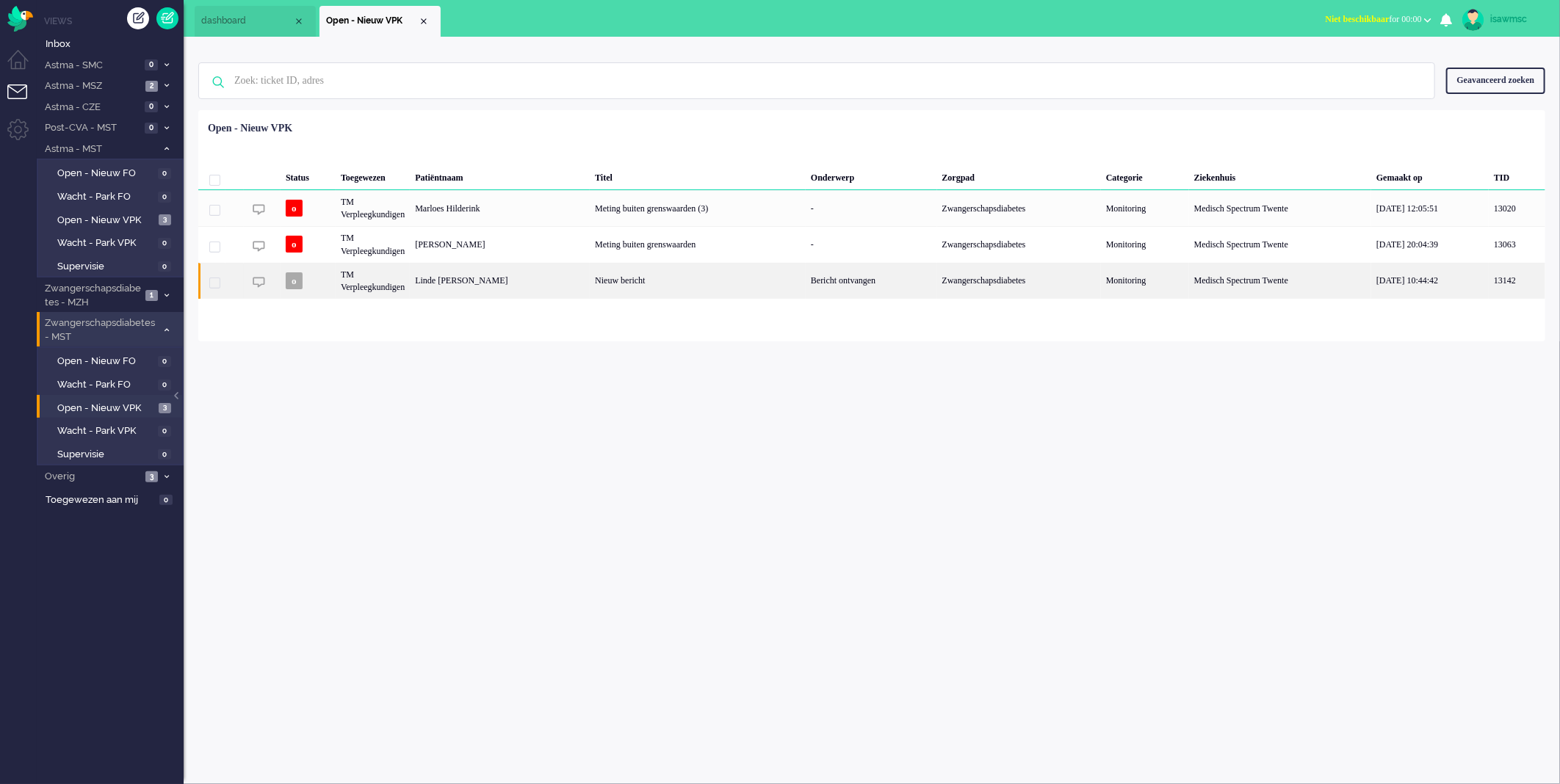
click at [501, 289] on div "Linde Lotte Wansing" at bounding box center [500, 281] width 180 height 36
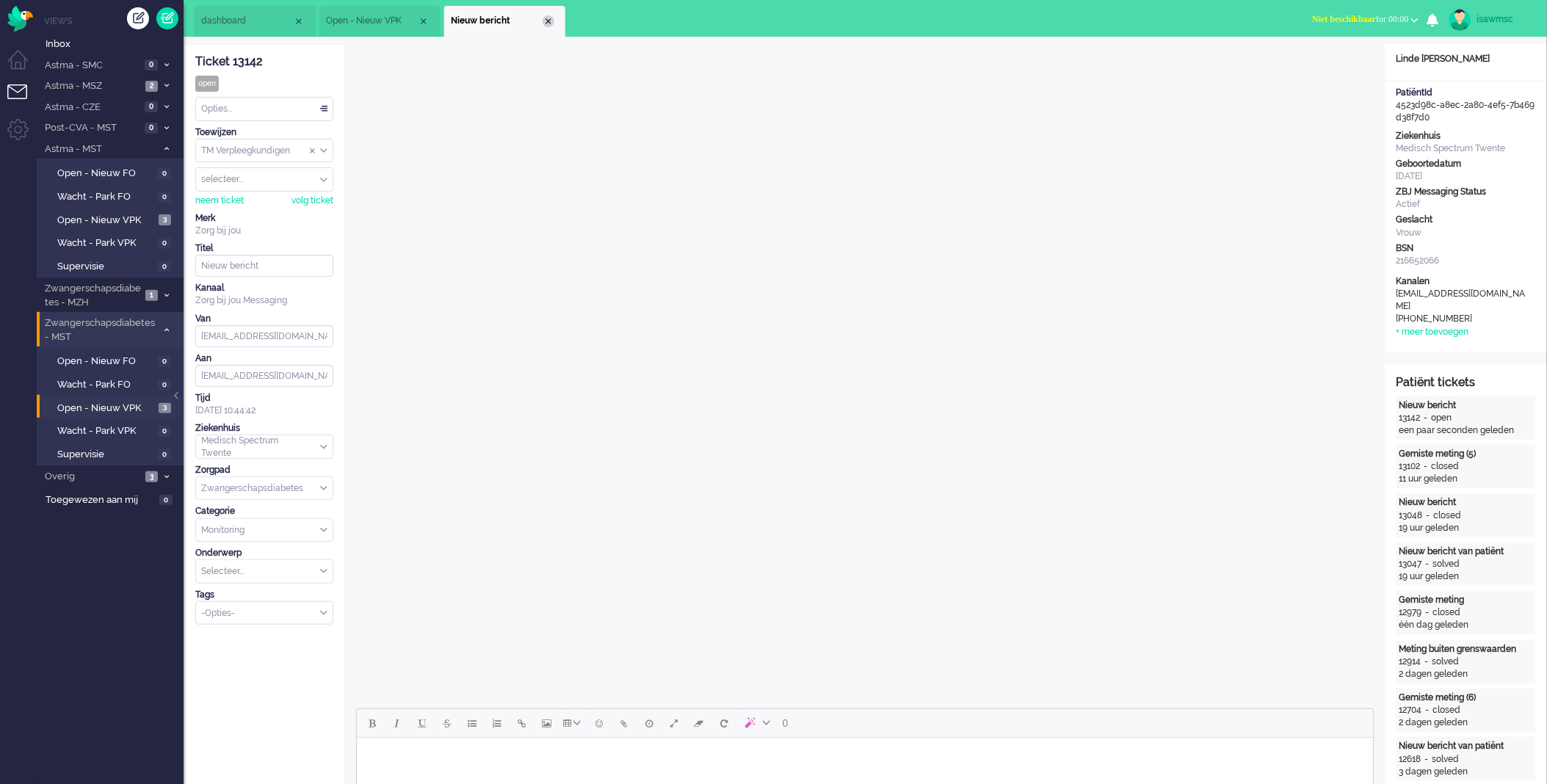
click at [548, 22] on div "Close tab" at bounding box center [549, 21] width 12 height 12
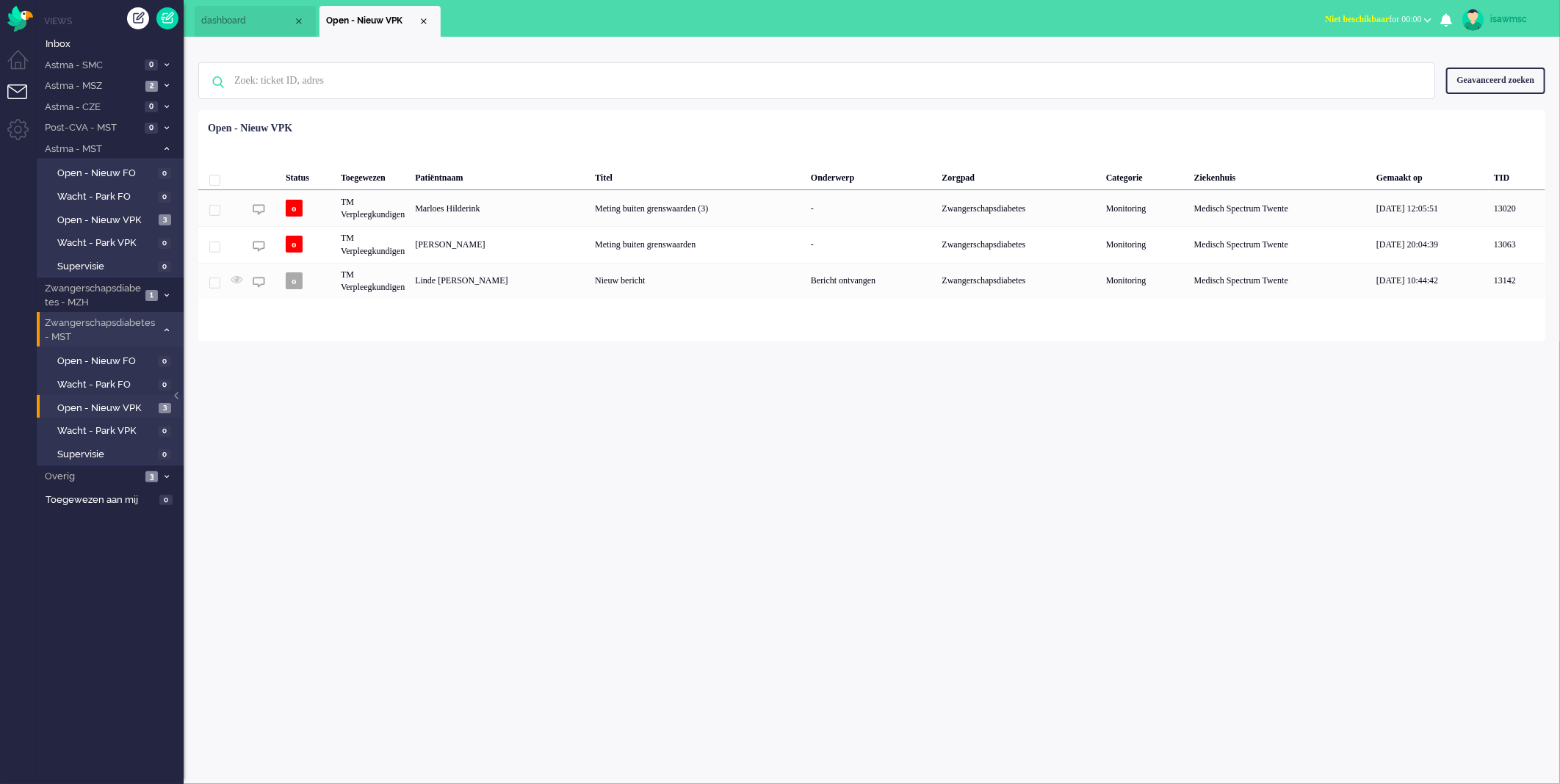
click at [333, 458] on div "isawmsc Thuis Ticket Csat Ticket Bijdragen Per dag Ticket Bijdragen Per Kanaal …" at bounding box center [871, 410] width 1377 height 747
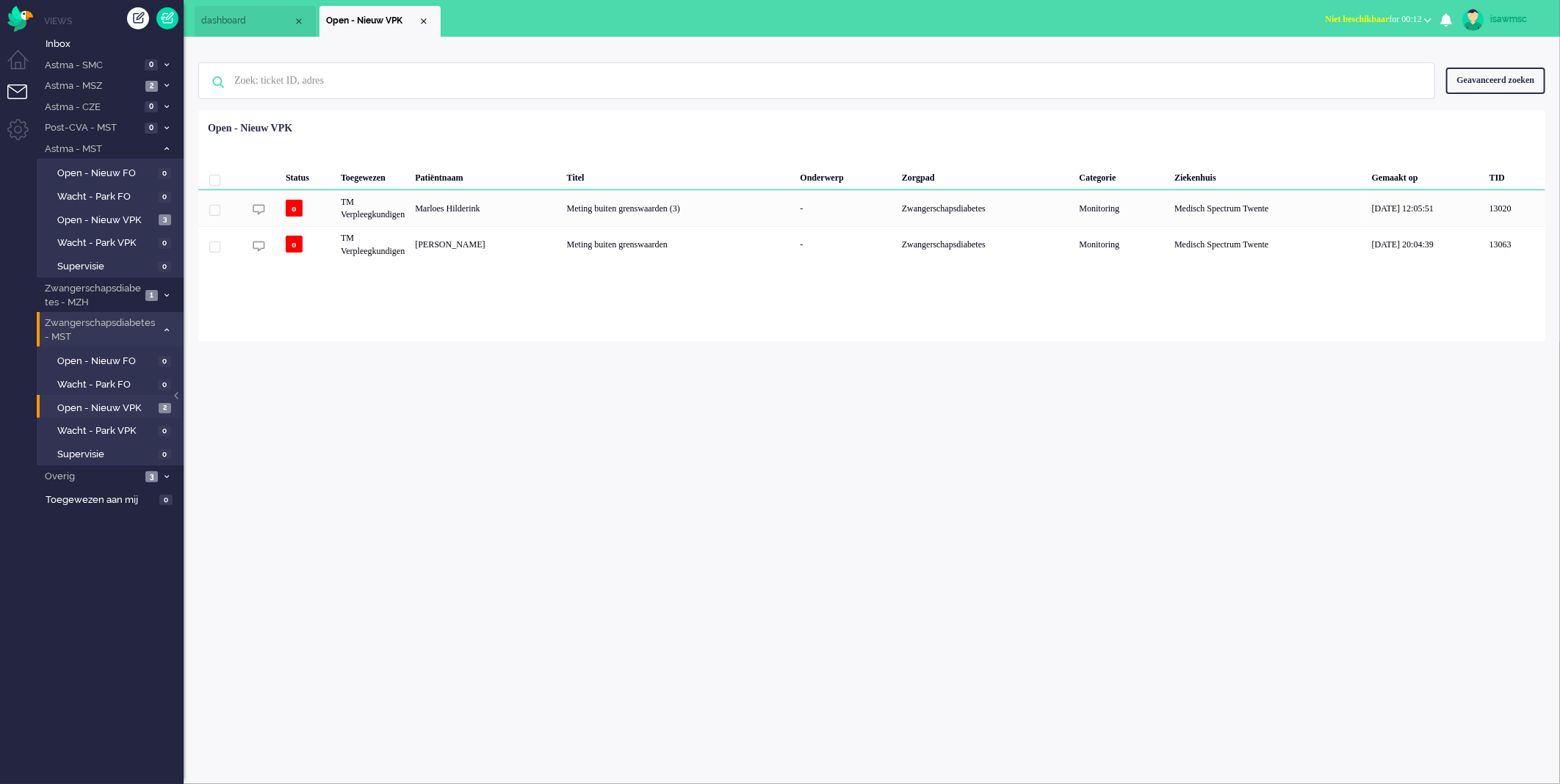
click at [1317, 25] on button "Niet beschikbaar for 00:12" at bounding box center [1379, 19] width 123 height 21
click at [1322, 65] on label "Online" at bounding box center [1370, 66] width 116 height 13
click at [27, 26] on img "Omnidesk" at bounding box center [20, 19] width 26 height 26
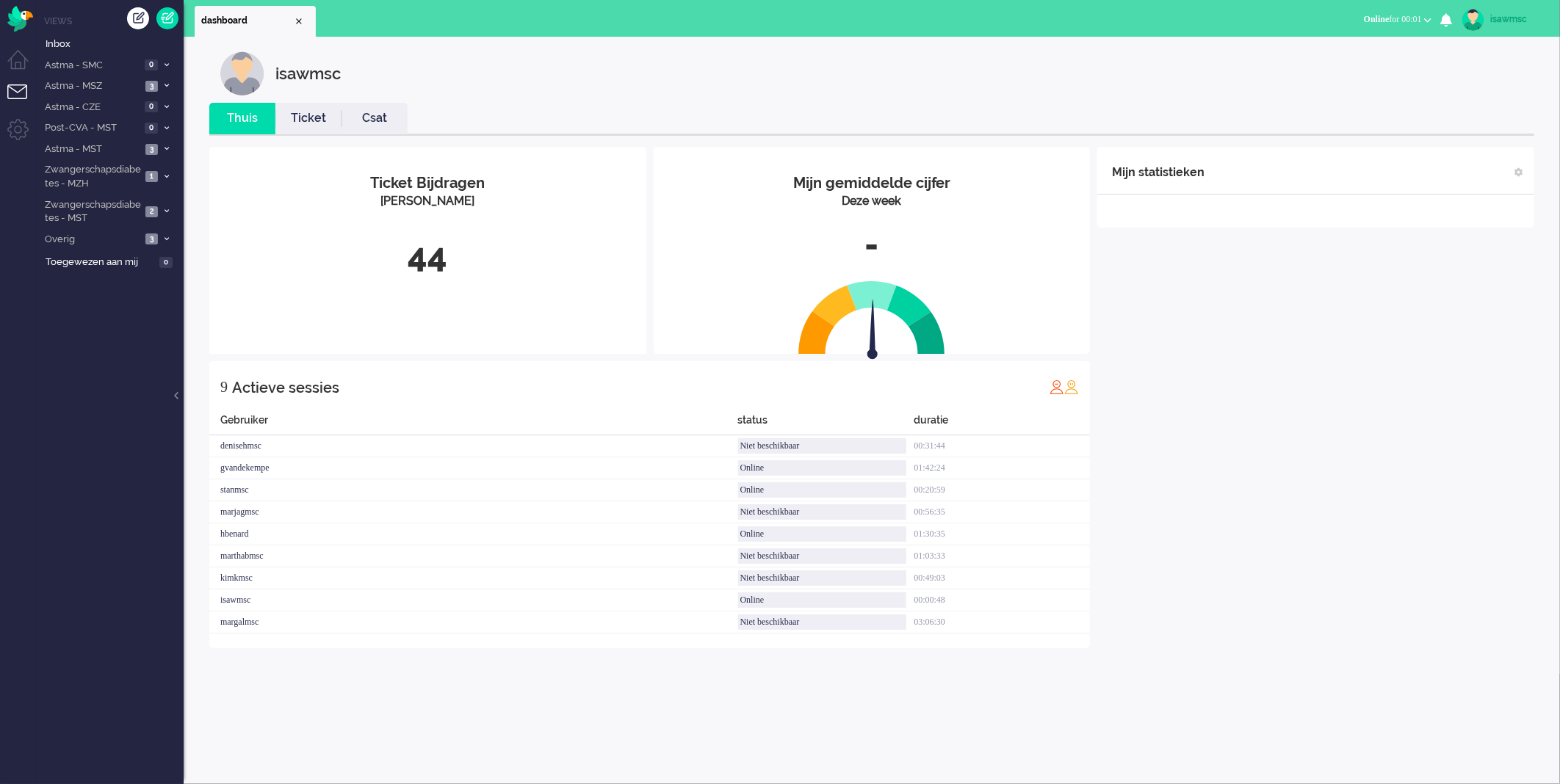
click at [474, 275] on div "44" at bounding box center [427, 256] width 415 height 49
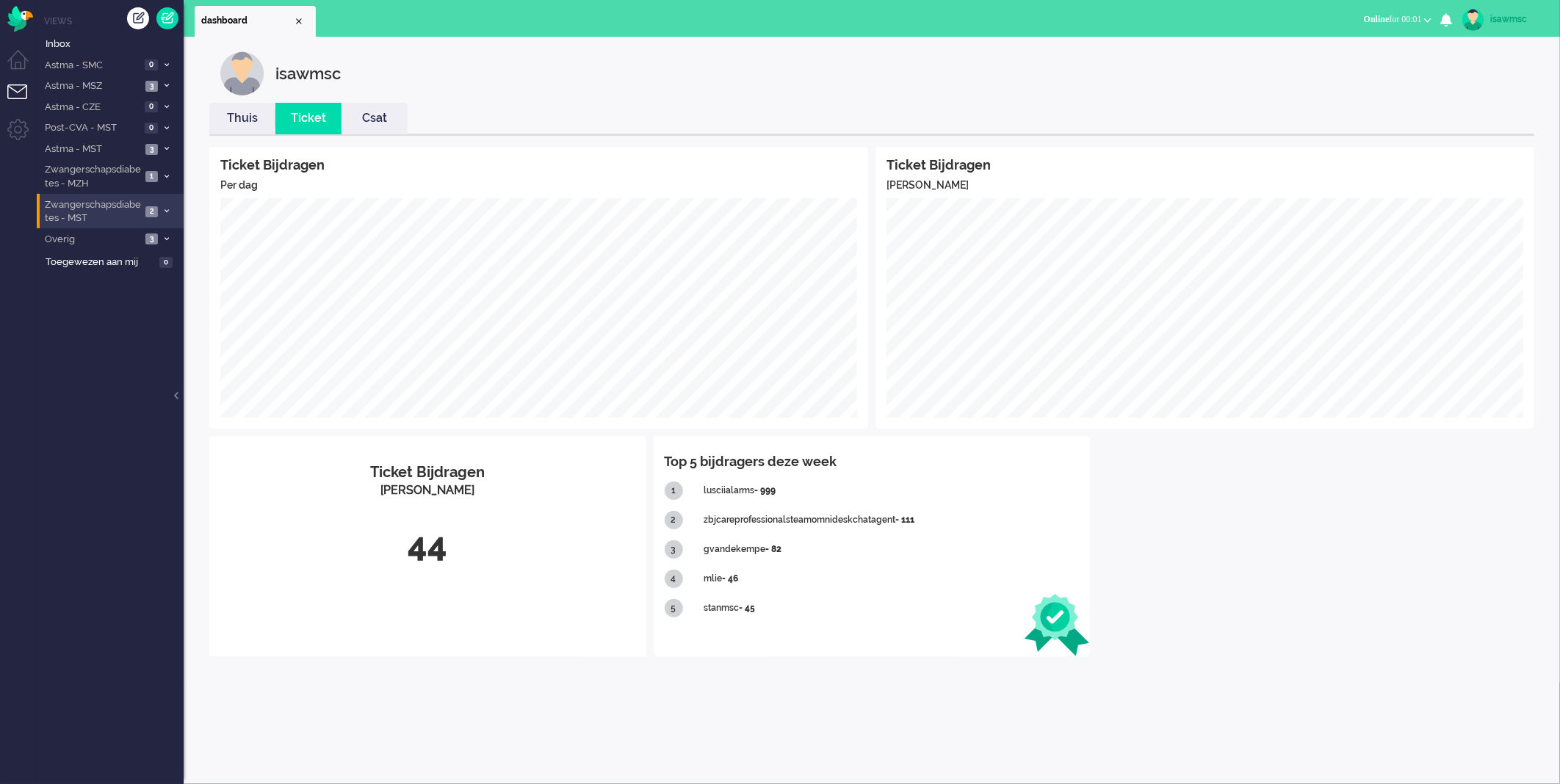
click at [129, 214] on span "Zwangerschapsdiabetes - MST" at bounding box center [92, 211] width 99 height 27
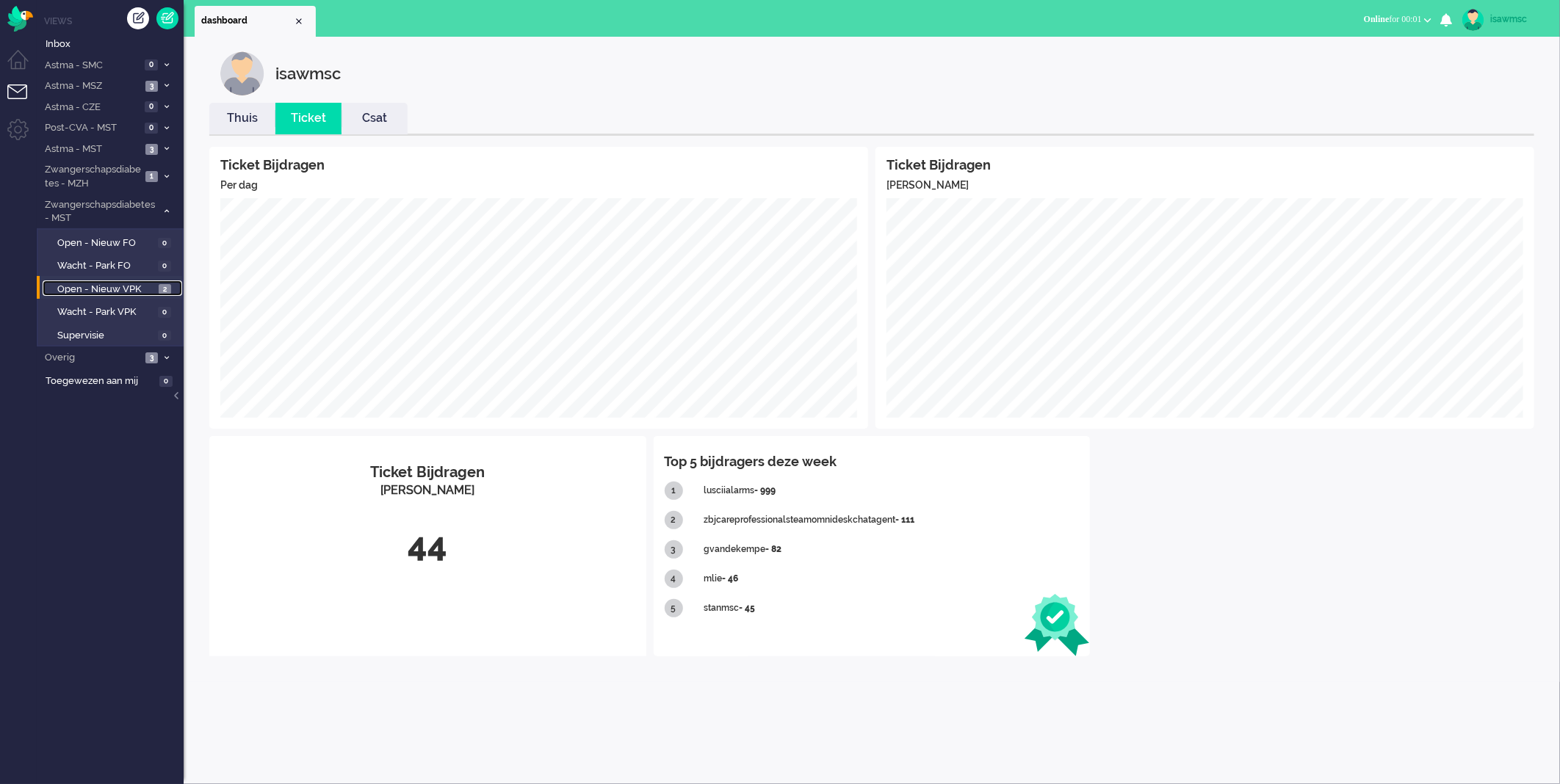
click at [143, 285] on span "Open - Nieuw VPK" at bounding box center [107, 290] width 98 height 14
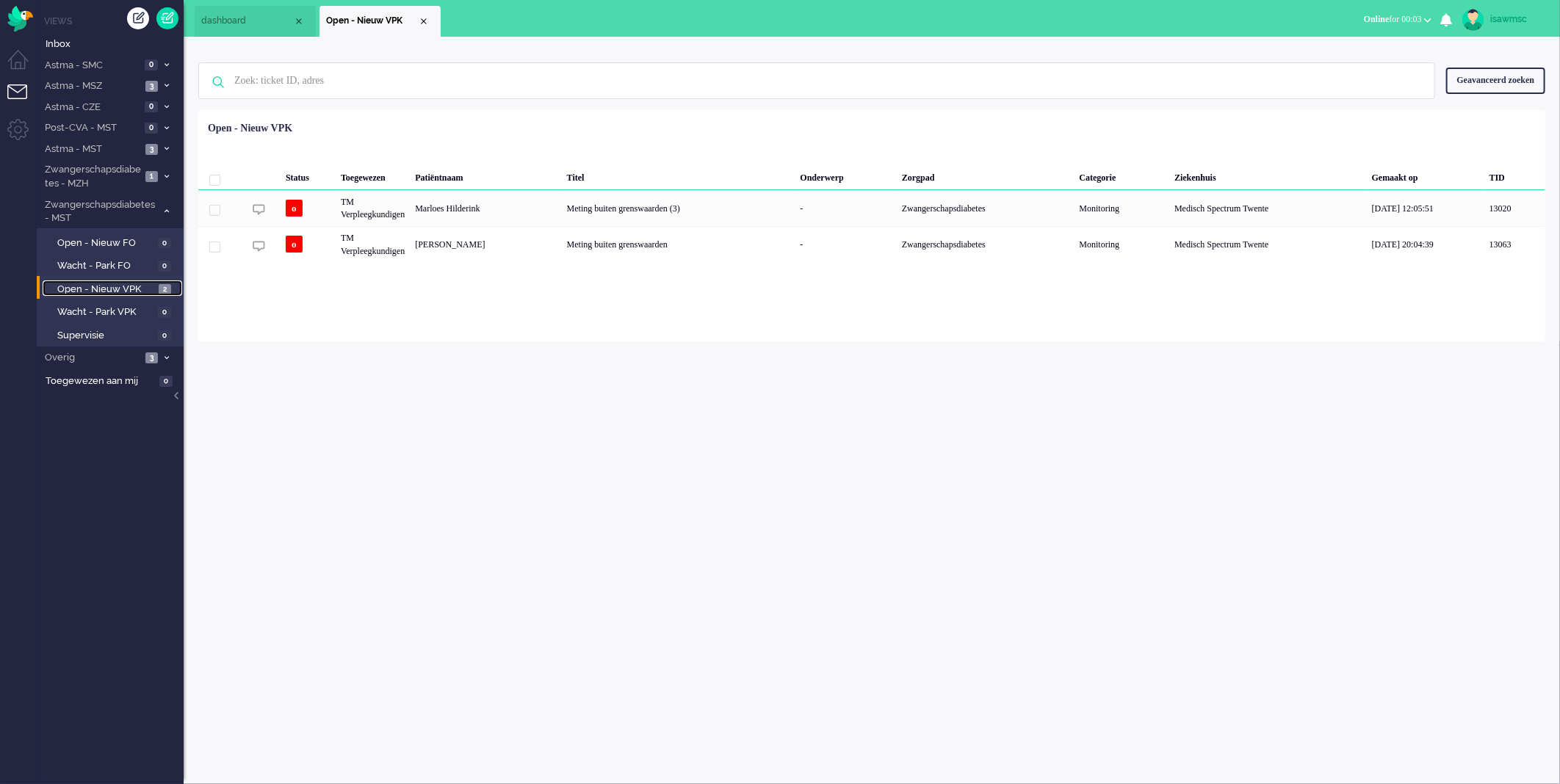
click at [152, 283] on span "Open - Nieuw VPK" at bounding box center [107, 290] width 98 height 14
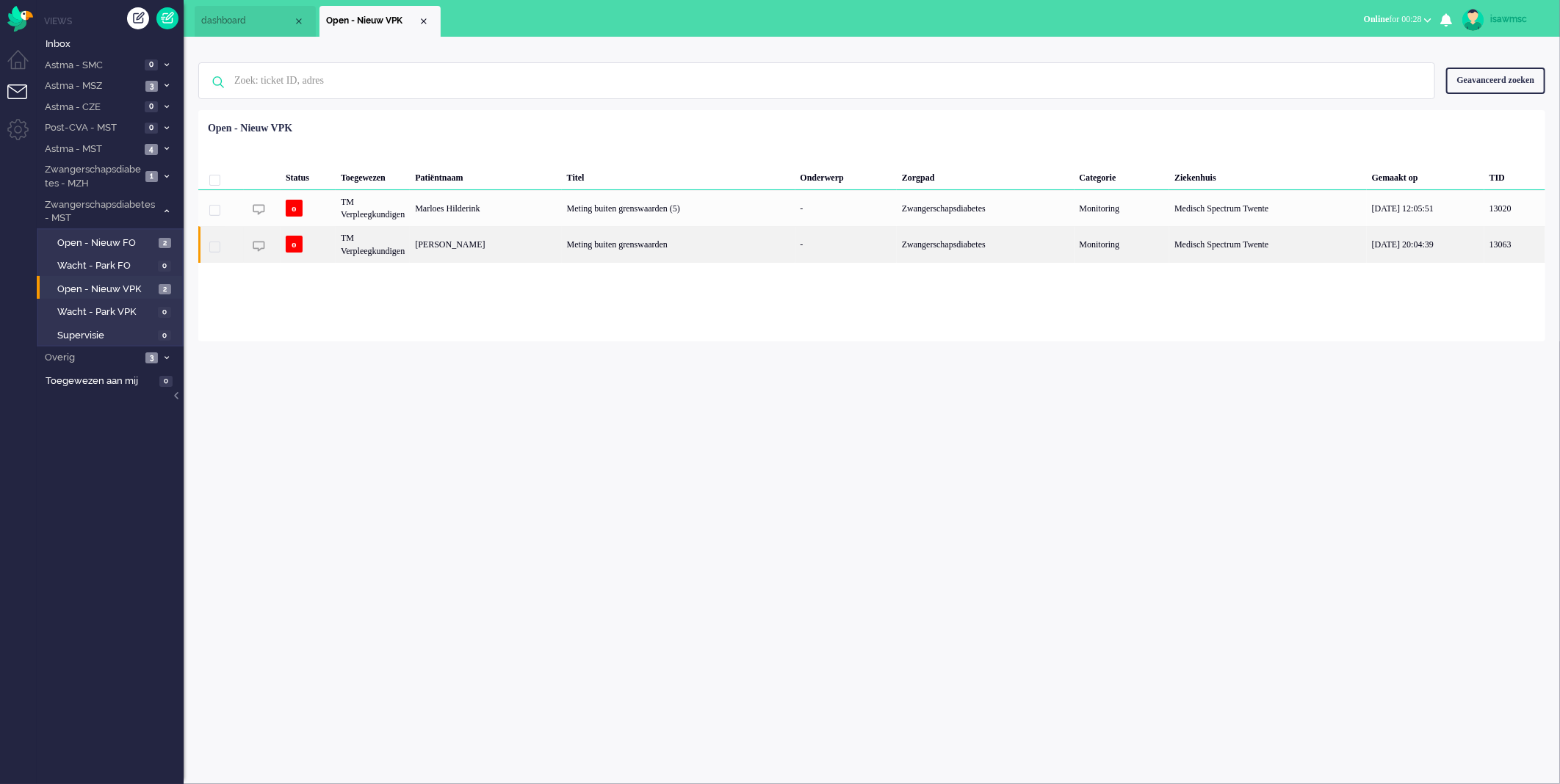
click at [489, 246] on div "Jessica Hendriks" at bounding box center [486, 244] width 151 height 36
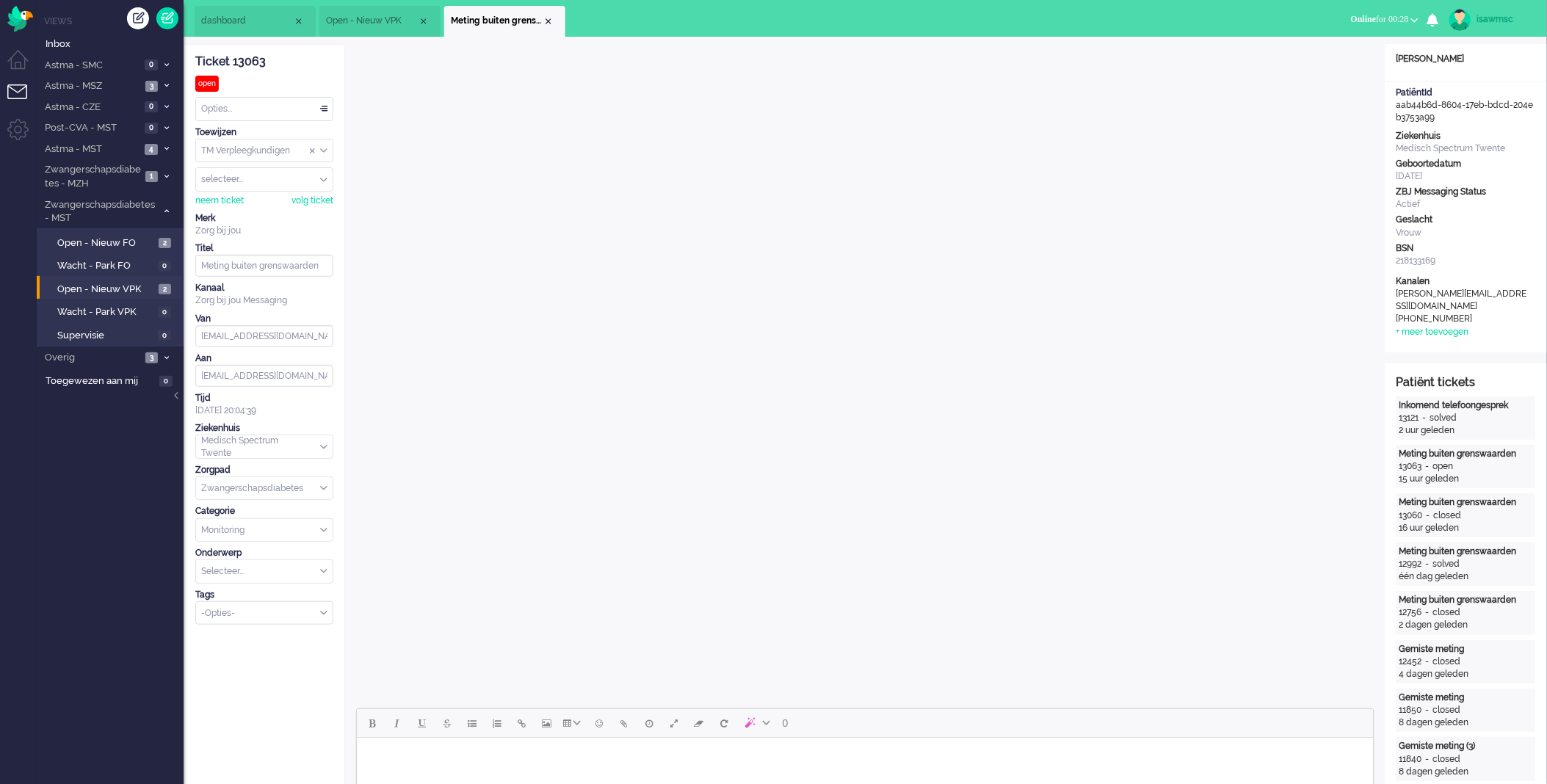
click at [554, 22] on li "Meting buiten grenswaarden" at bounding box center [505, 21] width 121 height 31
click at [552, 22] on div "Close tab" at bounding box center [549, 21] width 12 height 12
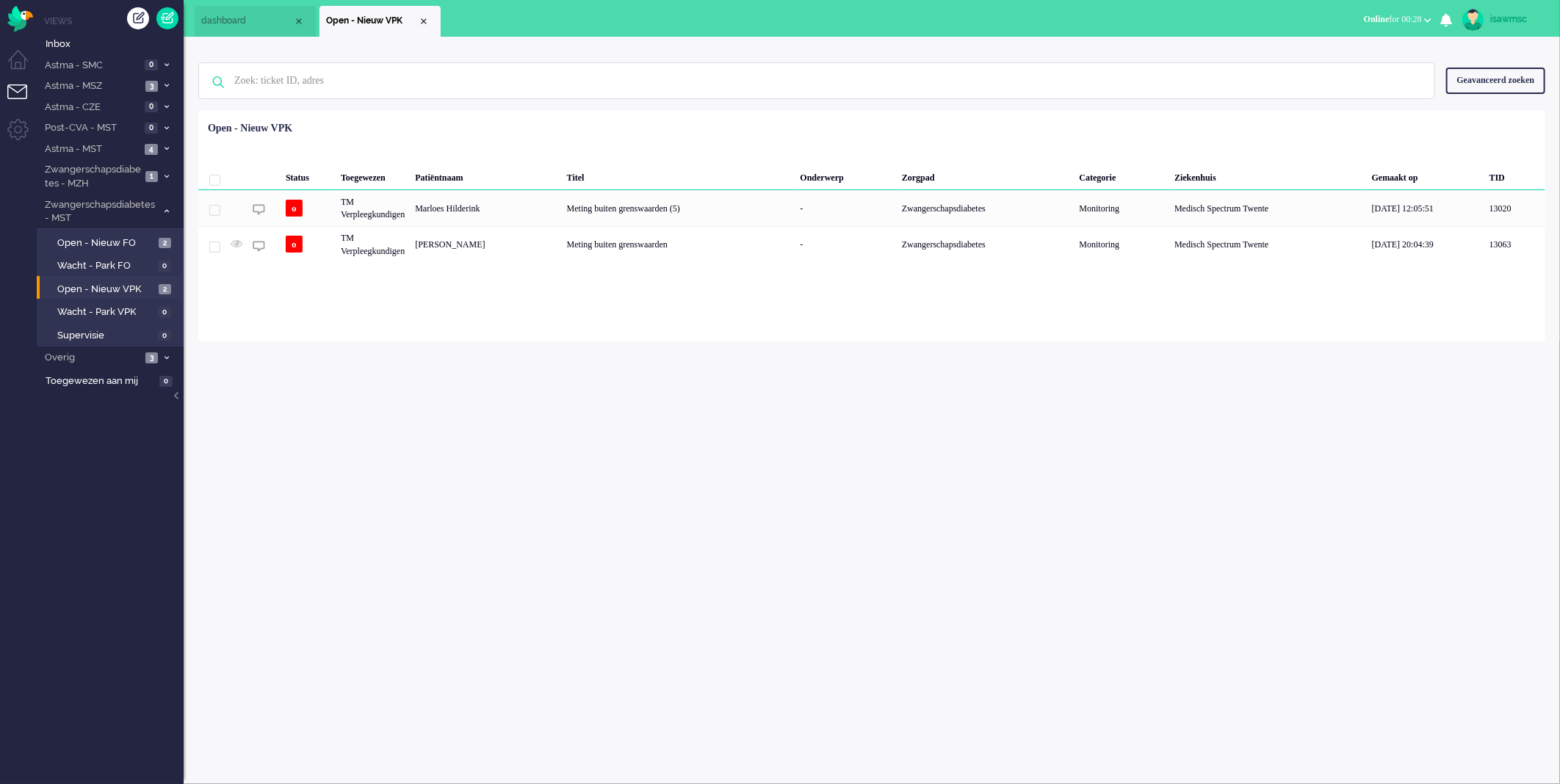
click at [502, 310] on div "Loading... Status Toegewezen Patiëntnaam Titel Onderwerp Zorgpad Categorie Ziek…" at bounding box center [871, 226] width 1347 height 231
click at [150, 238] on span "Open - Nieuw FO" at bounding box center [107, 244] width 98 height 14
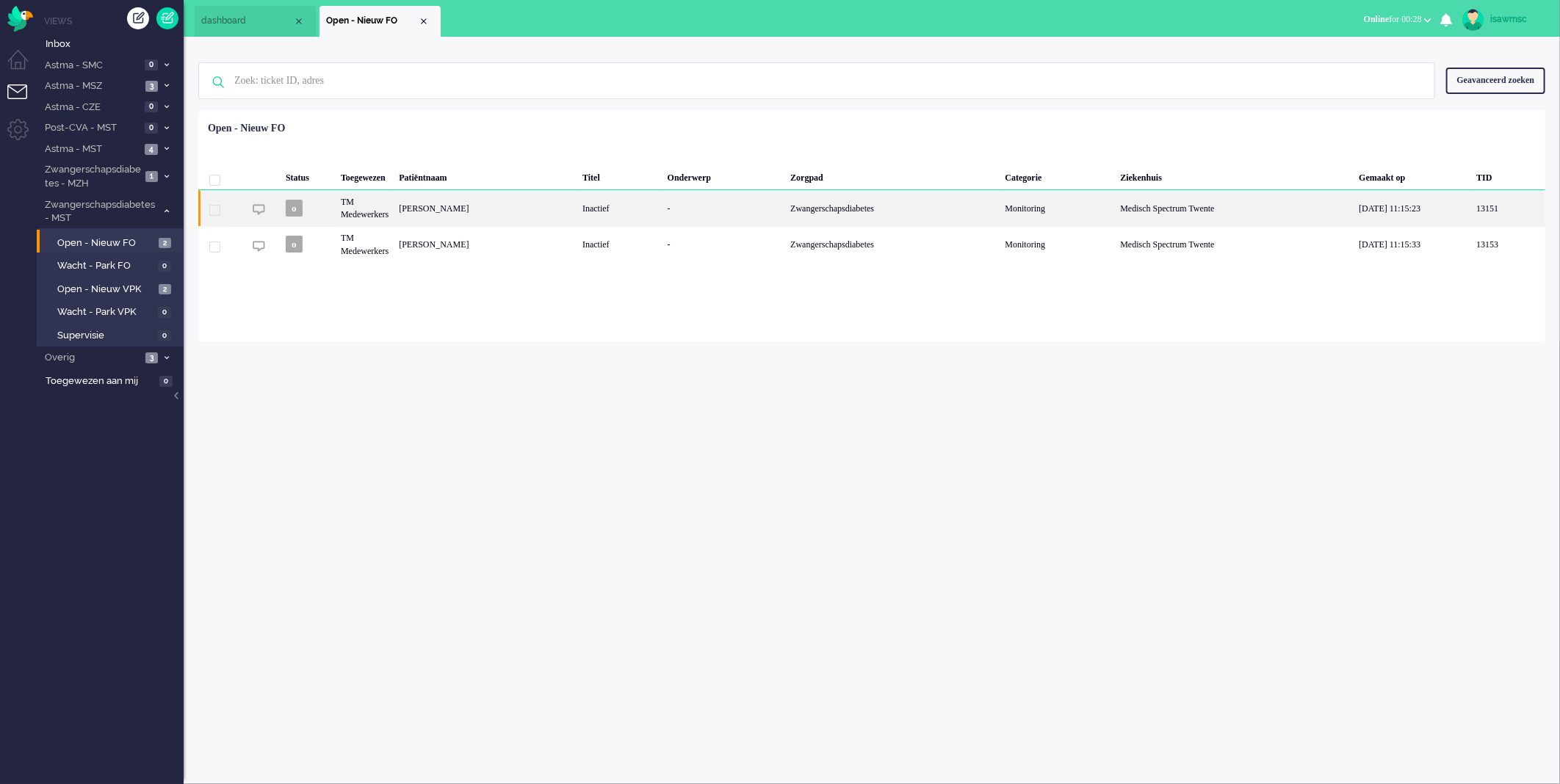
click at [731, 211] on div "-" at bounding box center [724, 208] width 123 height 36
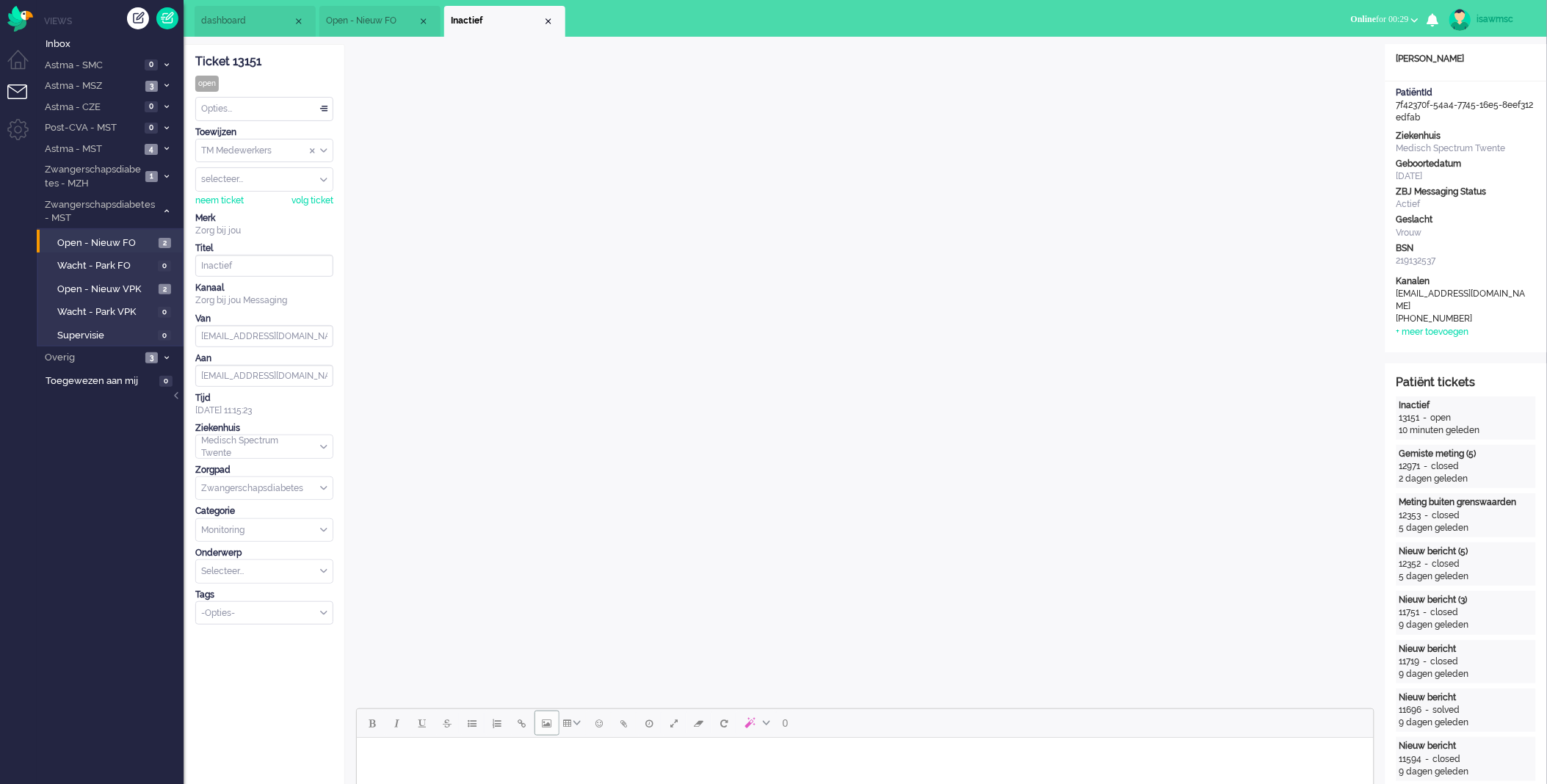
scroll to position [163, 0]
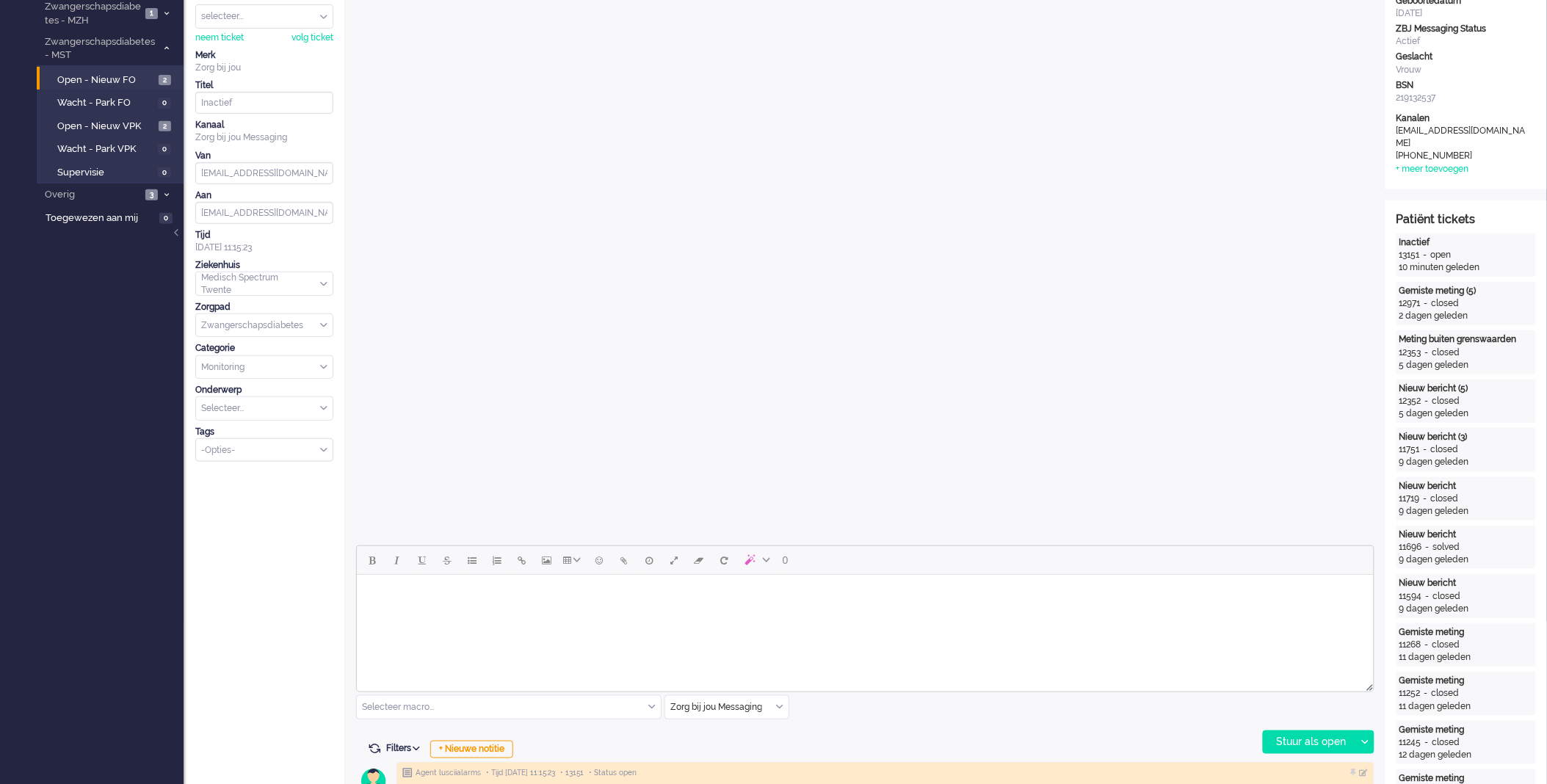
click at [524, 598] on body "Rich Text Area. Press ALT-0 for help." at bounding box center [865, 593] width 1005 height 26
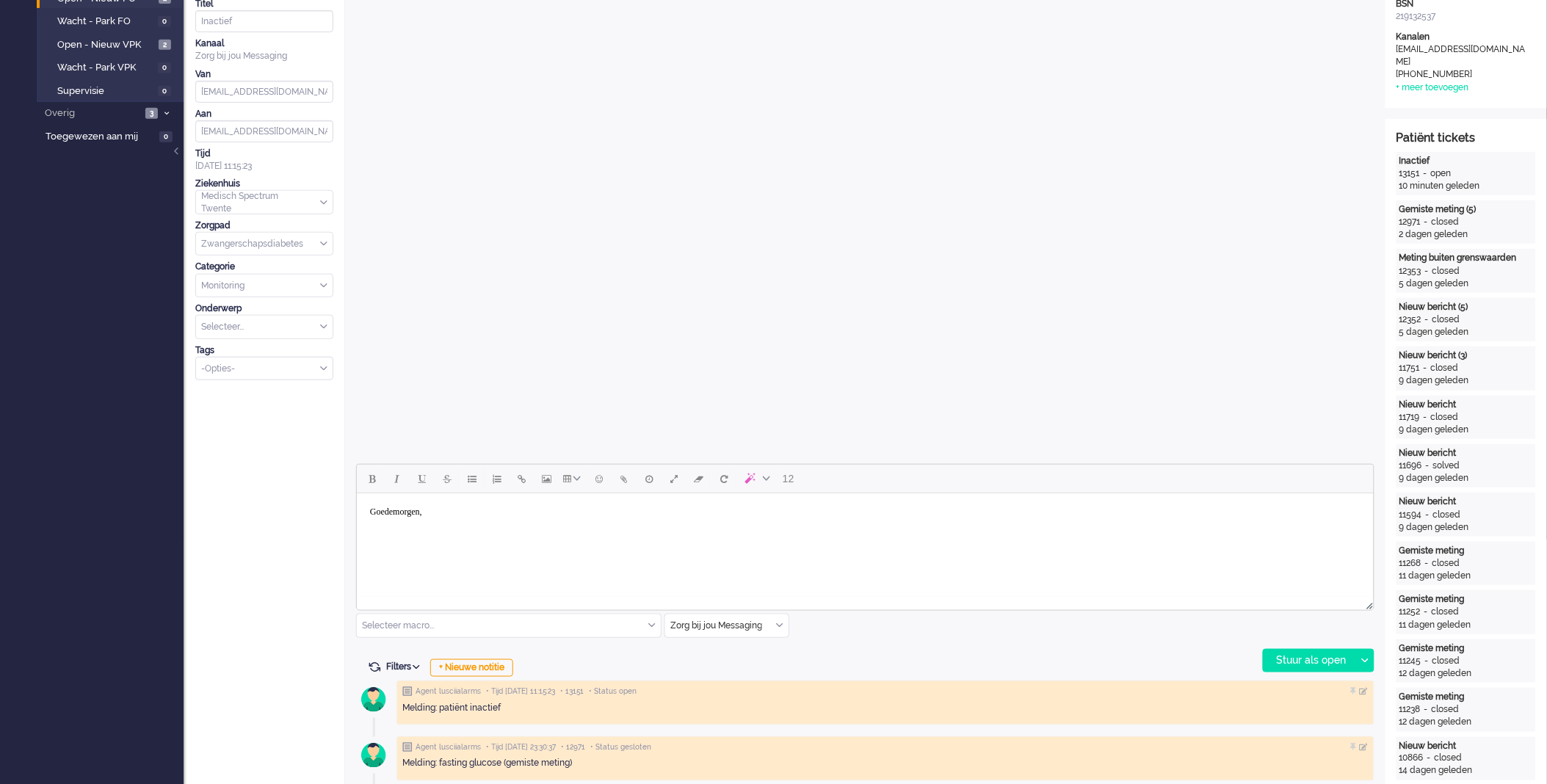
scroll to position [326, 0]
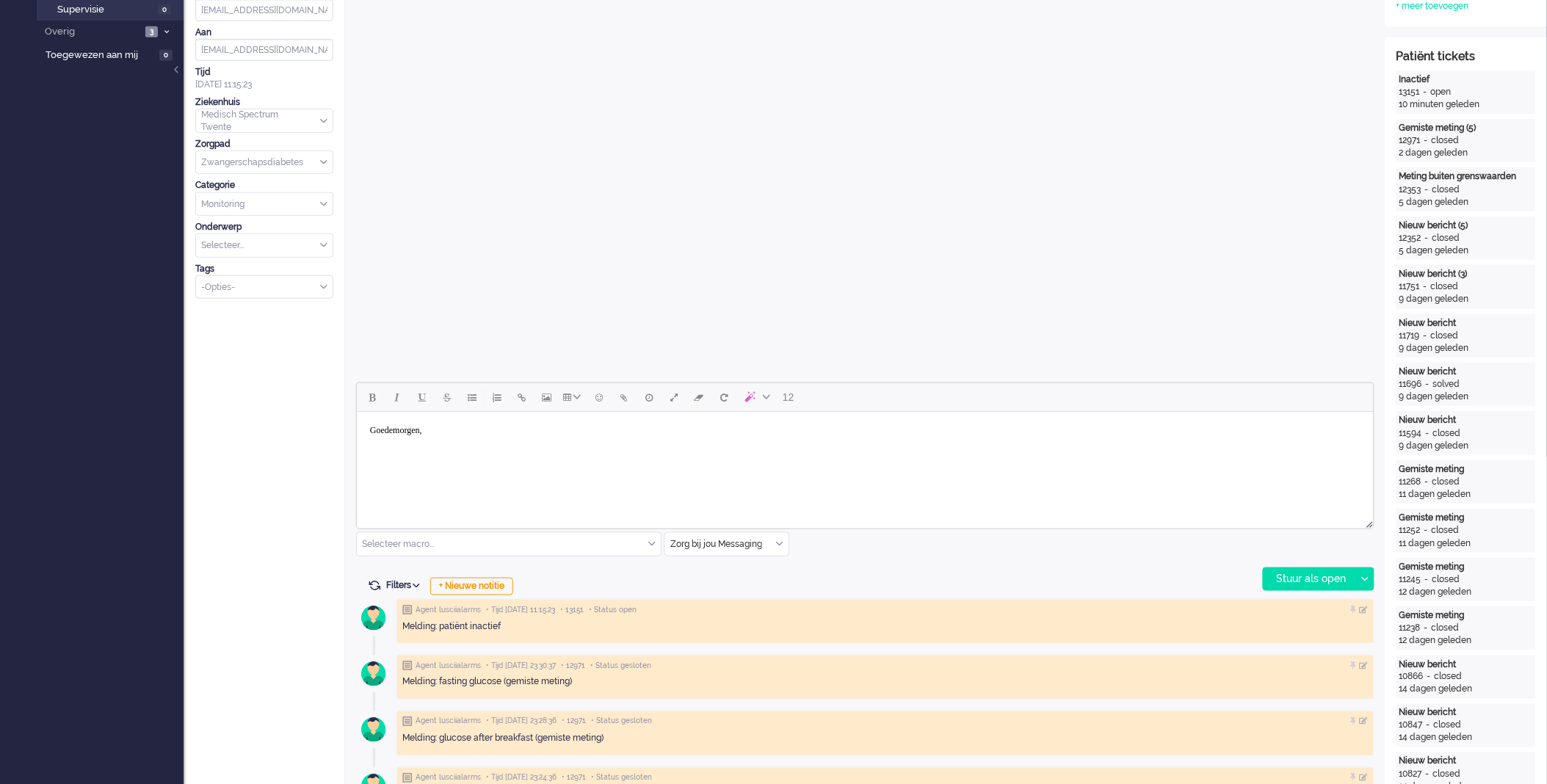
click at [389, 448] on body "Goedemorgen," at bounding box center [865, 441] width 1005 height 48
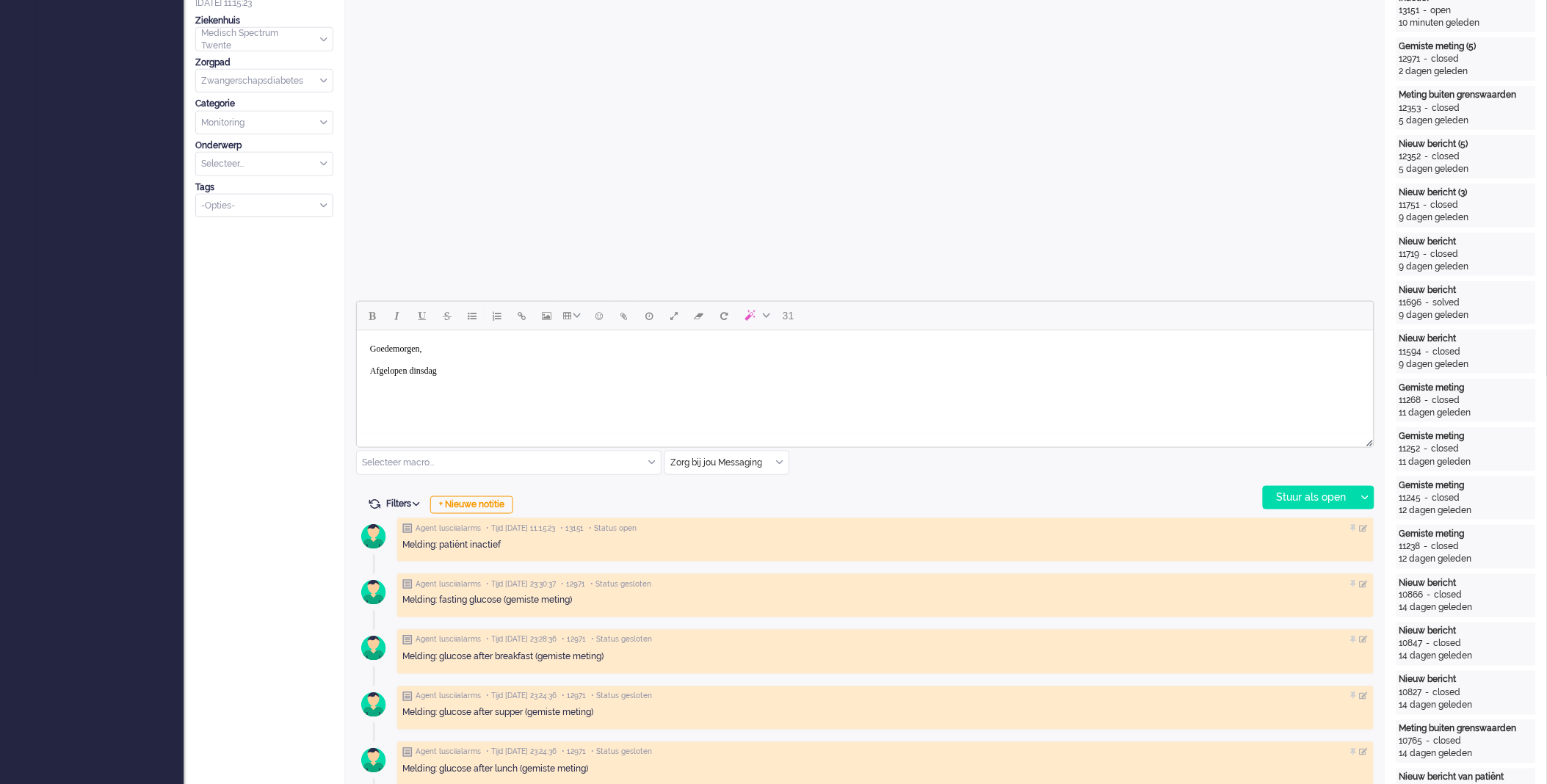
click at [461, 376] on body "Goedemorgen, Afgelopen dinsdag" at bounding box center [865, 359] width 1005 height 48
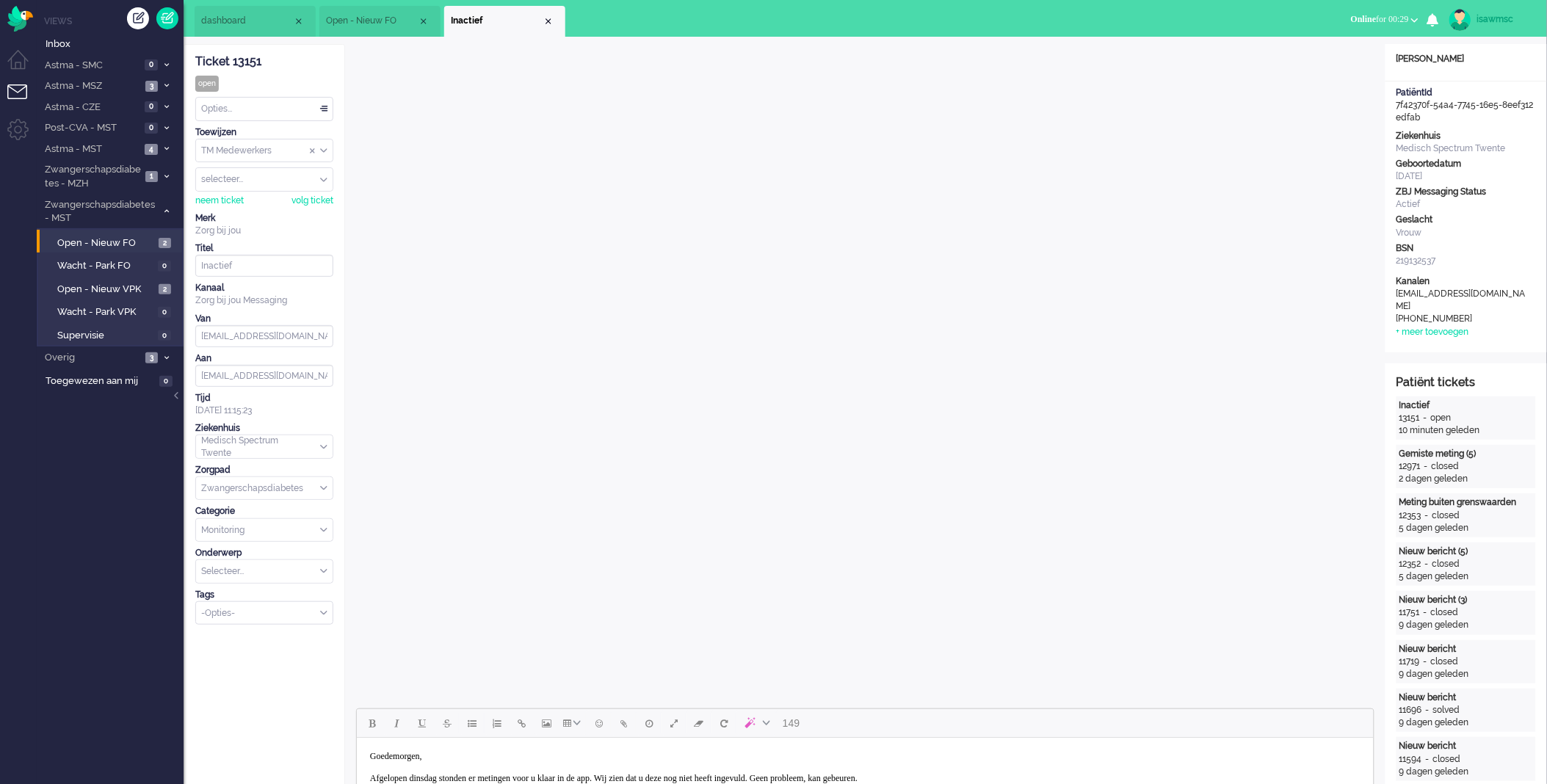
scroll to position [82, 0]
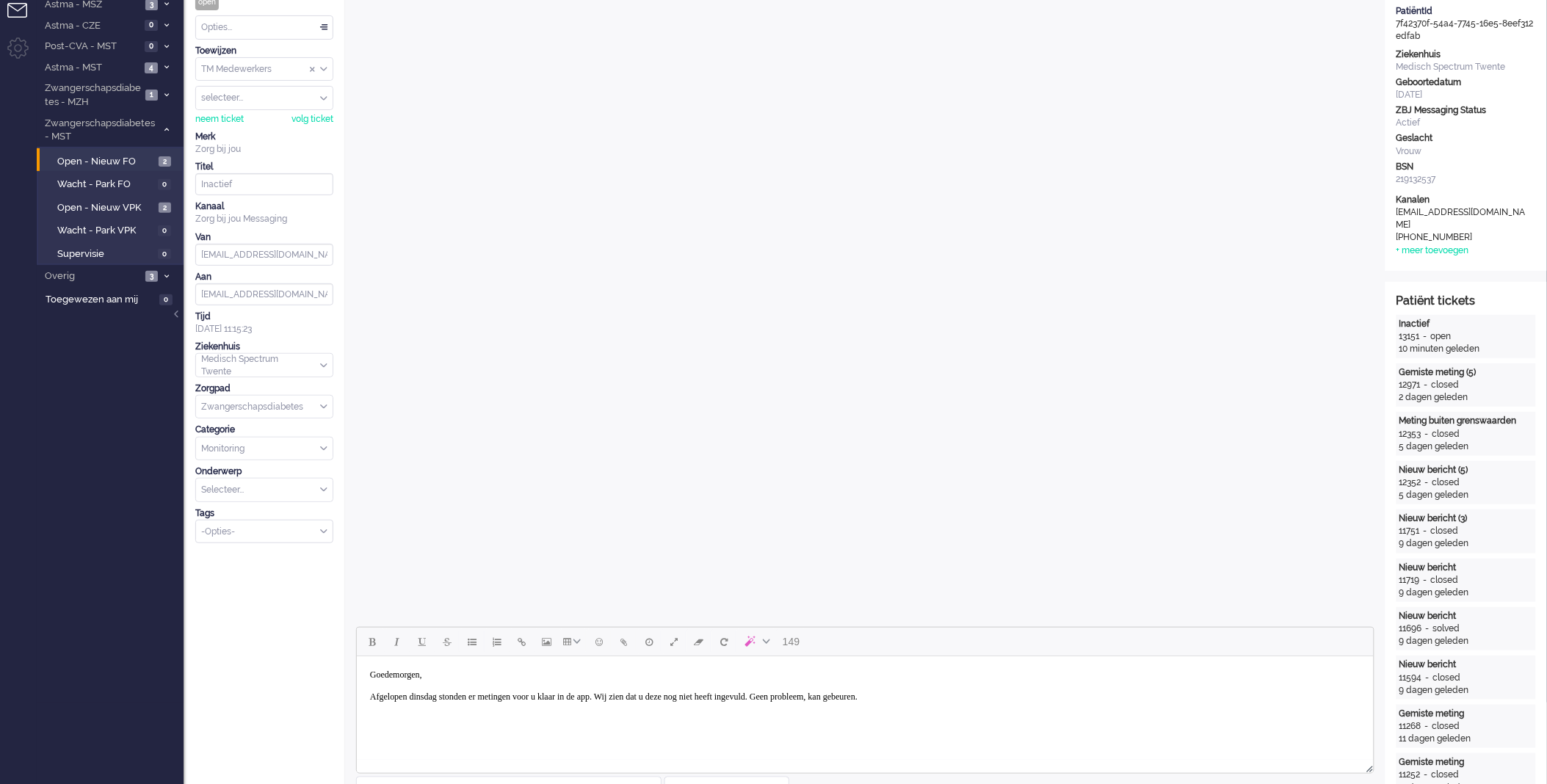
click at [1003, 698] on body "Goedemorgen, Afgelopen dinsdag stonden er metingen voor u klaar in de app. Wij …" at bounding box center [865, 690] width 1005 height 59
click at [782, 715] on p "Goedemorgen, Afgelopen dinsdag stonden er metingen voor u klaar in de app. Wij …" at bounding box center [864, 721] width 991 height 89
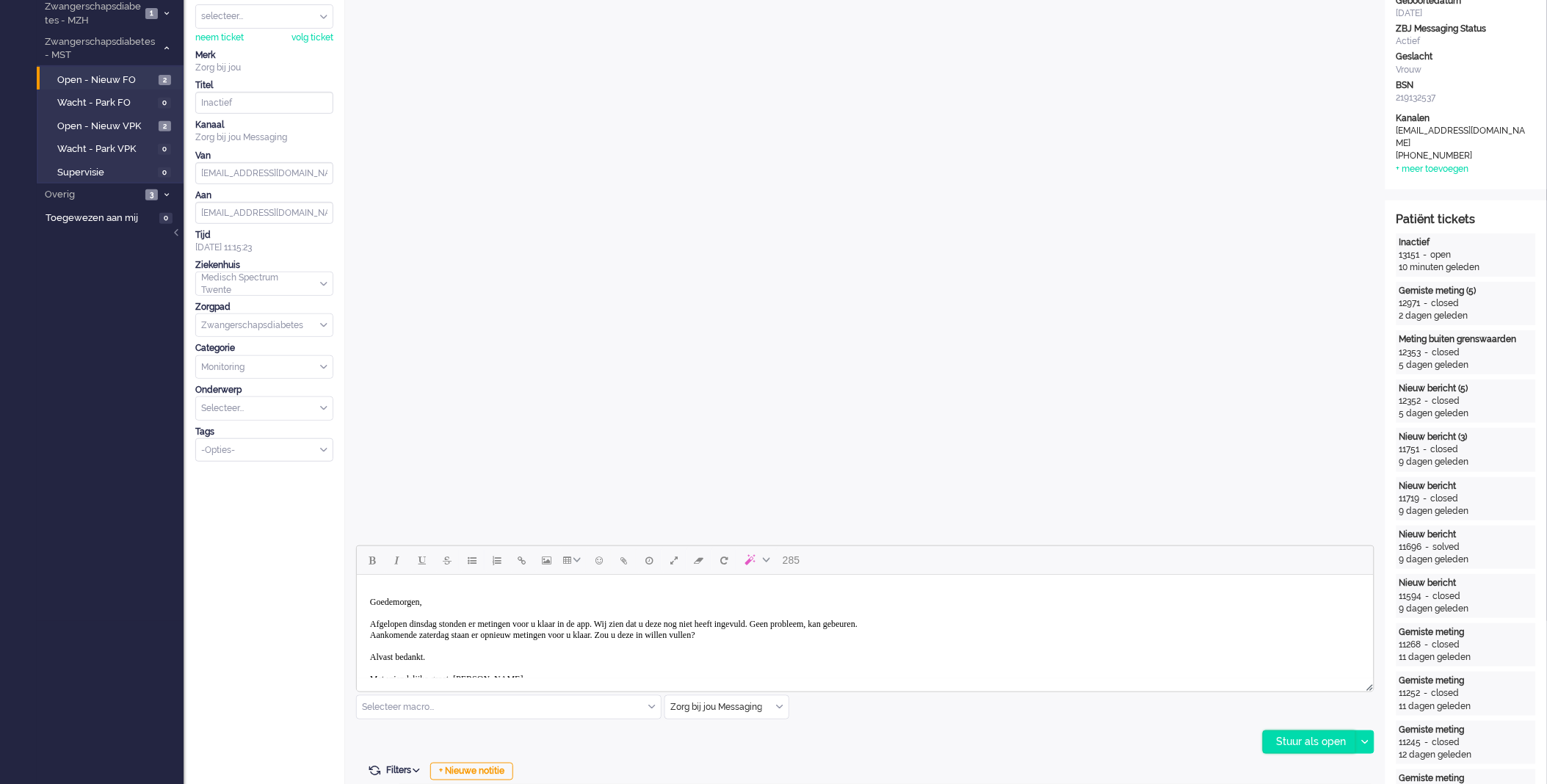
click at [1270, 738] on div "Stuur als open" at bounding box center [1310, 742] width 92 height 22
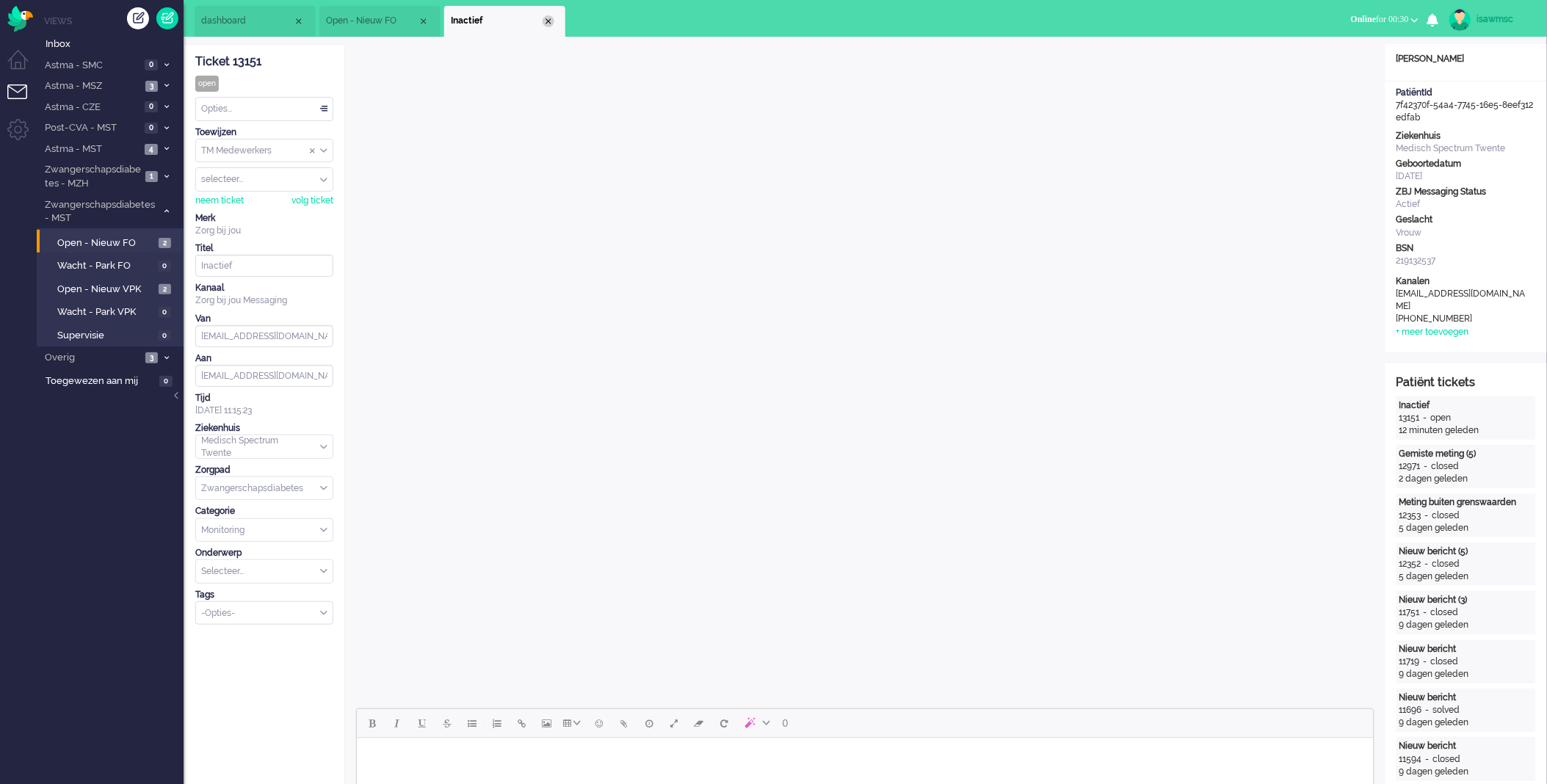
click at [551, 22] on div "Close tab" at bounding box center [549, 21] width 12 height 12
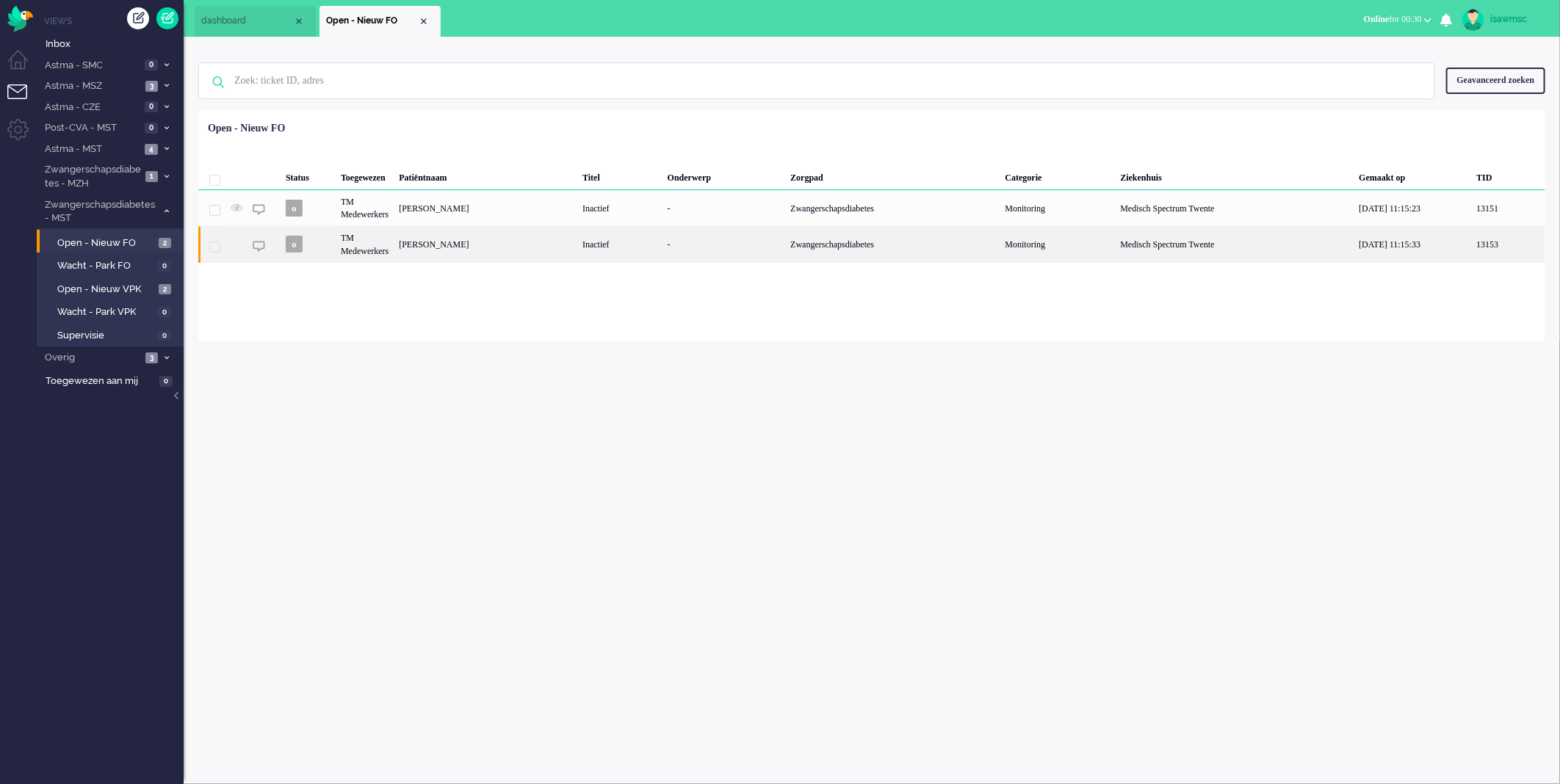
click at [492, 248] on div "Shaimaa Kneis" at bounding box center [485, 244] width 183 height 36
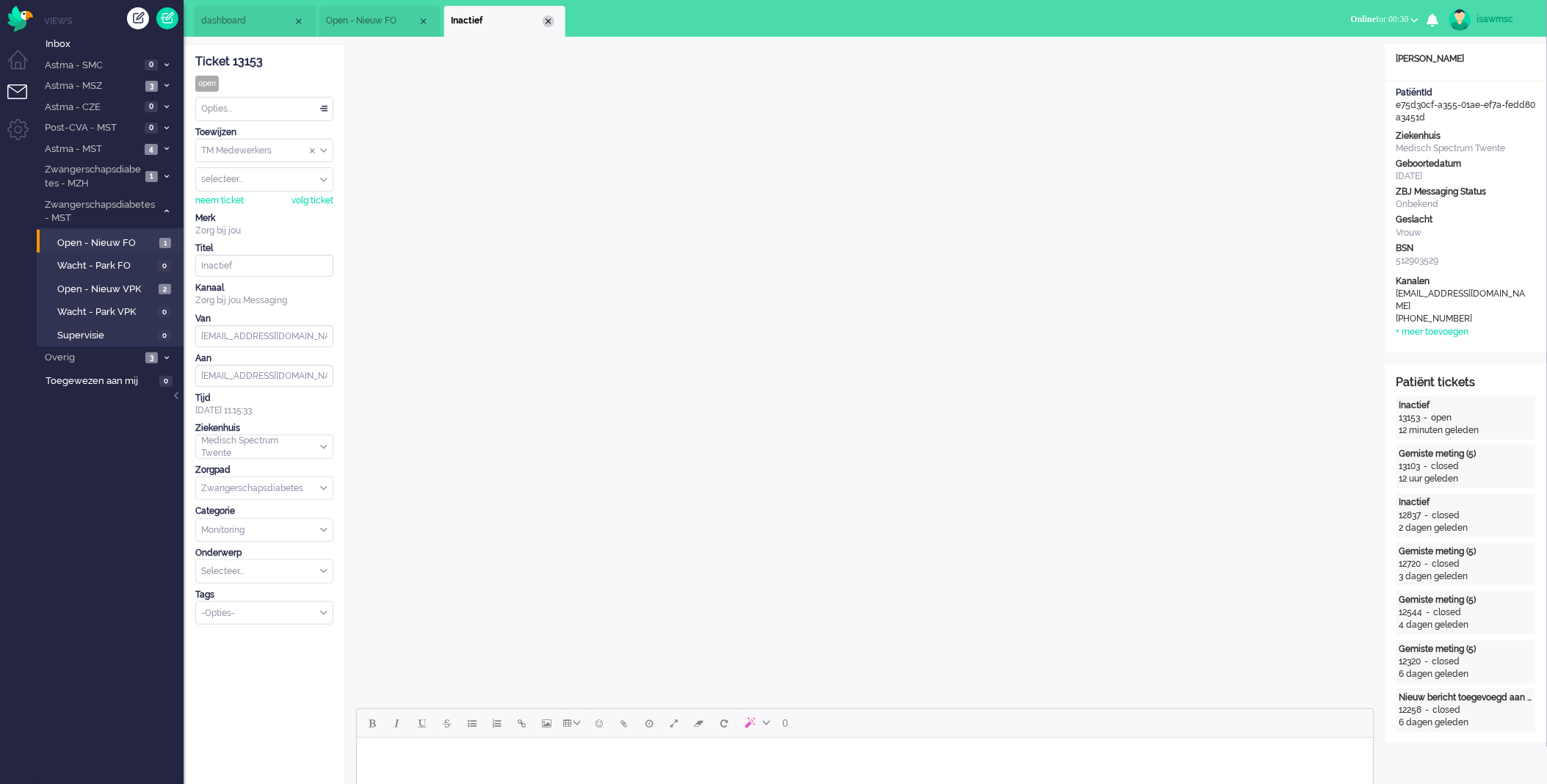
click at [549, 22] on div "Close tab" at bounding box center [549, 21] width 12 height 12
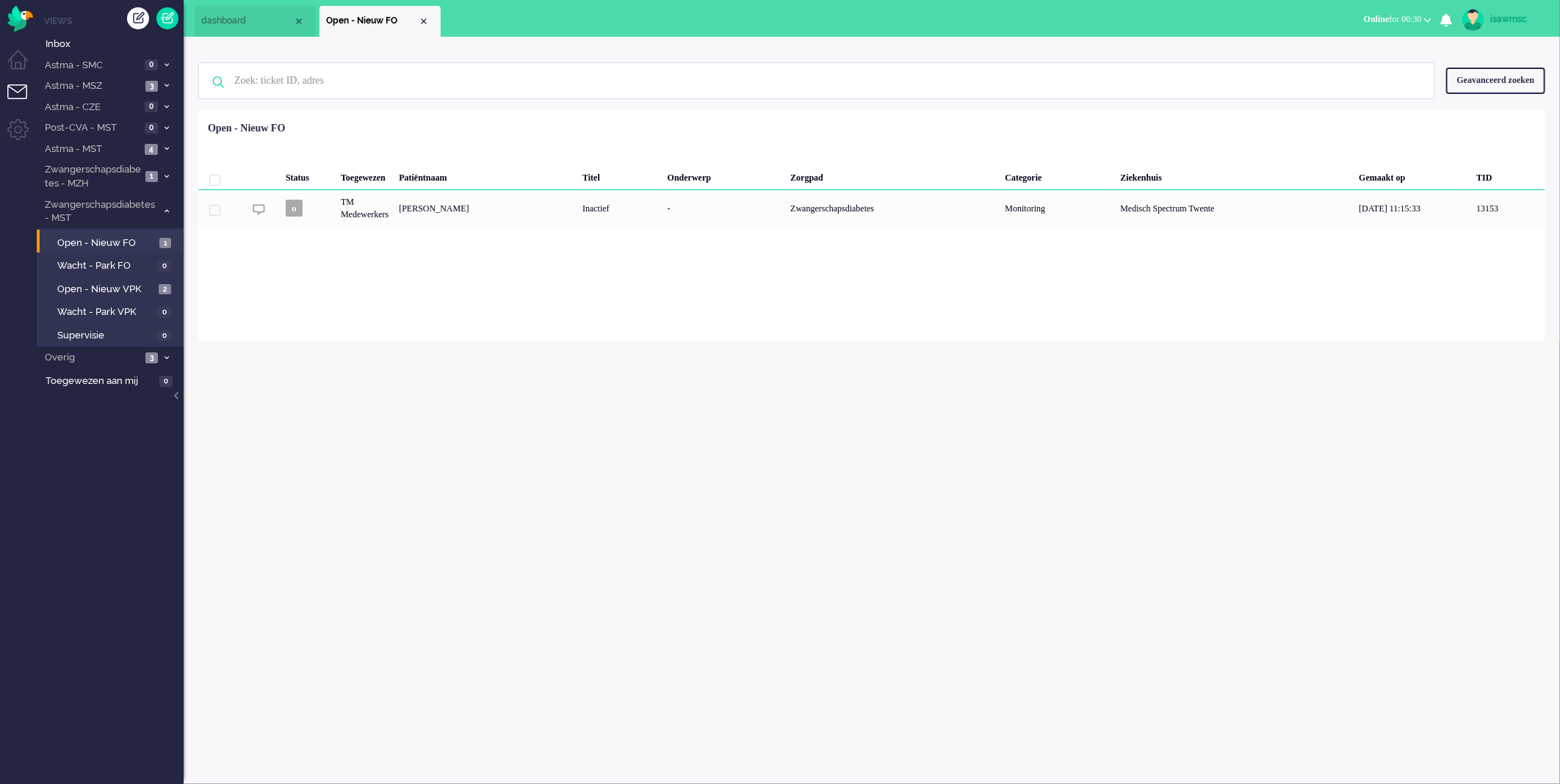
click at [374, 317] on div "Loading... Status Toegewezen Patiëntnaam Titel Onderwerp Zorgpad Categorie Ziek…" at bounding box center [871, 226] width 1347 height 231
click at [112, 283] on span "Open - Nieuw VPK" at bounding box center [107, 290] width 98 height 14
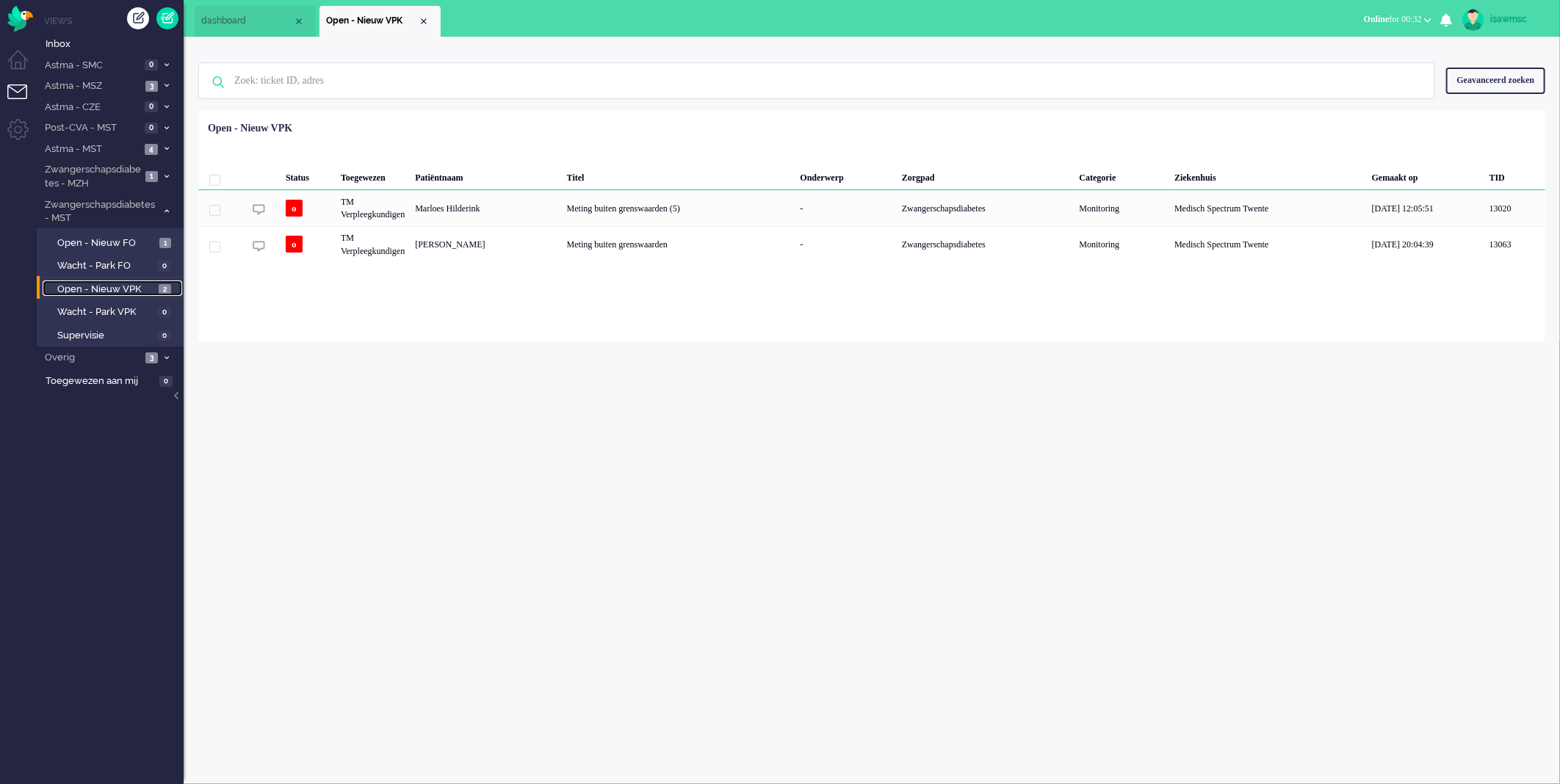
click at [144, 290] on span "Open - Nieuw VPK" at bounding box center [107, 290] width 98 height 14
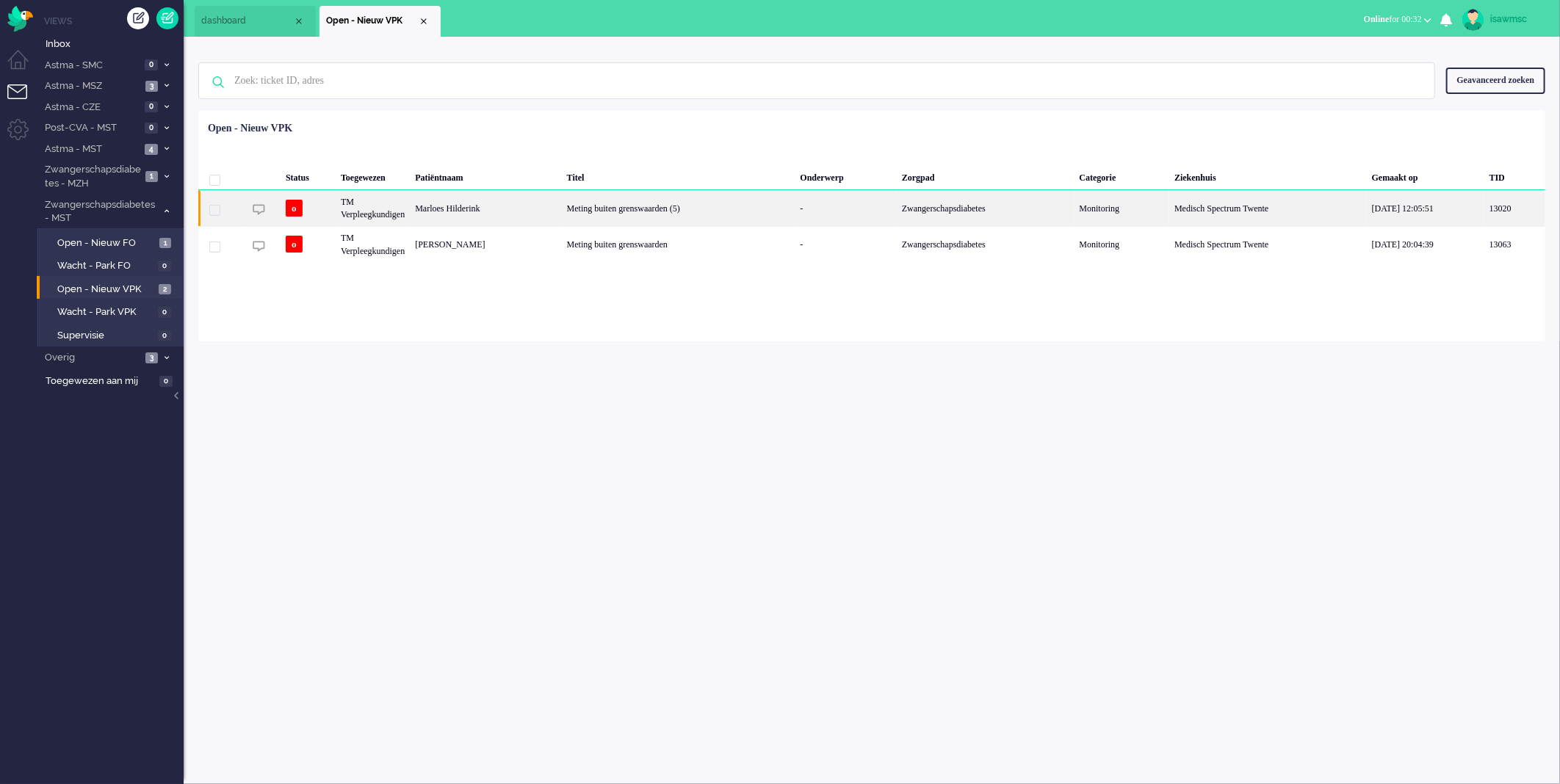
click at [650, 217] on div "Meting buiten grenswaarden (5)" at bounding box center [678, 208] width 234 height 36
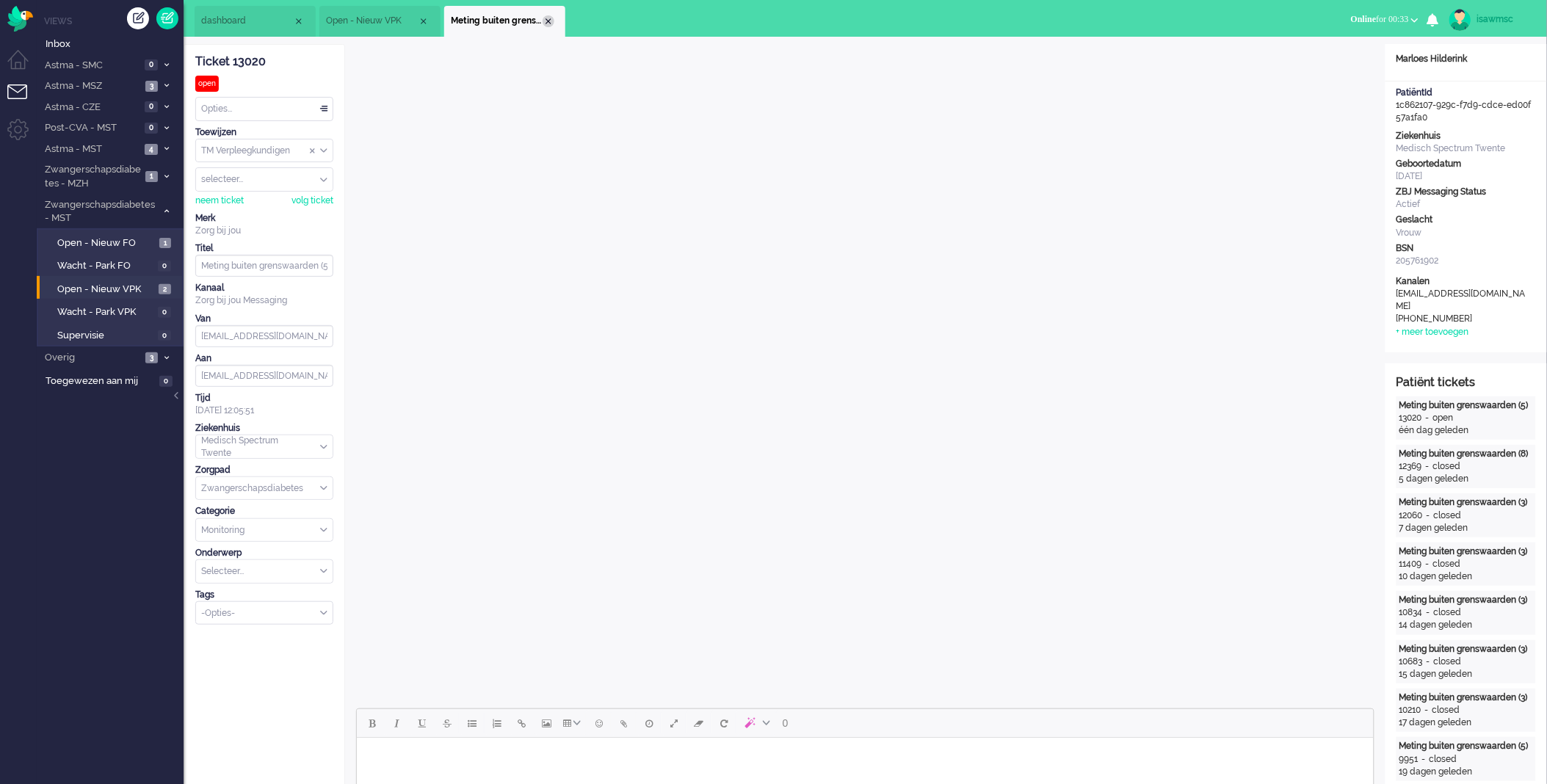
click at [547, 24] on div "Close tab" at bounding box center [549, 21] width 12 height 12
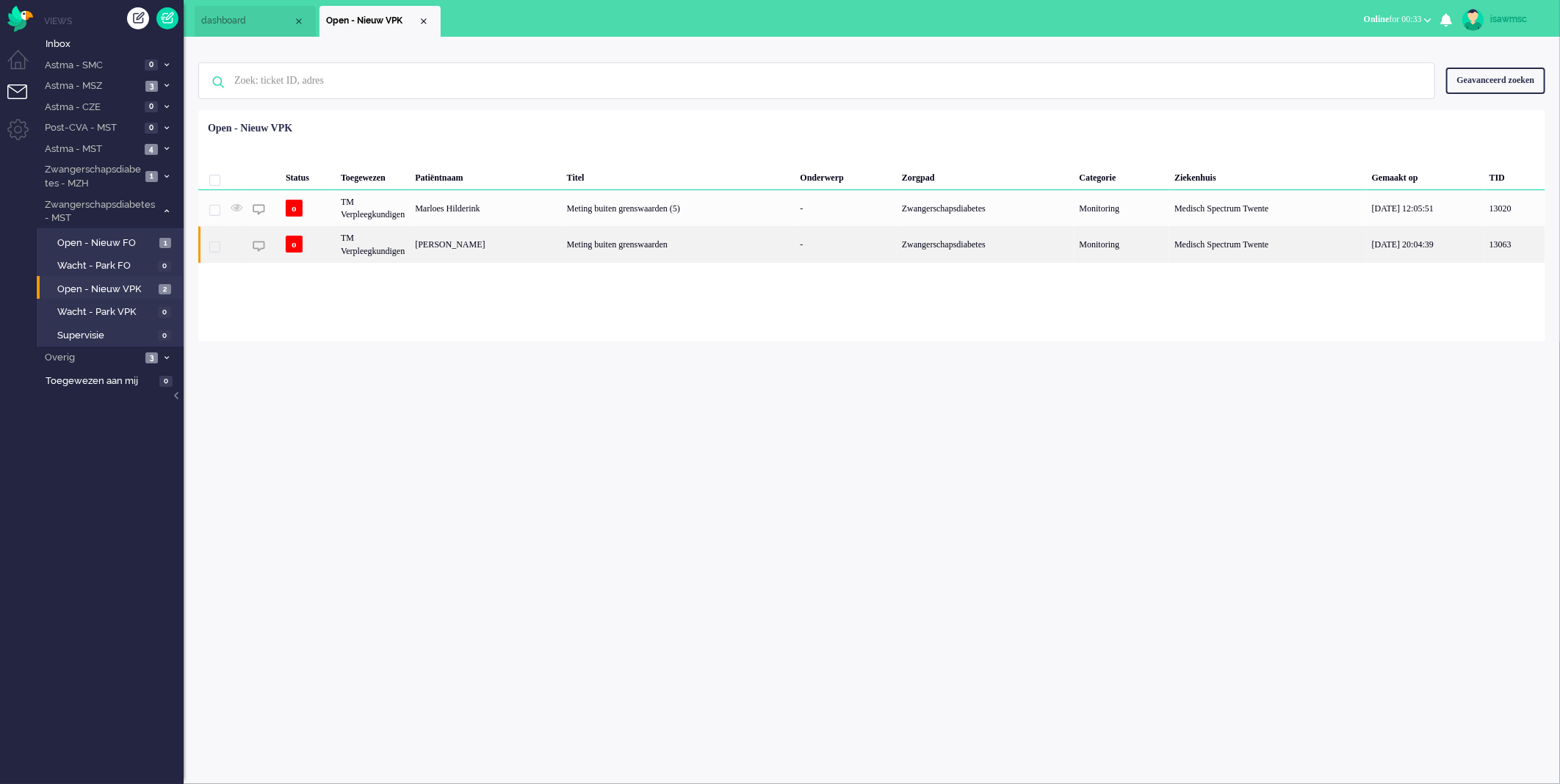
click at [530, 248] on div "Jessica Hendriks" at bounding box center [486, 244] width 151 height 36
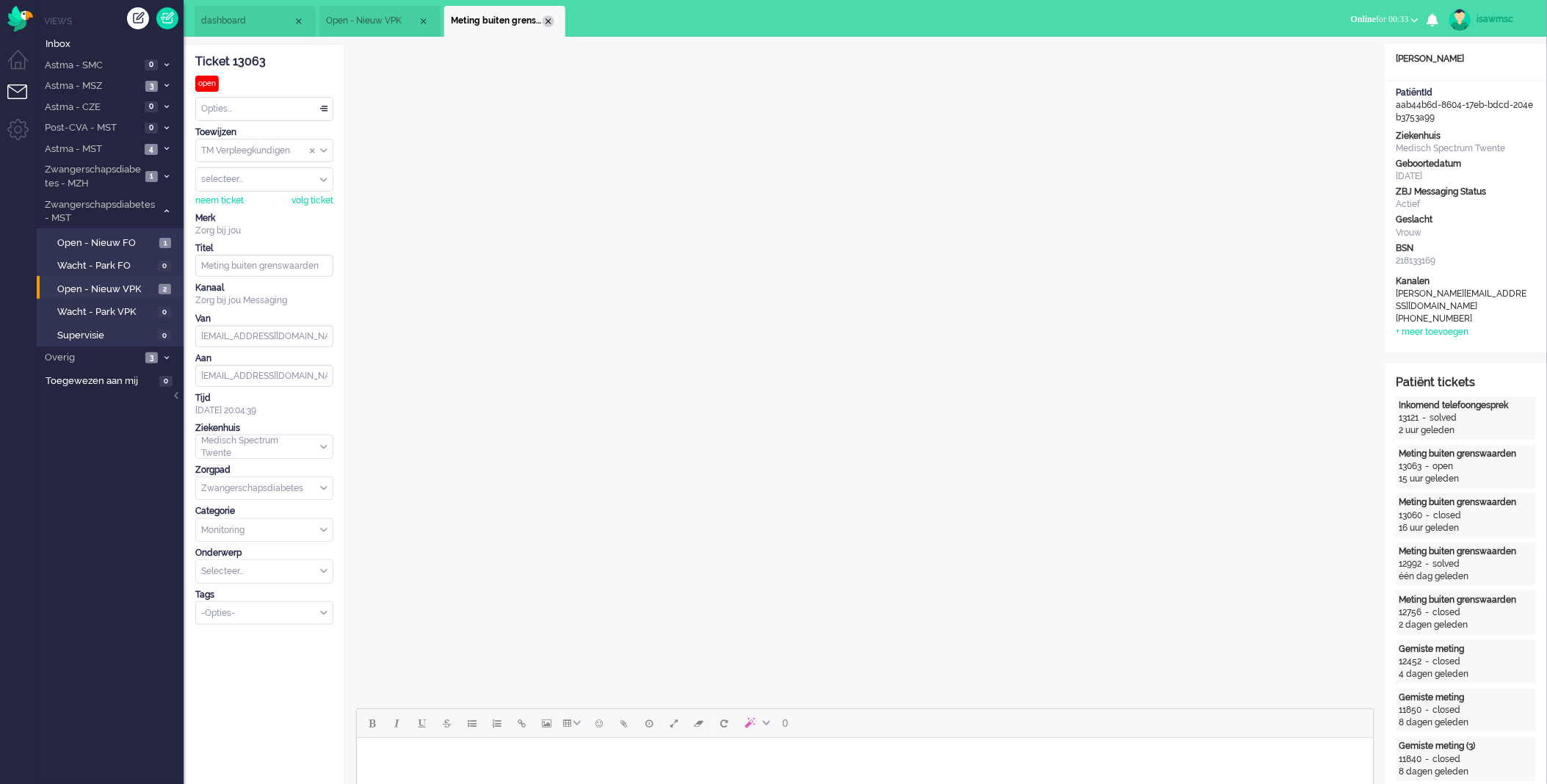
click at [548, 23] on div "Close tab" at bounding box center [549, 21] width 12 height 12
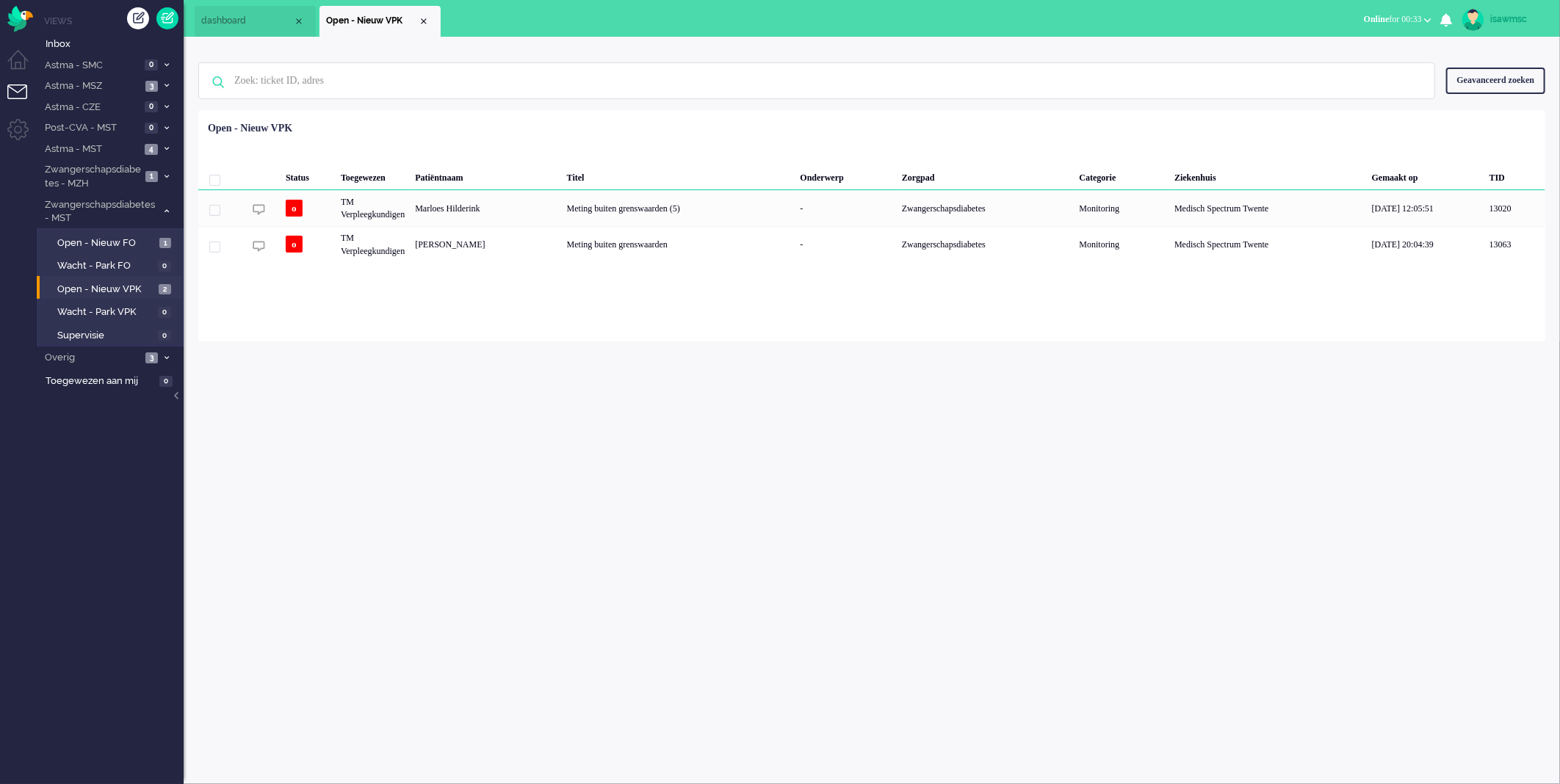
click at [620, 49] on div "Geen zoekresultaten Probeer nog eens Geavanceerd zoeken Geavanceerd zoeken Tick…" at bounding box center [871, 189] width 1377 height 304
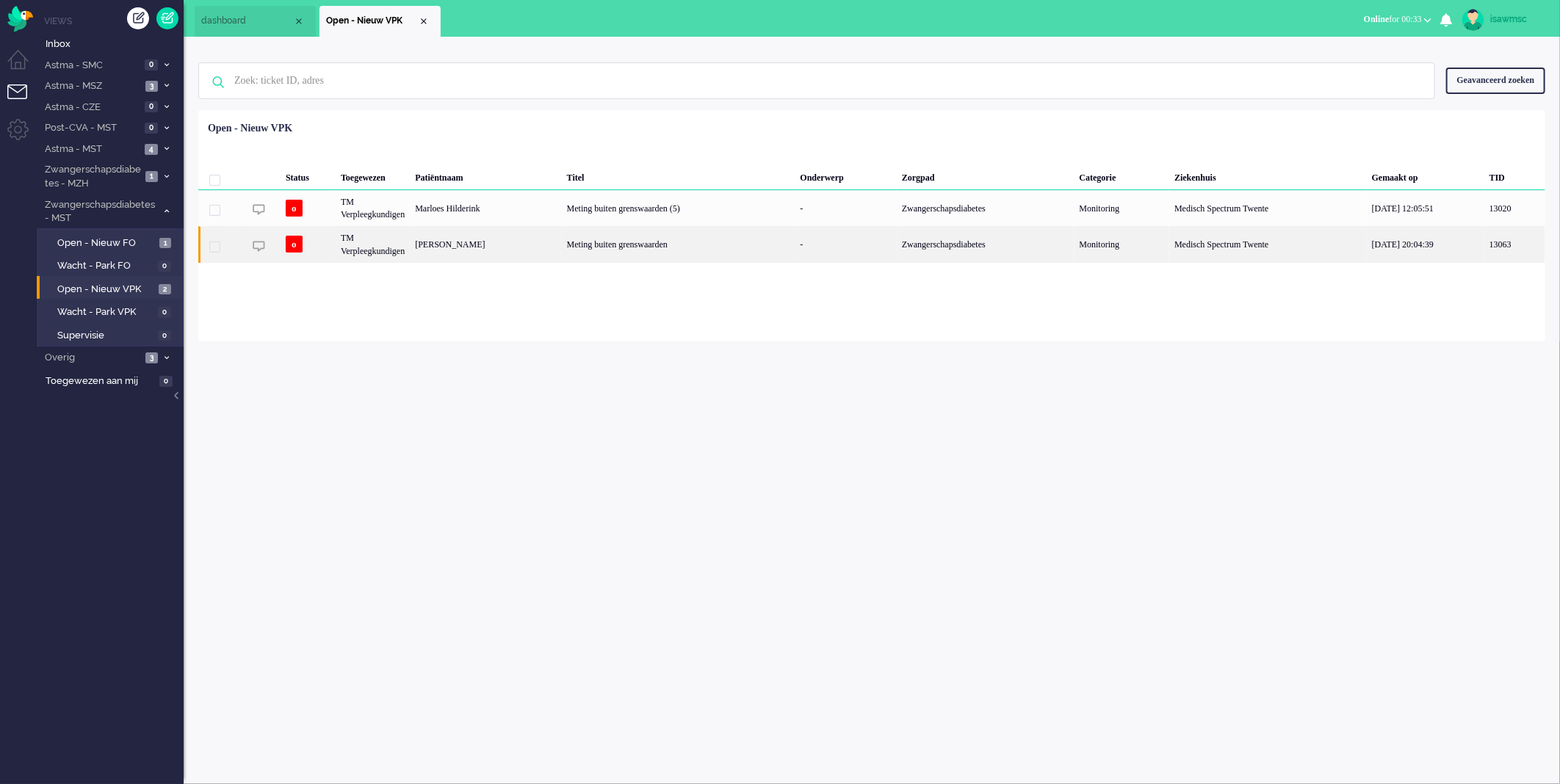
click at [570, 231] on div "Meting buiten grenswaarden" at bounding box center [678, 244] width 234 height 36
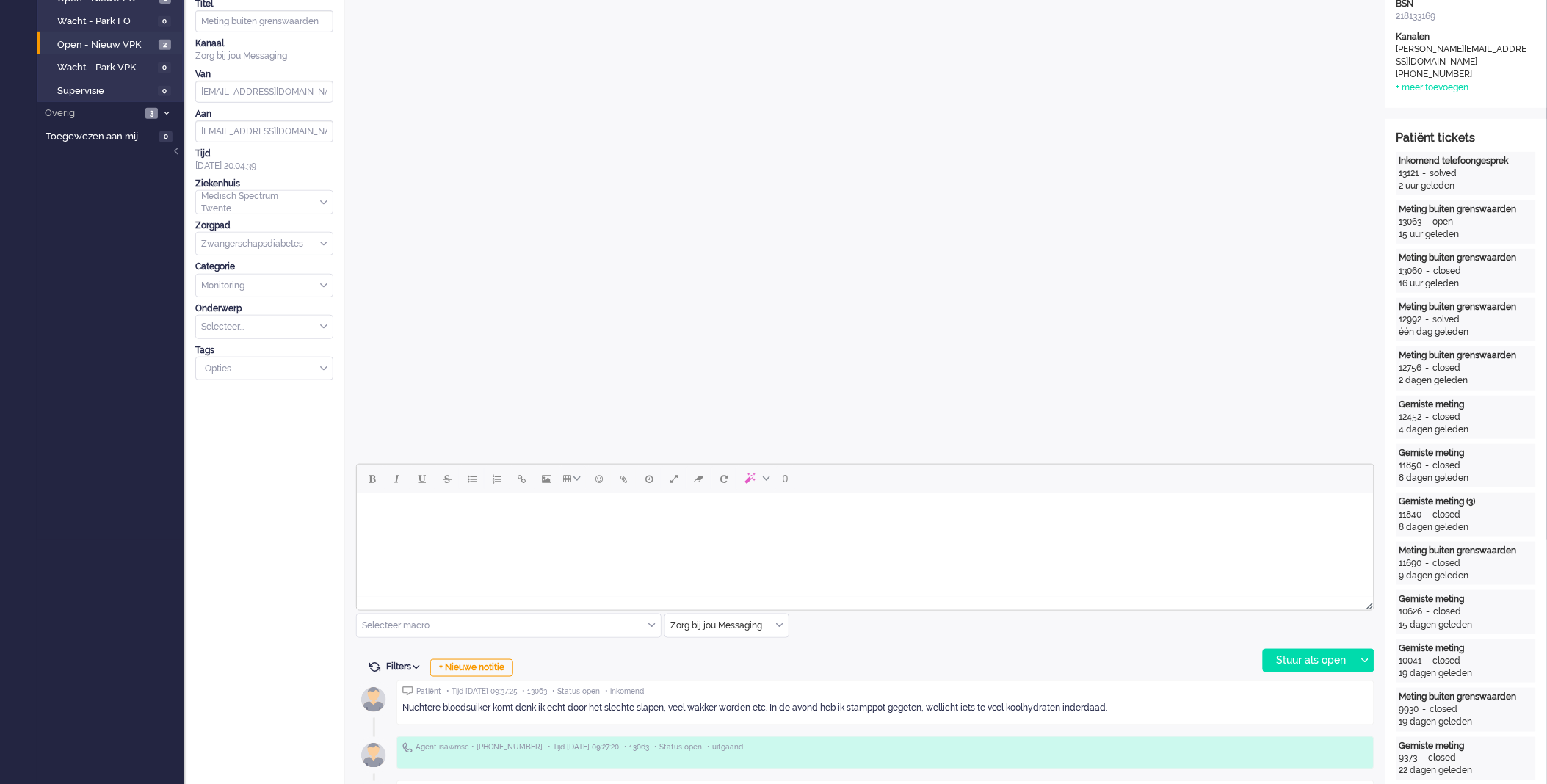
scroll to position [570, 0]
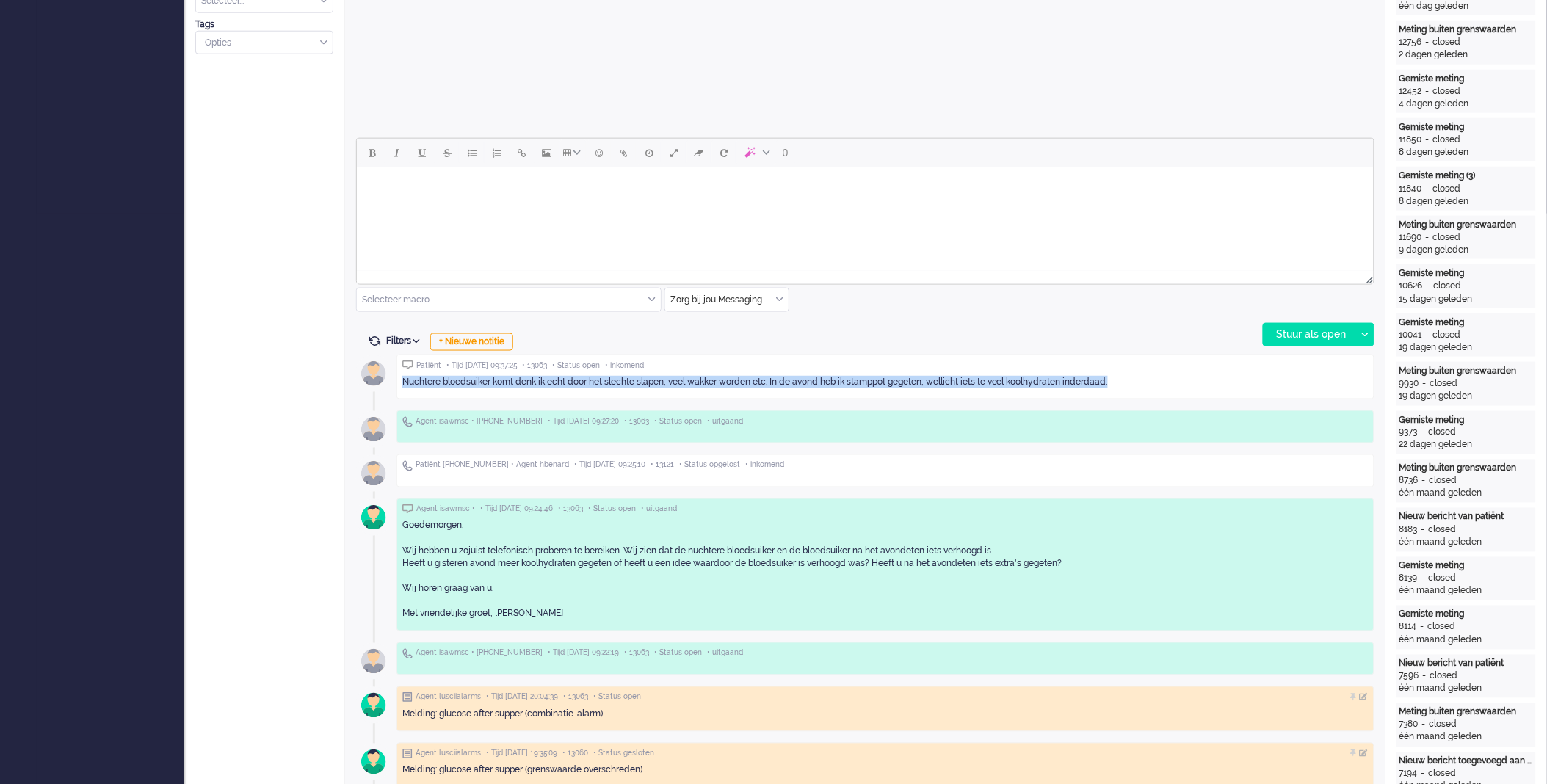
drag, startPoint x: 1113, startPoint y: 382, endPoint x: 399, endPoint y: 382, distance: 714.0
click at [399, 382] on div "Patiënt • Tijd 25/09/2025 09:37:25 • 13063 • Status open • inkomend Nuchtere bl…" at bounding box center [885, 376] width 979 height 45
copy div "Nuchtere bloedsuiker komt denk ik echt door het slechte slapen, veel wakker wor…"
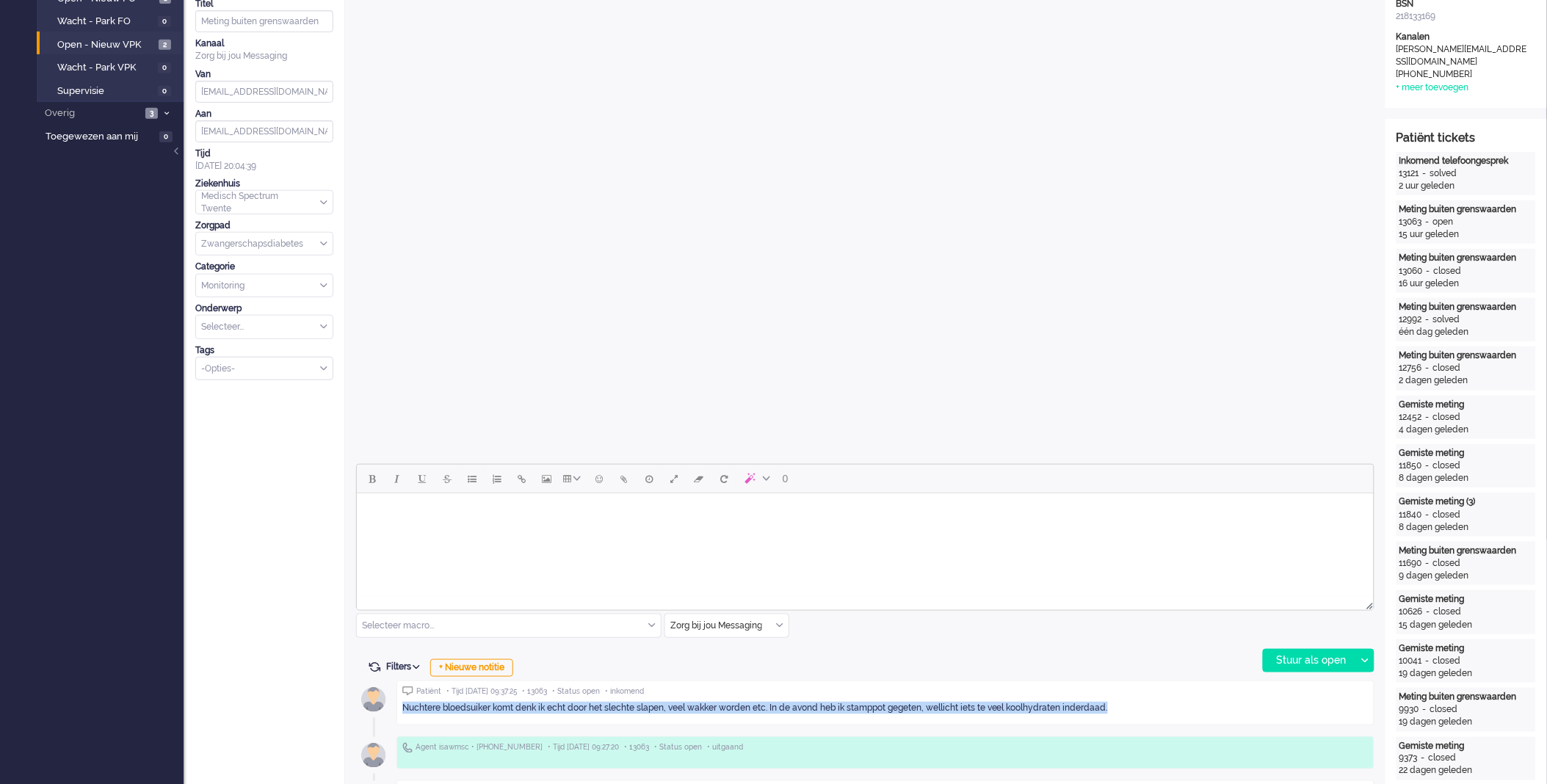
scroll to position [0, 0]
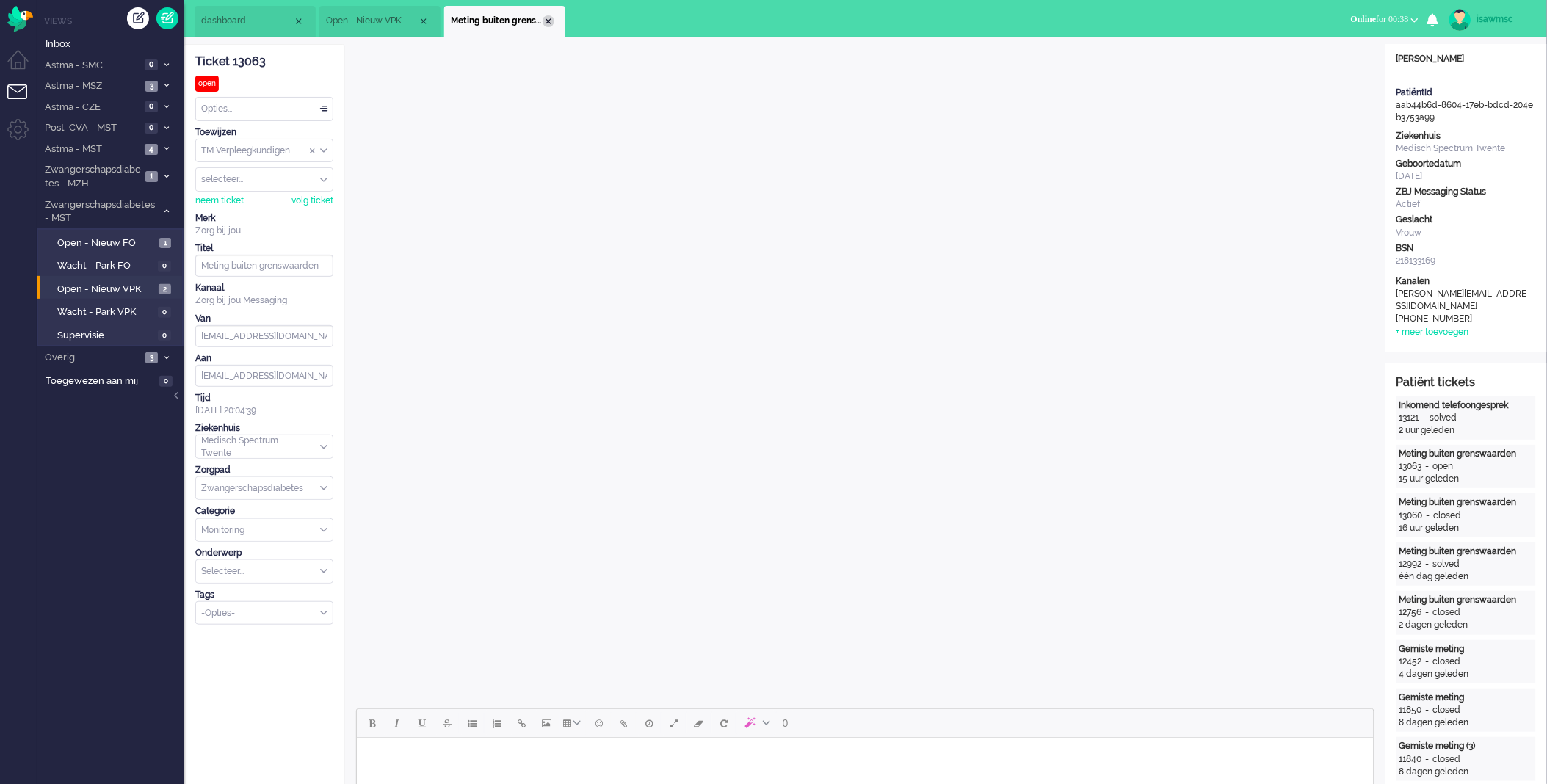
click at [548, 21] on div "Close tab" at bounding box center [549, 21] width 12 height 12
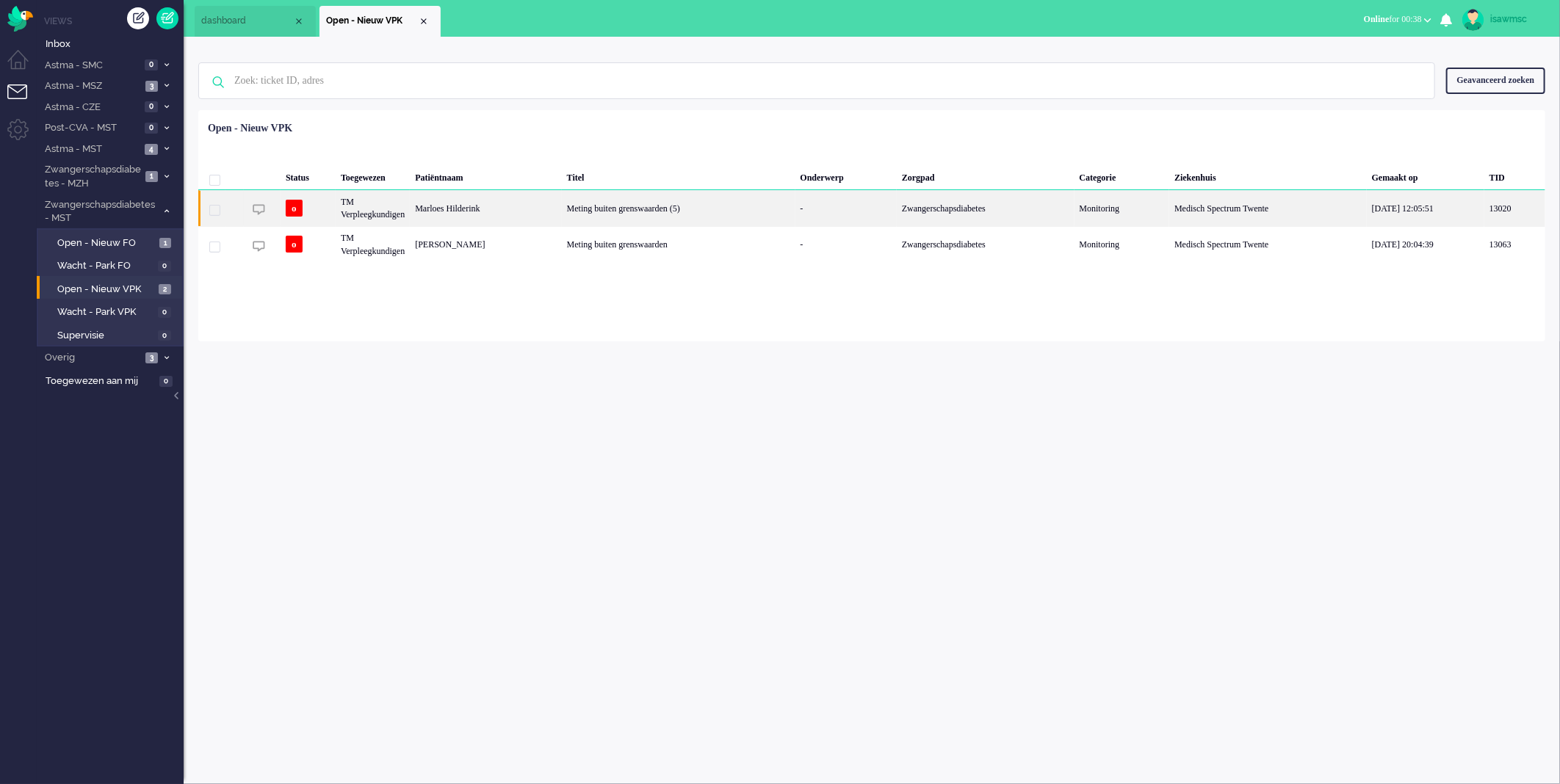
click at [546, 209] on div "Marloes Hilderink" at bounding box center [486, 208] width 151 height 36
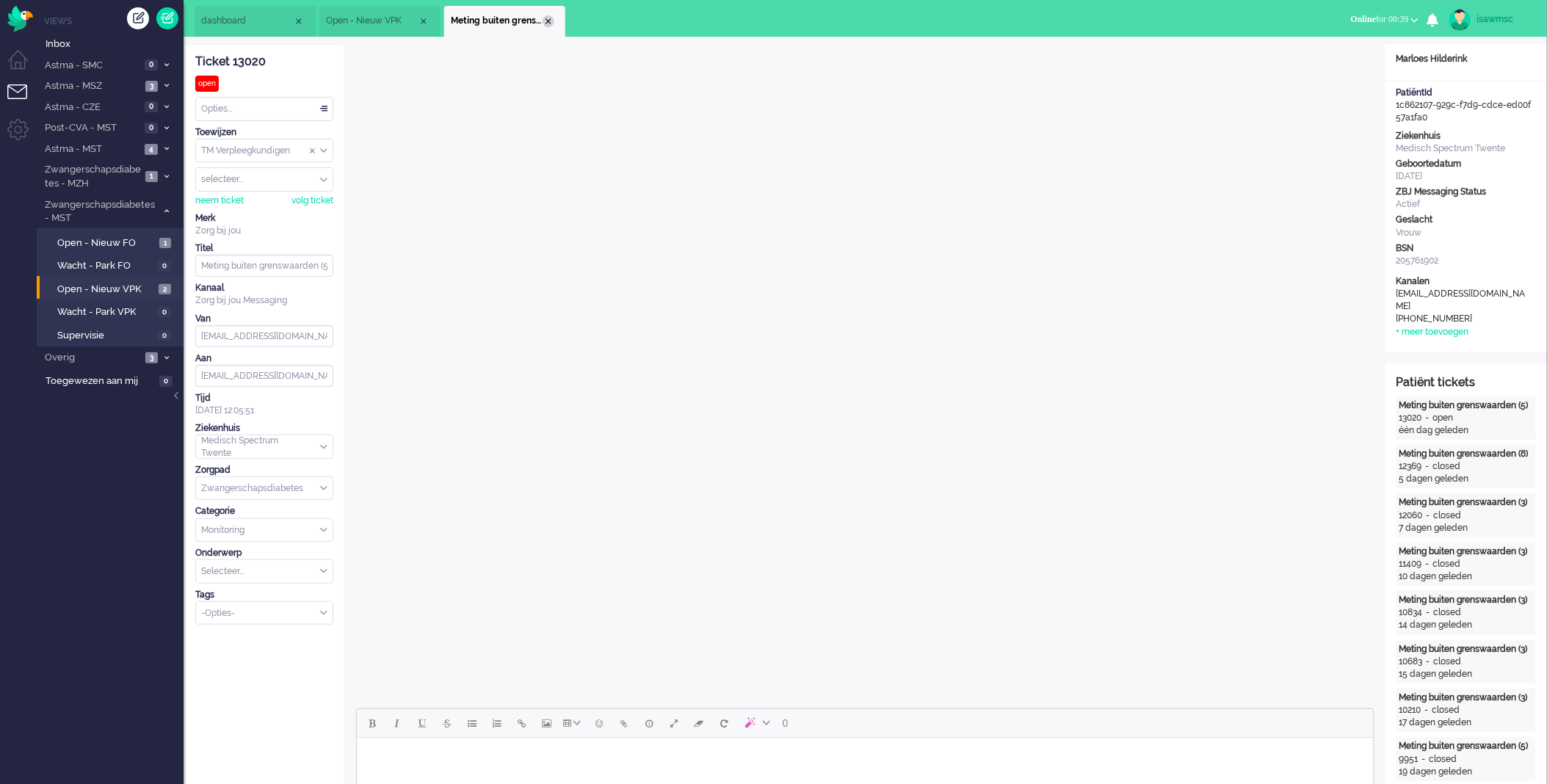
click at [550, 19] on div "Close tab" at bounding box center [549, 21] width 12 height 12
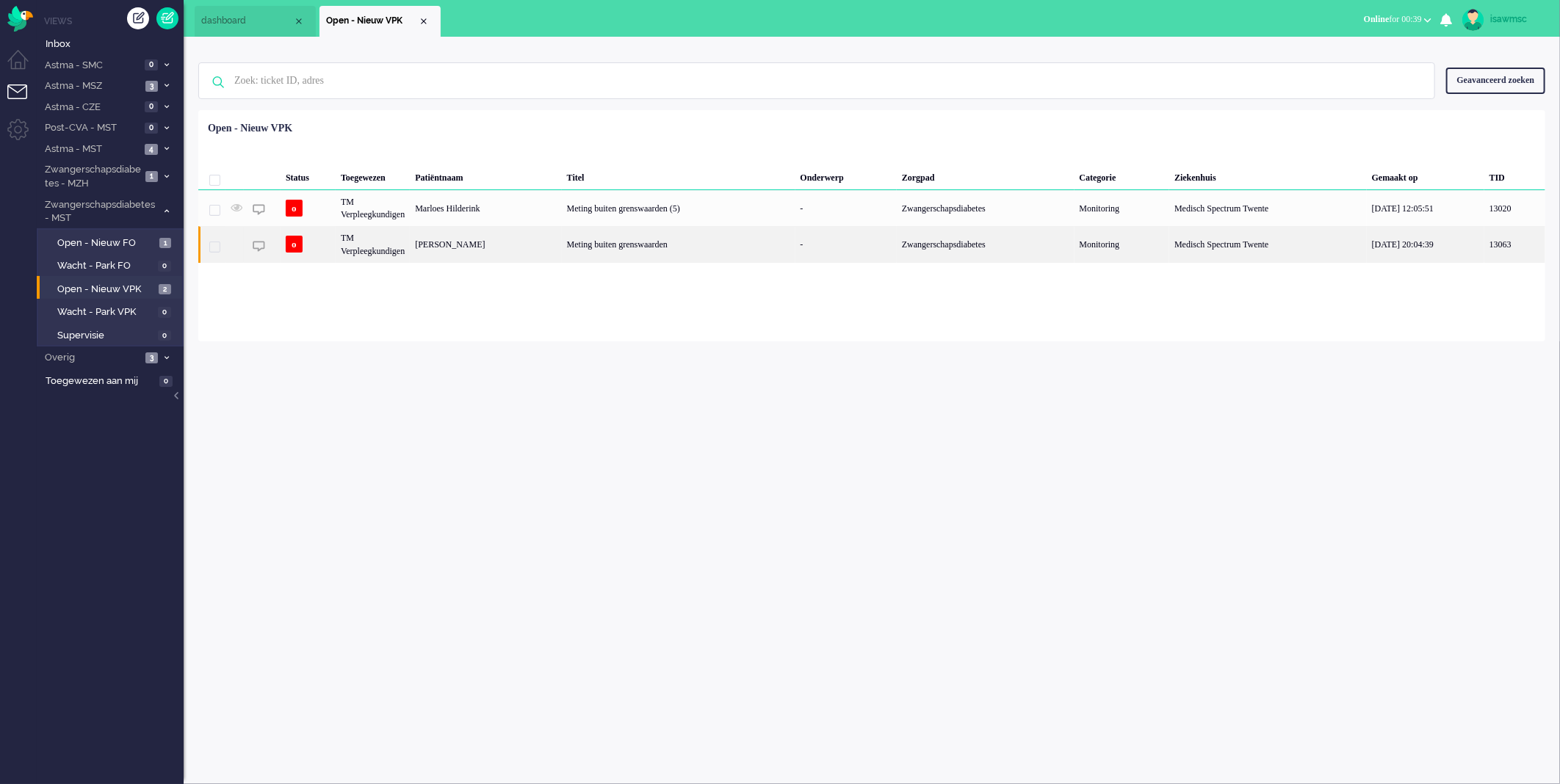
click at [768, 253] on div "Meting buiten grenswaarden" at bounding box center [678, 244] width 234 height 36
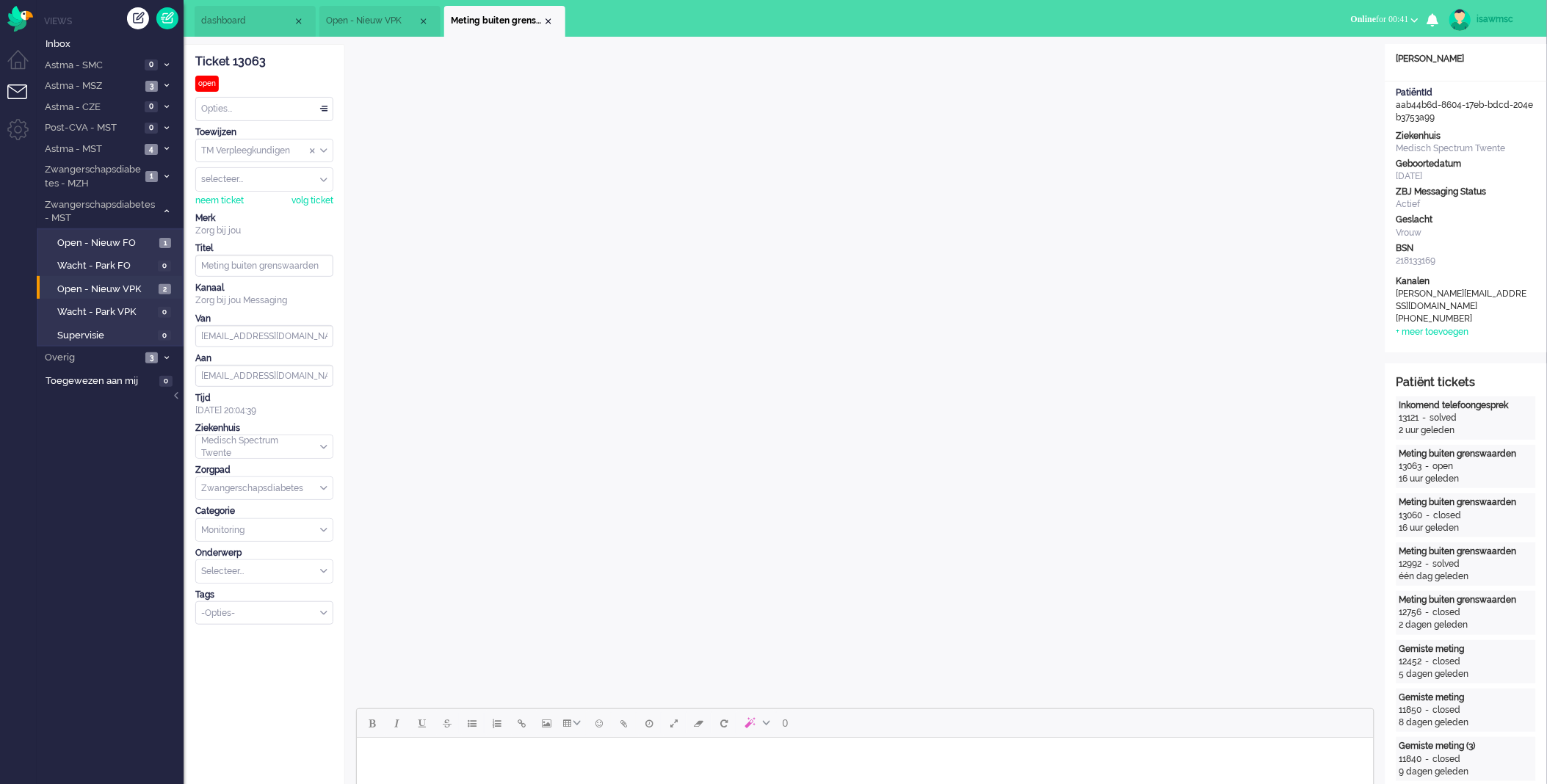
scroll to position [326, 0]
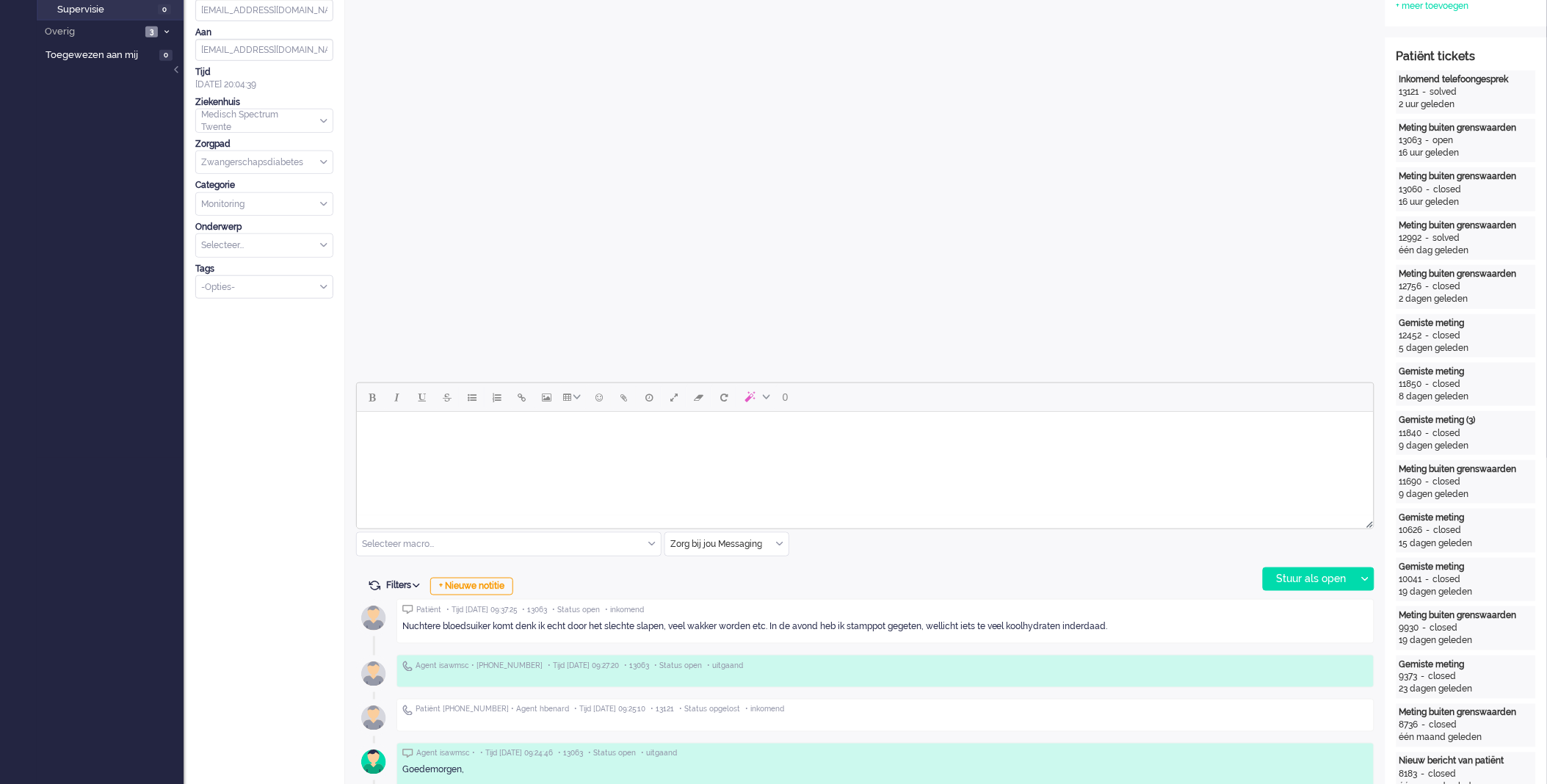
click at [782, 546] on div "Zorg bij jou Messaging" at bounding box center [727, 544] width 123 height 23
click at [748, 588] on li "uitgaand telefoon" at bounding box center [727, 587] width 123 height 21
click at [1309, 581] on div "Stuur als open" at bounding box center [1310, 579] width 92 height 22
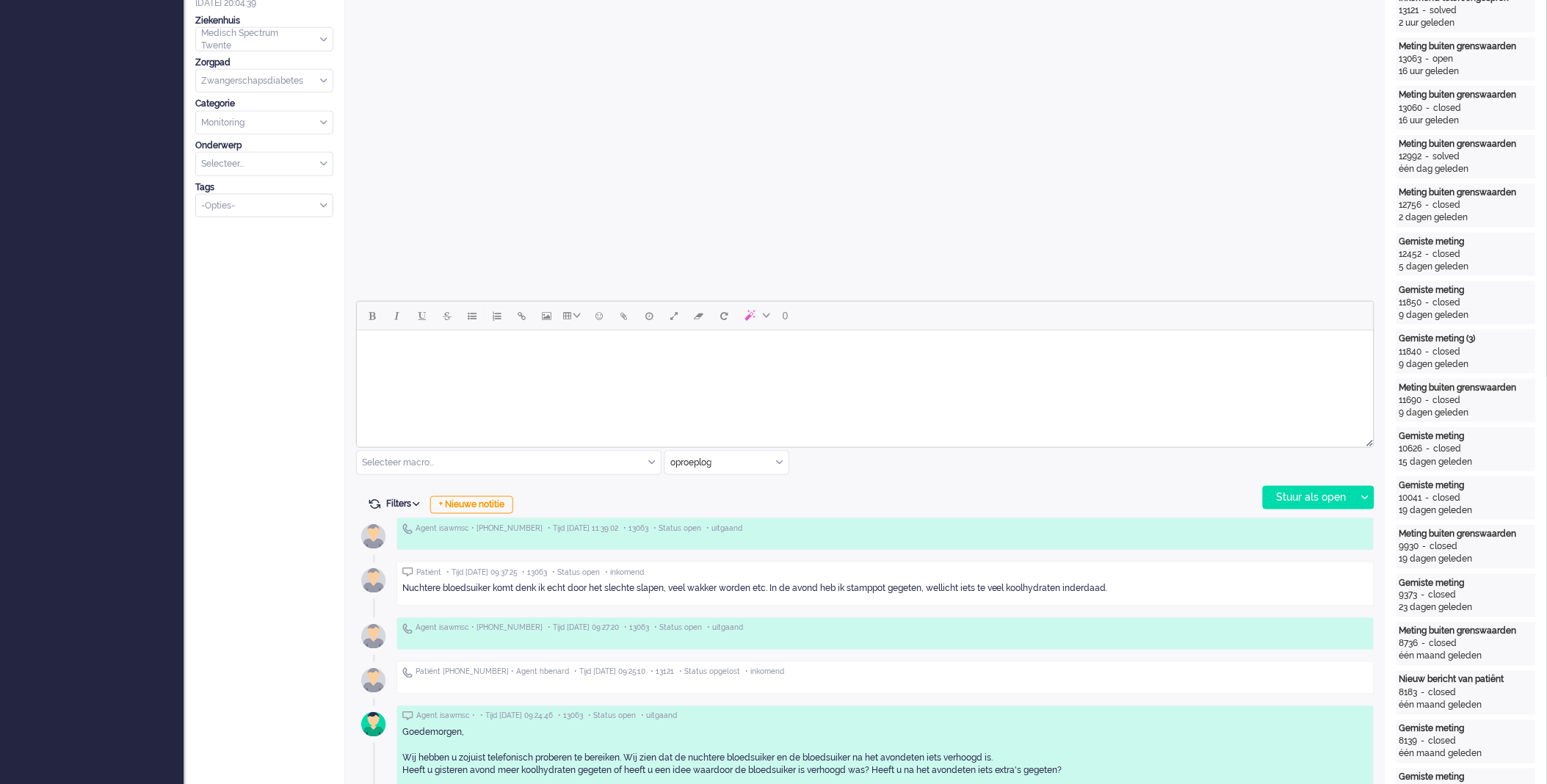
scroll to position [734, 0]
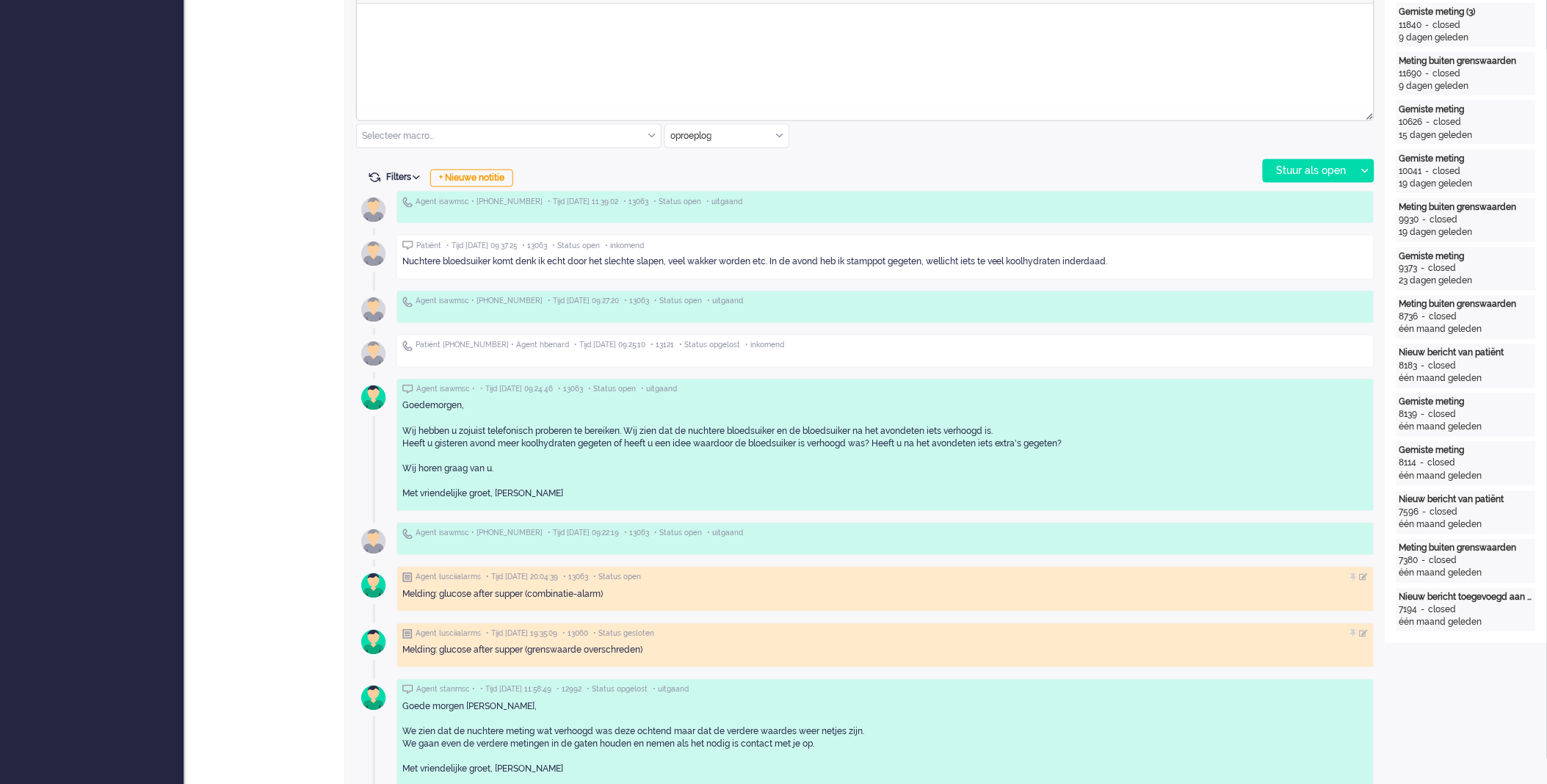
click at [774, 133] on input "text" at bounding box center [727, 135] width 123 height 23
click at [711, 219] on span "Zorg bij jou Messaging" at bounding box center [718, 221] width 92 height 13
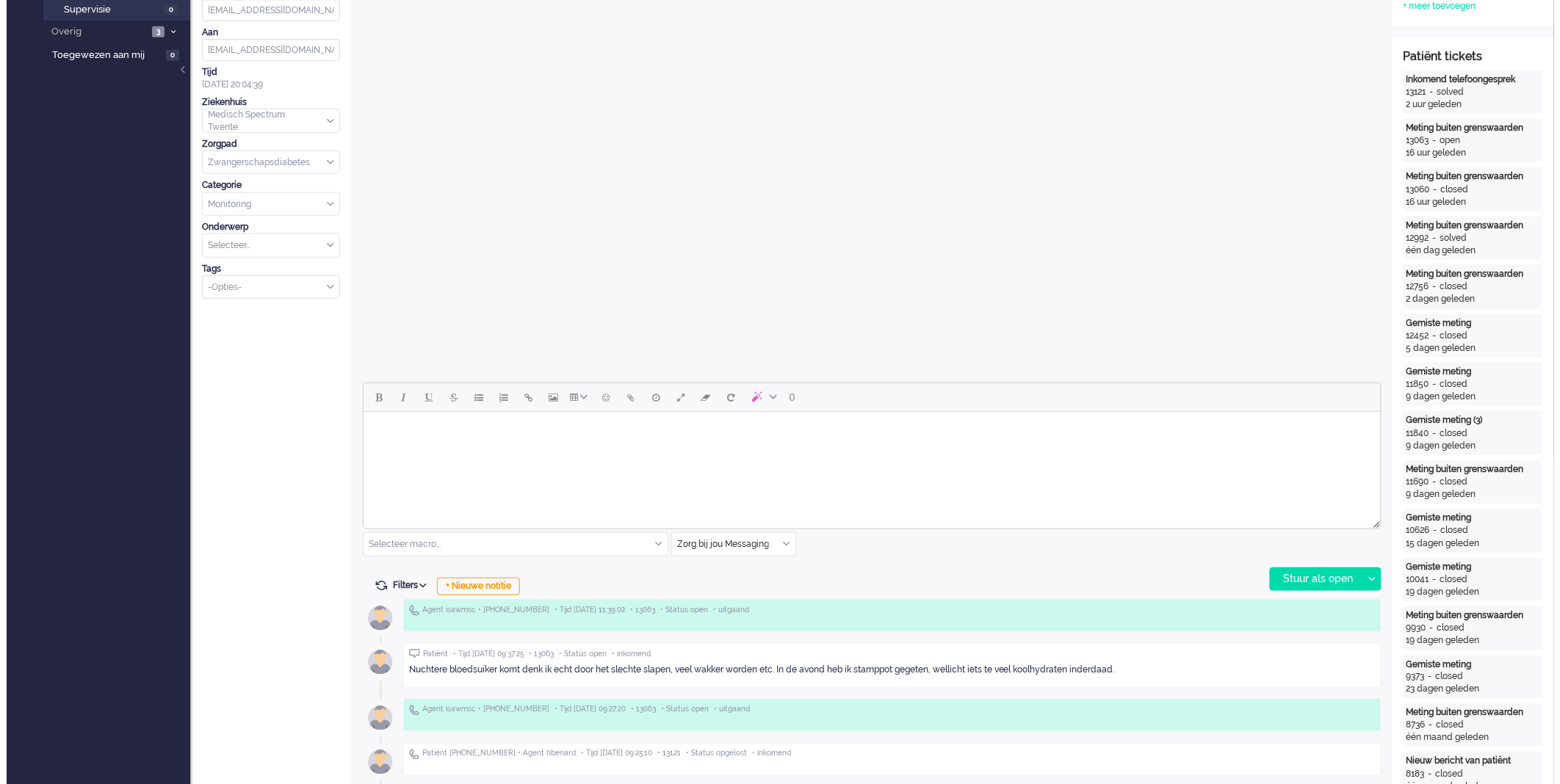
scroll to position [0, 0]
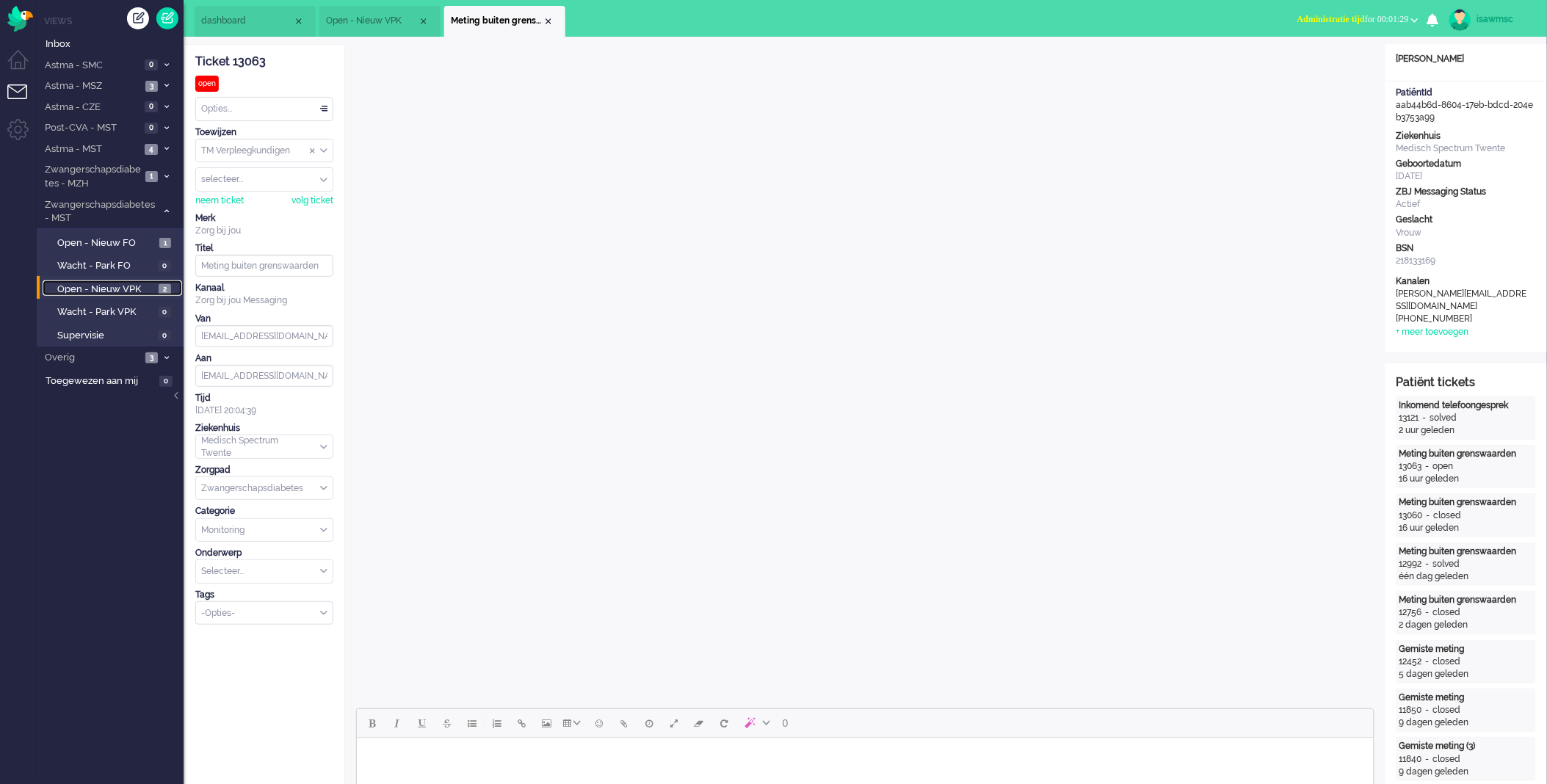
click at [148, 283] on span "Open - Nieuw VPK" at bounding box center [107, 290] width 98 height 14
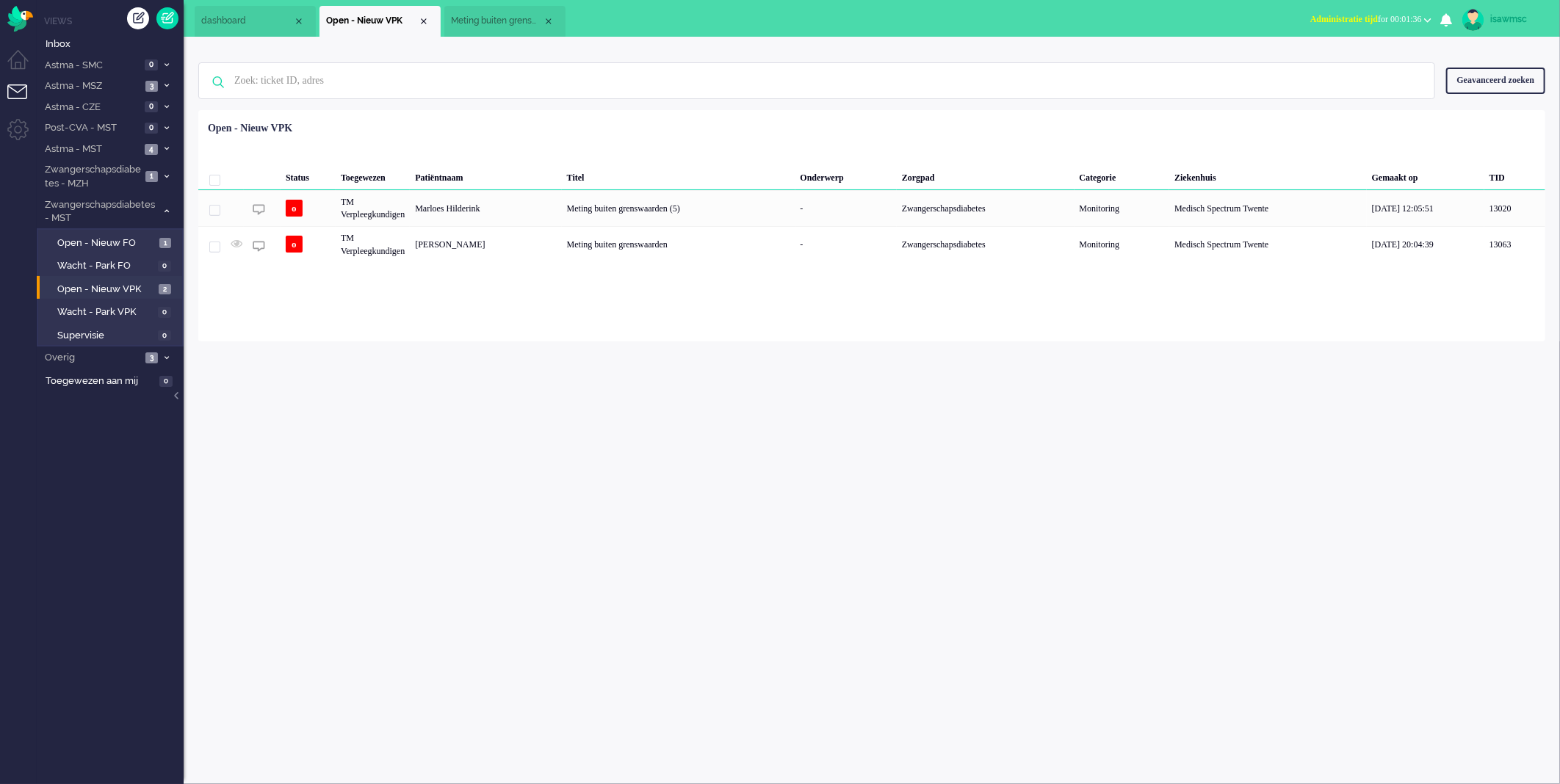
click at [1371, 19] on span "Administratie tijd for 00:01:36" at bounding box center [1366, 19] width 111 height 10
click at [1342, 62] on label "Online" at bounding box center [1370, 66] width 116 height 13
click at [133, 287] on span "Open - Nieuw VPK" at bounding box center [107, 290] width 98 height 14
click at [148, 84] on span "3" at bounding box center [151, 86] width 13 height 11
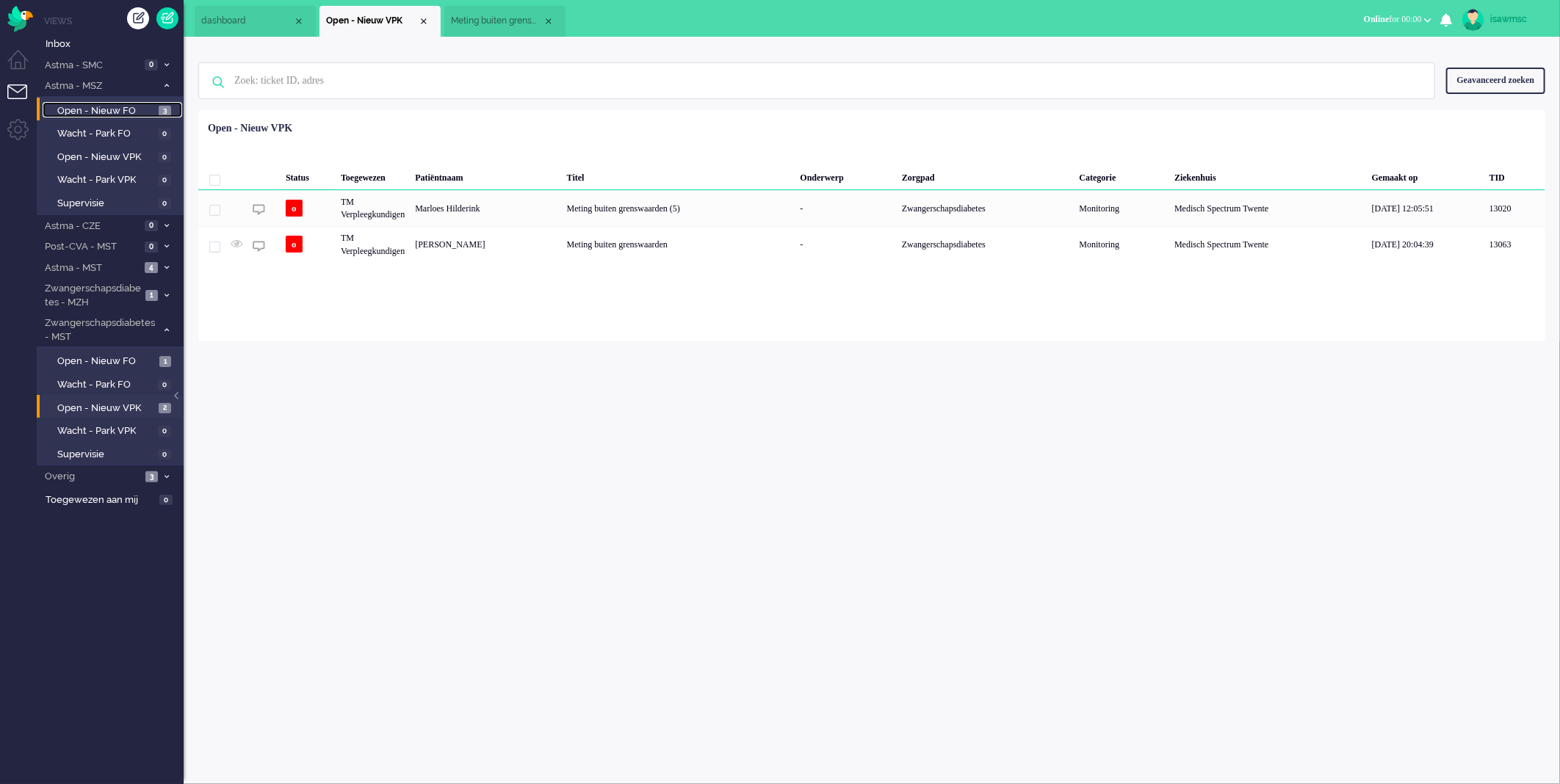
click at [142, 102] on link "Open - Nieuw FO 3" at bounding box center [112, 110] width 139 height 16
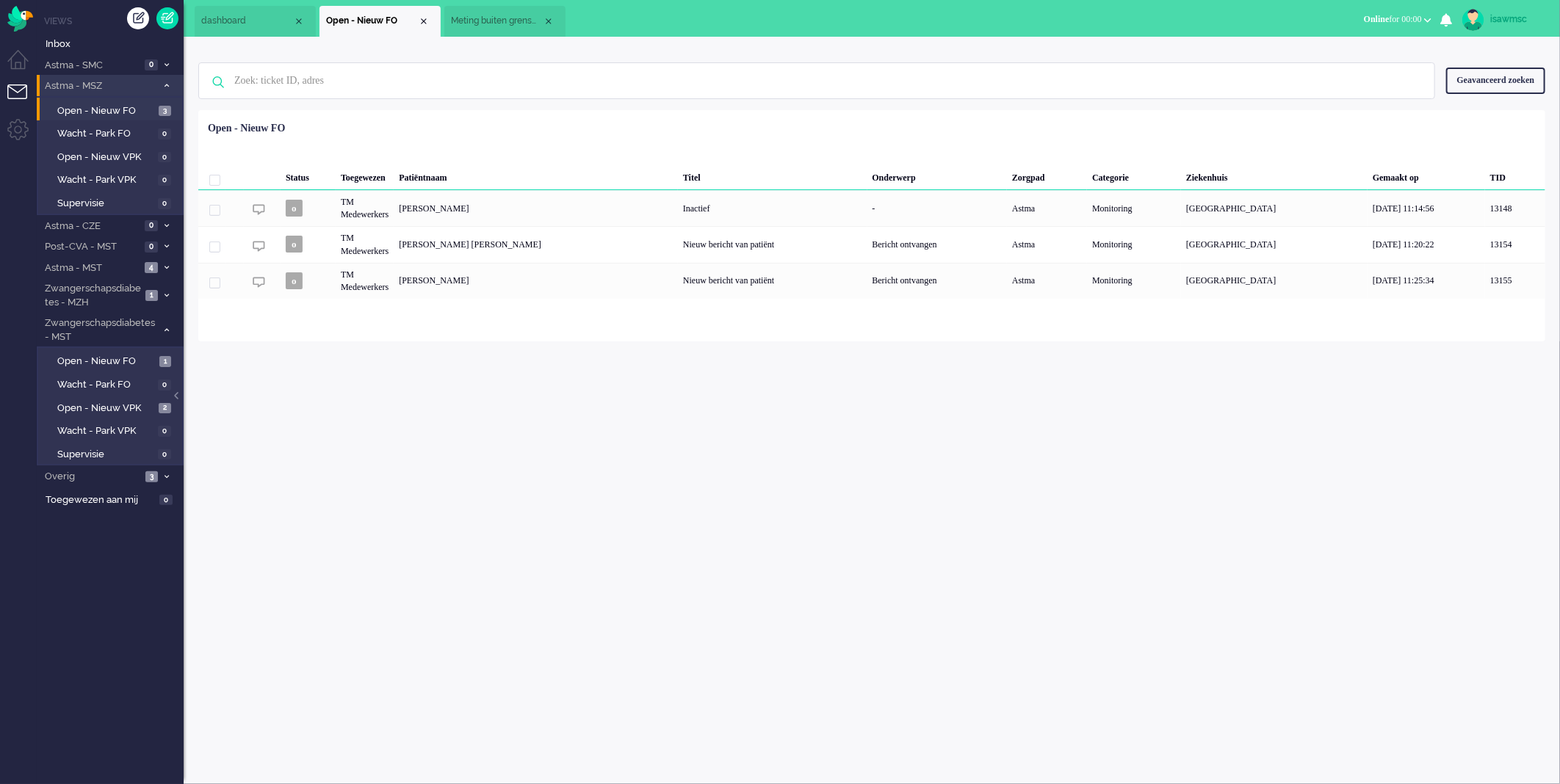
click at [158, 86] on li "Astma - MSZ 3" at bounding box center [111, 85] width 147 height 21
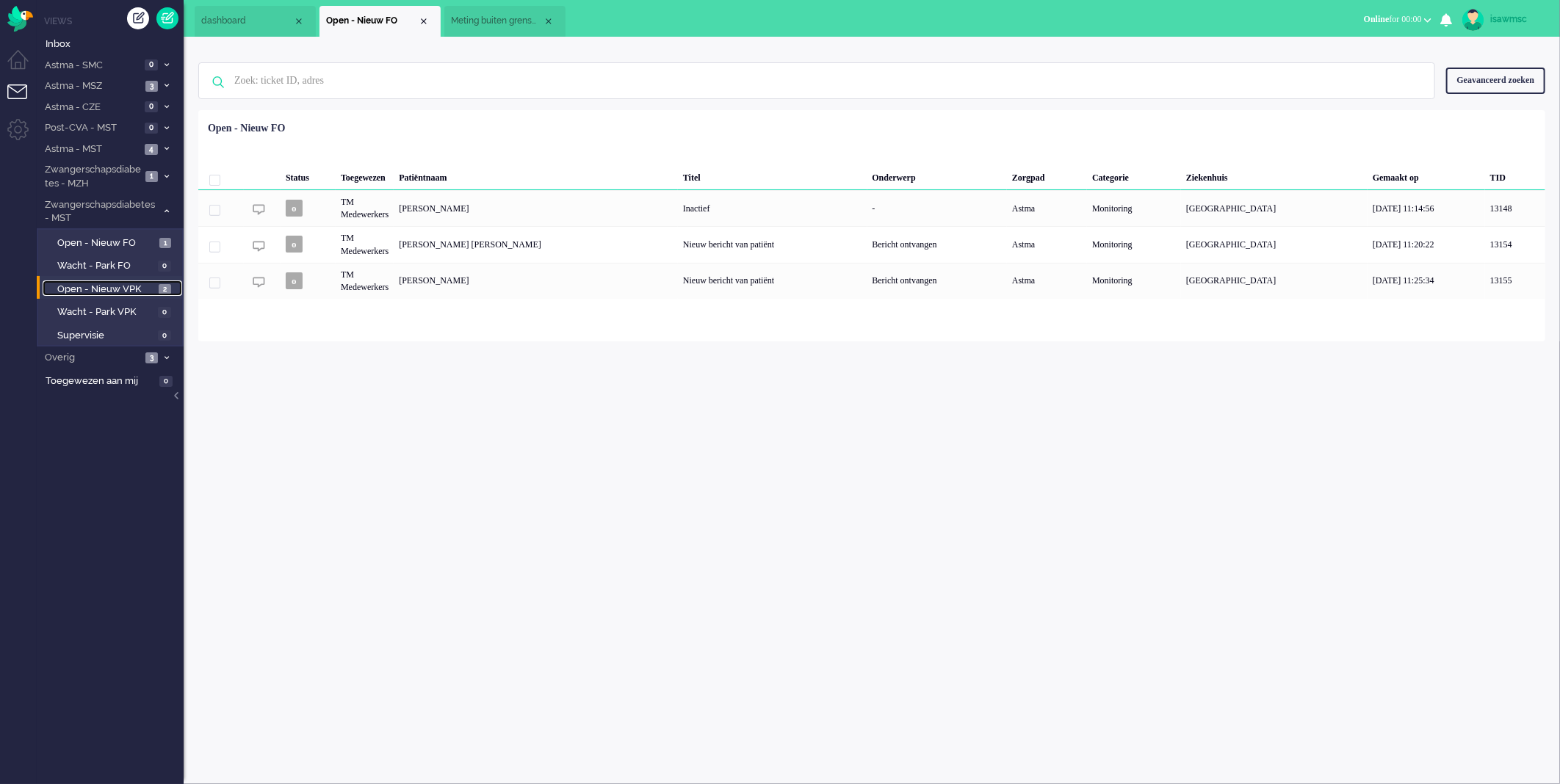
click at [141, 281] on link "Open - Nieuw VPK 2" at bounding box center [112, 289] width 139 height 16
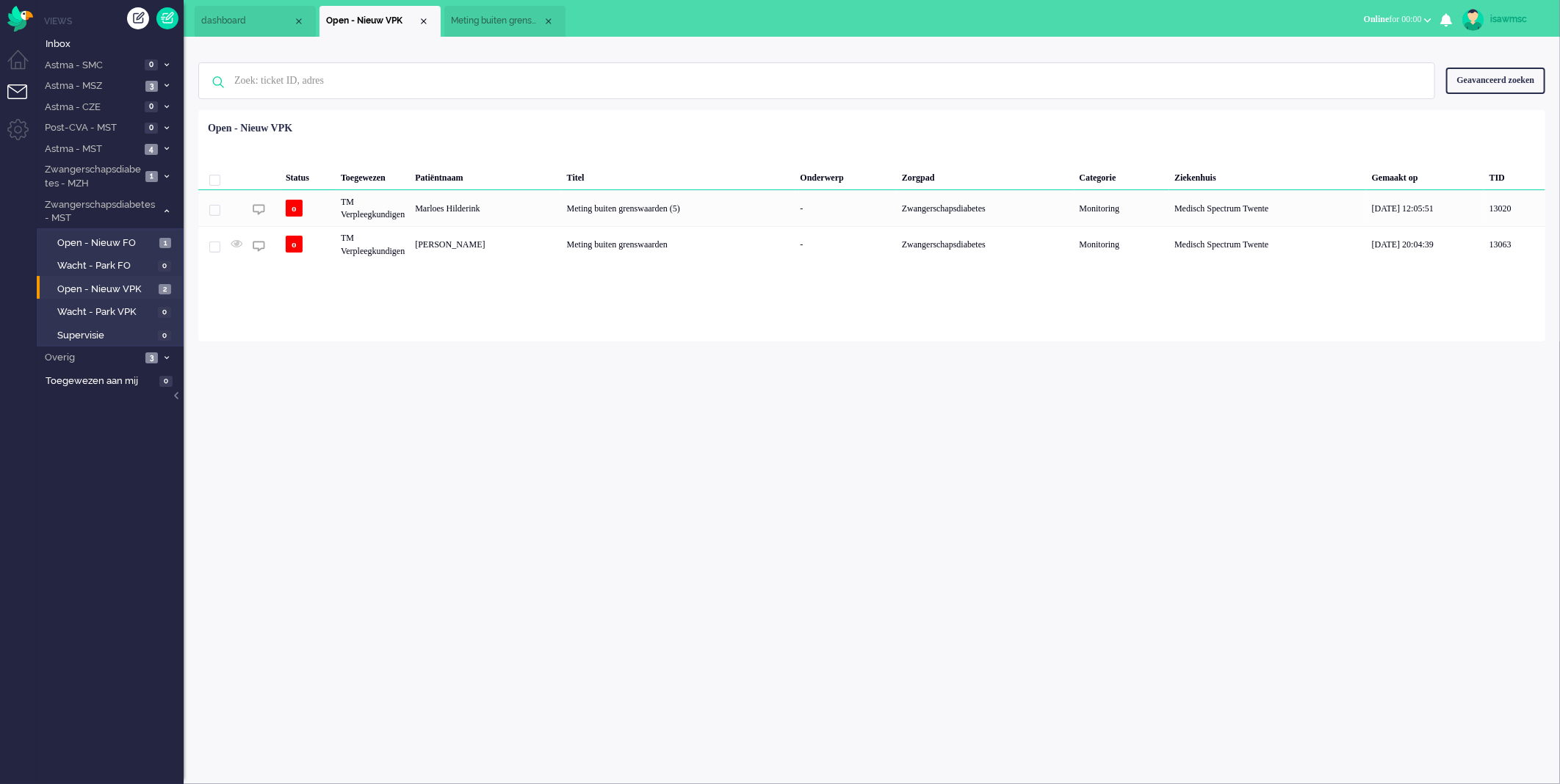
click at [474, 360] on div "isawmsc Thuis Ticket Csat Ticket Bijdragen Per dag Ticket Bijdragen Per Kanaal …" at bounding box center [871, 410] width 1377 height 747
drag, startPoint x: 548, startPoint y: 22, endPoint x: 501, endPoint y: 0, distance: 51.9
click at [547, 23] on div "Close tab" at bounding box center [549, 21] width 12 height 12
click at [4, 18] on div "Menu" at bounding box center [18, 16] width 37 height 32
click at [8, 24] on img "Omnidesk" at bounding box center [20, 19] width 26 height 26
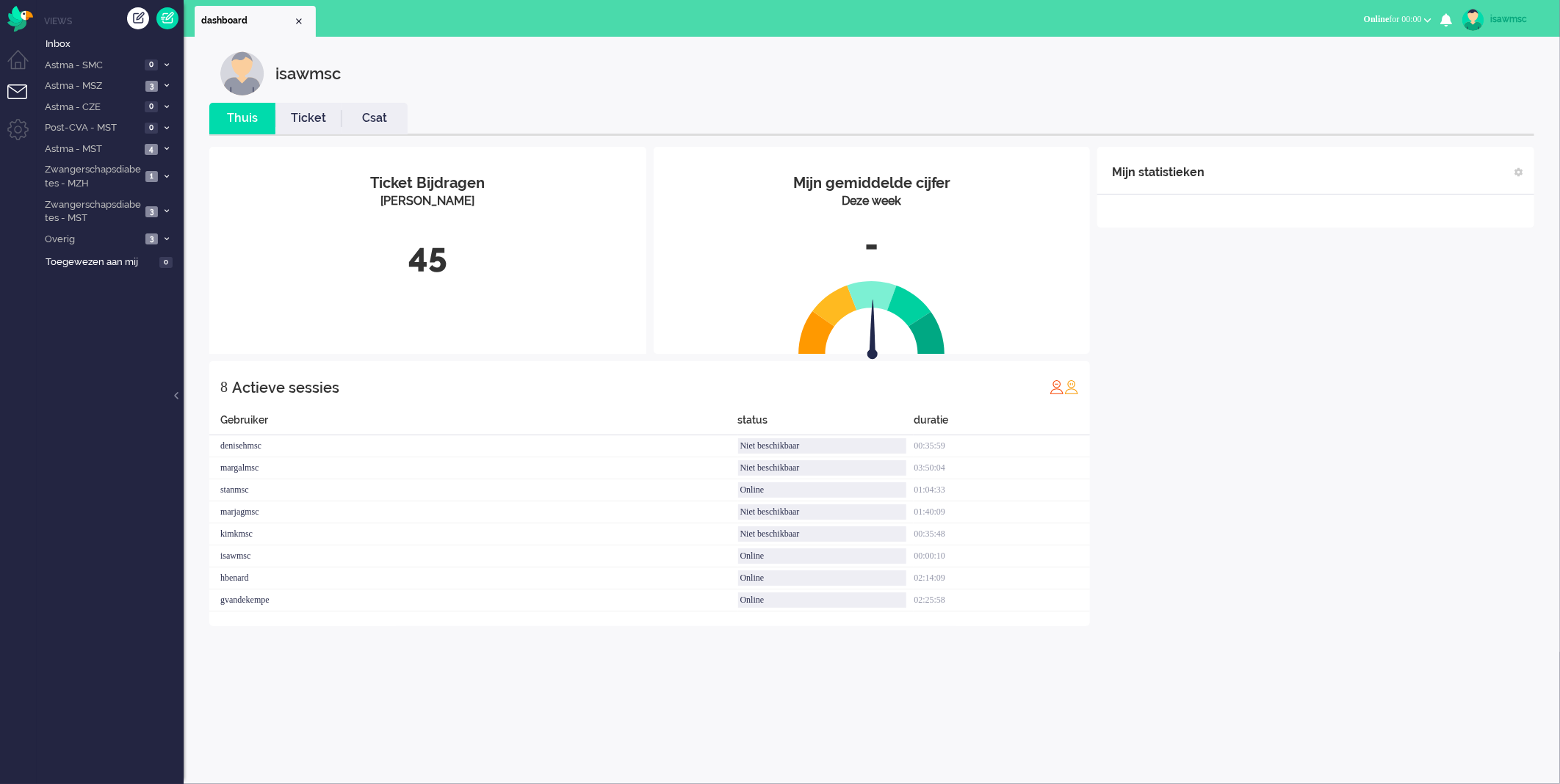
click at [447, 224] on div "Ticket Bijdragen Per Kanaal 45" at bounding box center [427, 230] width 437 height 166
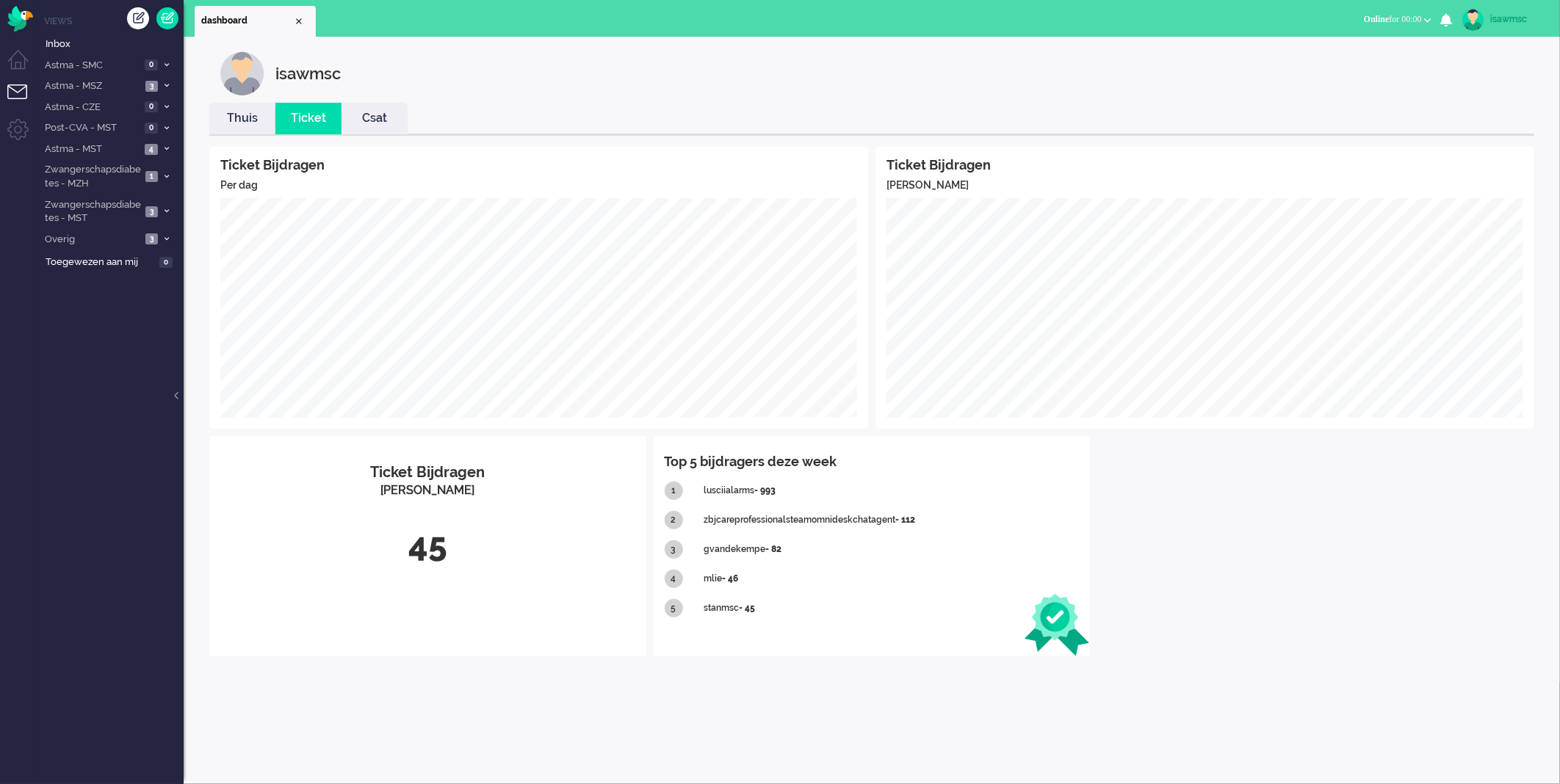
click at [241, 116] on link "Thuis" at bounding box center [242, 118] width 66 height 17
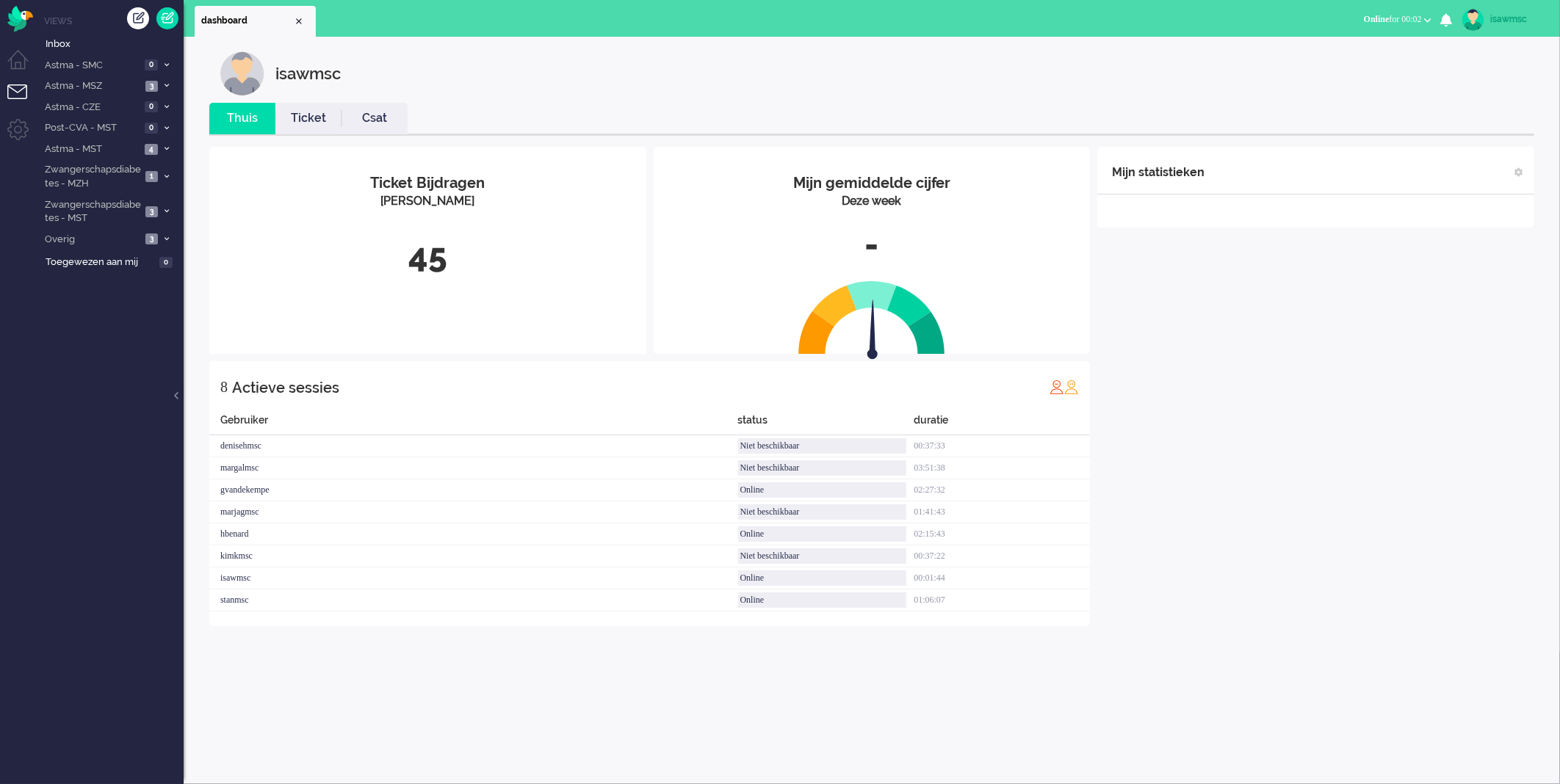
click at [1420, 24] on span "Online for 00:02" at bounding box center [1393, 19] width 58 height 10
click at [1370, 45] on label "Niet beschikbaar" at bounding box center [1370, 50] width 116 height 13
